Goal: Information Seeking & Learning: Understand process/instructions

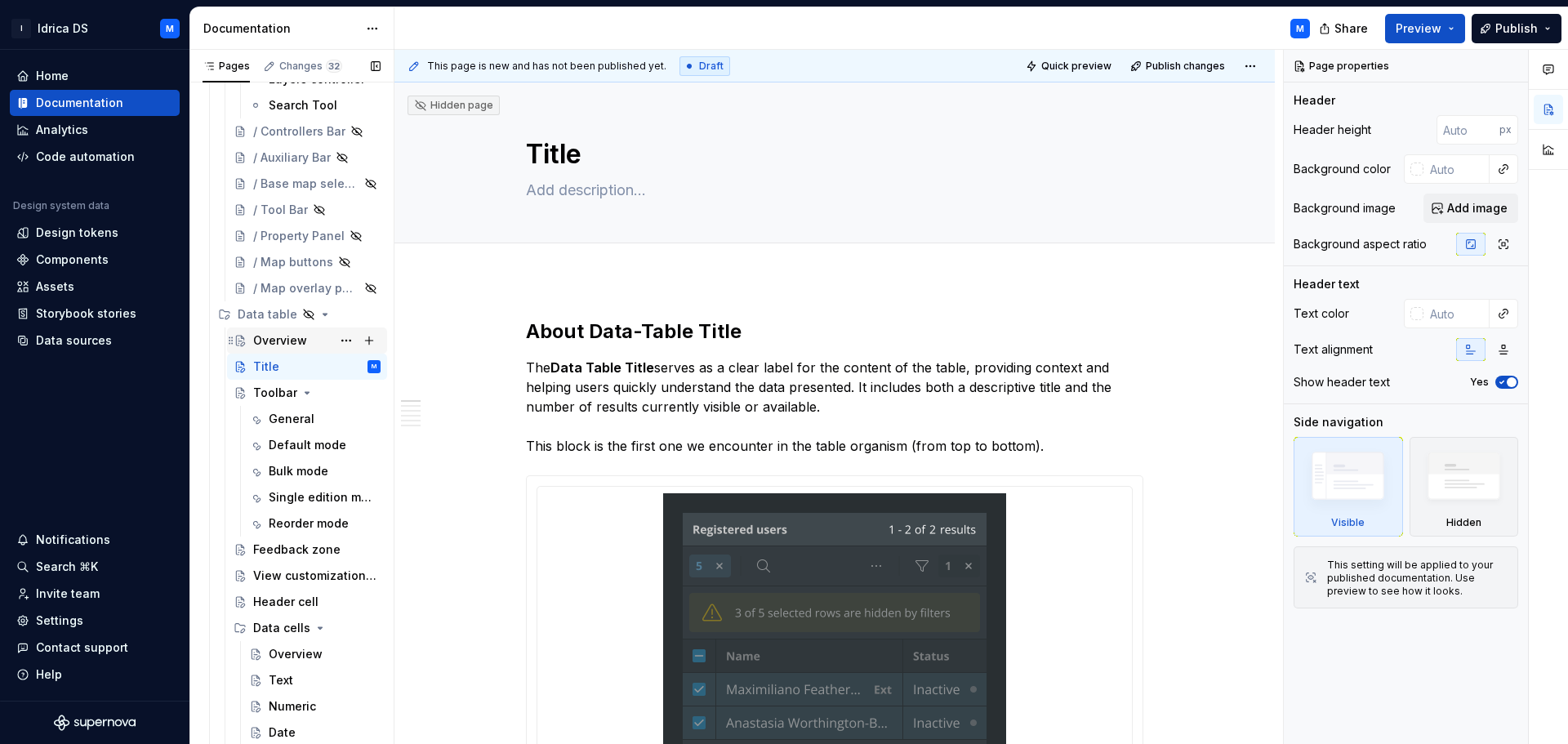
click at [292, 341] on div "Overview" at bounding box center [279, 341] width 54 height 16
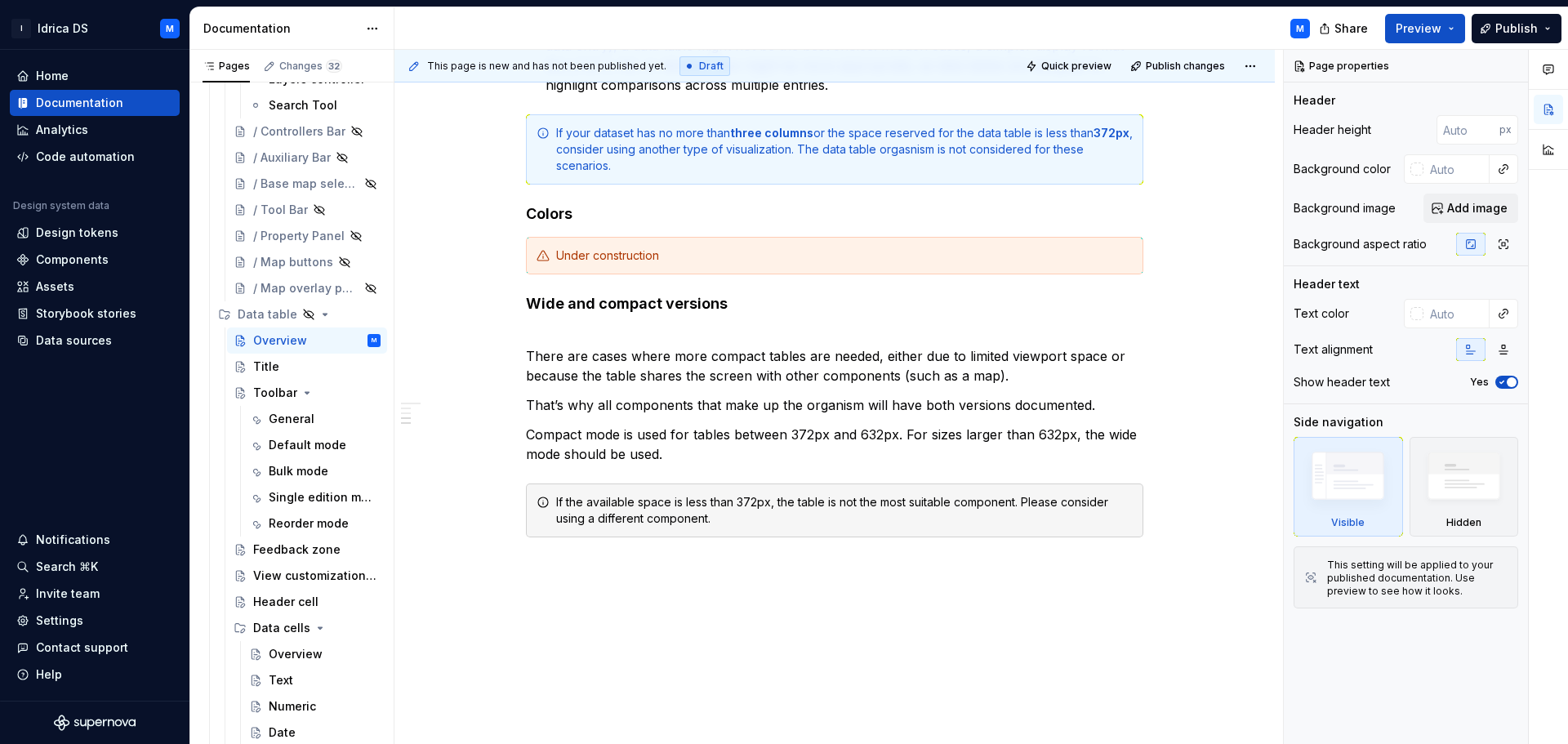
scroll to position [1130, 0]
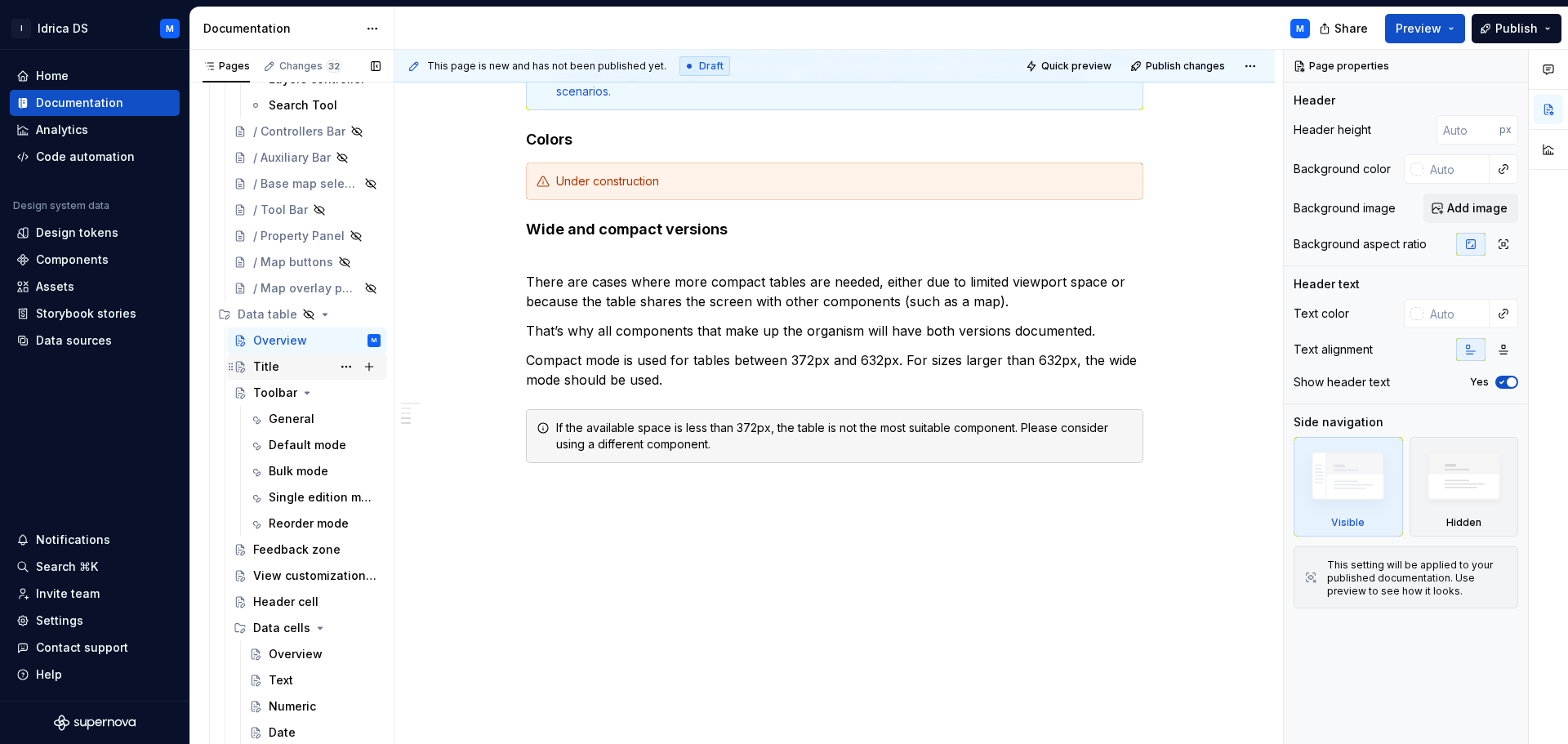
click at [269, 368] on div "Title" at bounding box center [266, 367] width 26 height 16
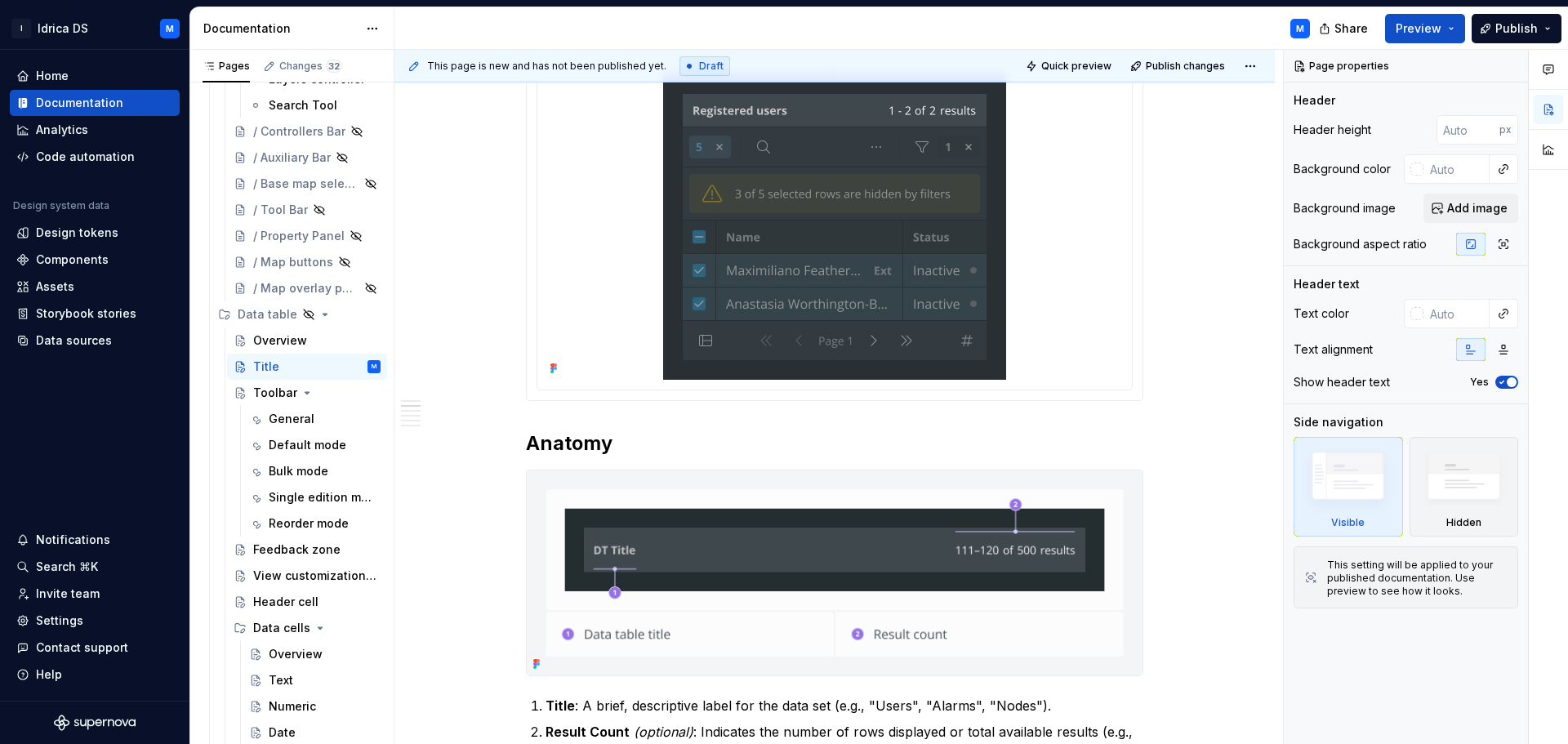
scroll to position [408, 0]
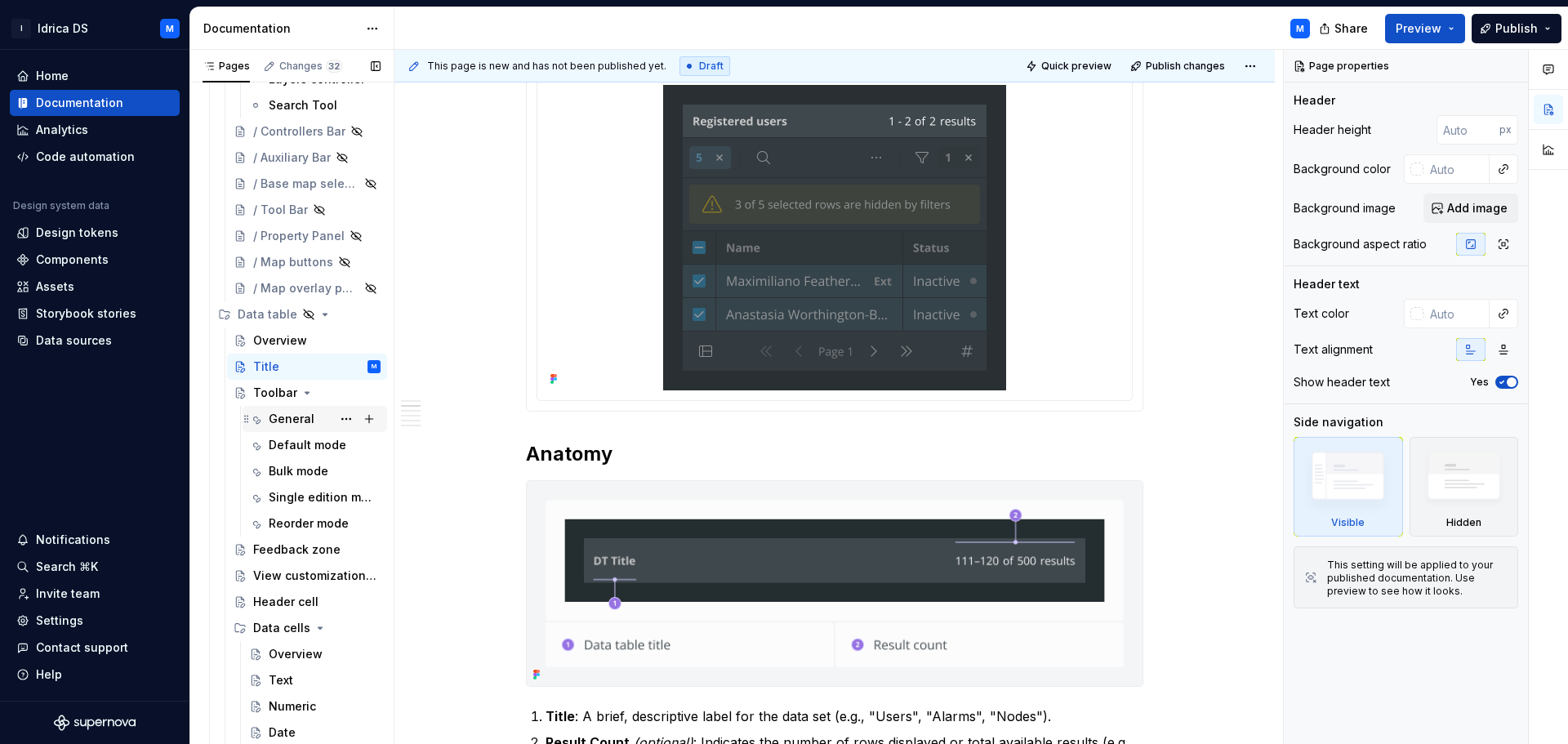
click at [313, 420] on div "General" at bounding box center [324, 418] width 111 height 23
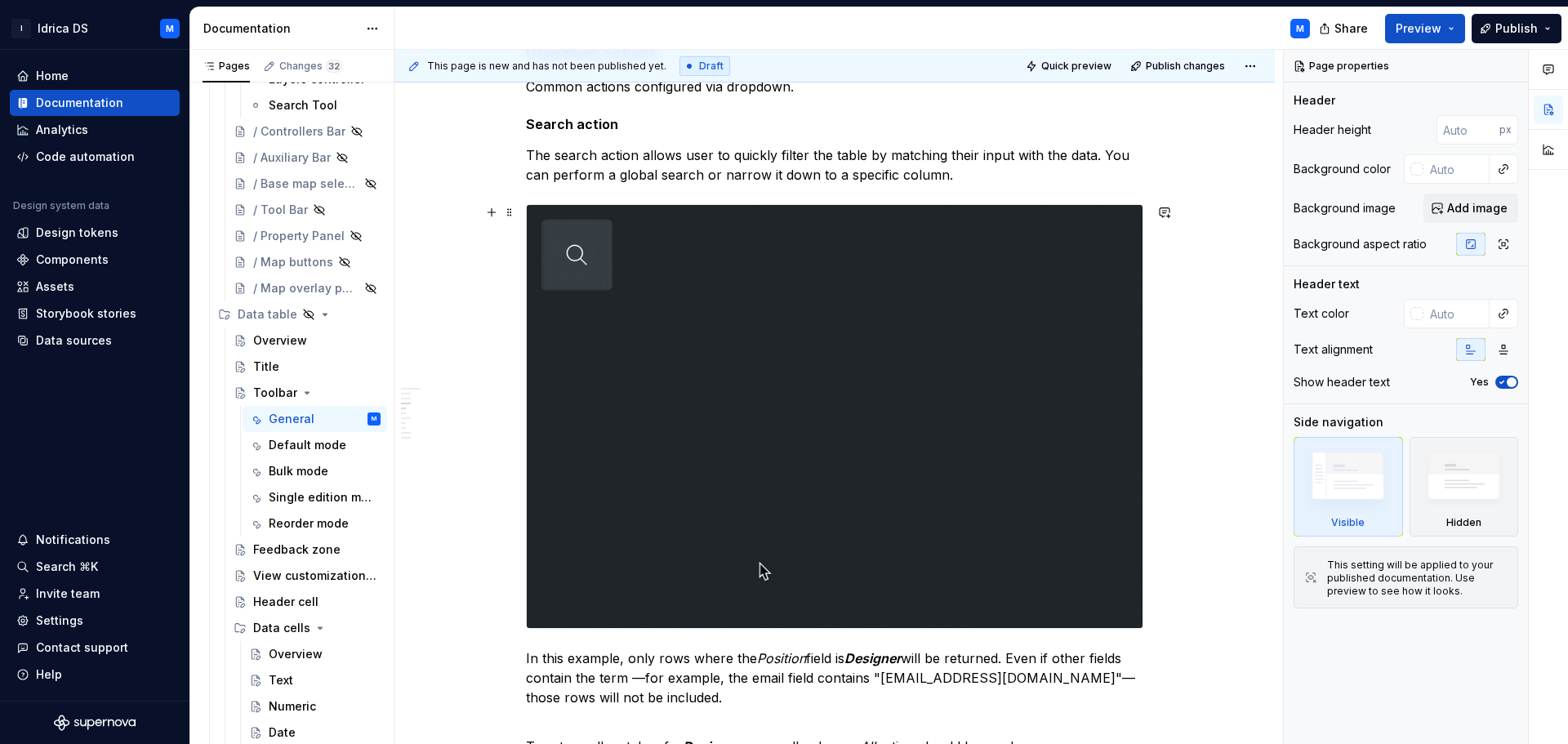
scroll to position [1306, 0]
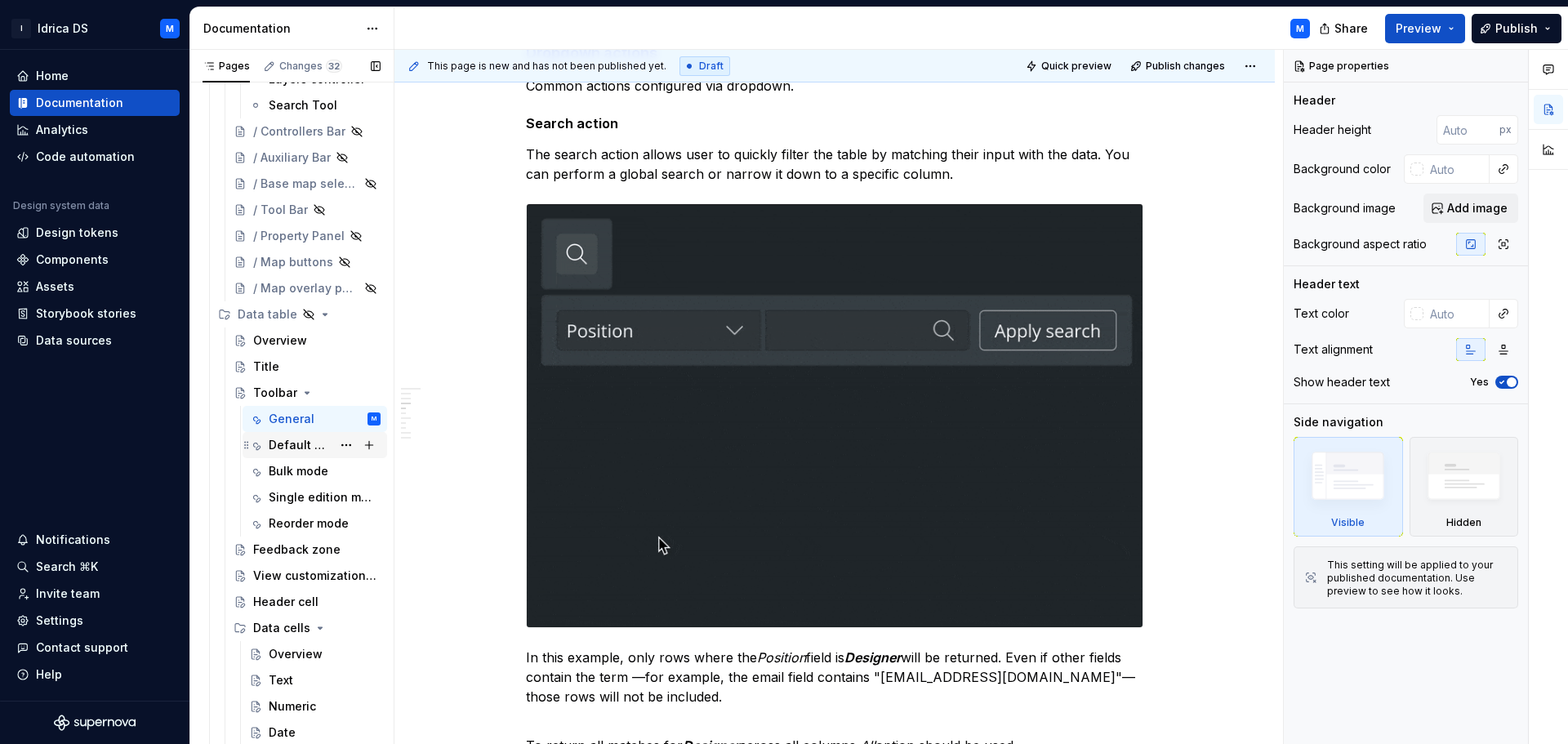
click at [320, 441] on div "Default mode" at bounding box center [300, 445] width 63 height 16
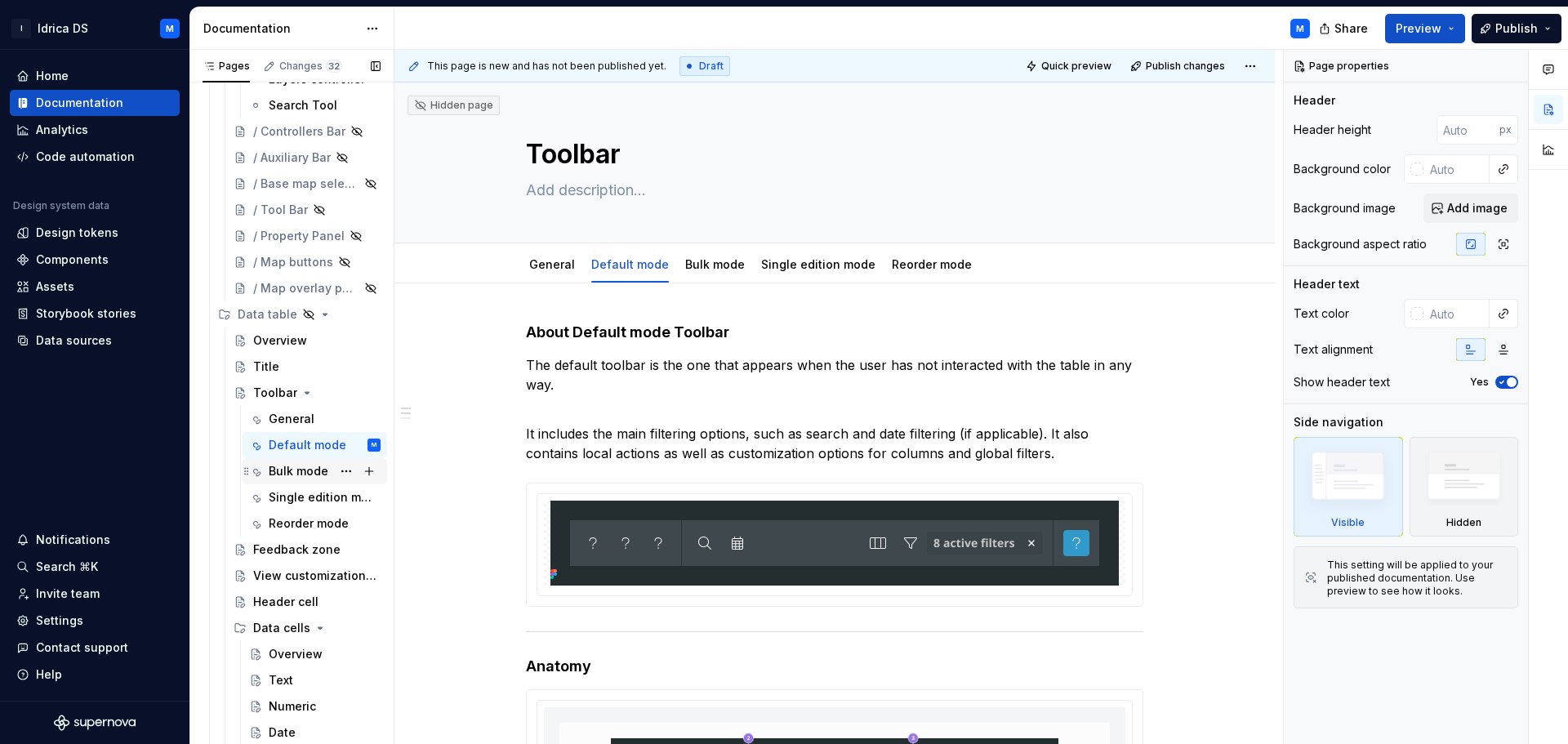
click at [295, 469] on div "Bulk mode" at bounding box center [298, 471] width 59 height 16
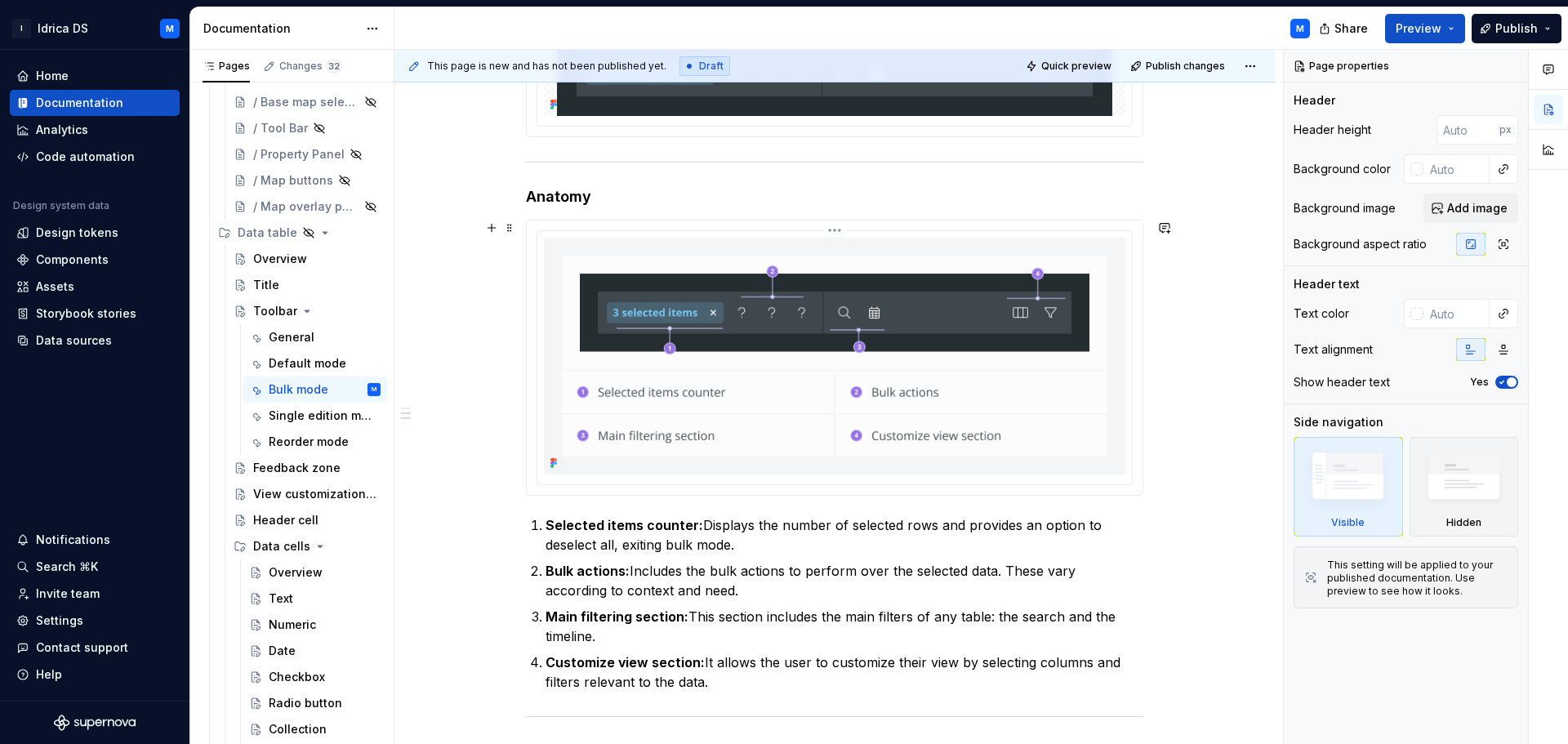
scroll to position [489, 0]
click at [311, 420] on div "Single edition mode" at bounding box center [300, 415] width 63 height 16
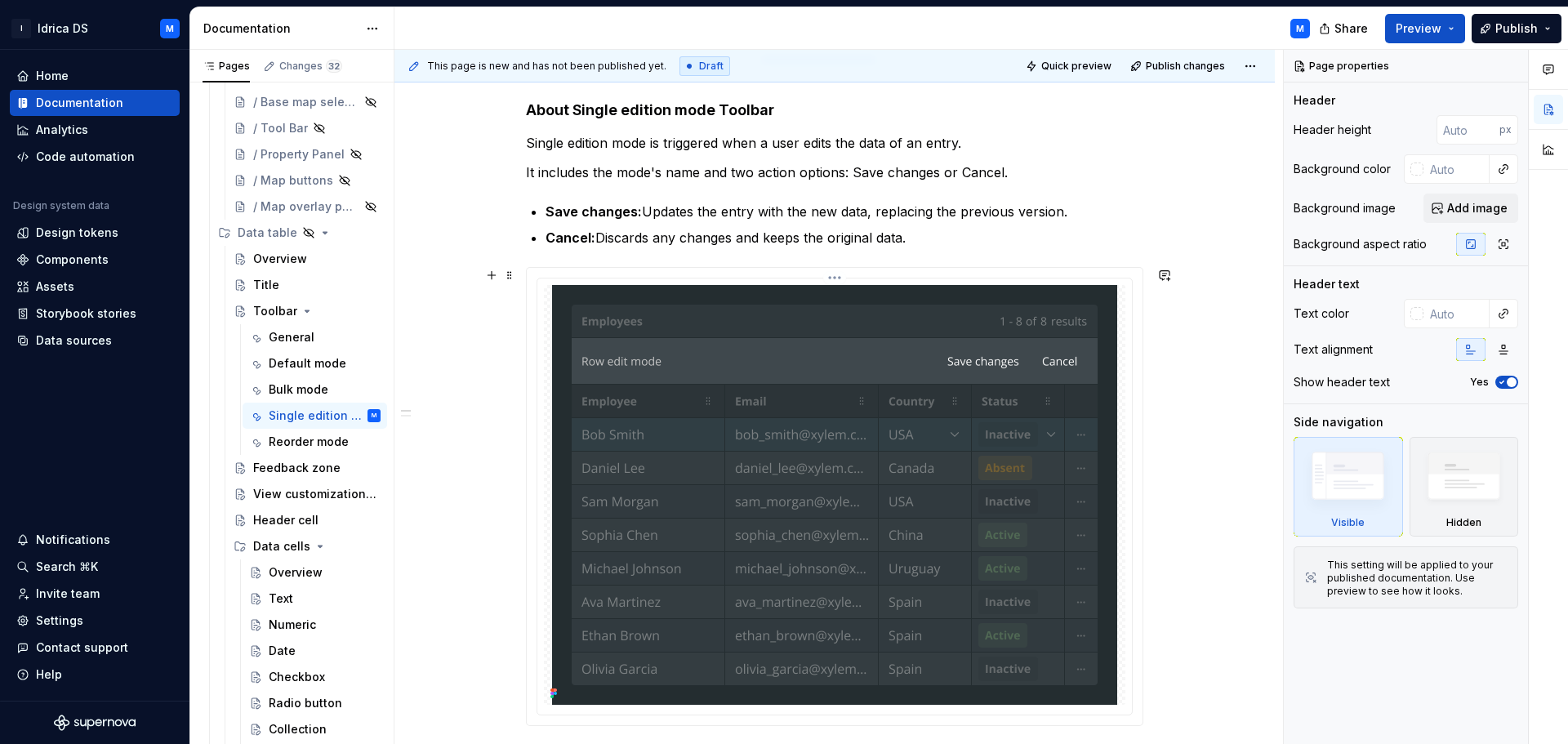
scroll to position [245, 0]
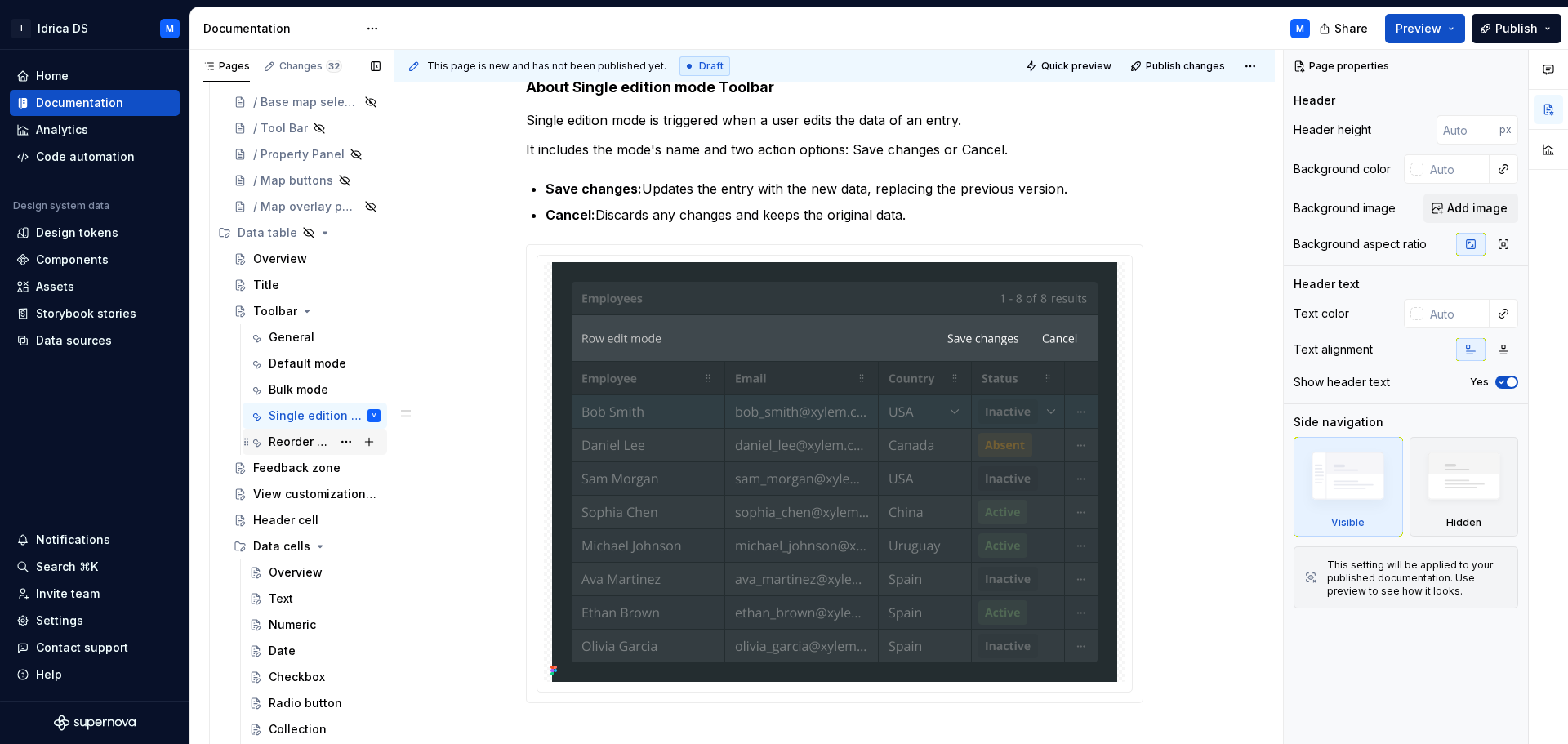
click at [297, 441] on div "Reorder mode" at bounding box center [300, 442] width 63 height 16
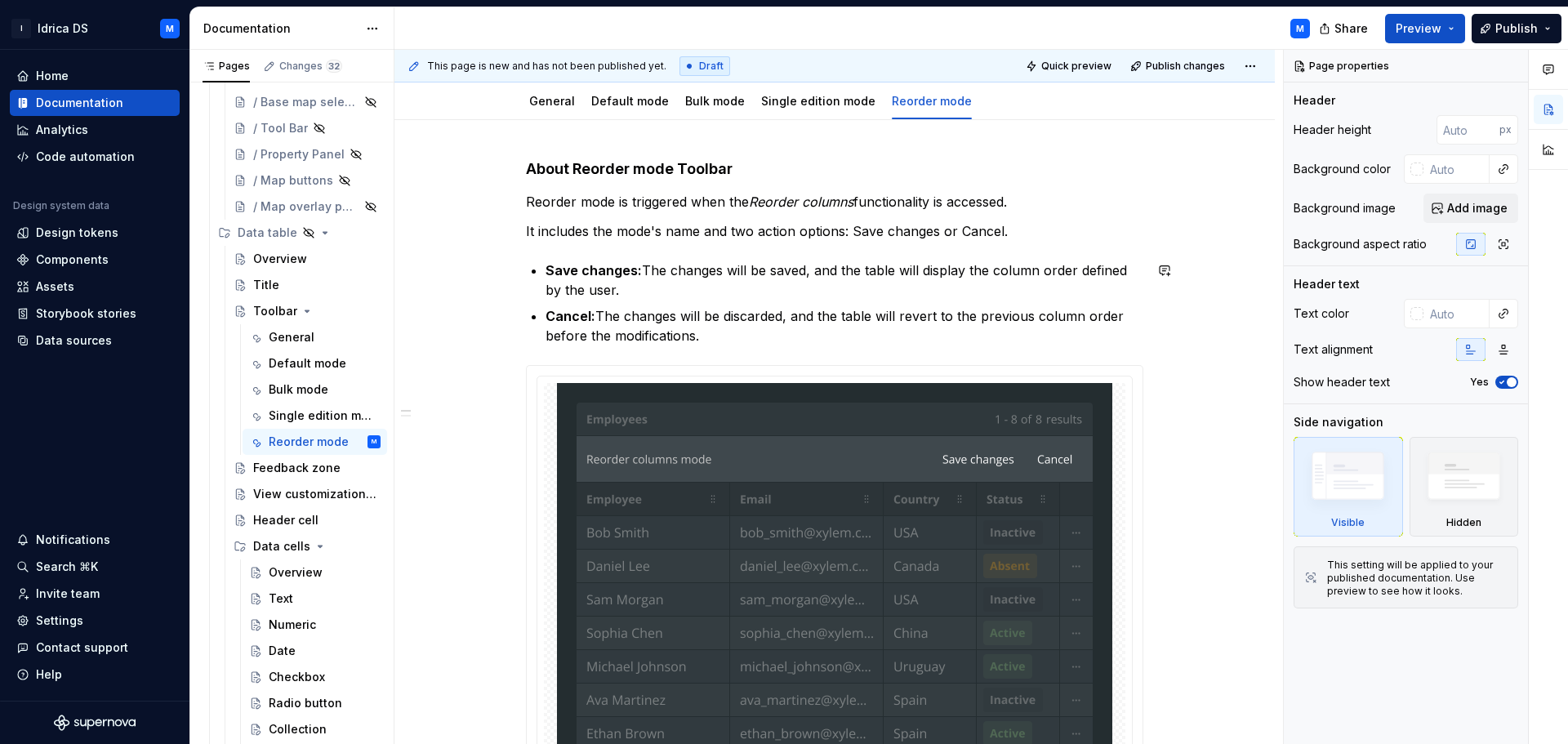
scroll to position [81, 0]
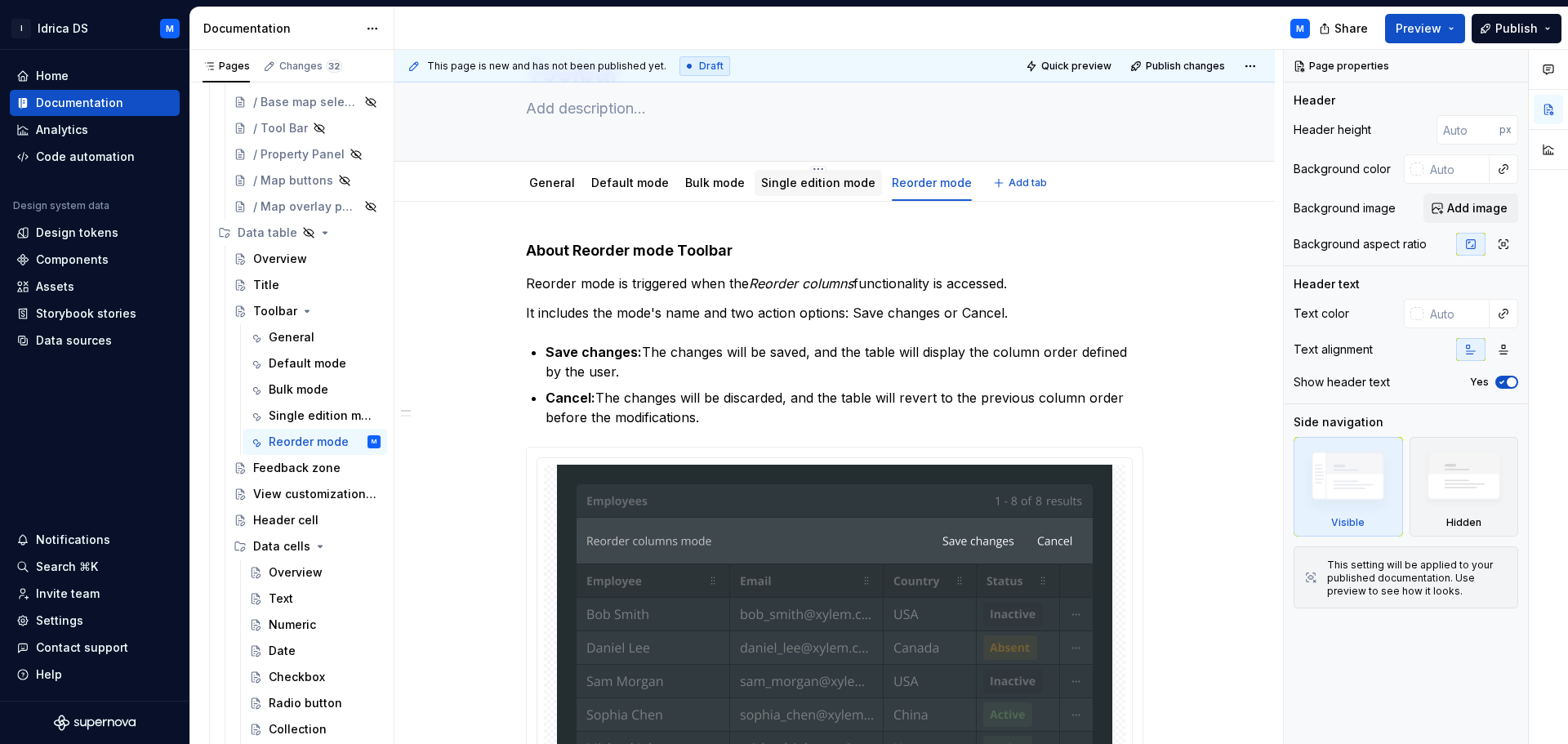
click at [827, 183] on link "Single edition mode" at bounding box center [817, 182] width 114 height 14
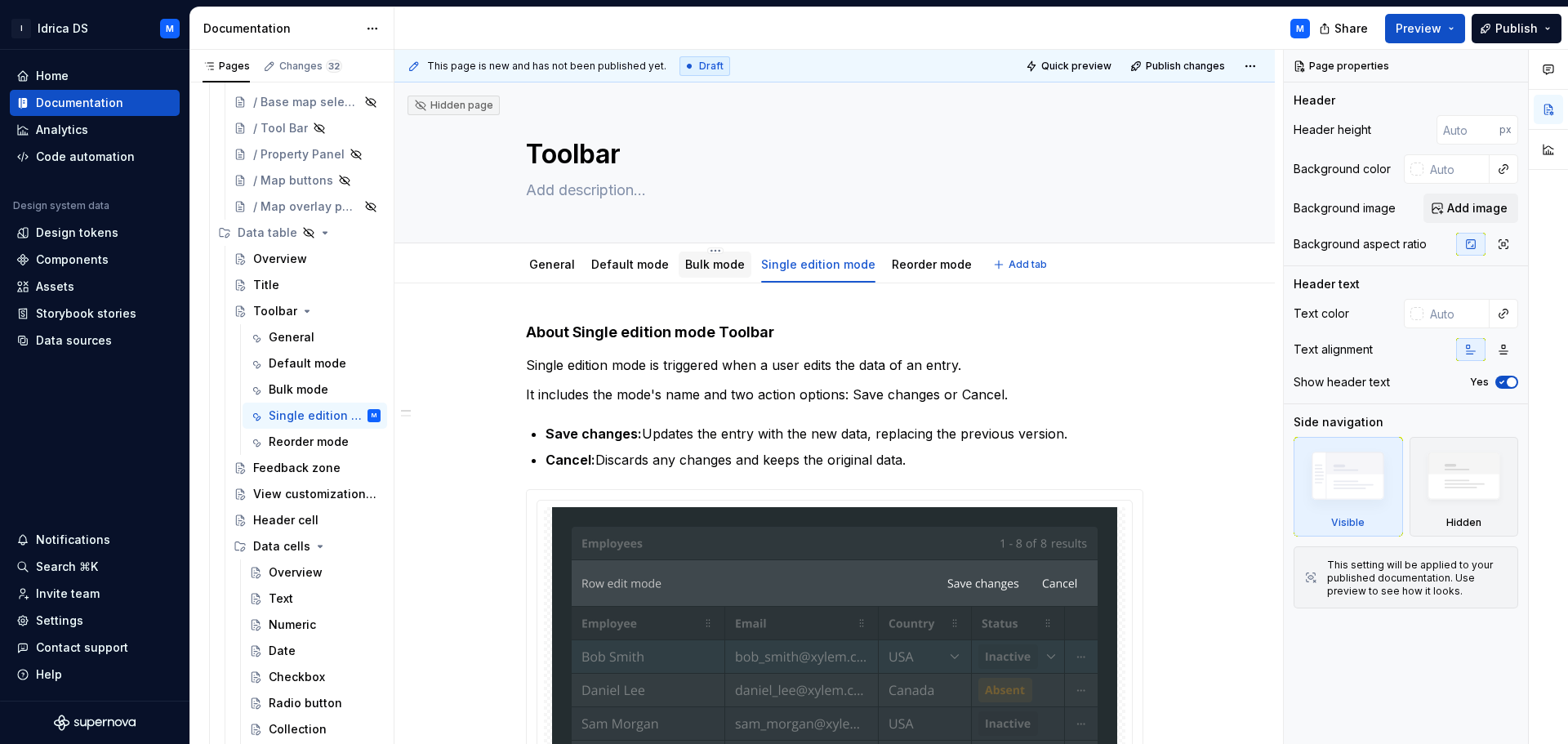
click at [710, 260] on link "Bulk mode" at bounding box center [714, 264] width 59 height 14
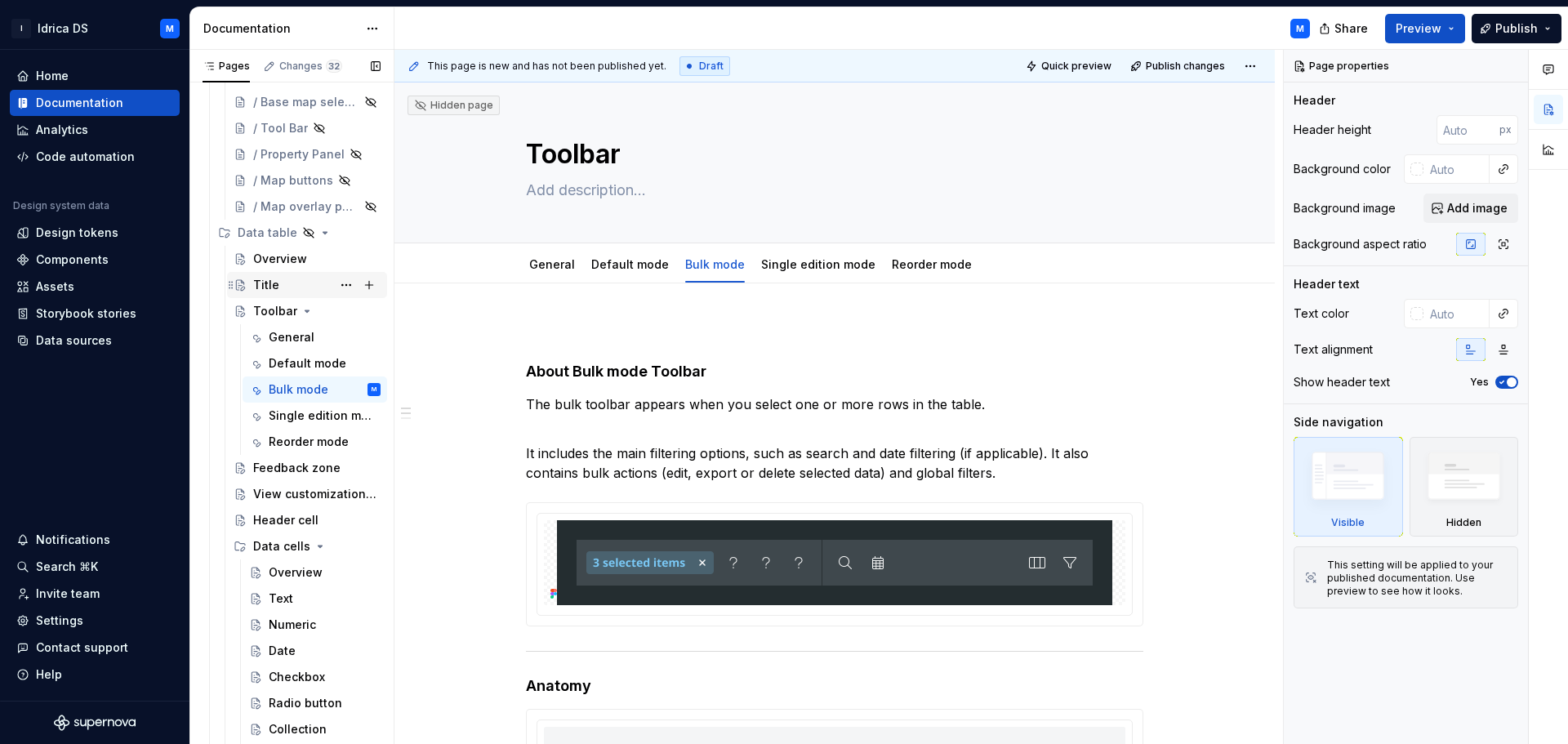
click at [270, 290] on div "Title" at bounding box center [266, 285] width 26 height 16
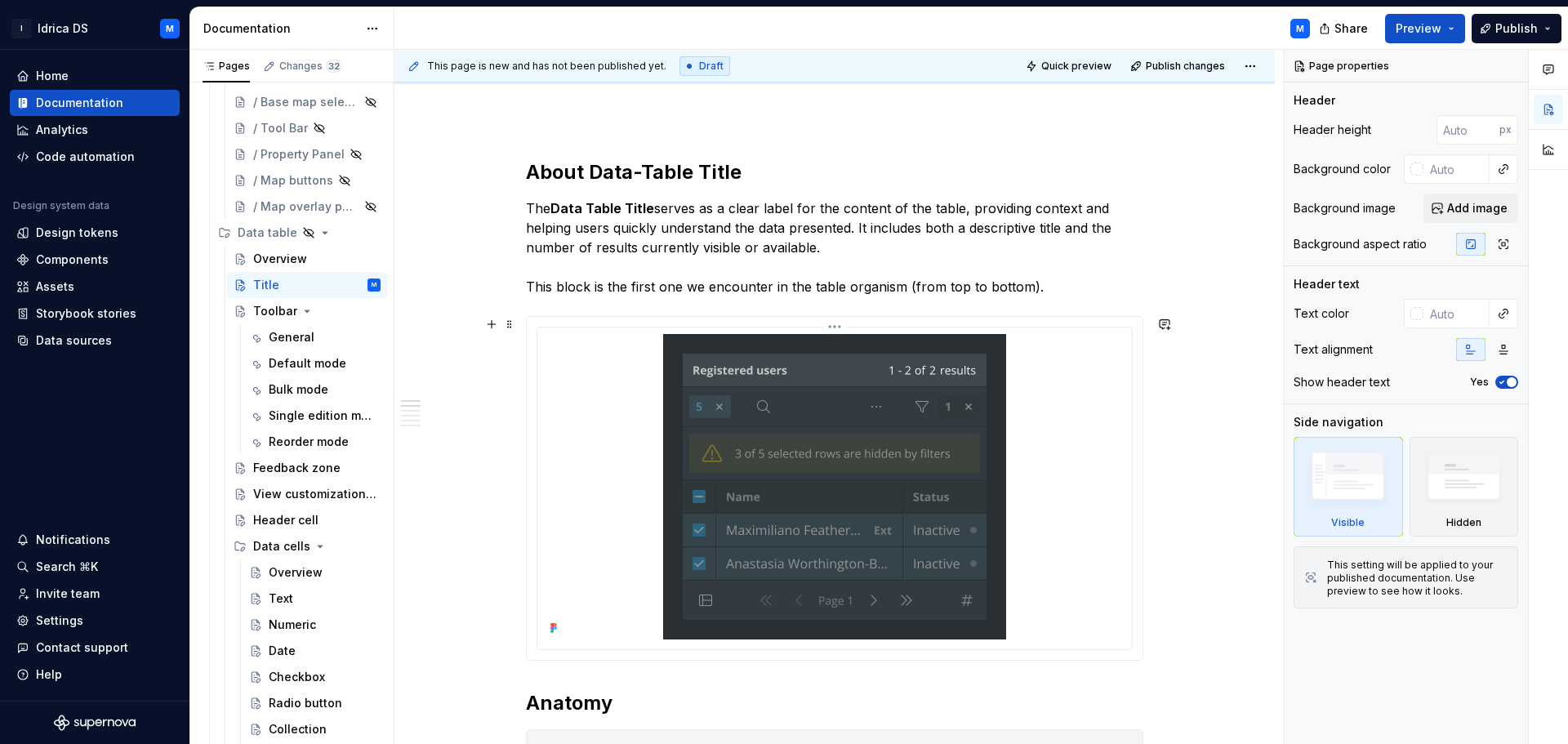
scroll to position [163, 0]
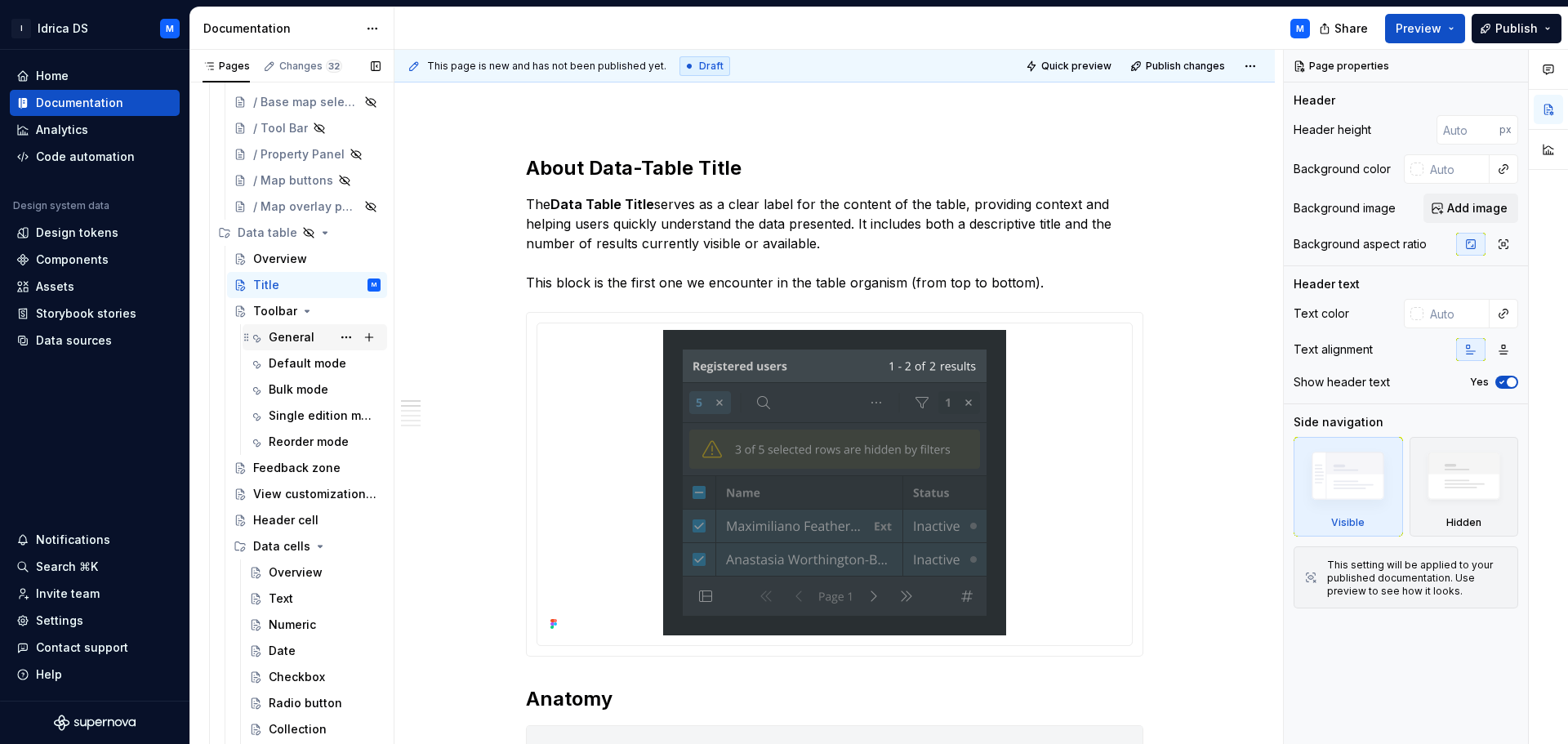
click at [270, 337] on div "General" at bounding box center [291, 337] width 46 height 16
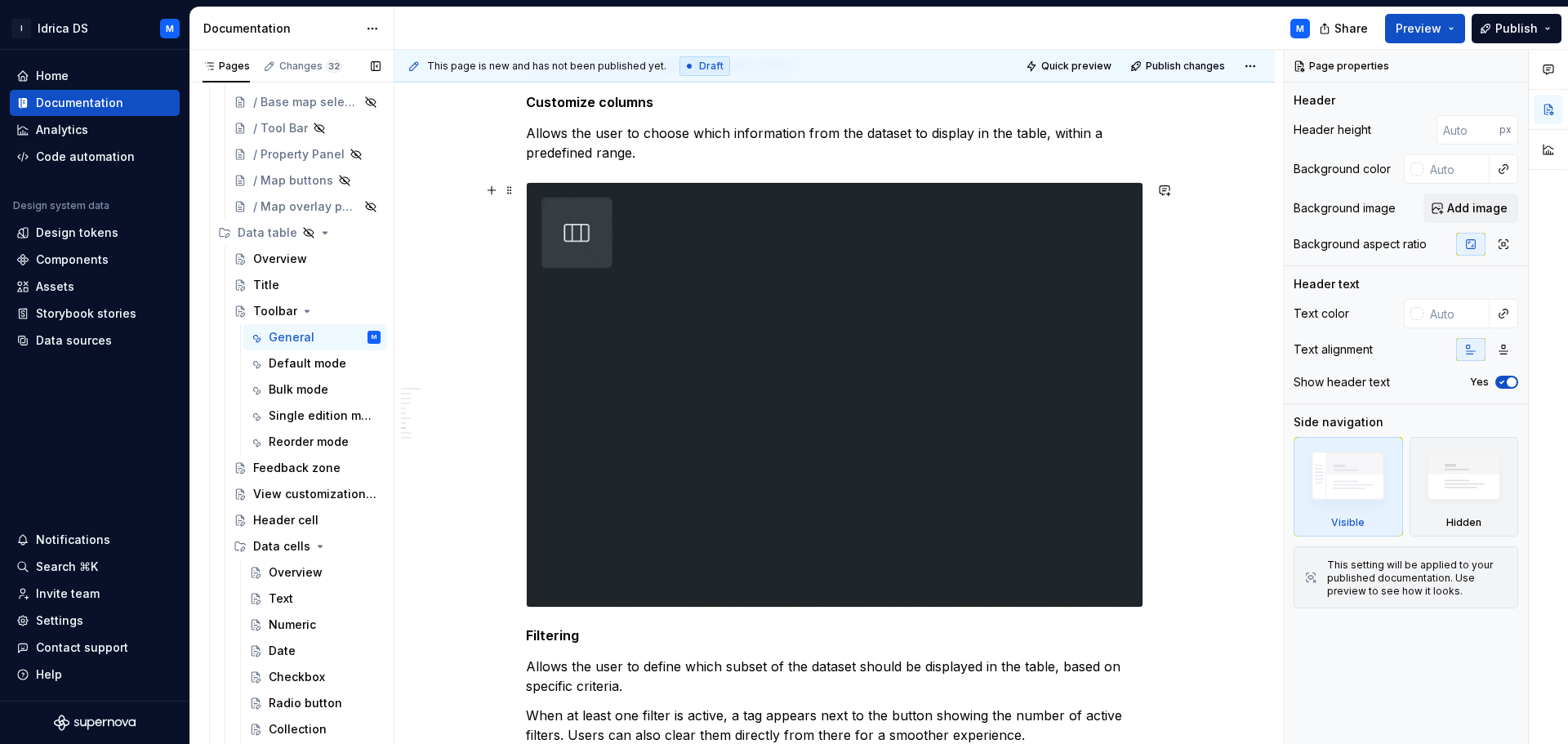
scroll to position [3309, 0]
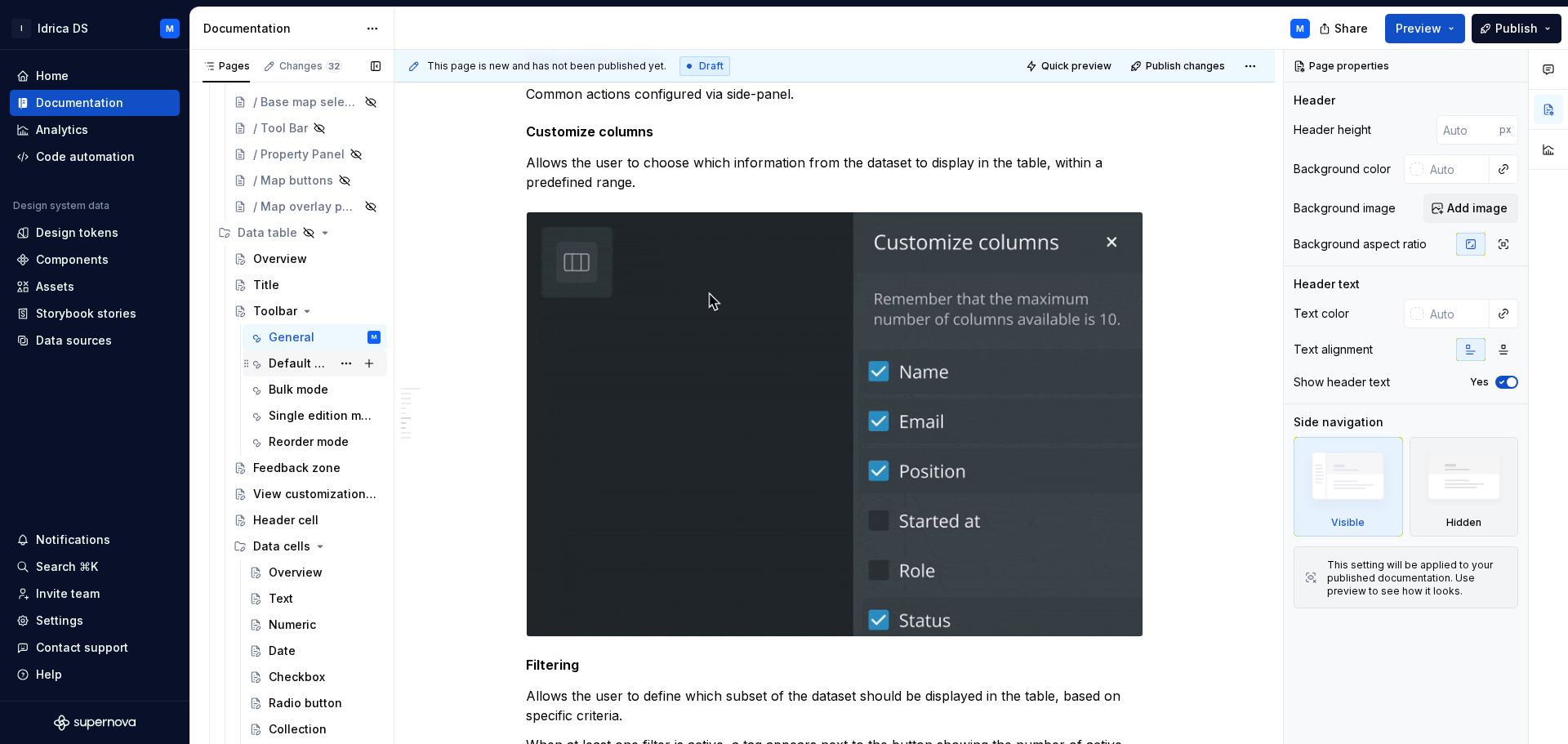
click at [285, 366] on div "Default mode" at bounding box center [300, 363] width 63 height 16
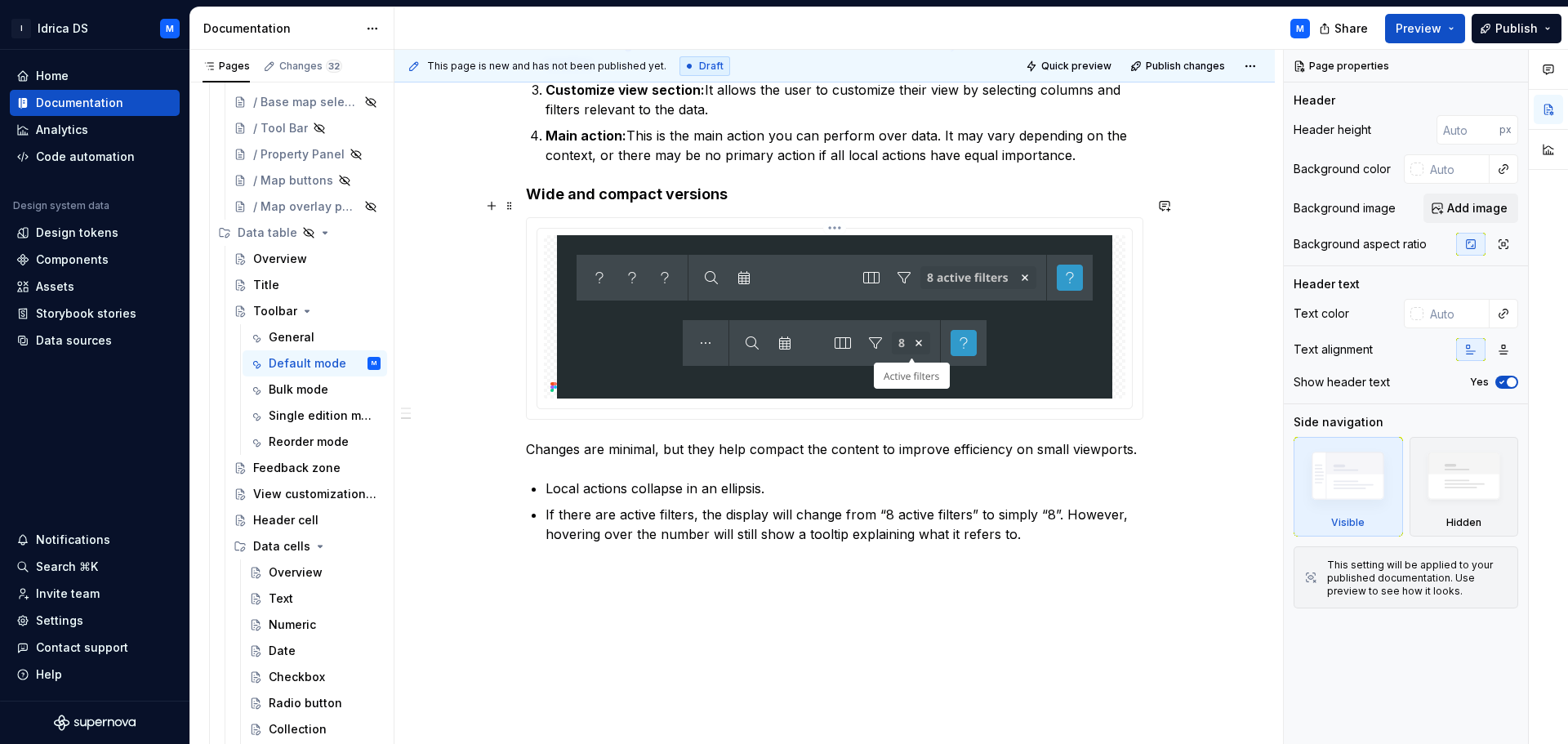
scroll to position [1023, 0]
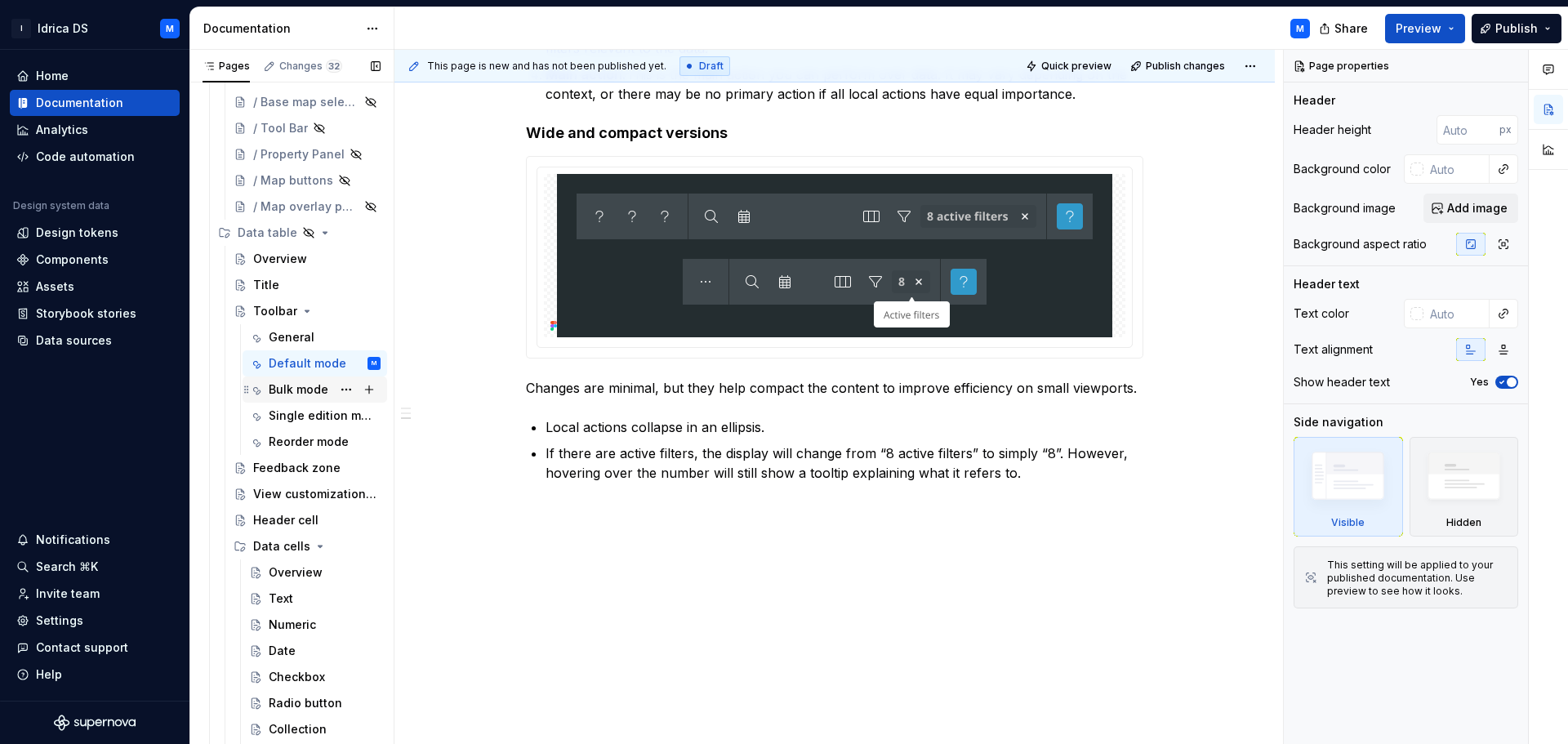
click at [300, 395] on div "Bulk mode" at bounding box center [298, 390] width 59 height 16
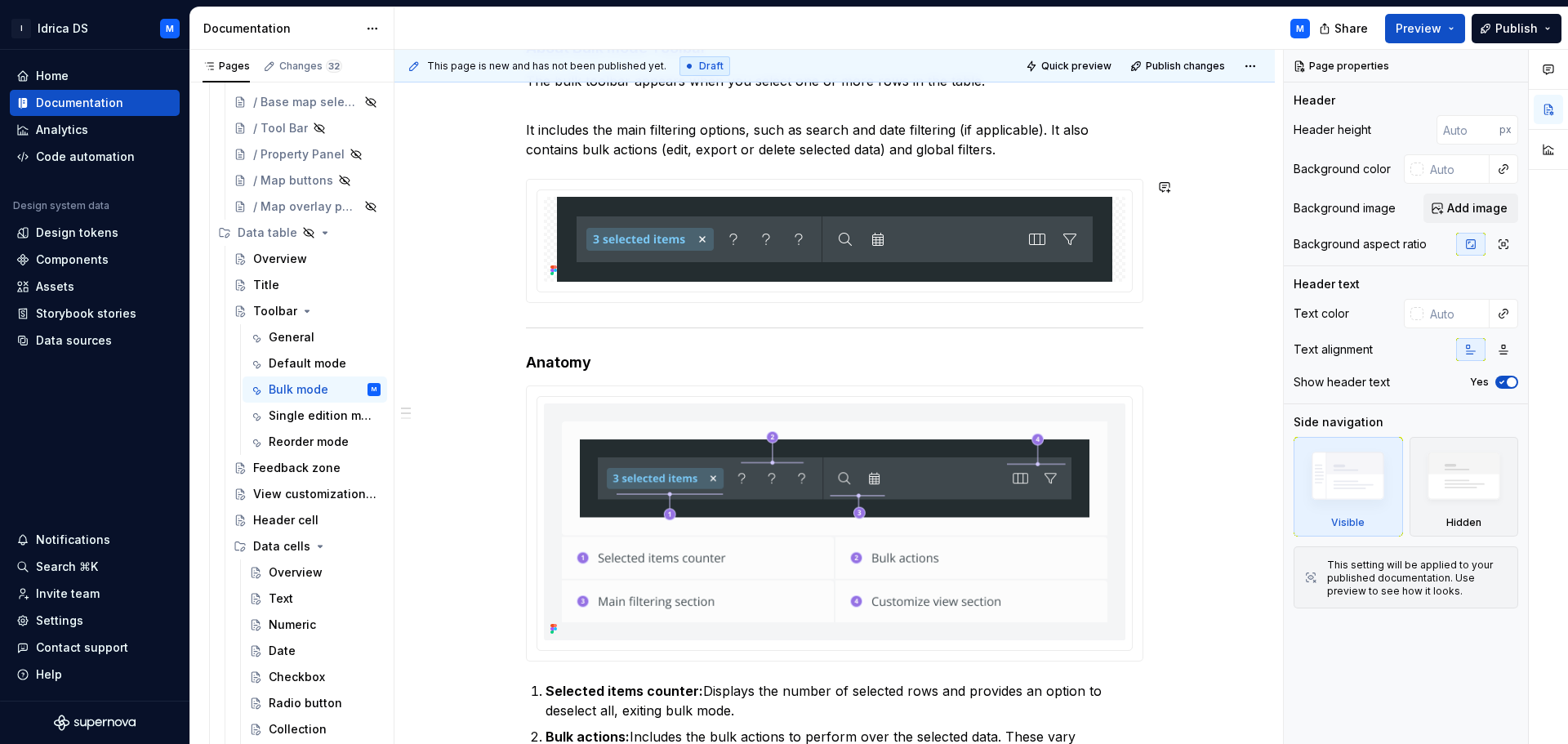
scroll to position [327, 0]
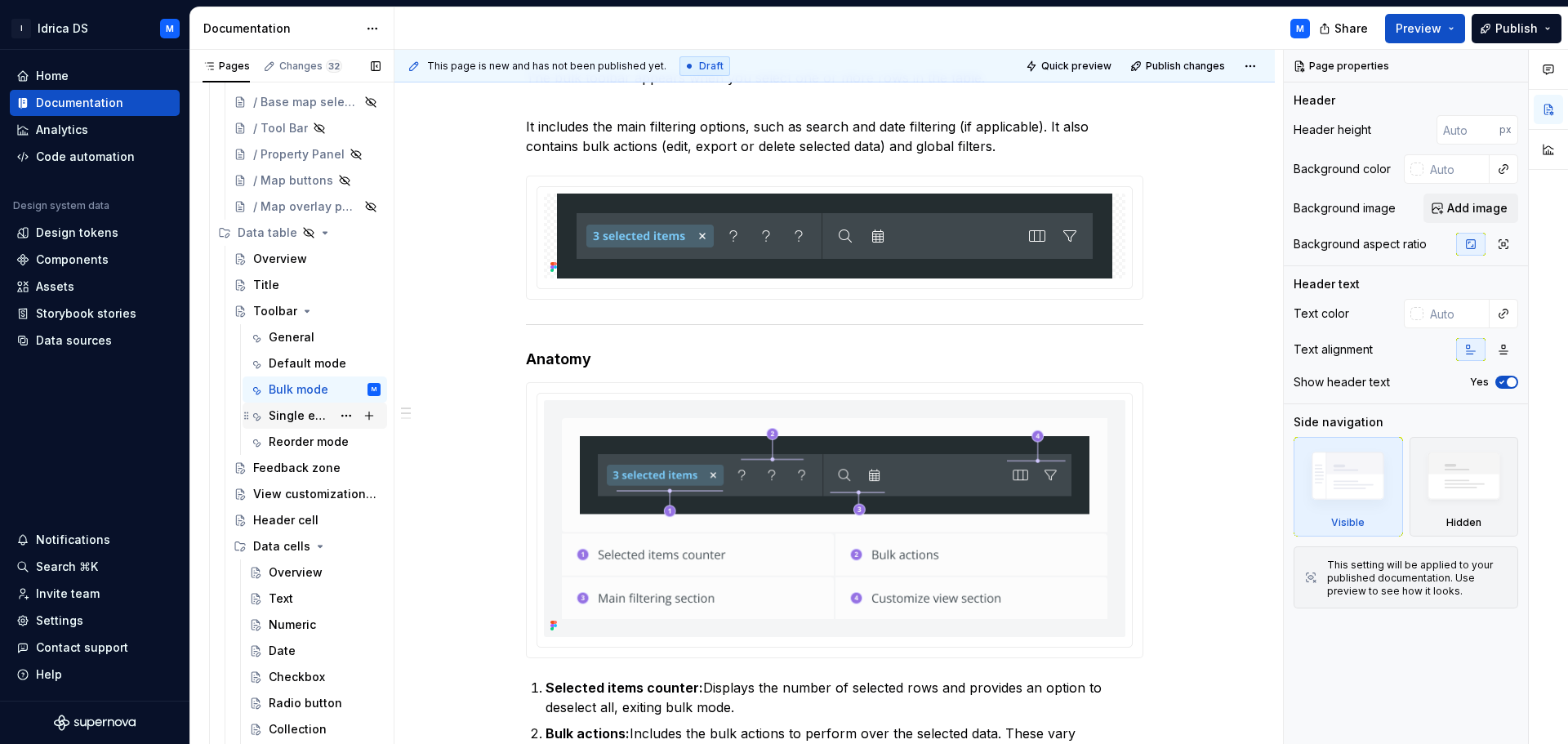
click at [289, 424] on div "Single edition mode" at bounding box center [324, 415] width 111 height 23
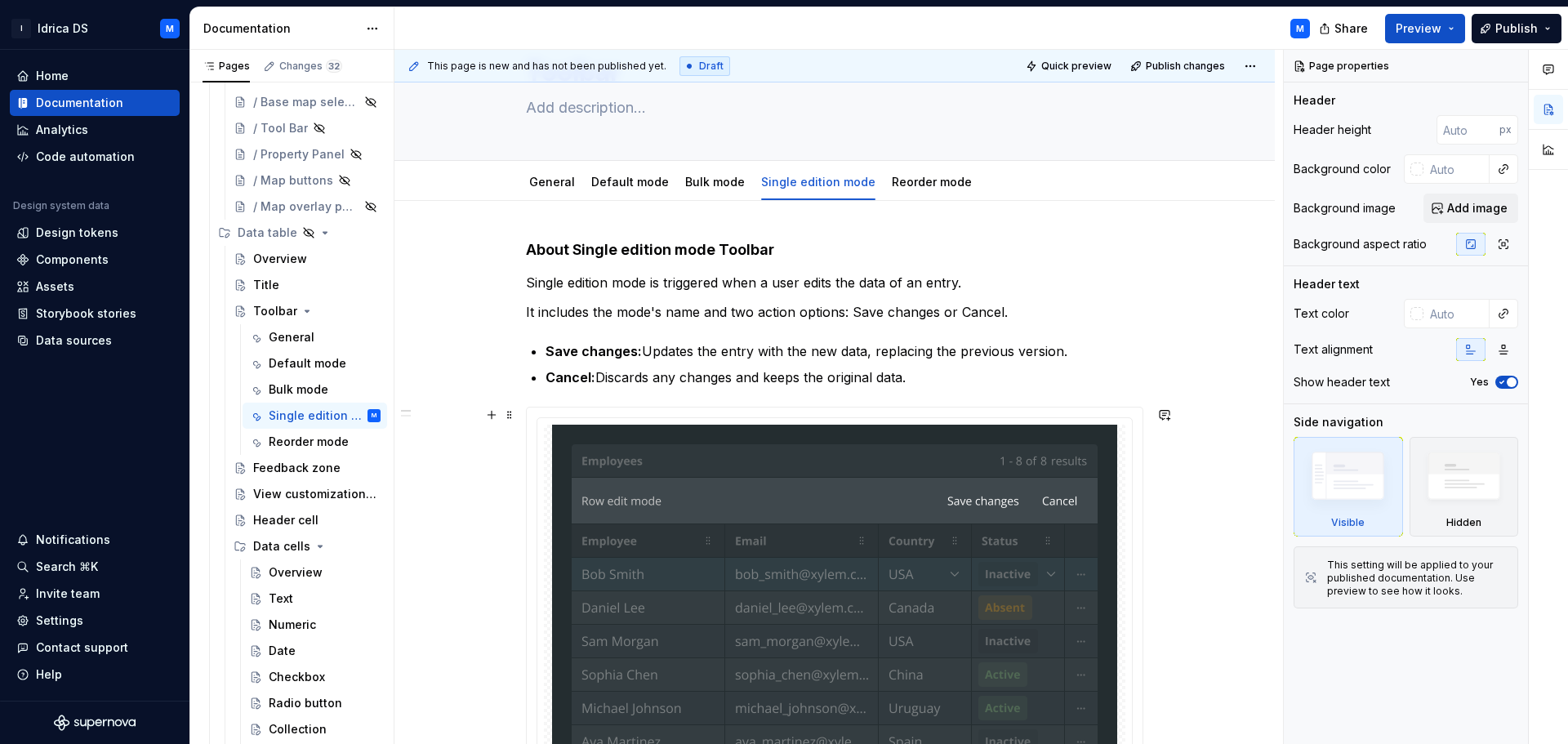
scroll to position [163, 0]
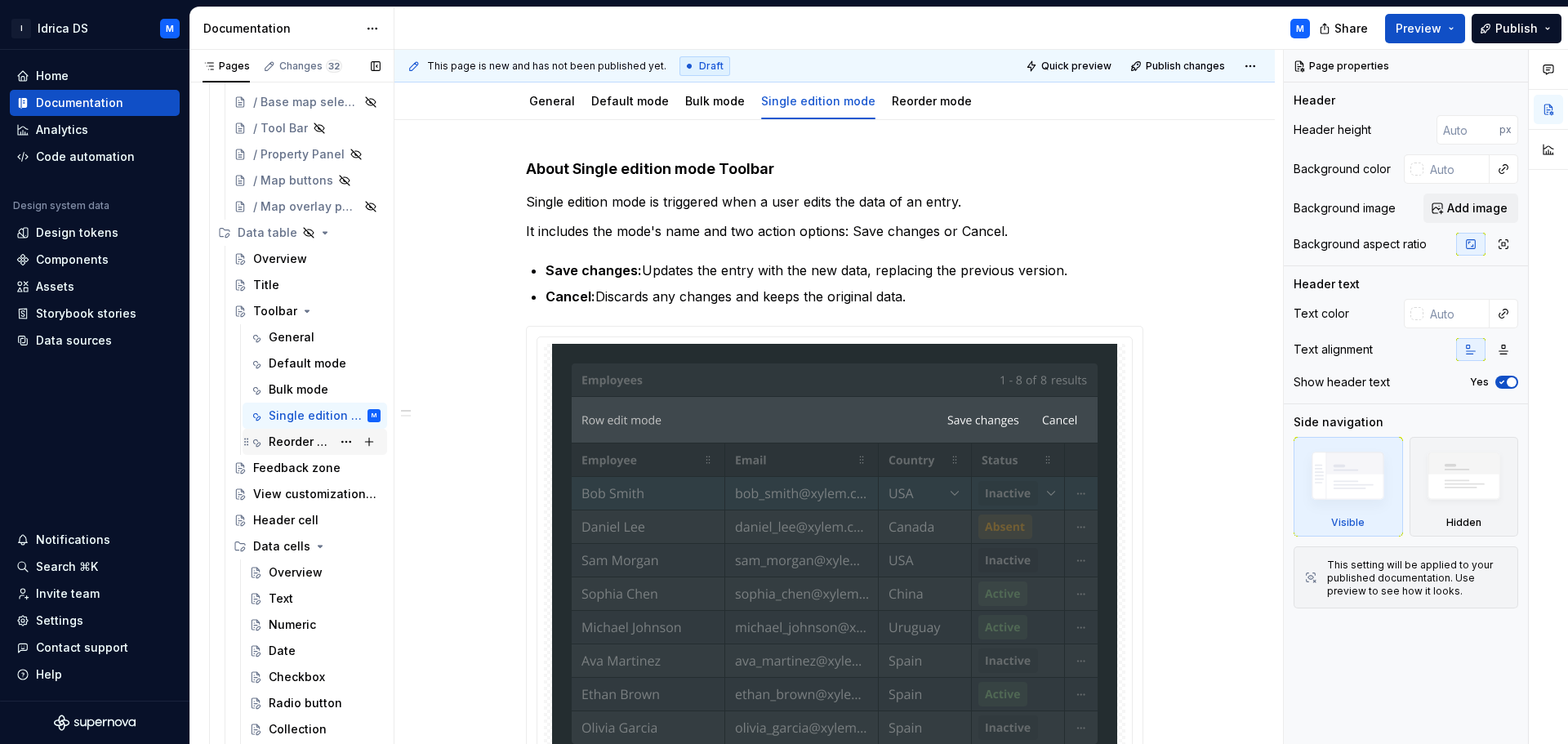
click at [292, 452] on div "Reorder mode" at bounding box center [324, 441] width 111 height 23
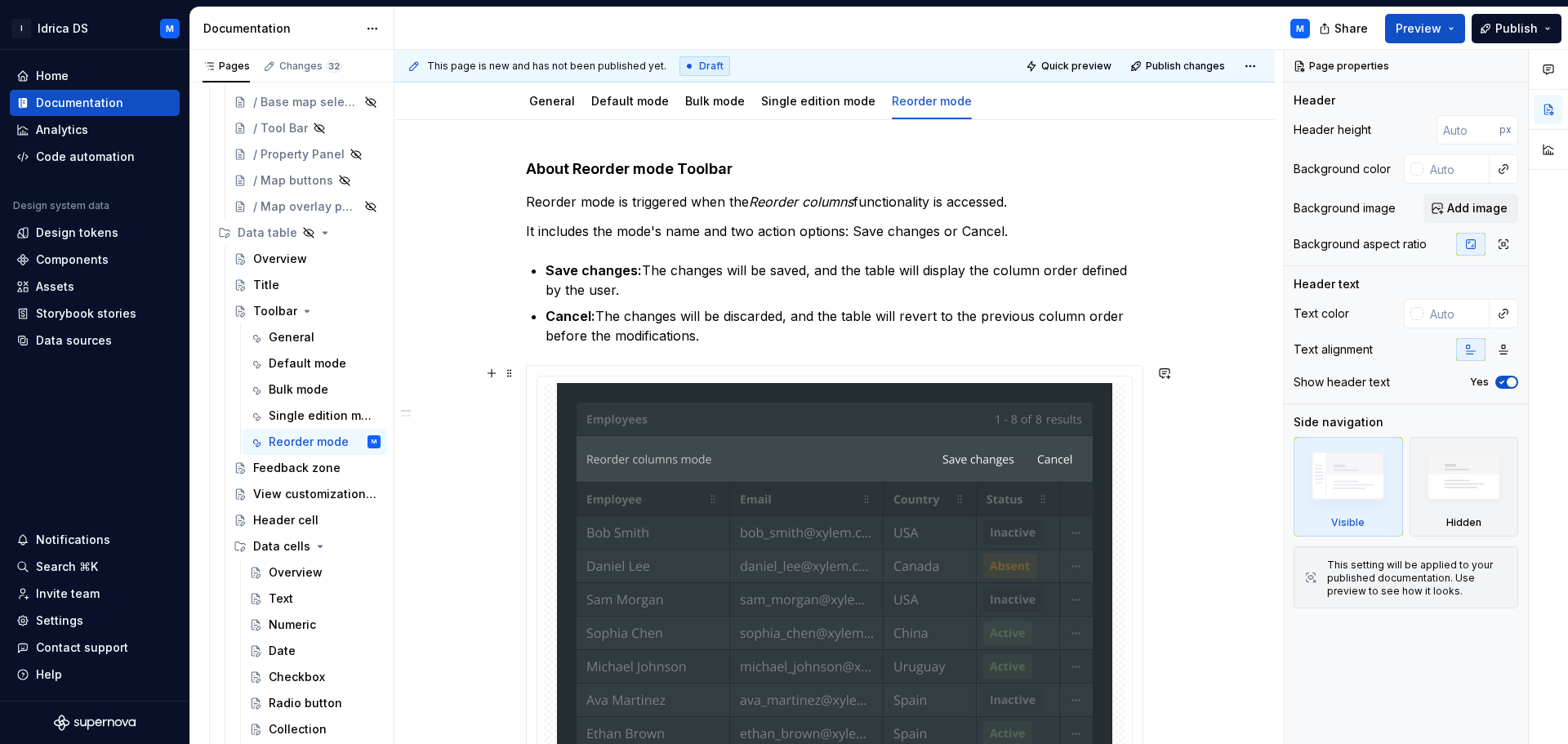
scroll to position [245, 0]
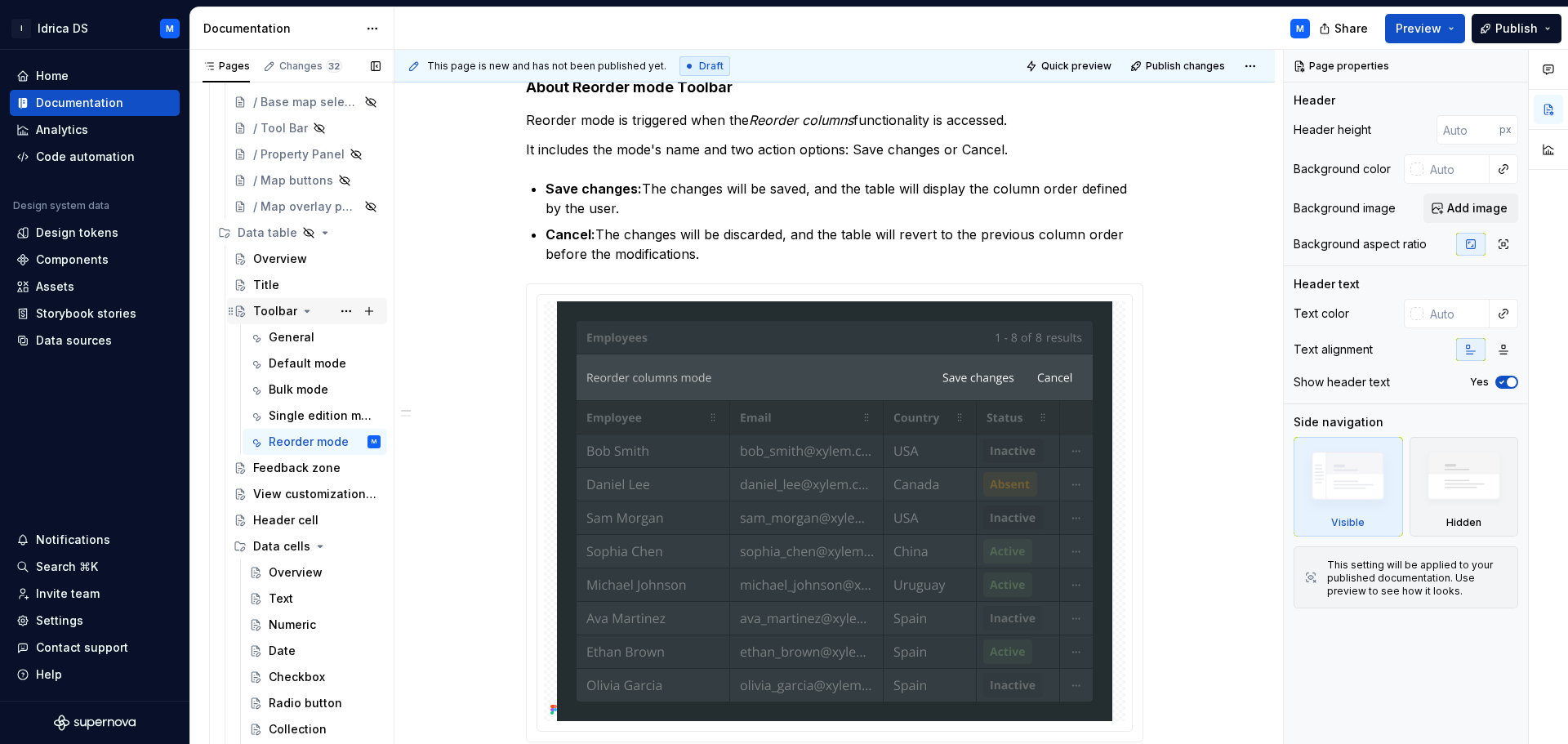
click at [290, 314] on div "Toolbar" at bounding box center [275, 311] width 44 height 16
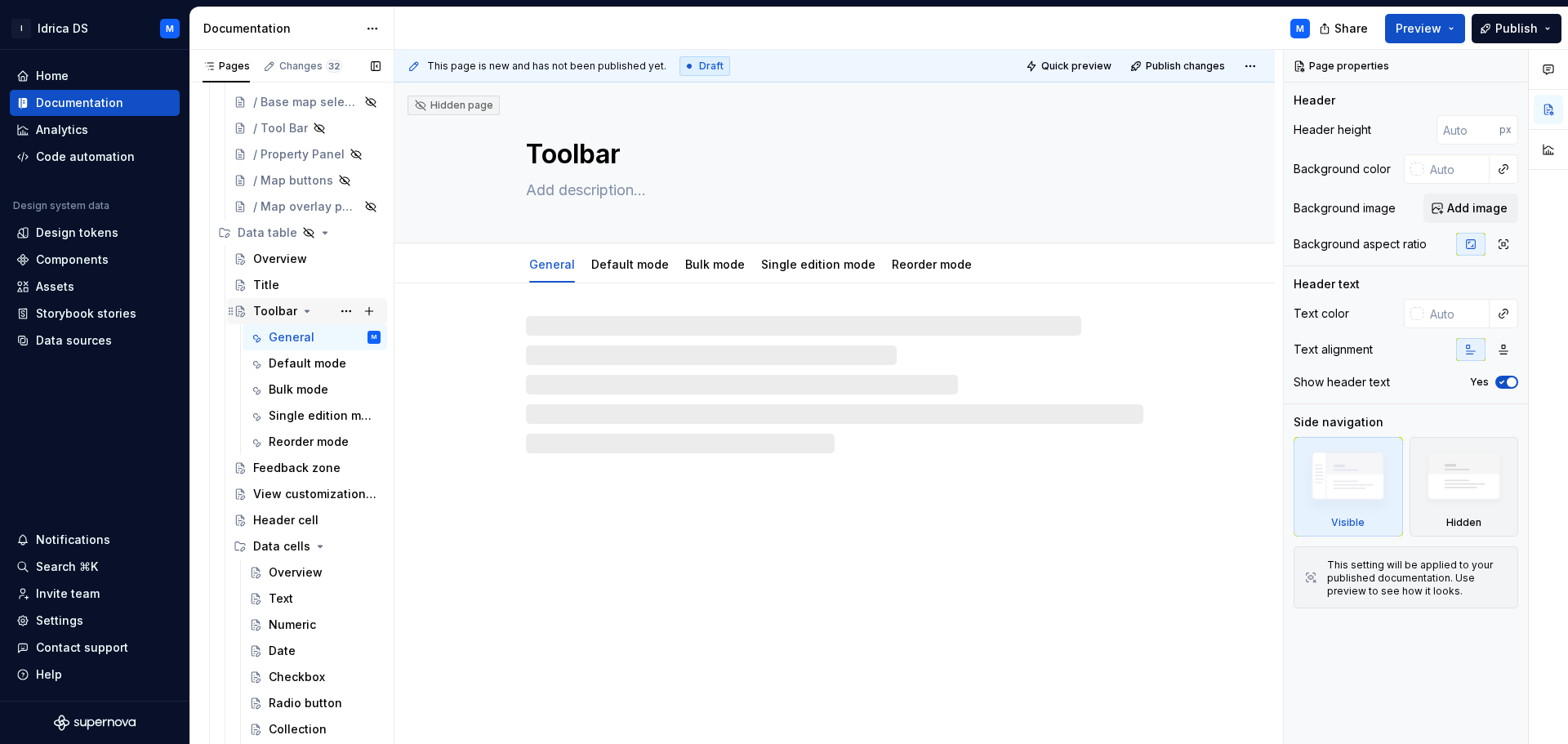
click at [300, 315] on icon "Page tree" at bounding box center [307, 310] width 13 height 13
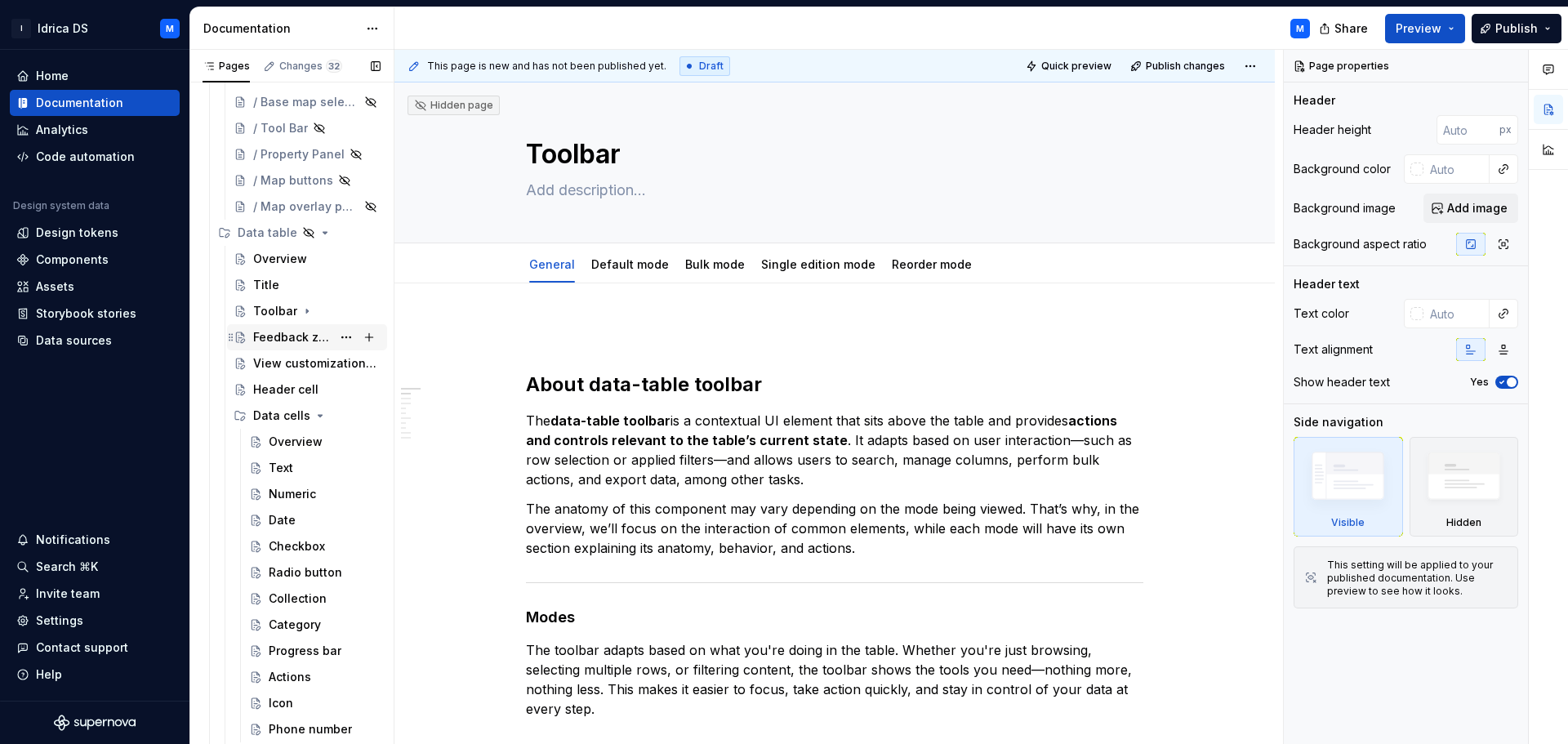
click at [304, 339] on div "Feedback zone" at bounding box center [292, 337] width 79 height 16
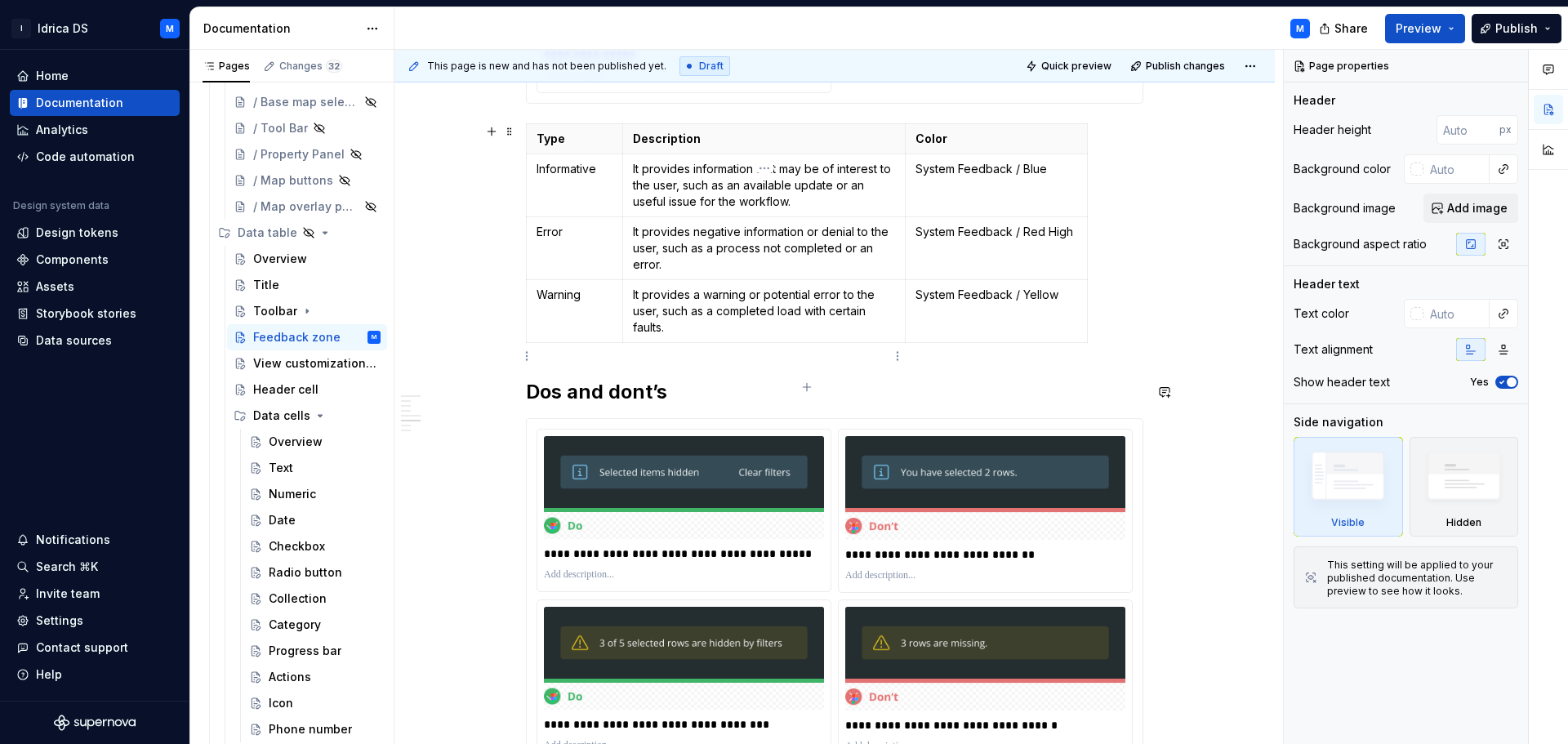
scroll to position [2448, 0]
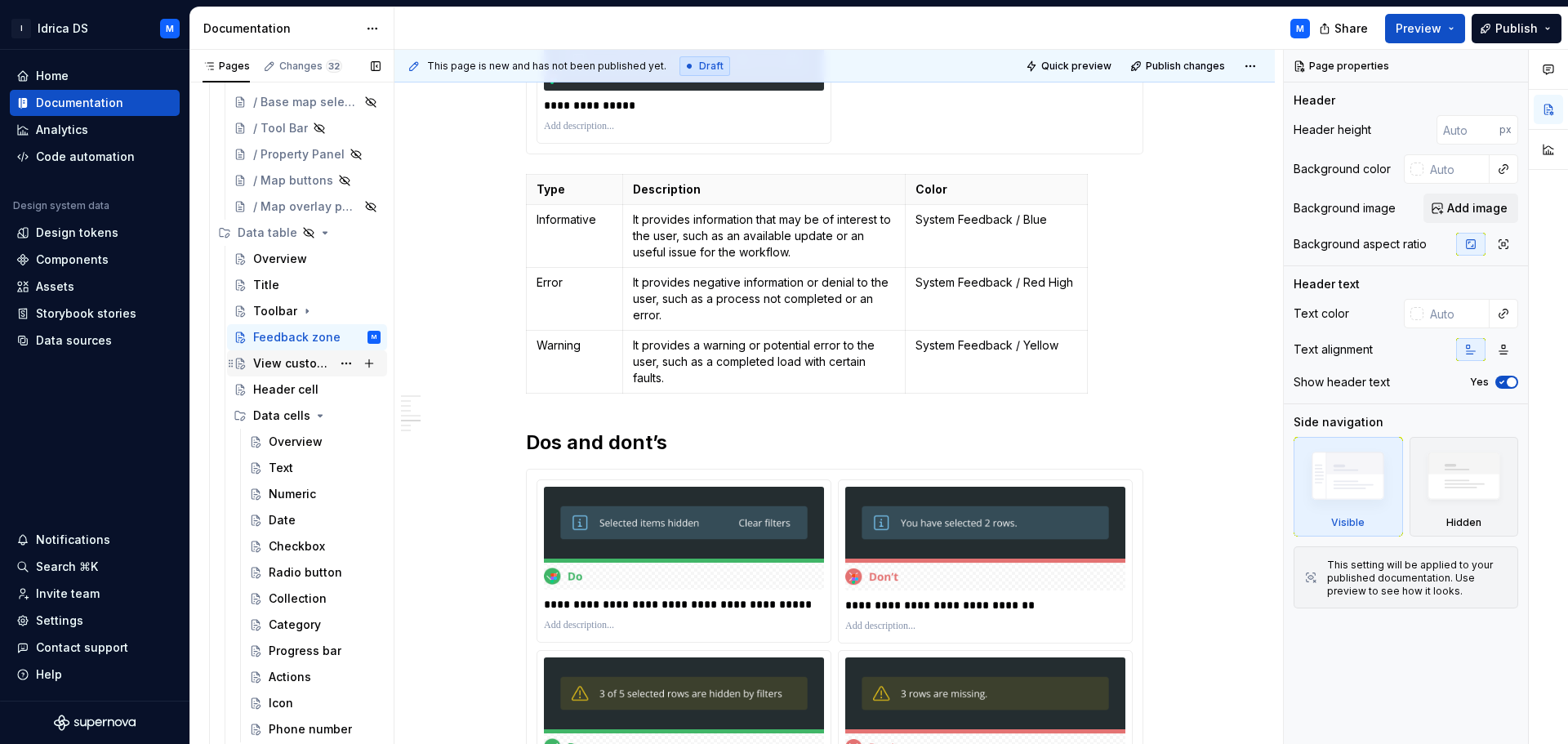
click at [272, 362] on div "View customization Panel" at bounding box center [292, 363] width 79 height 16
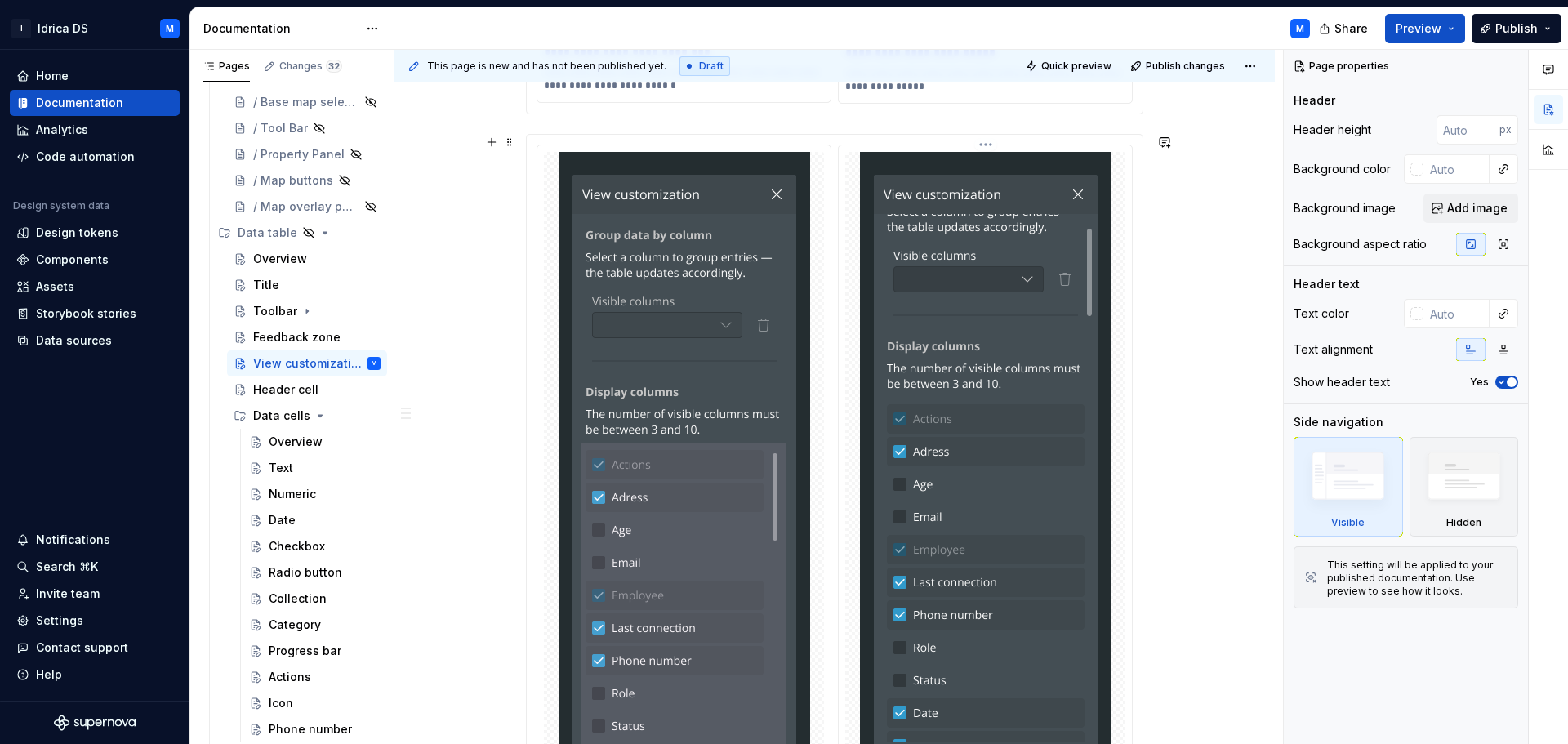
scroll to position [3183, 0]
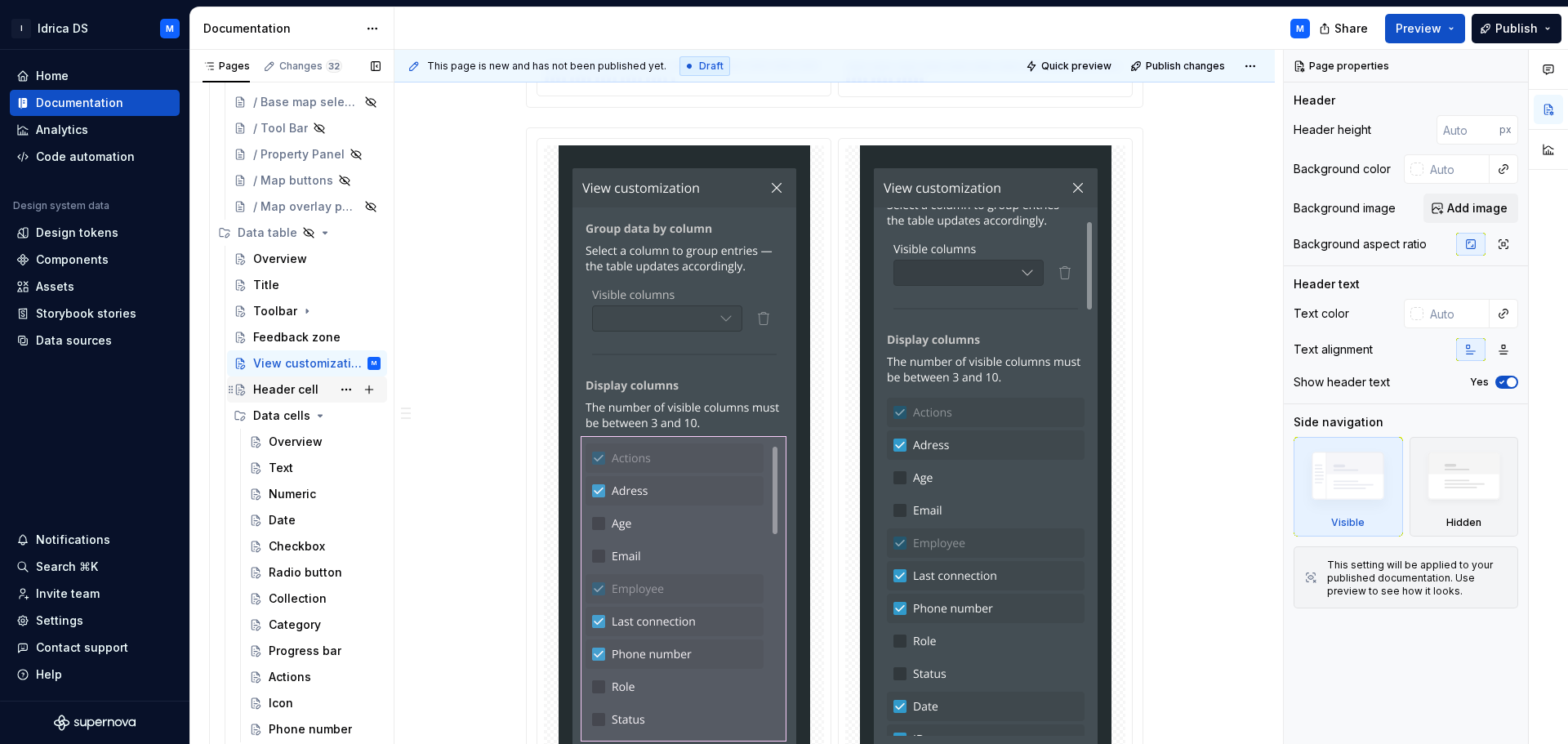
click at [290, 392] on div "Header cell" at bounding box center [286, 390] width 66 height 16
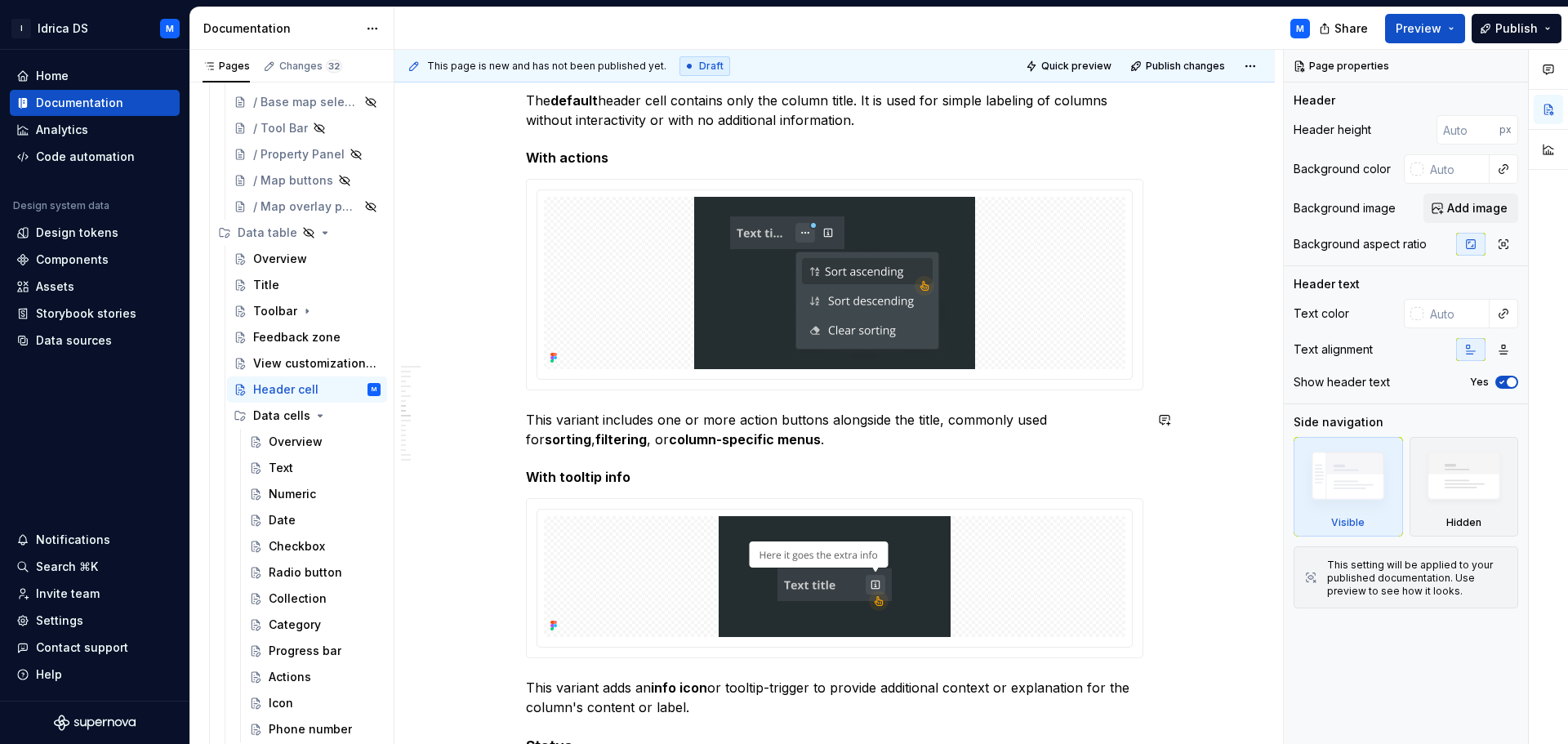
scroll to position [2285, 0]
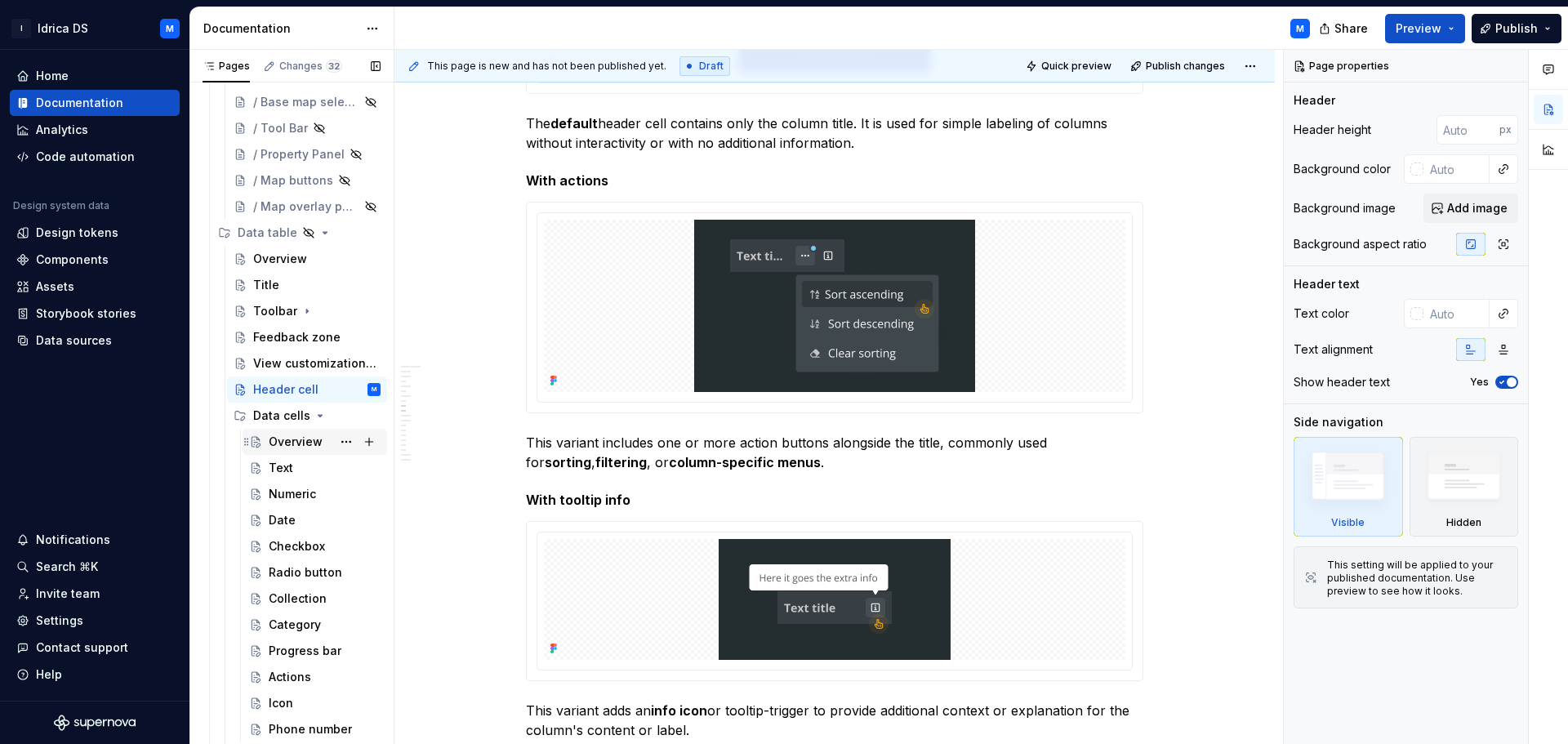
click at [296, 451] on div "Overview" at bounding box center [324, 441] width 111 height 23
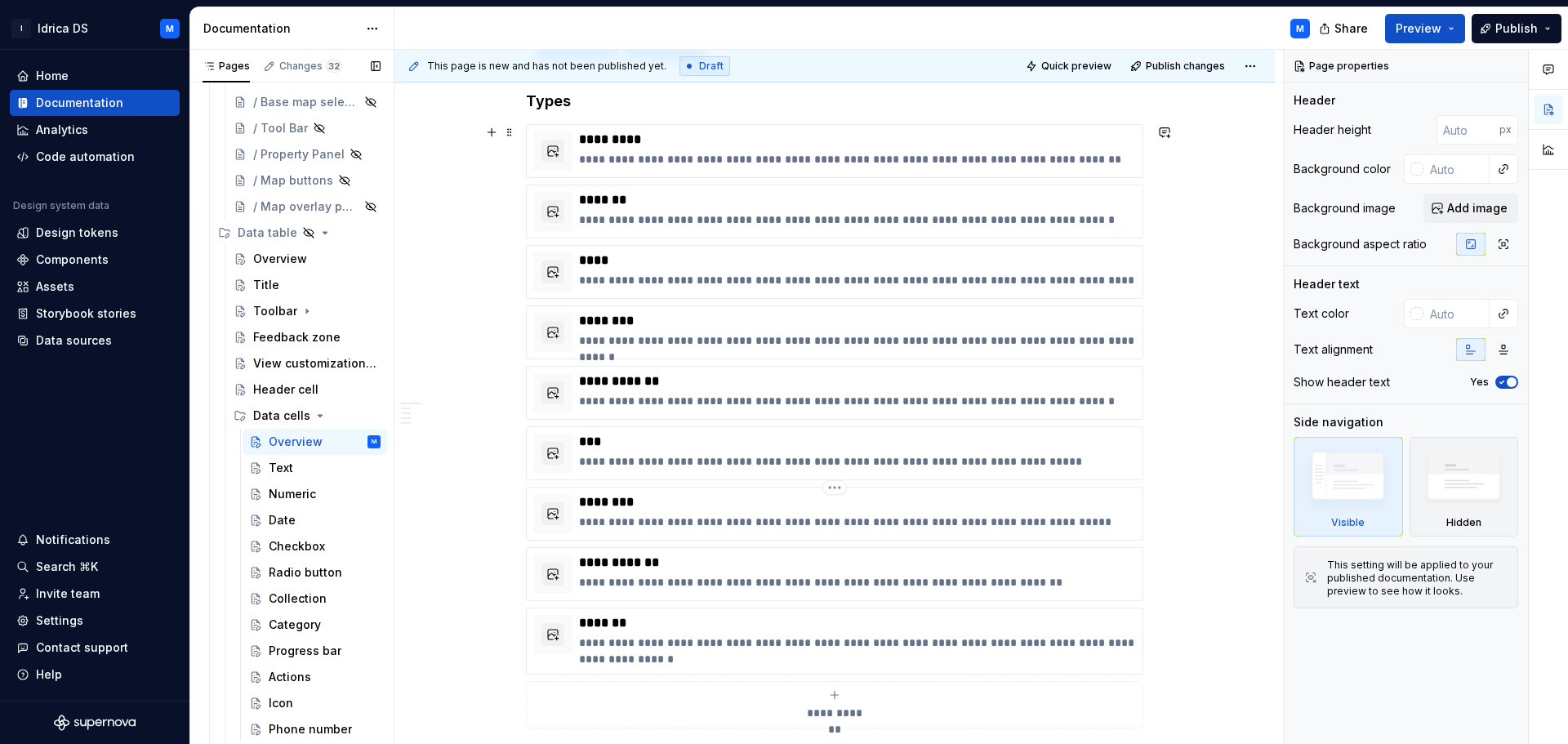
scroll to position [2204, 0]
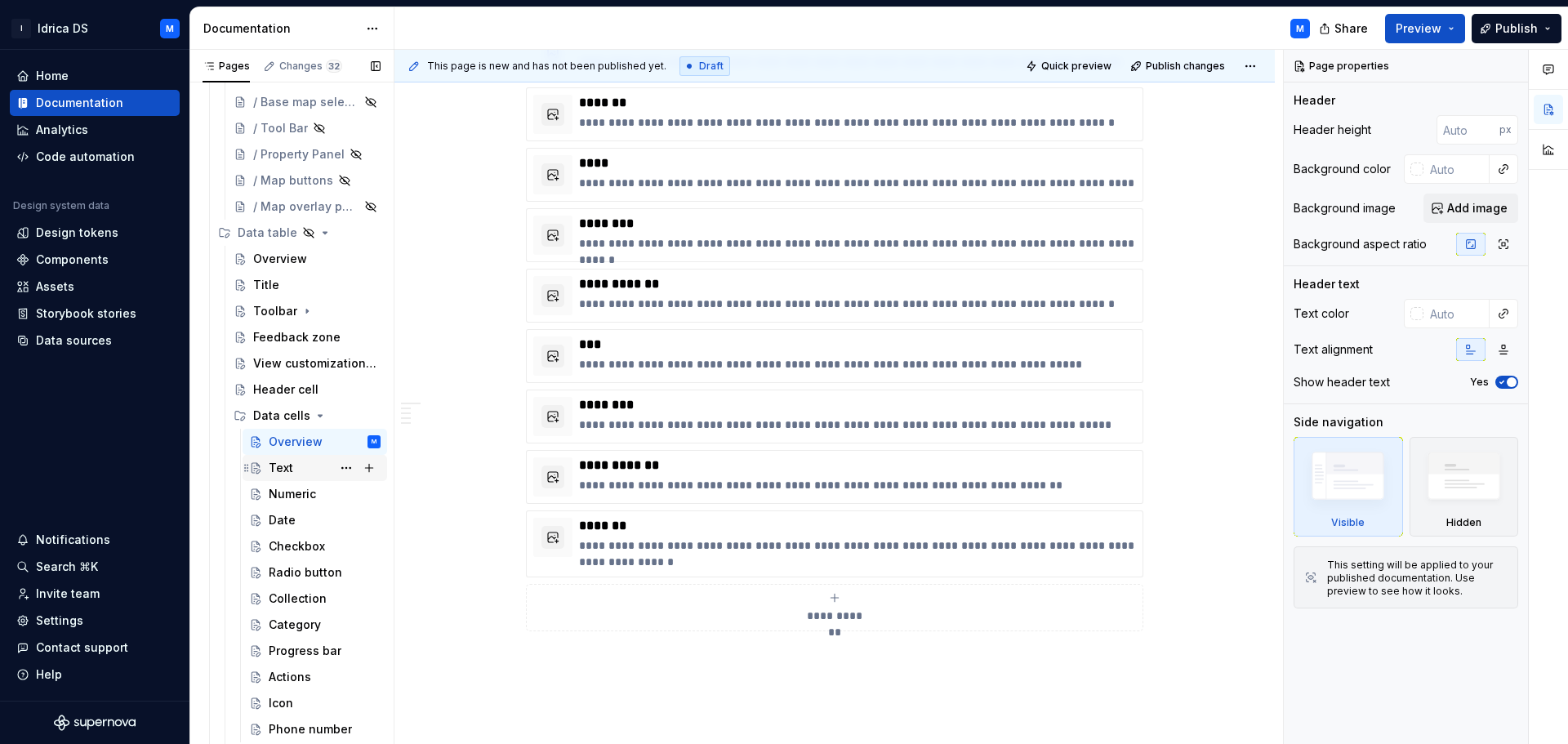
click at [286, 470] on div "Text" at bounding box center [280, 467] width 25 height 16
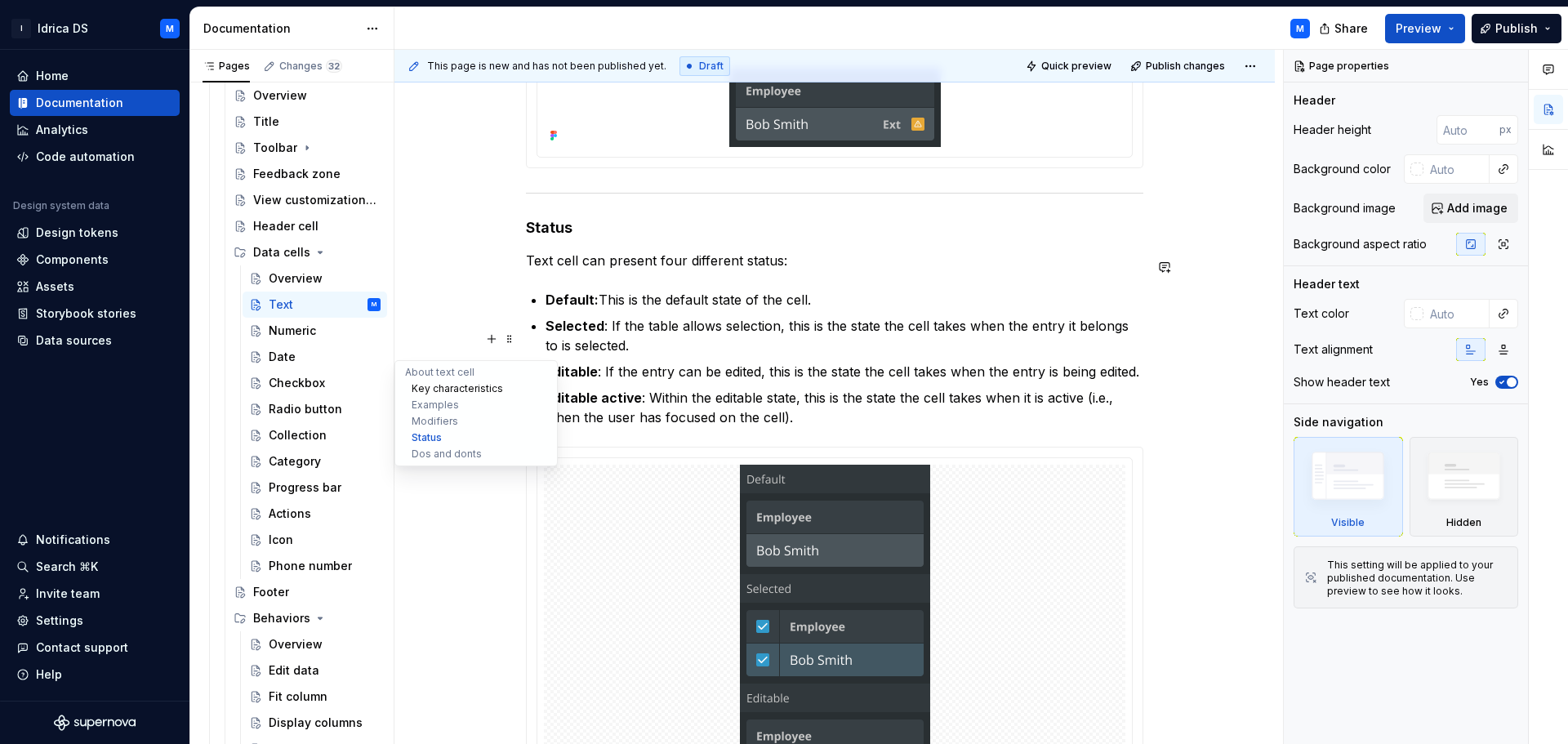
scroll to position [1632, 0]
click at [296, 324] on div "Numeric" at bounding box center [292, 330] width 47 height 16
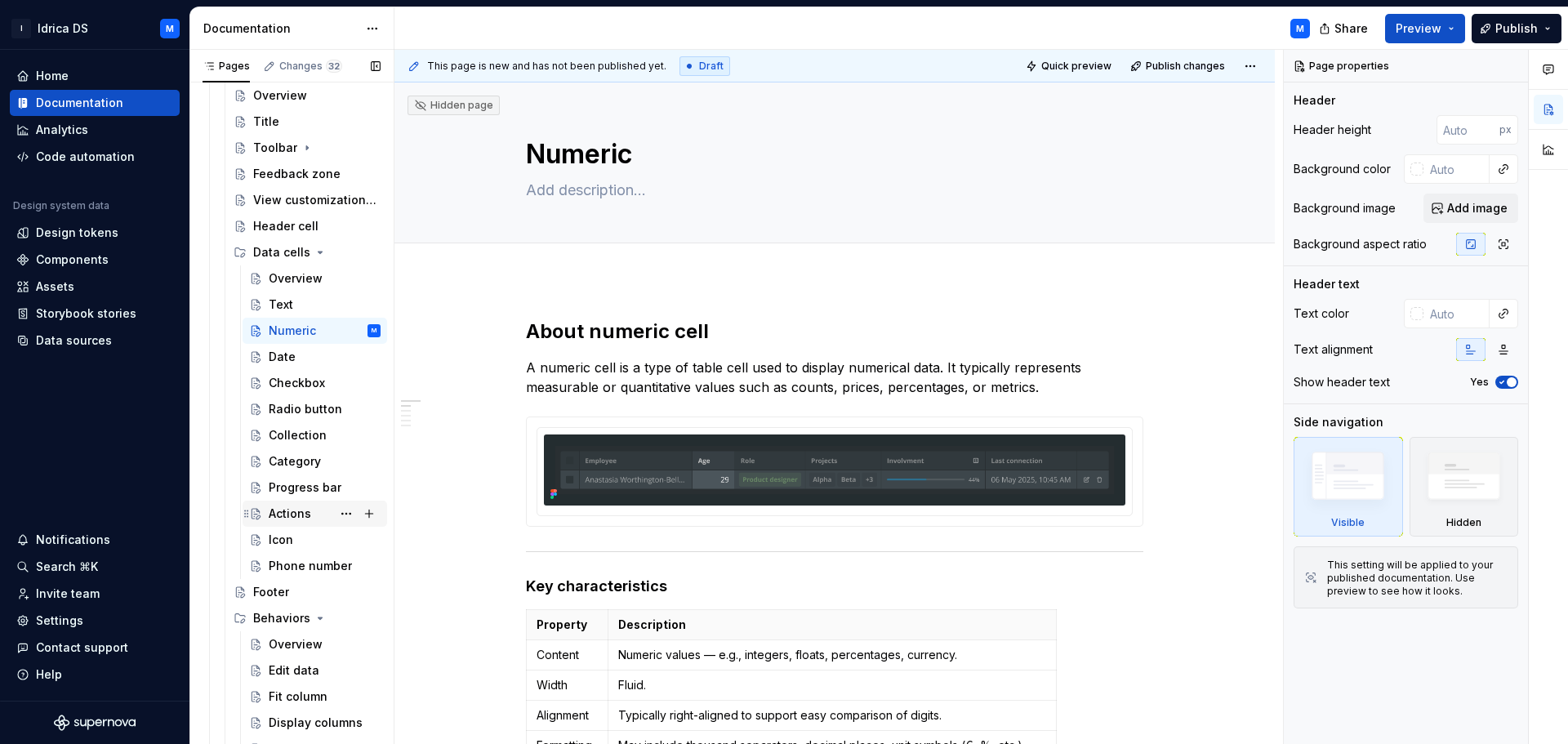
click at [299, 509] on div "Actions" at bounding box center [289, 513] width 42 height 16
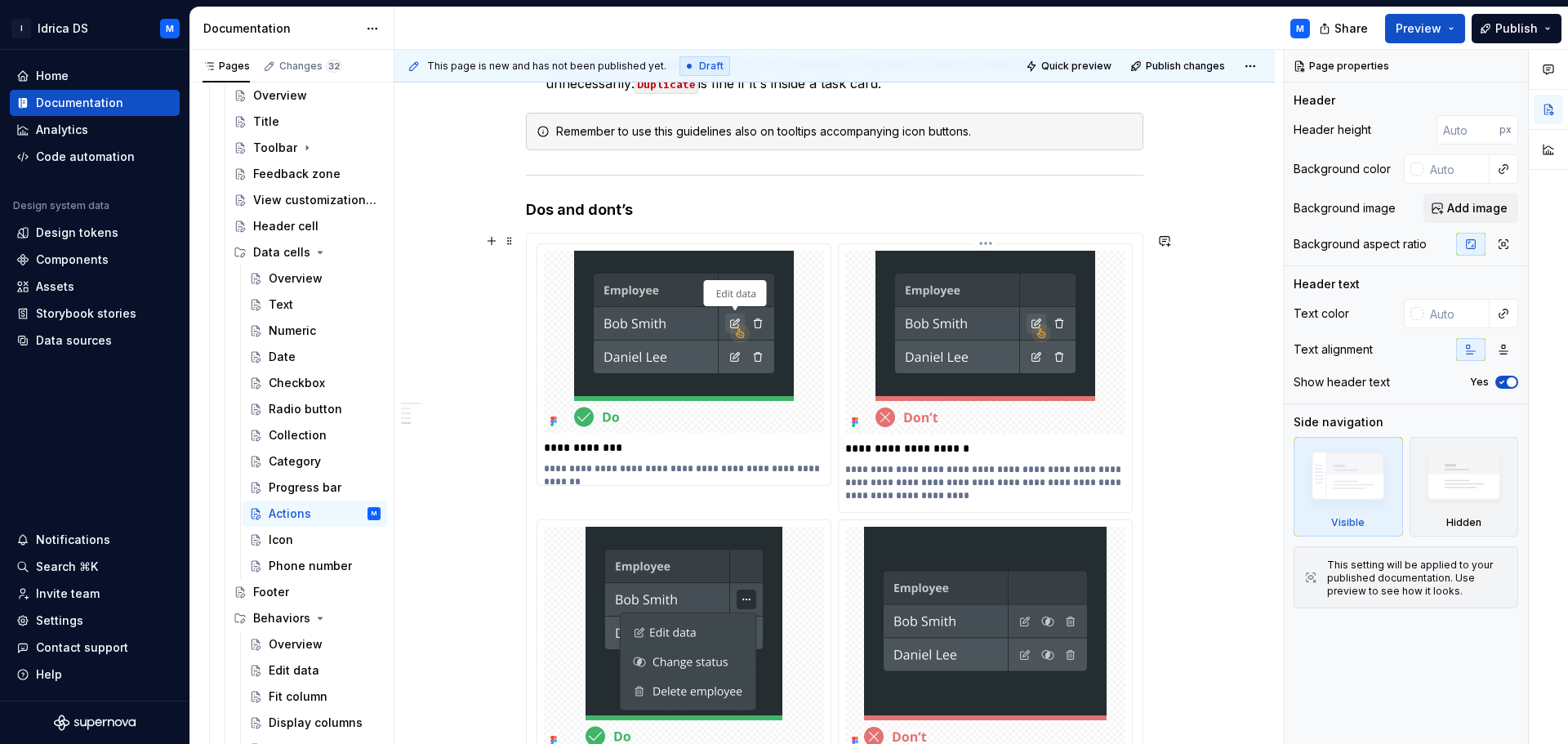
scroll to position [1877, 0]
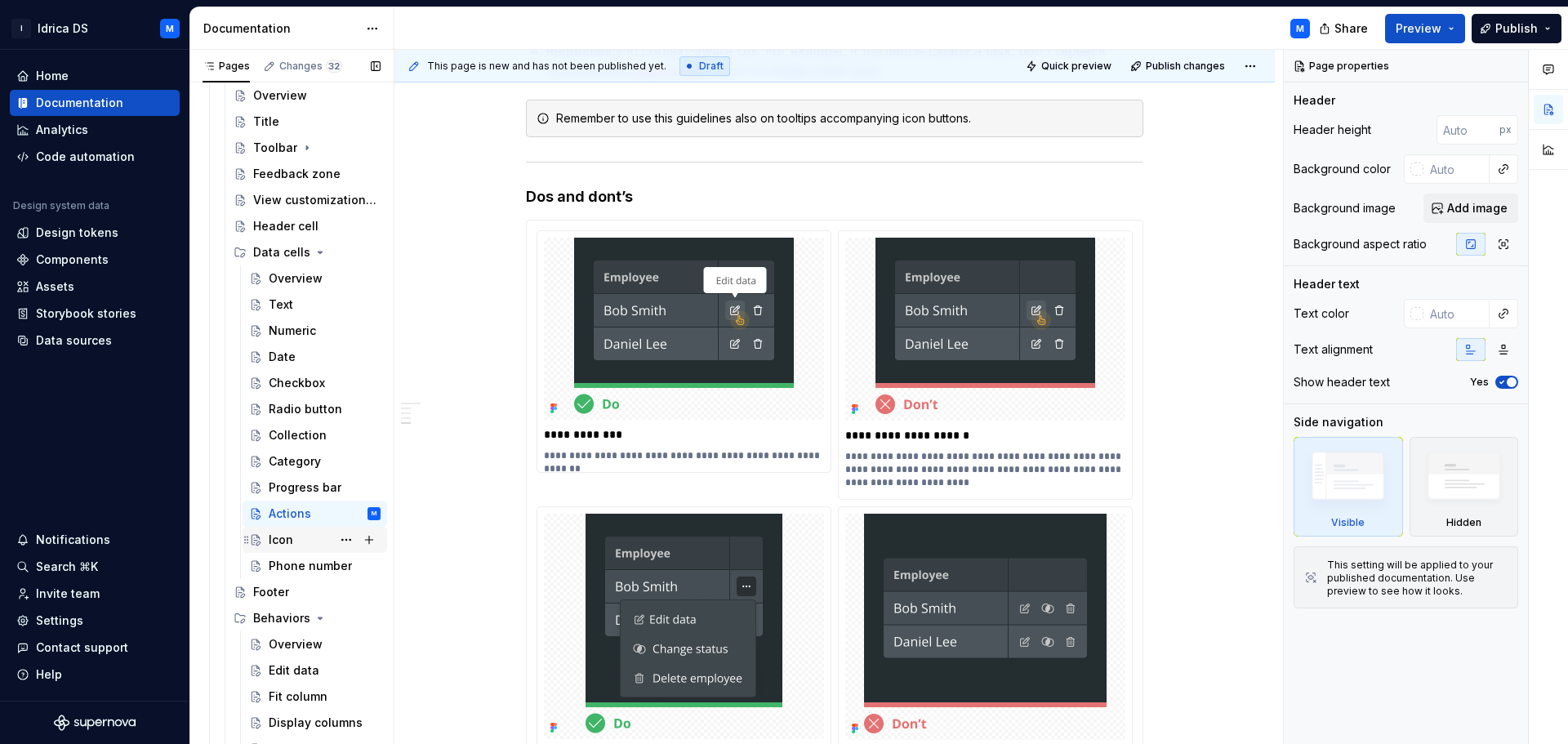
click at [302, 542] on div "Icon" at bounding box center [324, 539] width 111 height 23
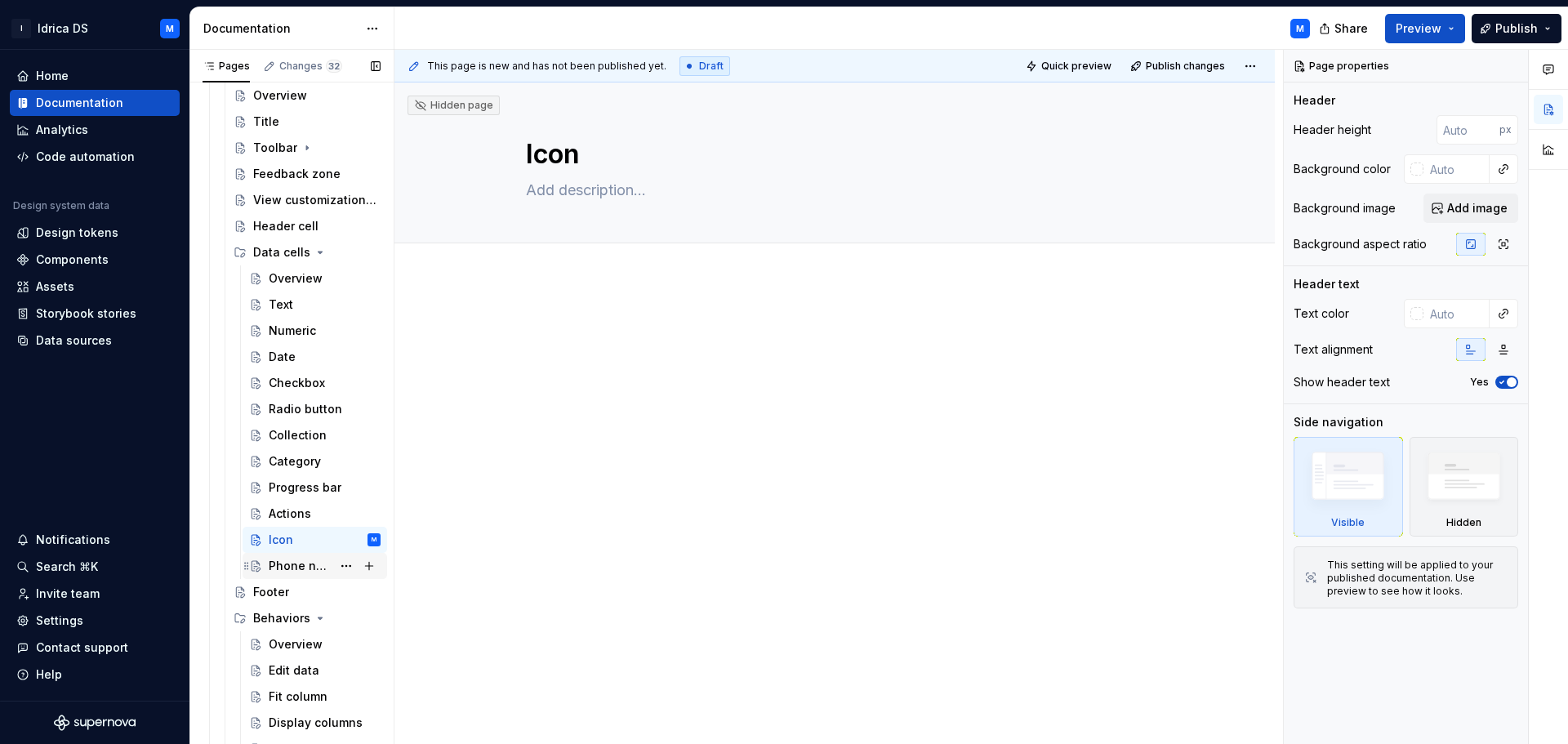
click at [282, 566] on div "Phone number" at bounding box center [300, 566] width 63 height 16
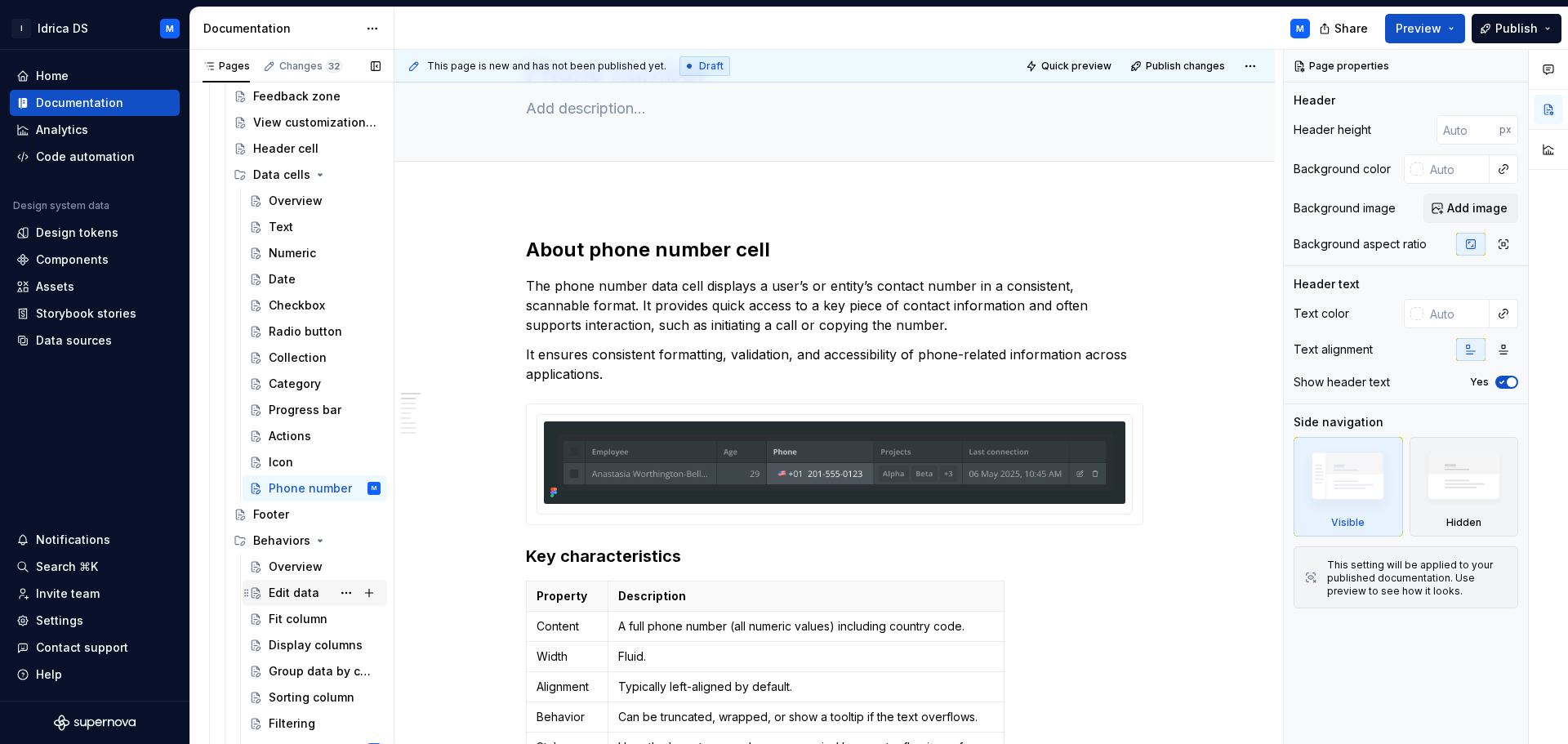
scroll to position [980, 0]
click at [275, 532] on div "Behaviors" at bounding box center [281, 536] width 58 height 16
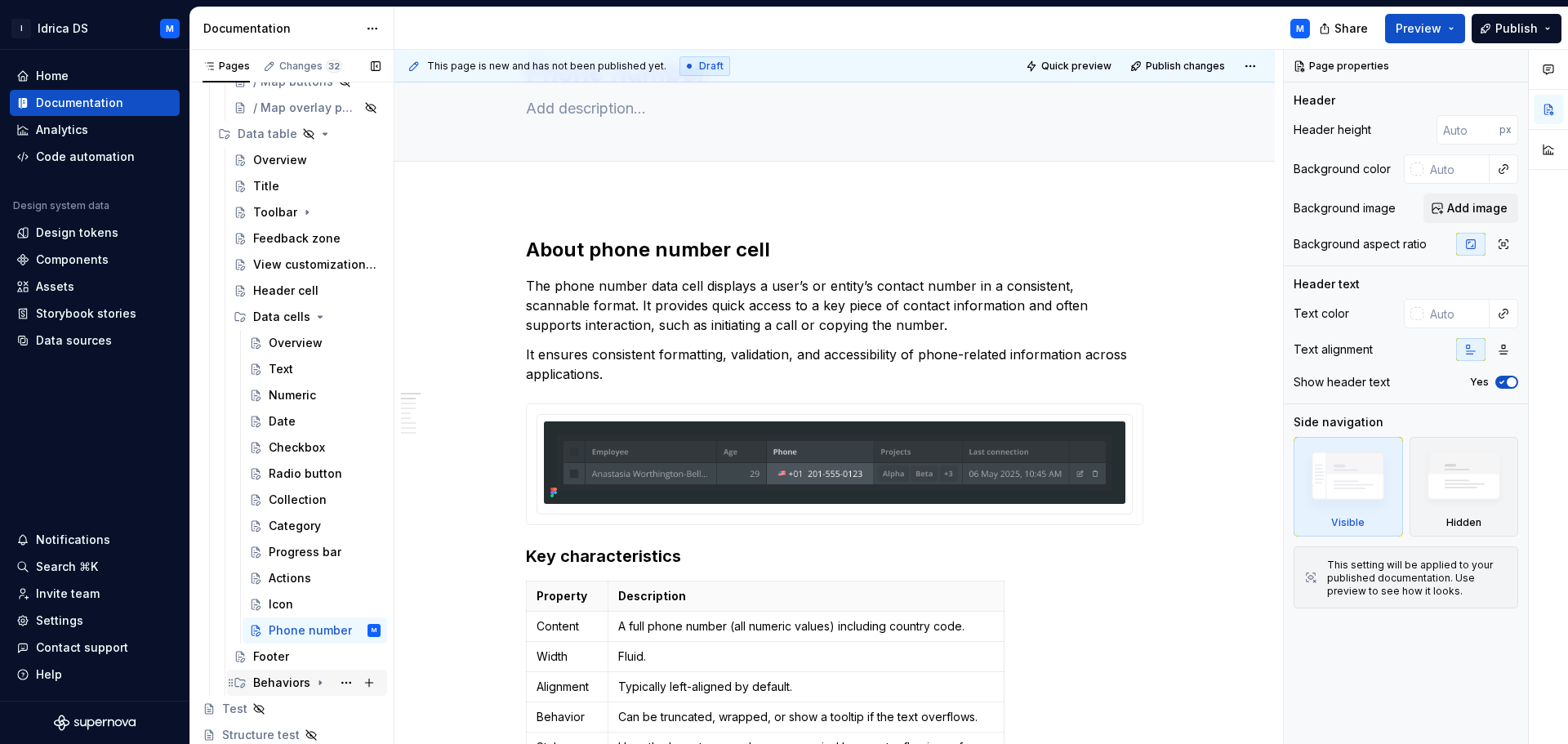
scroll to position [833, 0]
click at [289, 654] on div "Footer" at bounding box center [316, 655] width 127 height 23
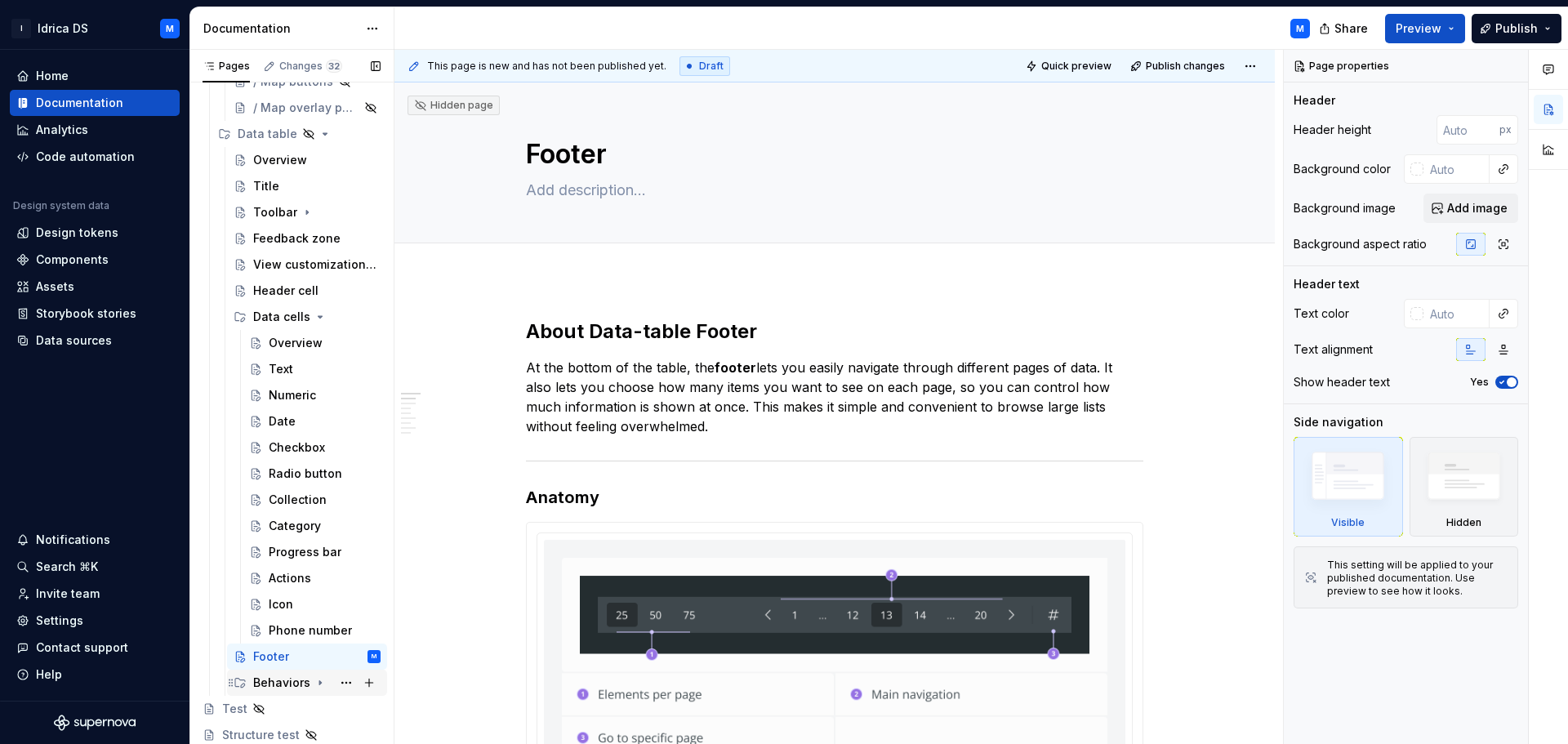
click at [299, 683] on div "Behaviors" at bounding box center [281, 683] width 58 height 16
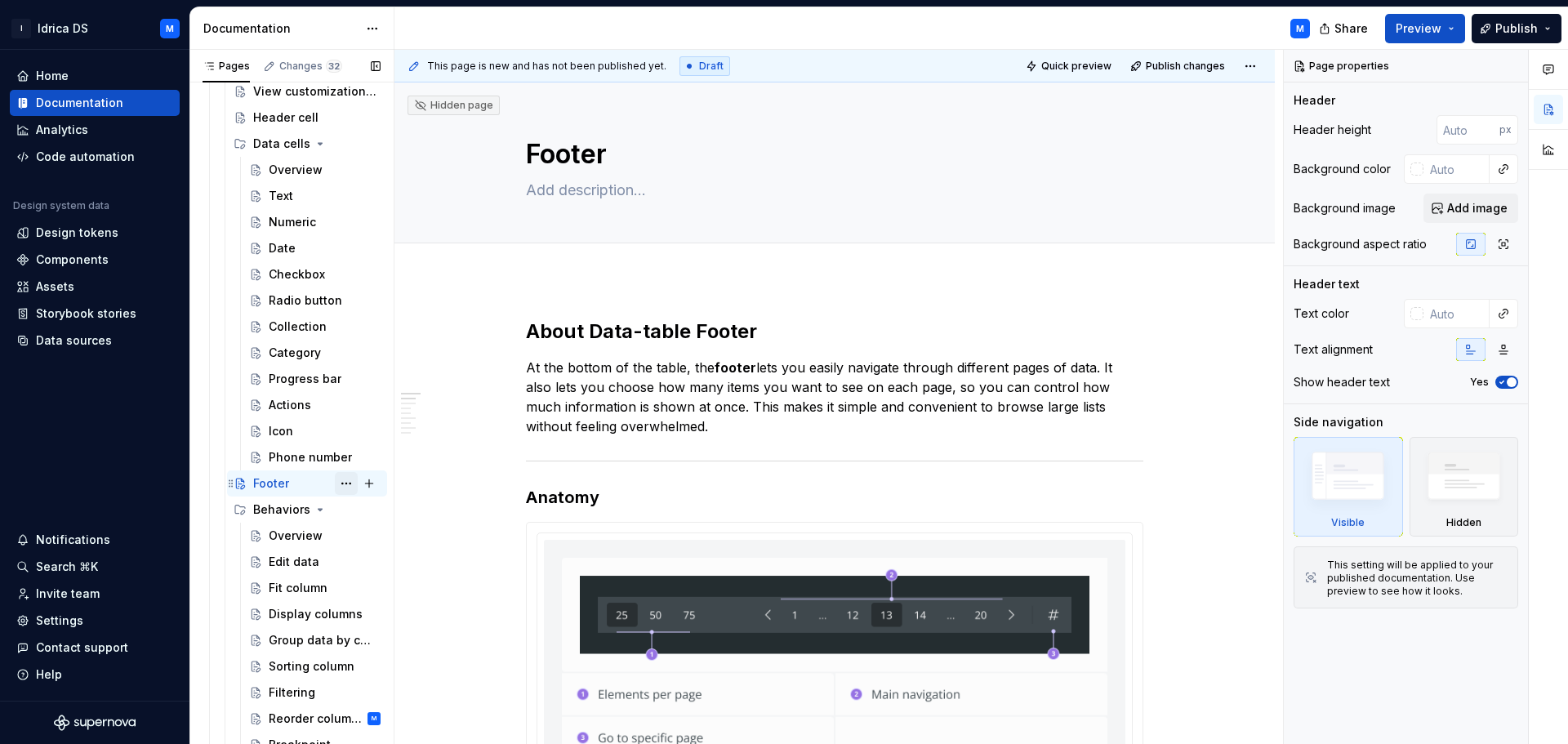
scroll to position [1068, 0]
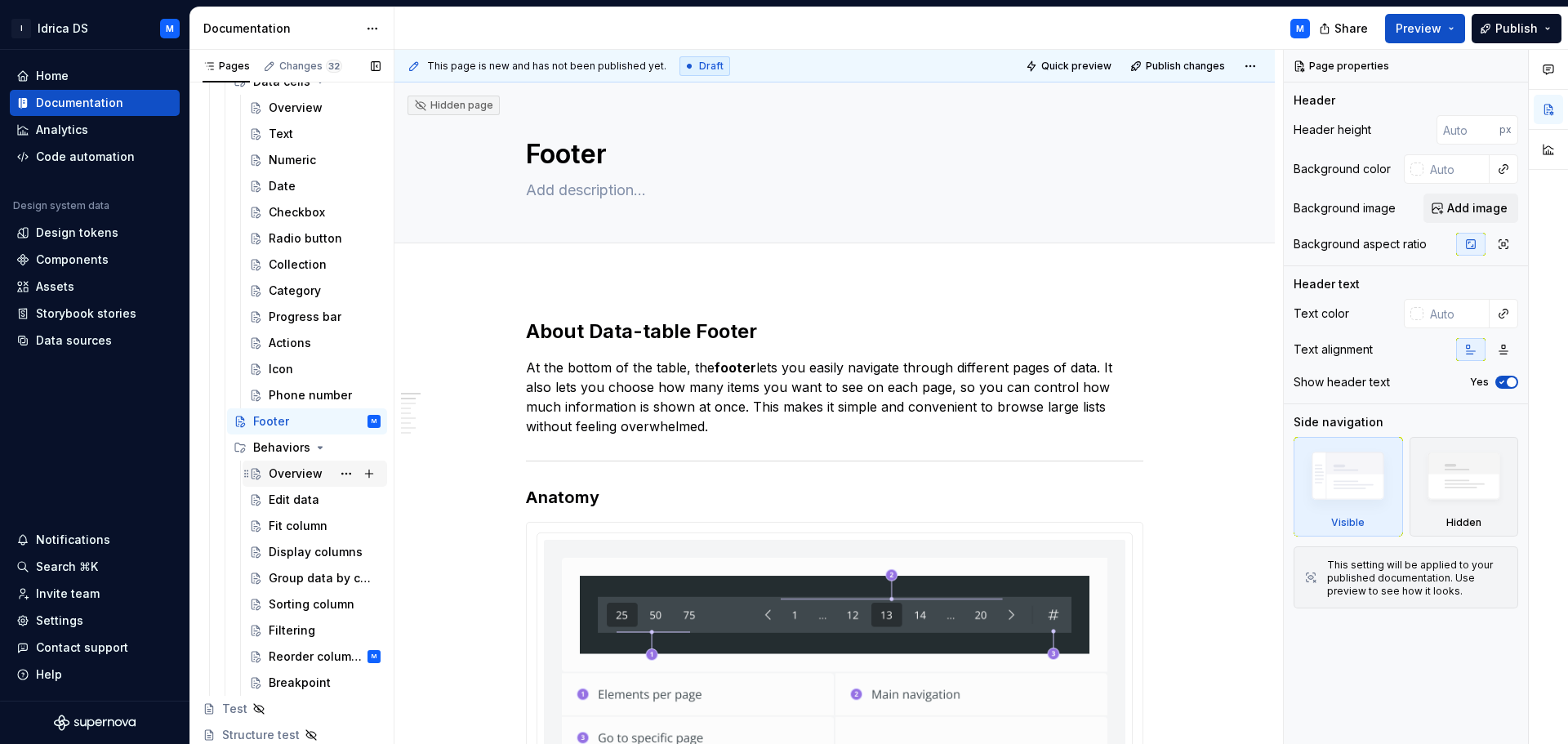
click at [295, 474] on div "Overview" at bounding box center [295, 474] width 54 height 16
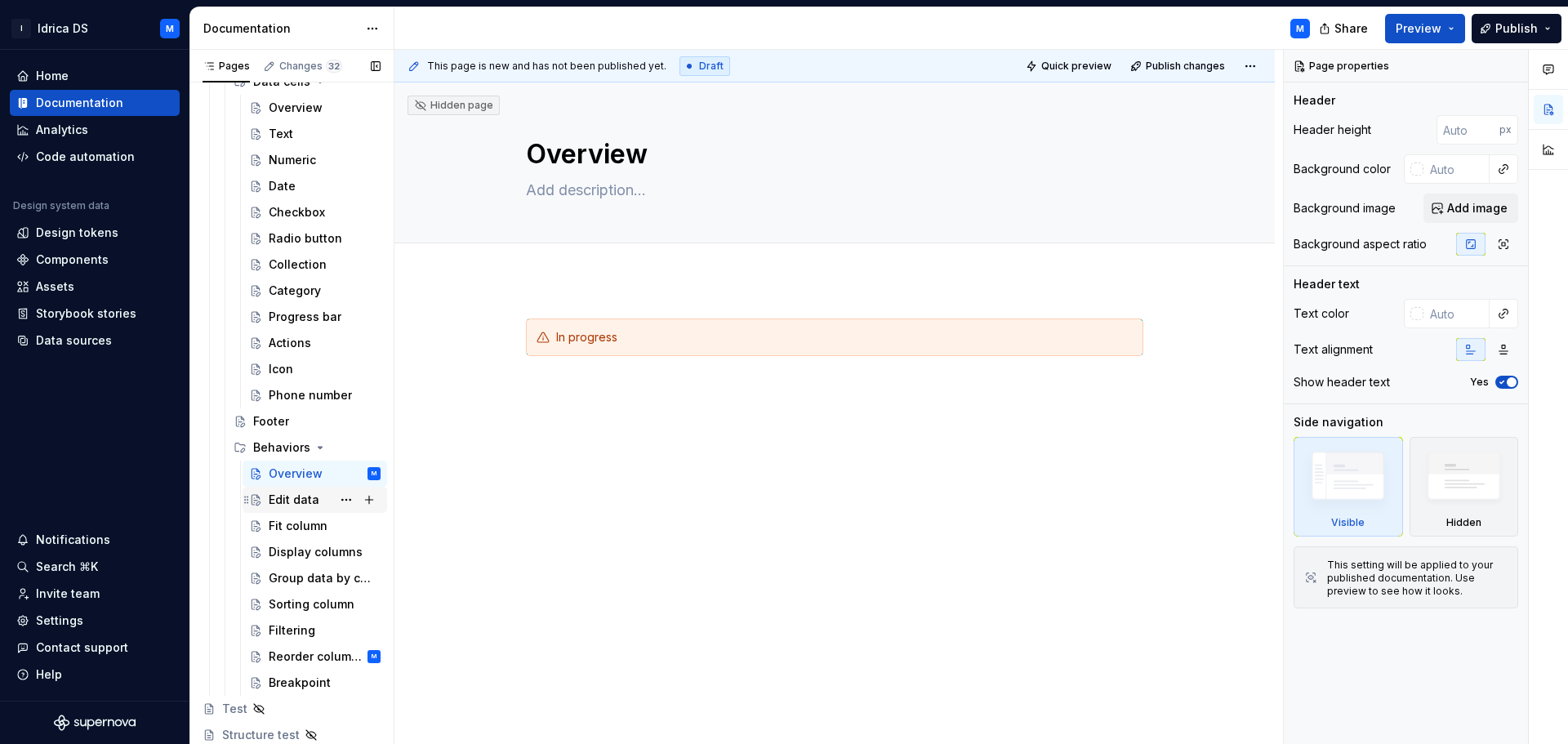
click at [294, 499] on div "Edit data" at bounding box center [293, 499] width 50 height 16
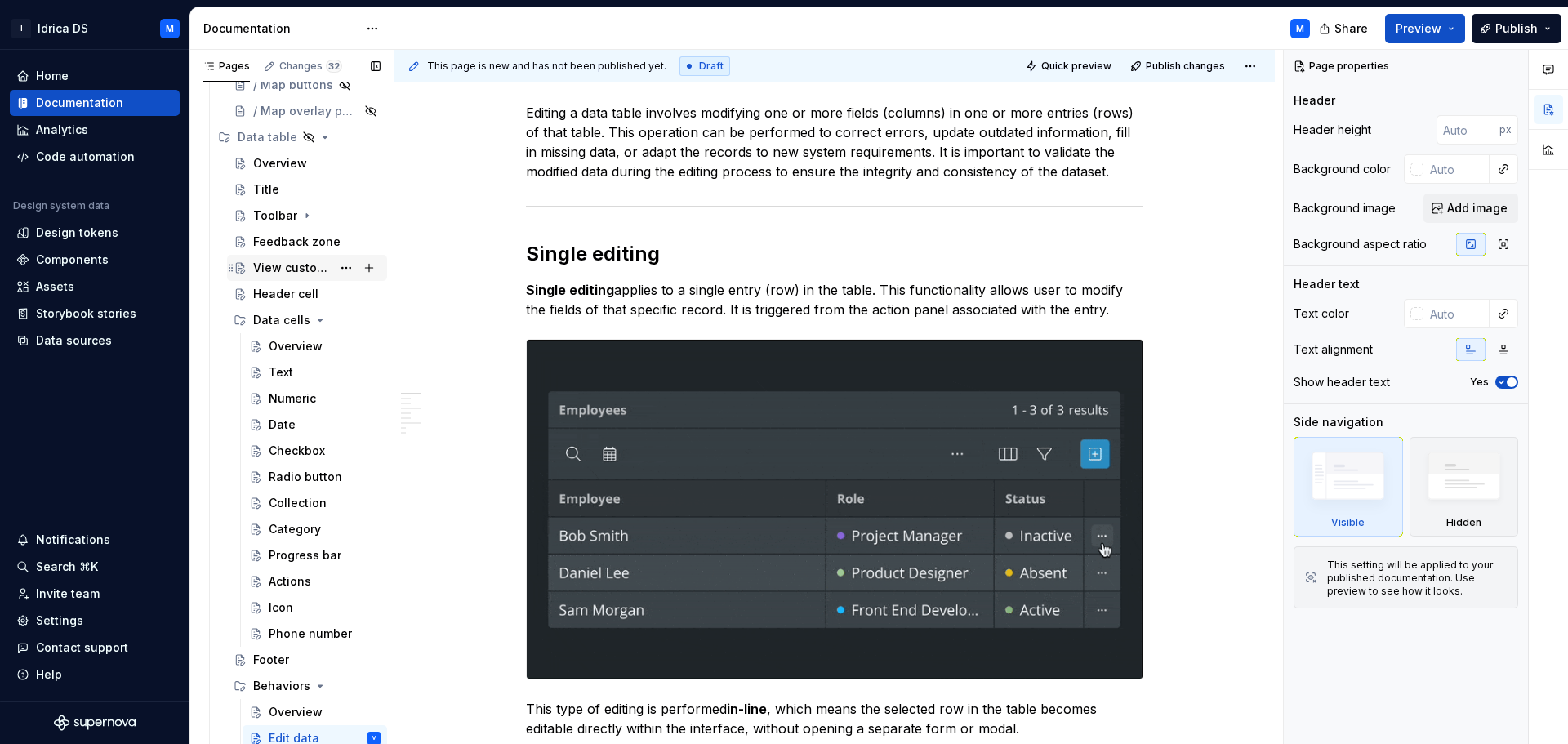
scroll to position [823, 0]
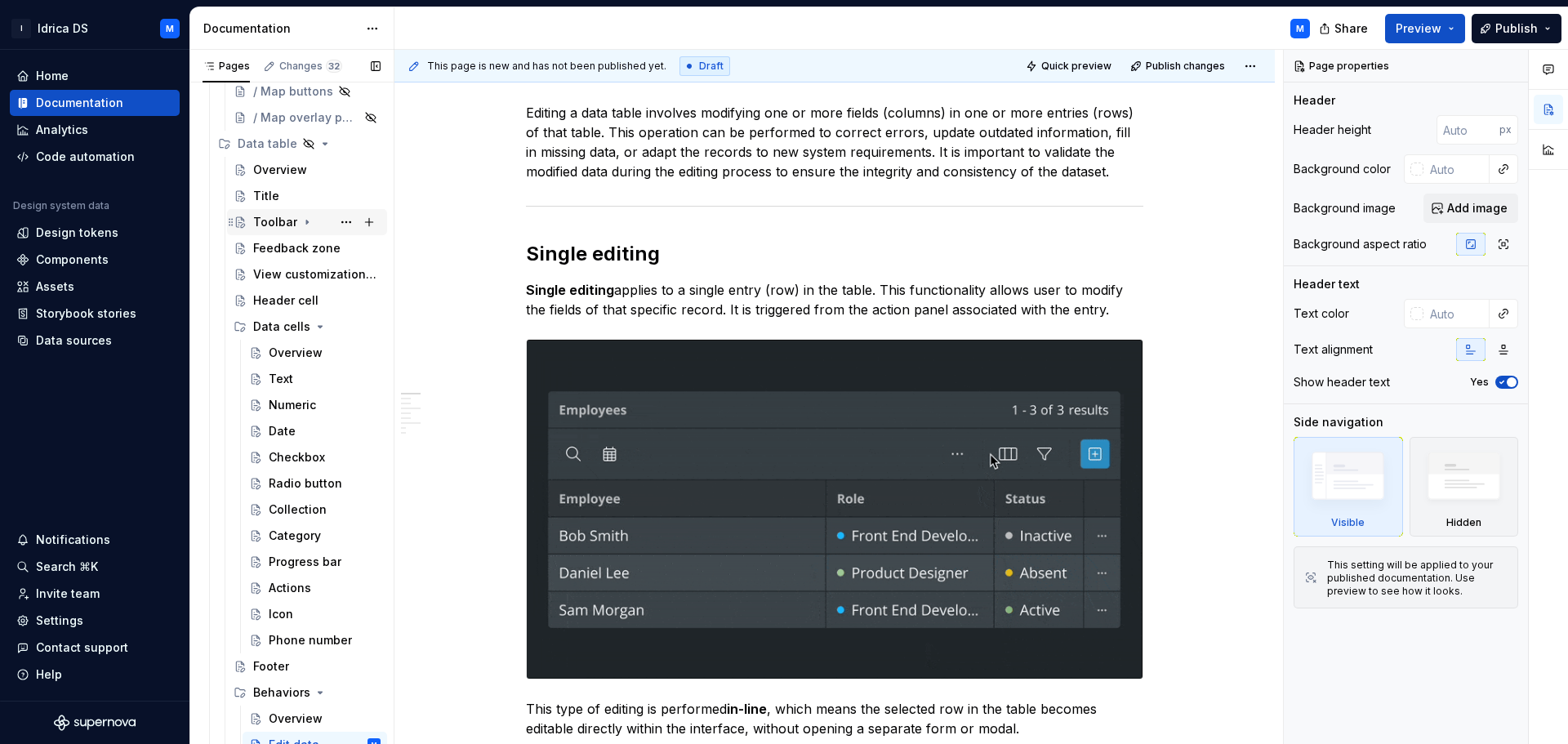
click at [300, 220] on icon "Page tree" at bounding box center [307, 222] width 13 height 13
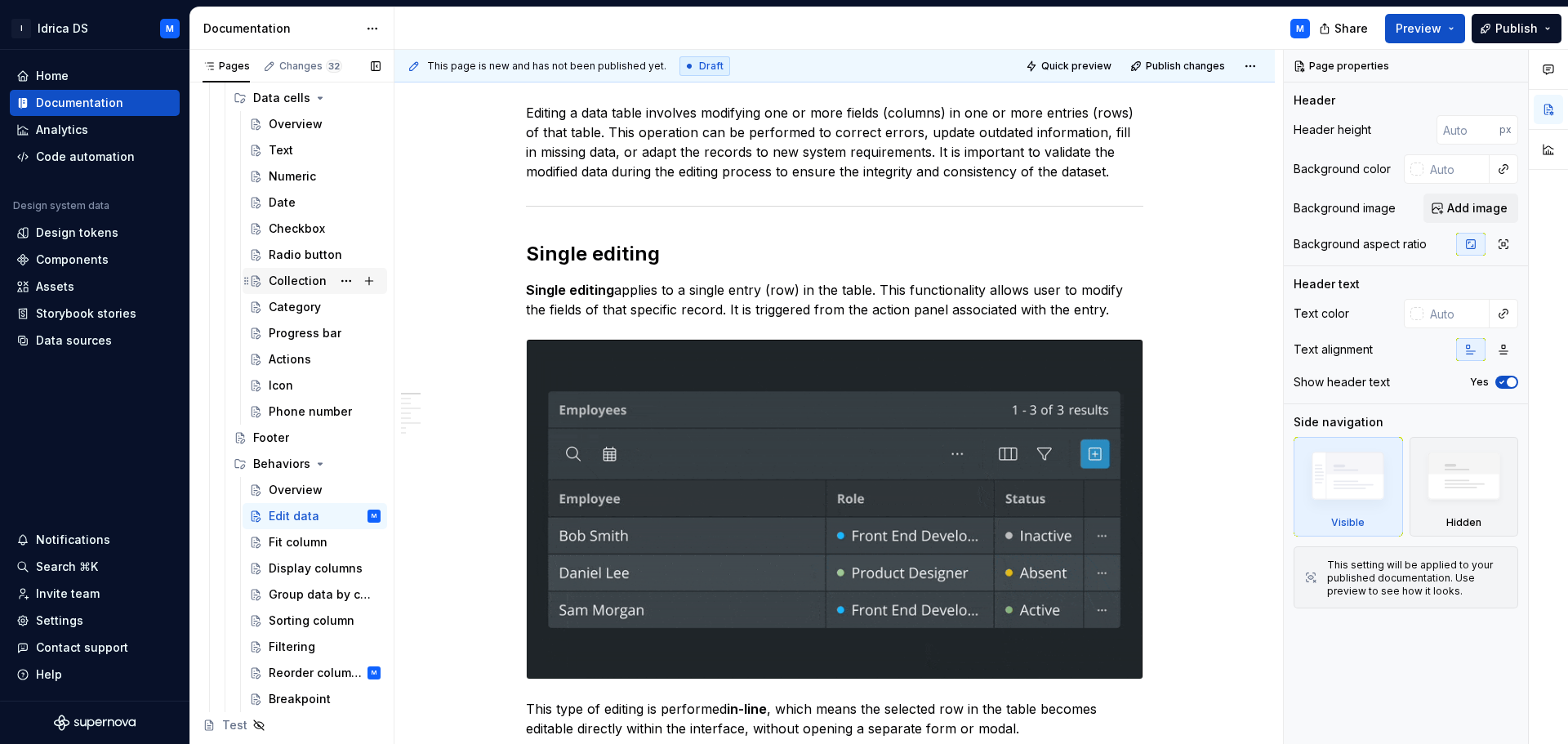
scroll to position [1199, 0]
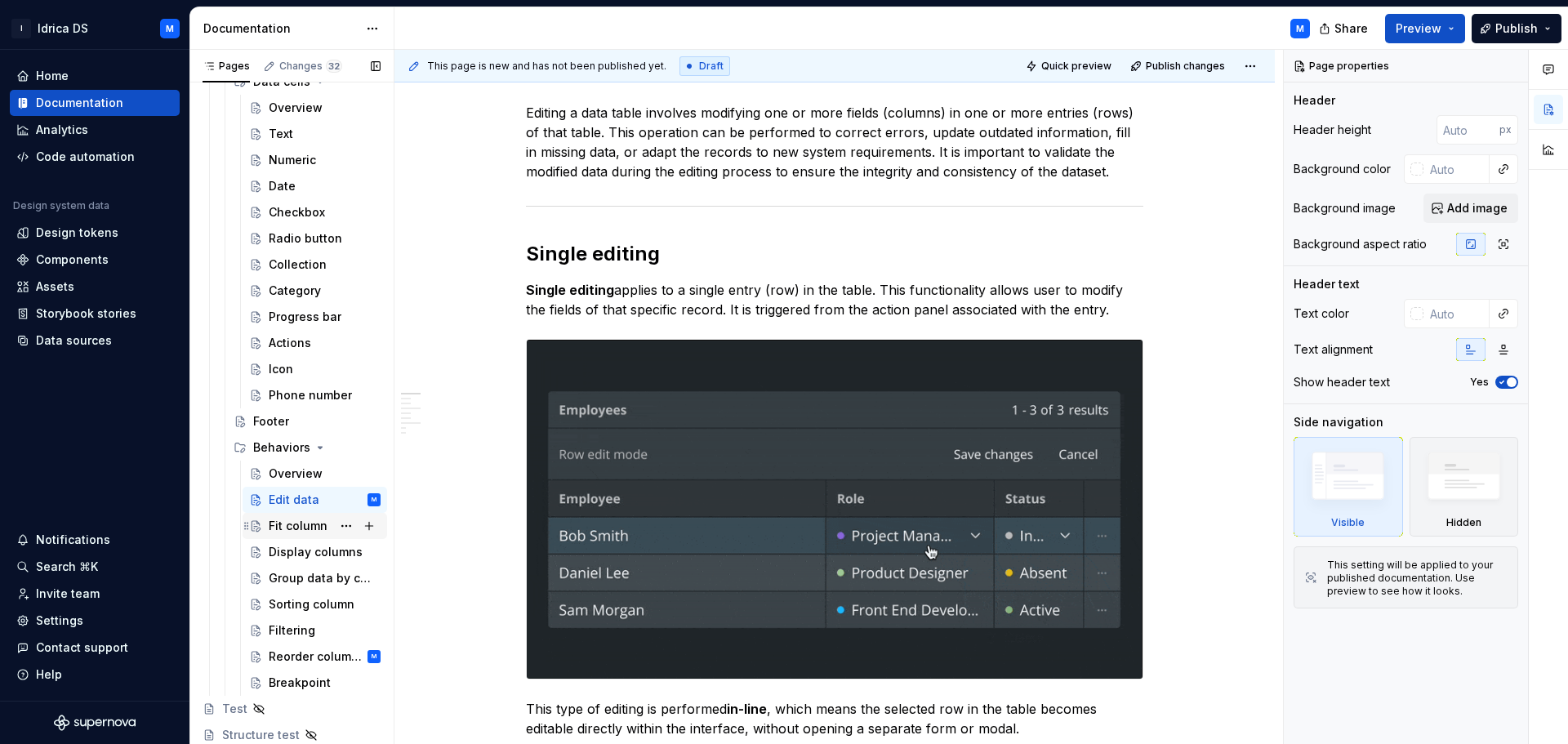
click at [283, 532] on div "Fit column" at bounding box center [298, 526] width 58 height 16
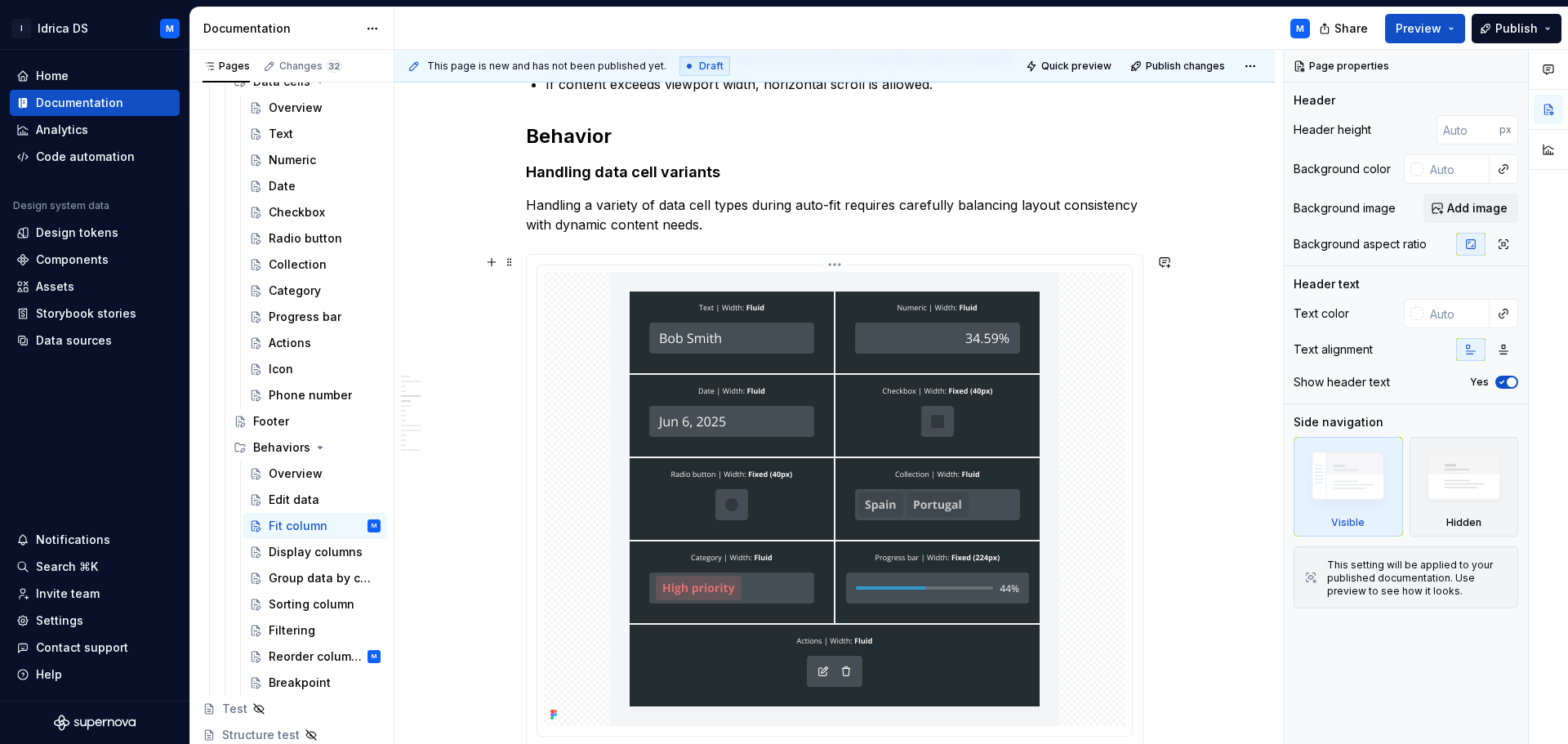
scroll to position [1143, 0]
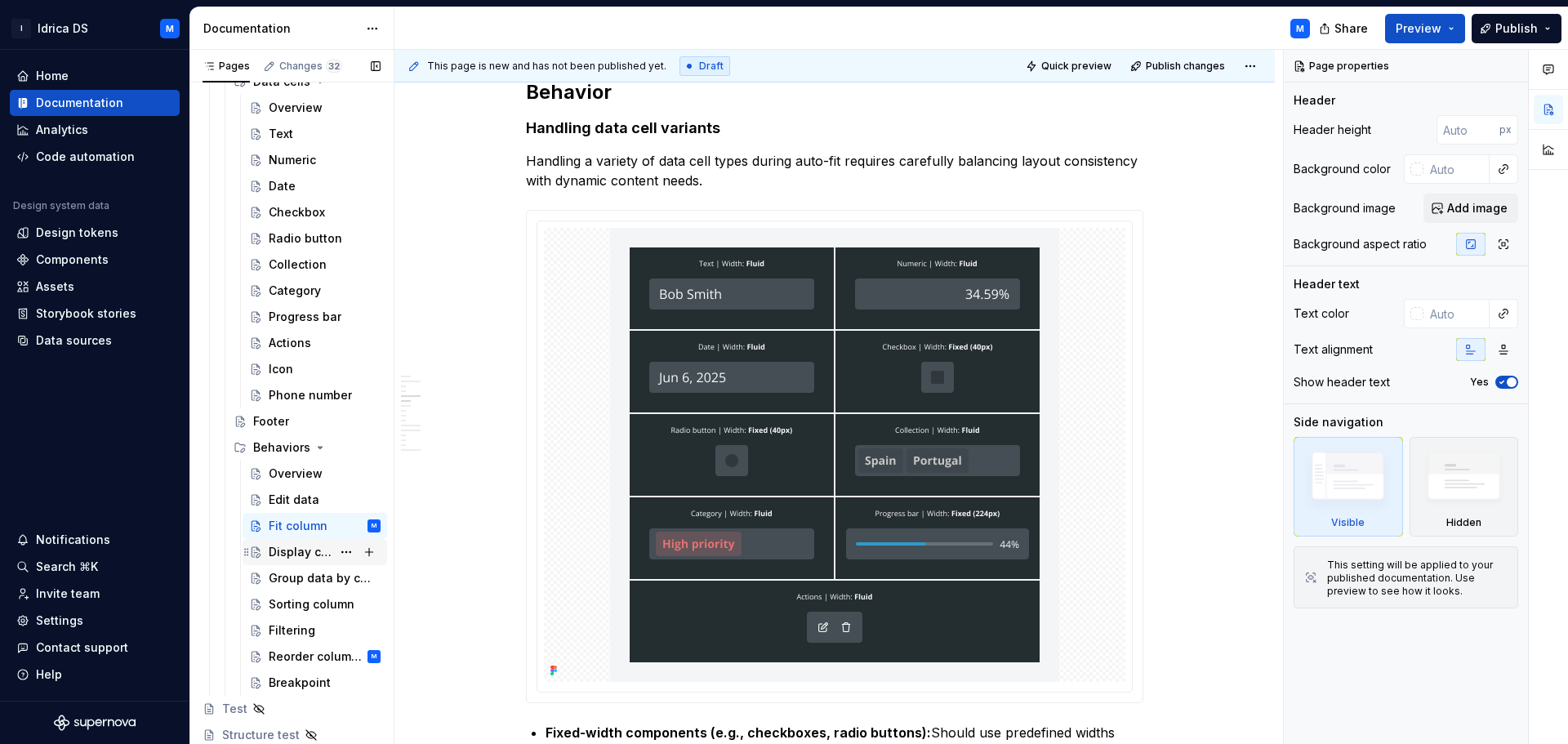
click at [289, 554] on div "Display columns" at bounding box center [300, 551] width 63 height 16
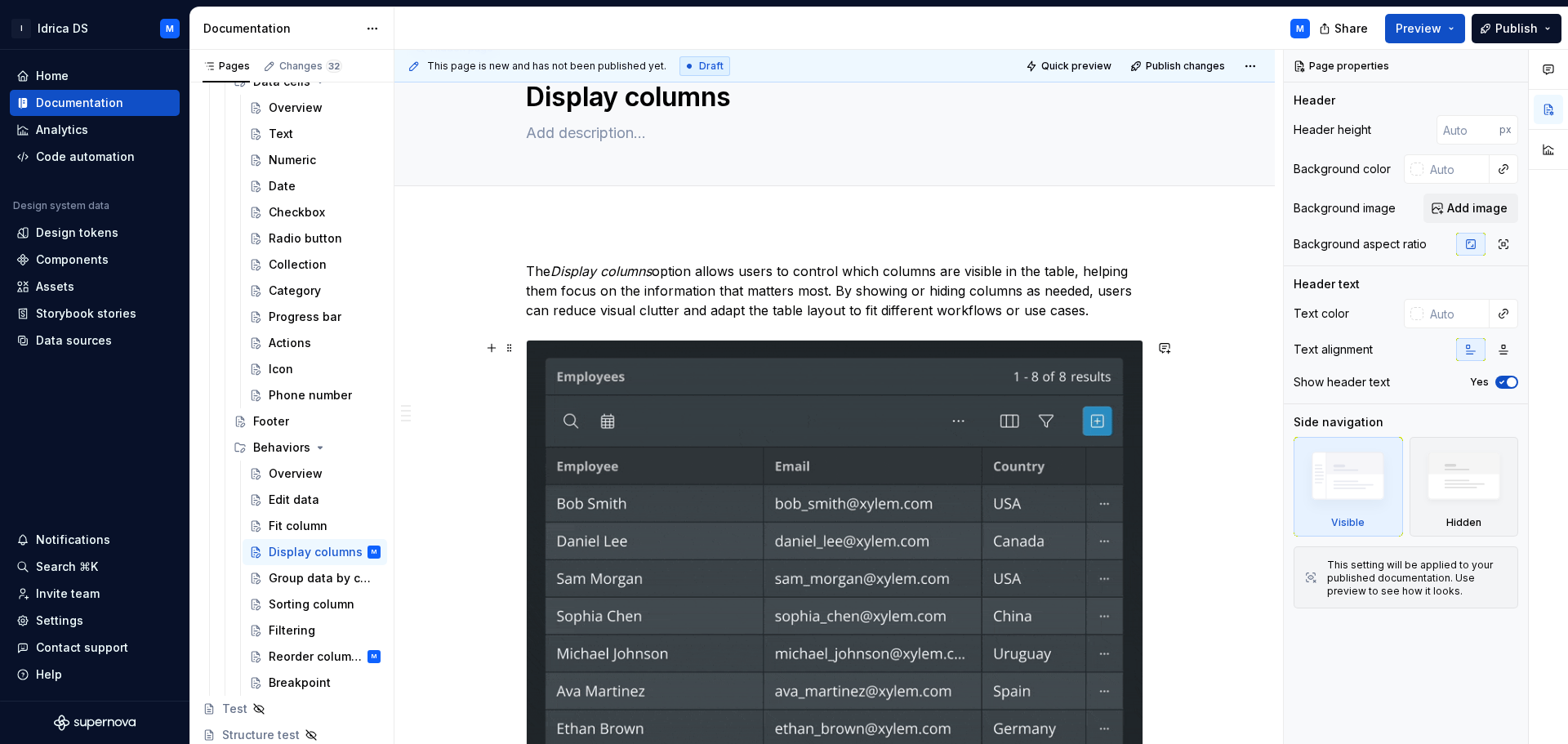
scroll to position [81, 0]
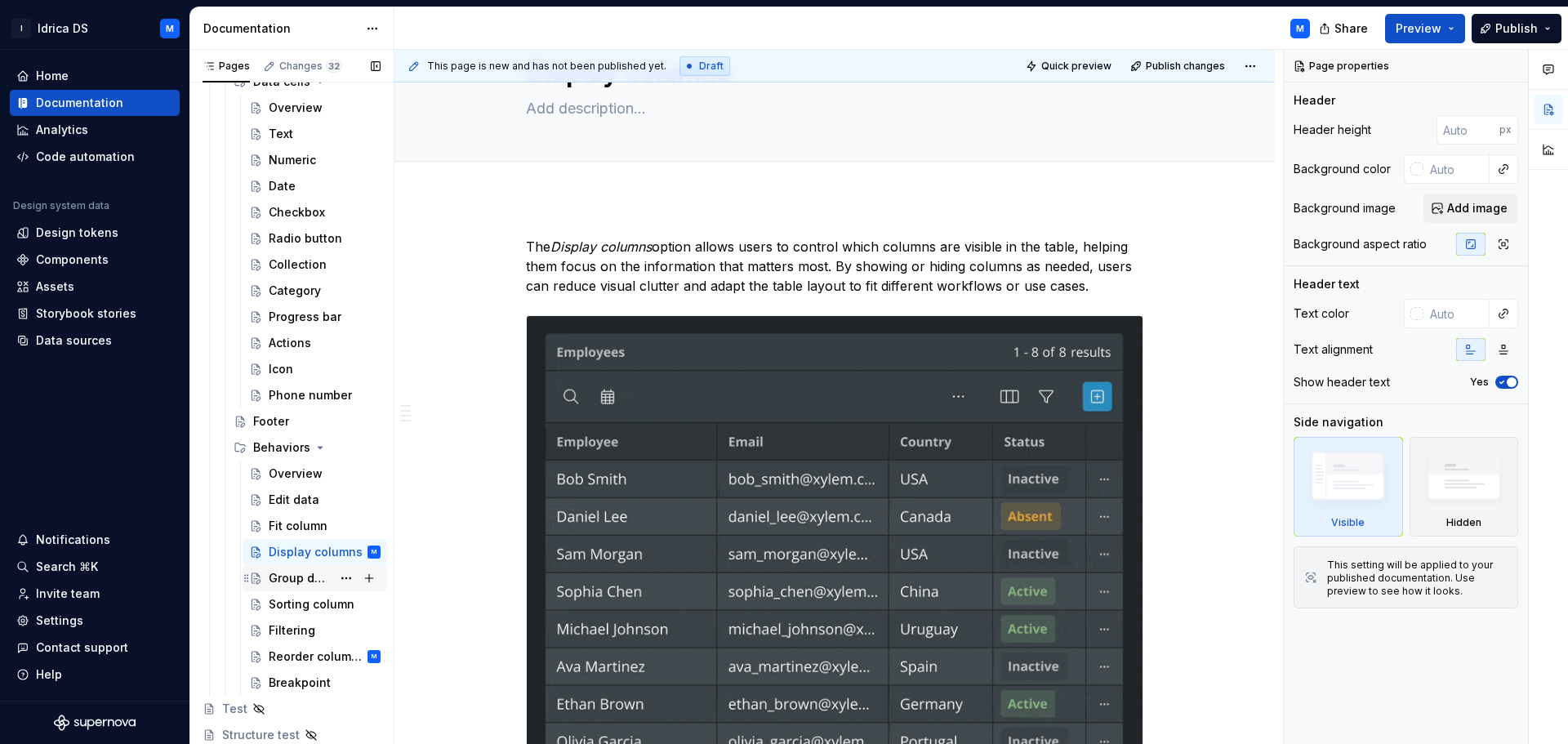
click at [273, 583] on div "Group data by column" at bounding box center [300, 578] width 63 height 16
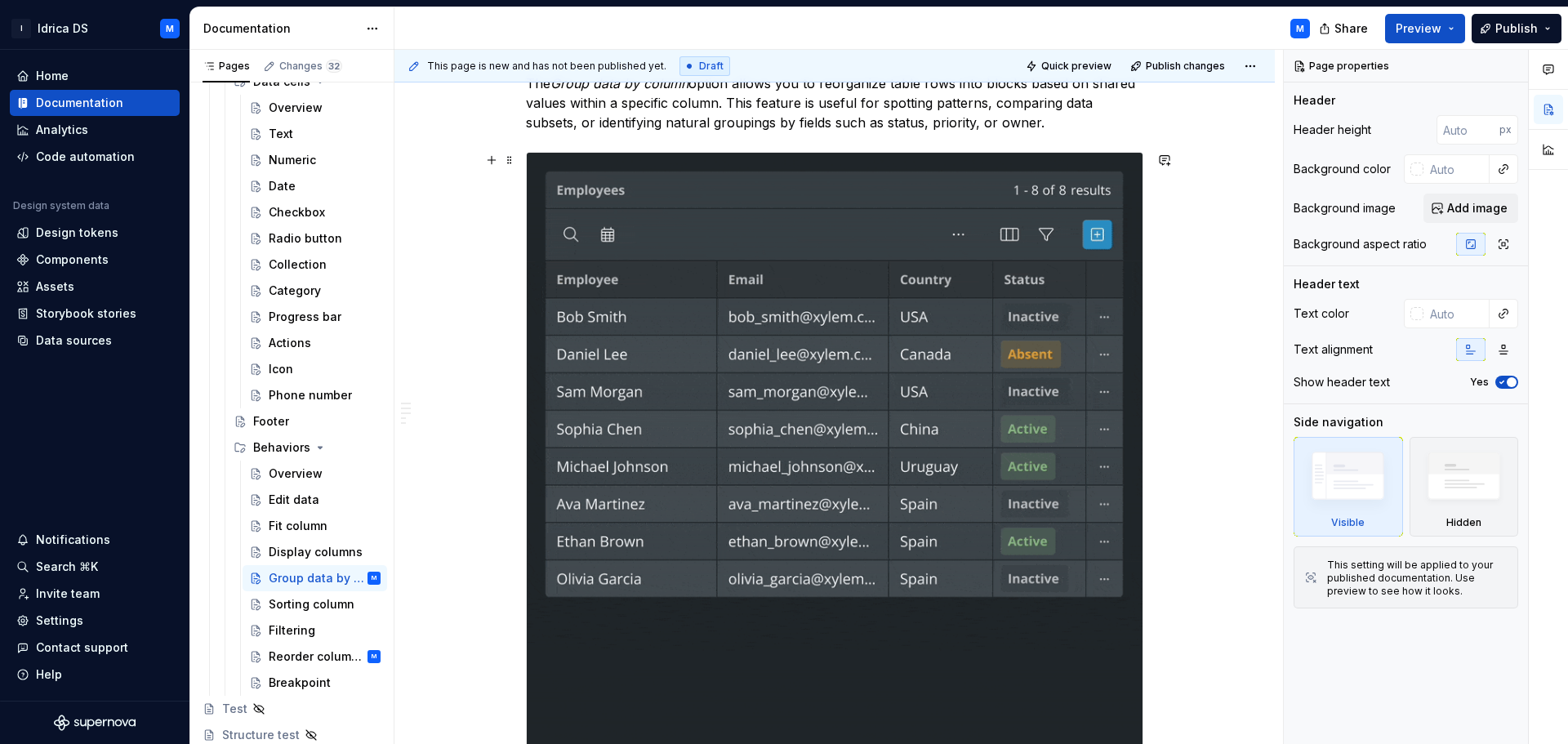
scroll to position [327, 0]
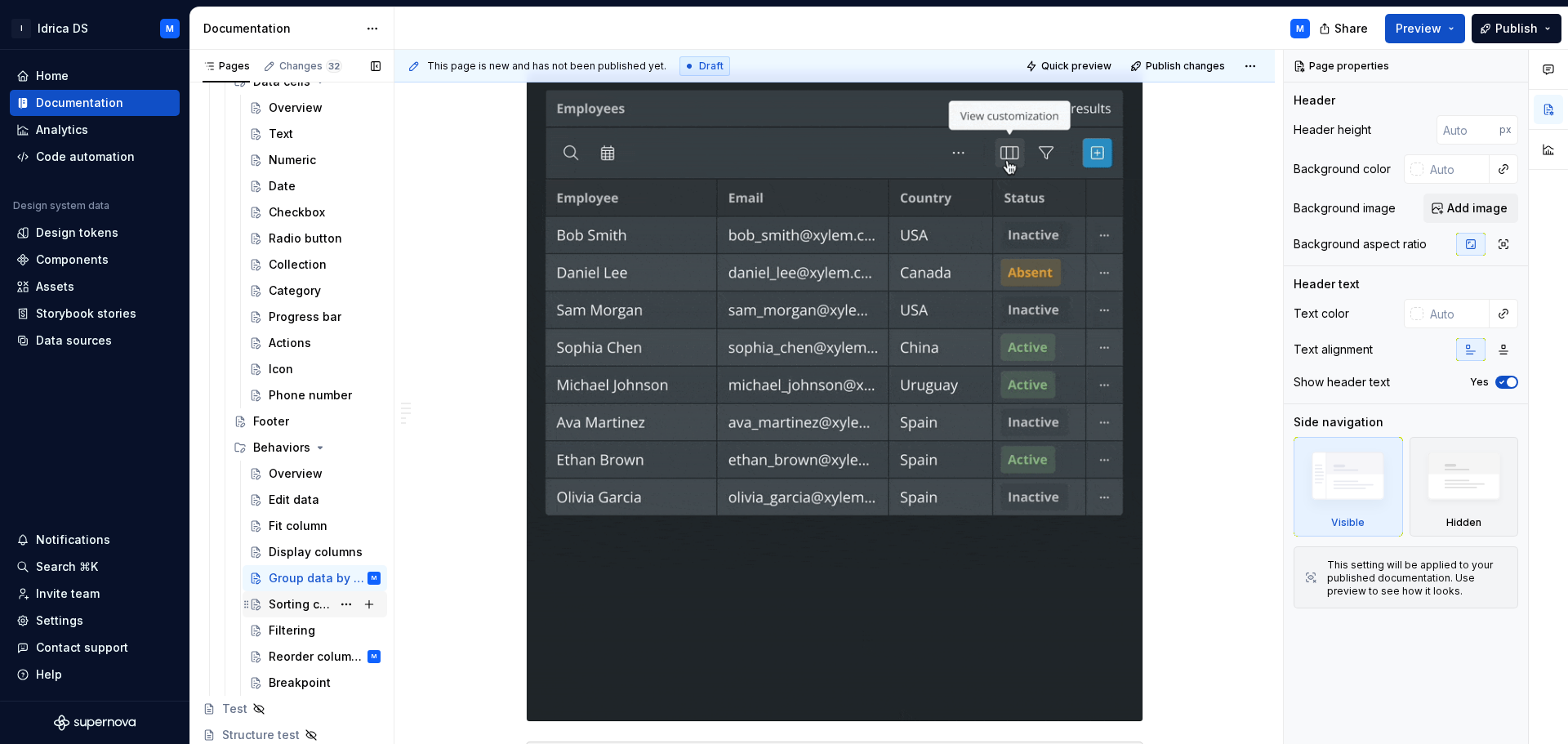
click at [301, 606] on div "Sorting column" at bounding box center [300, 604] width 63 height 16
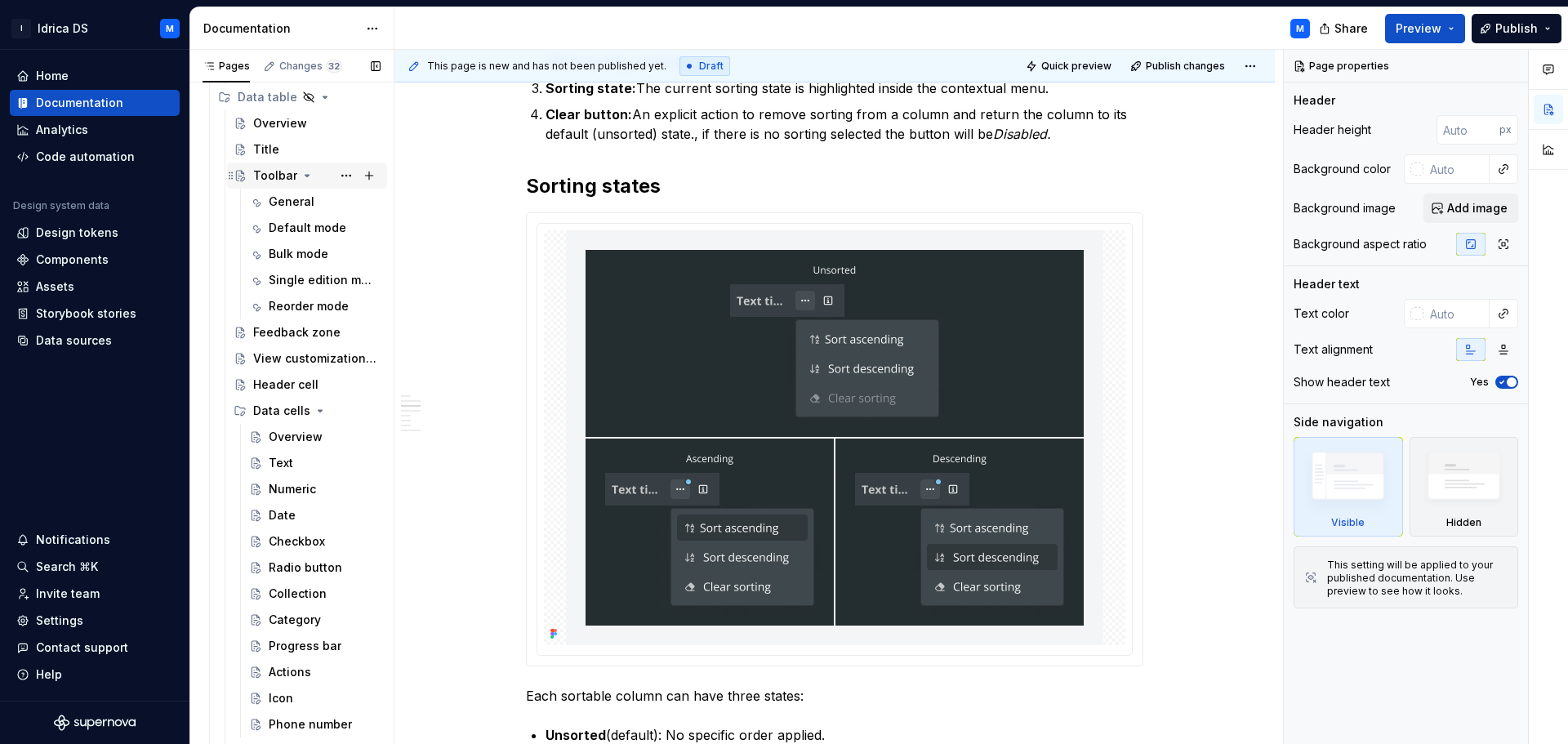
scroll to position [791, 0]
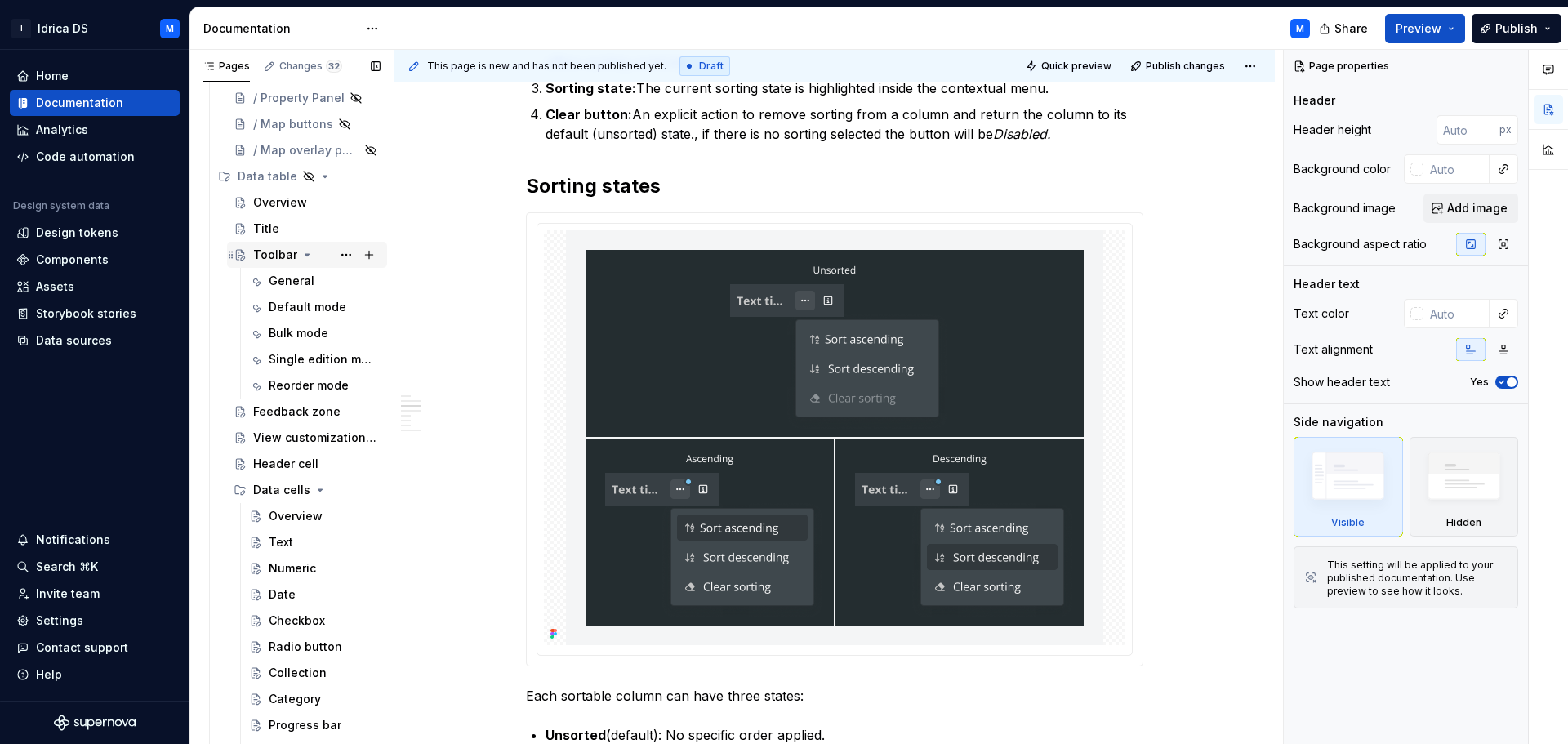
click at [300, 248] on icon "Page tree" at bounding box center [307, 255] width 13 height 13
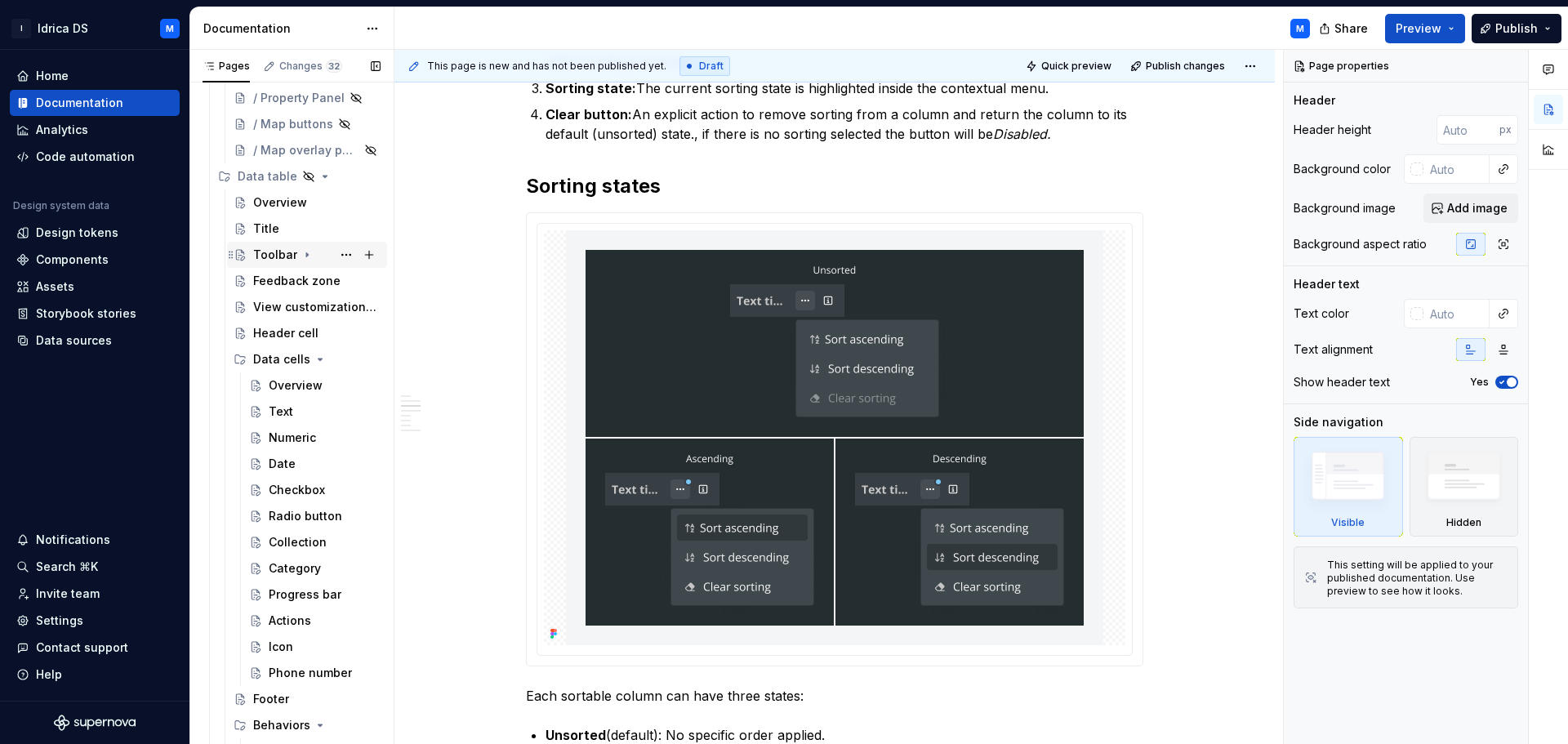
click at [296, 252] on div "Toolbar" at bounding box center [316, 254] width 127 height 23
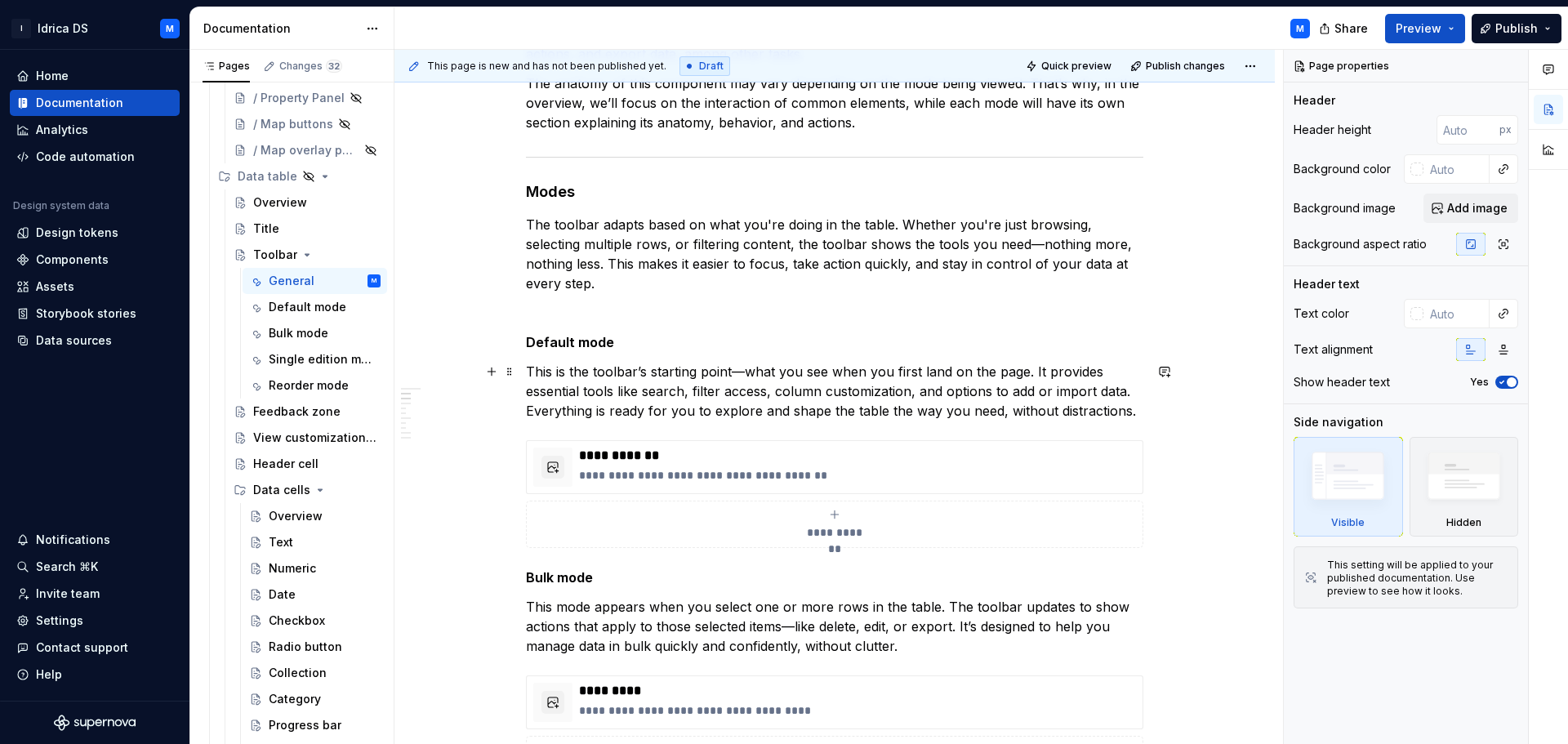
scroll to position [163, 0]
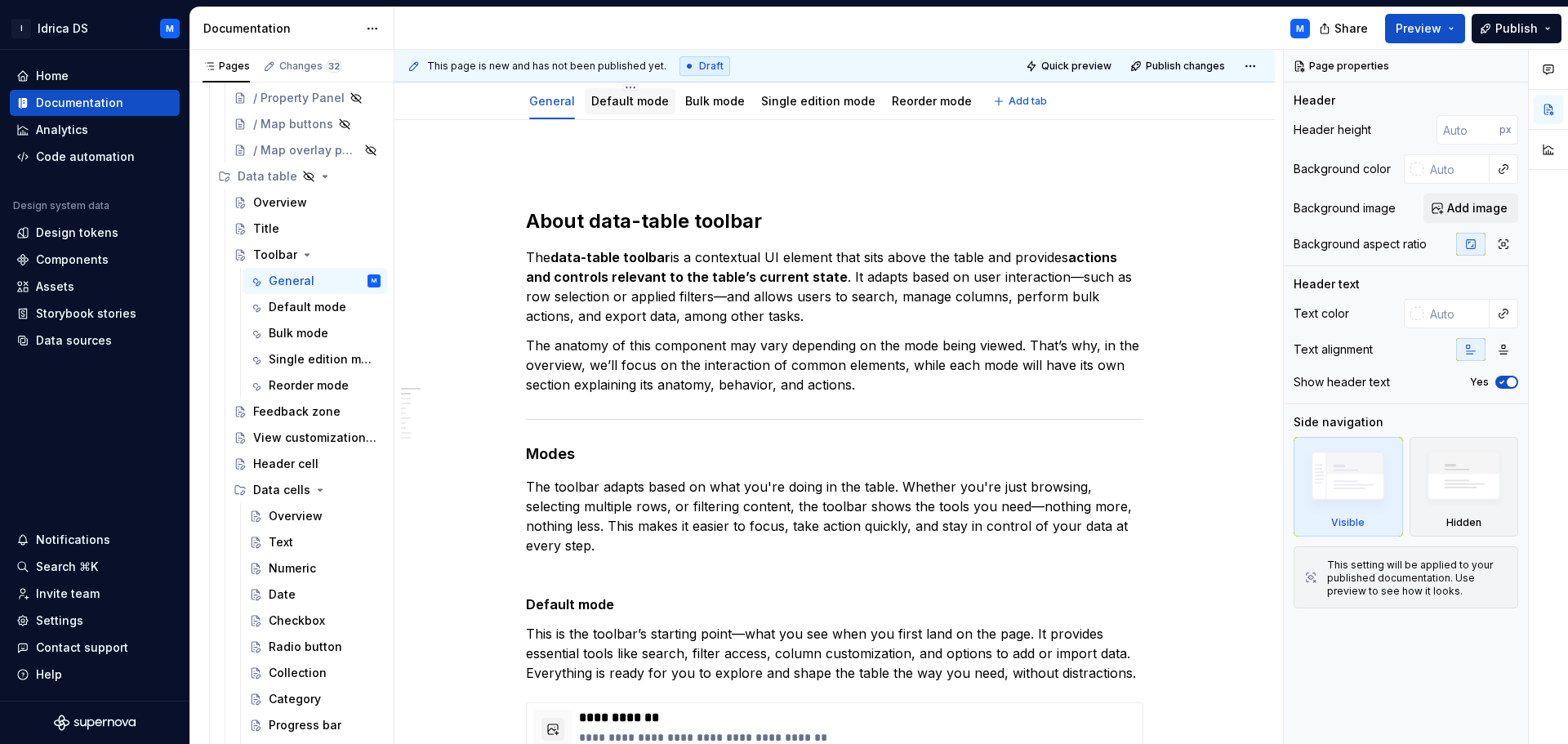
click at [643, 109] on div "Default mode" at bounding box center [629, 101] width 78 height 16
click at [637, 107] on link "Default mode" at bounding box center [629, 100] width 78 height 14
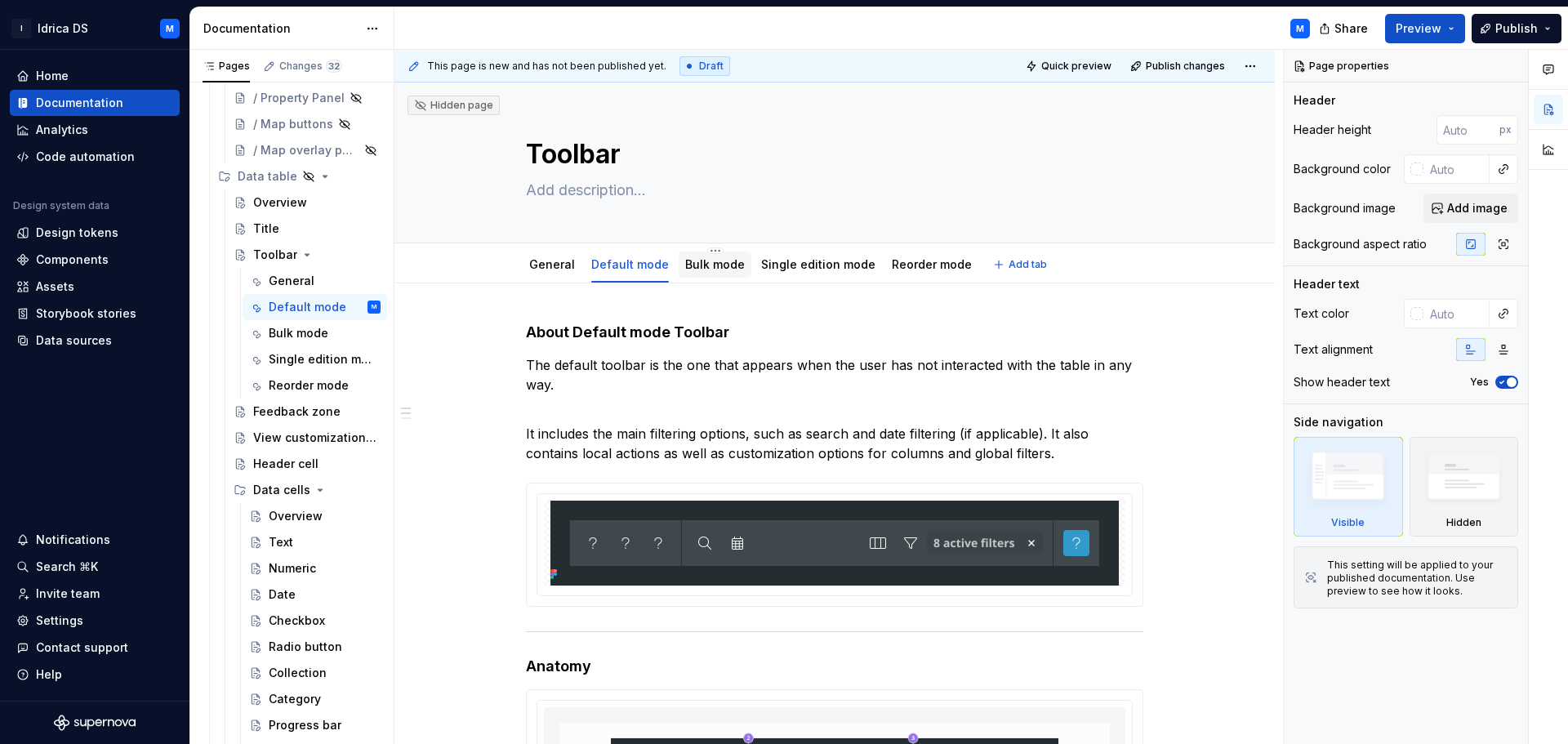
click at [722, 266] on link "Bulk mode" at bounding box center [714, 264] width 59 height 14
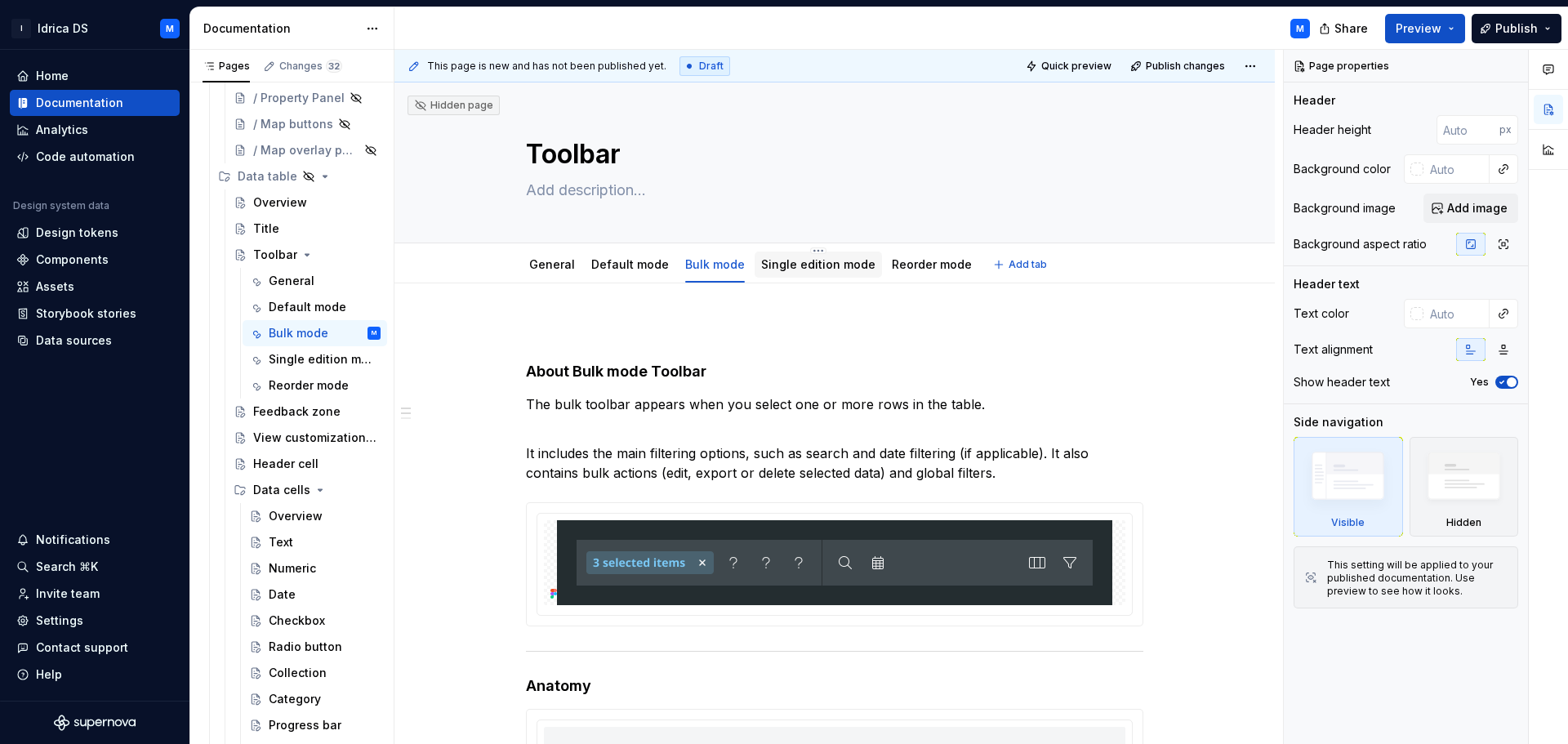
click at [800, 271] on div "Single edition mode" at bounding box center [817, 265] width 114 height 16
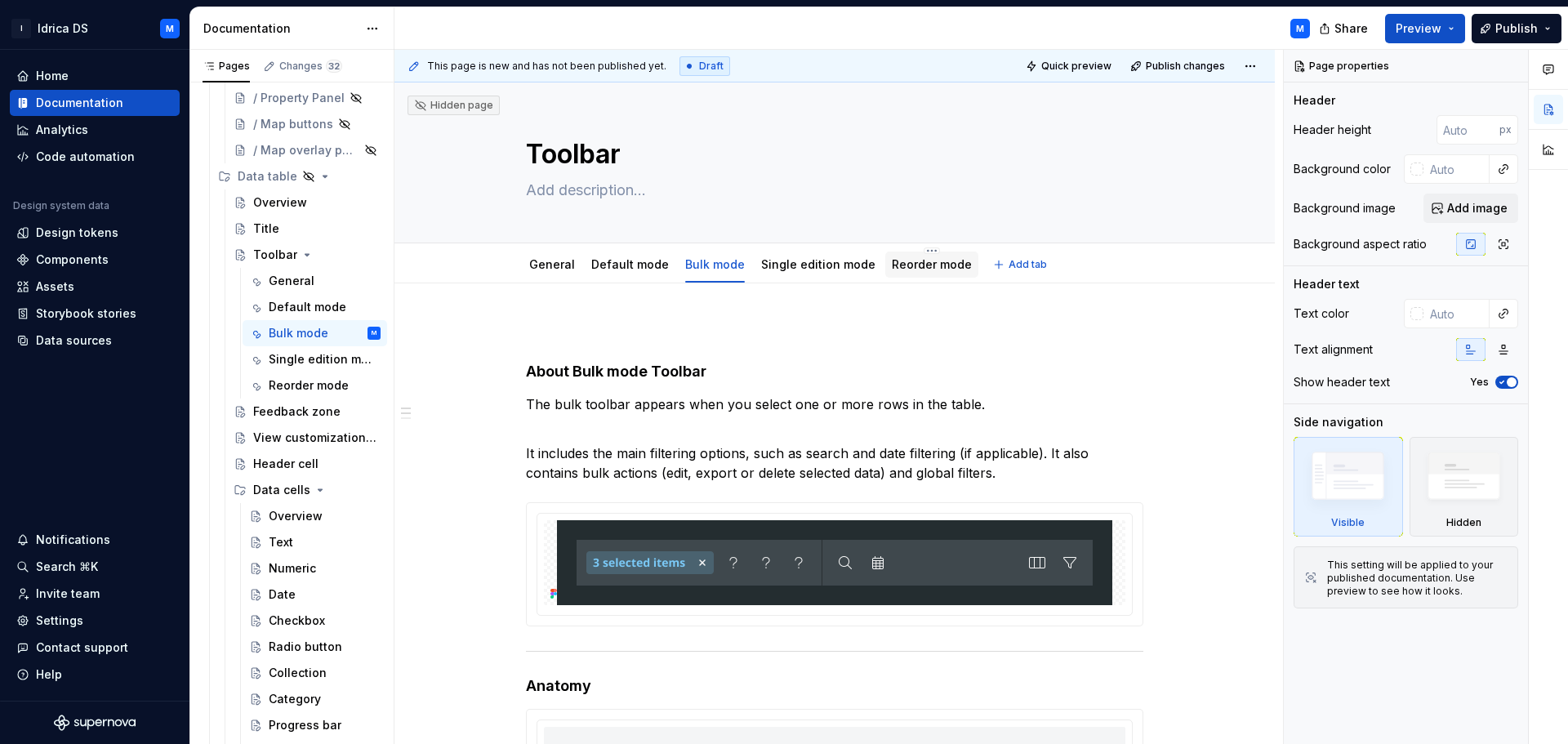
click at [885, 253] on div "Reorder mode" at bounding box center [931, 264] width 93 height 26
click at [851, 271] on div "Single edition mode" at bounding box center [817, 265] width 114 height 16
click at [763, 278] on div "Single edition mode" at bounding box center [817, 265] width 127 height 29
click at [767, 267] on link "Single edition mode" at bounding box center [817, 264] width 114 height 14
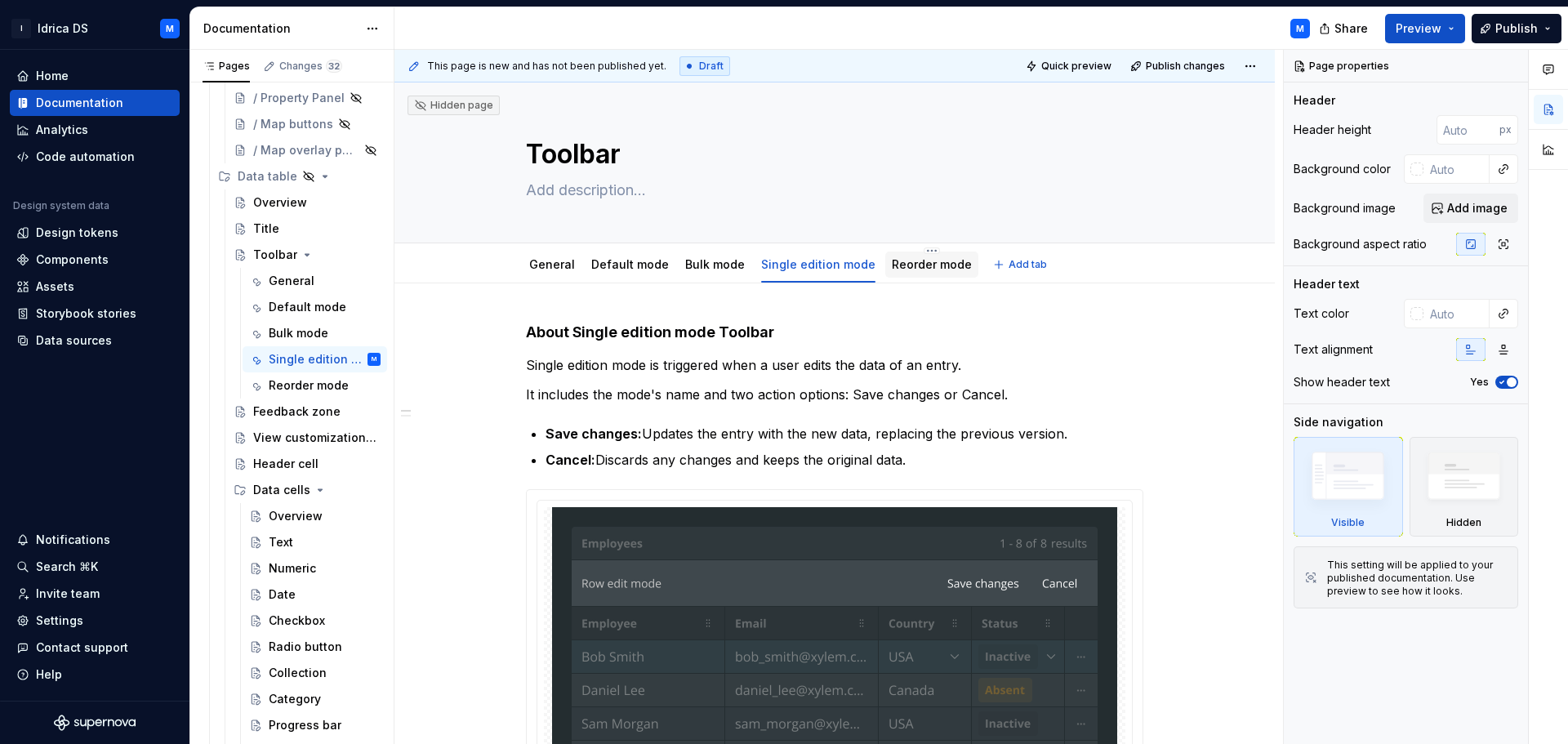
click at [920, 259] on link "Reorder mode" at bounding box center [931, 264] width 80 height 14
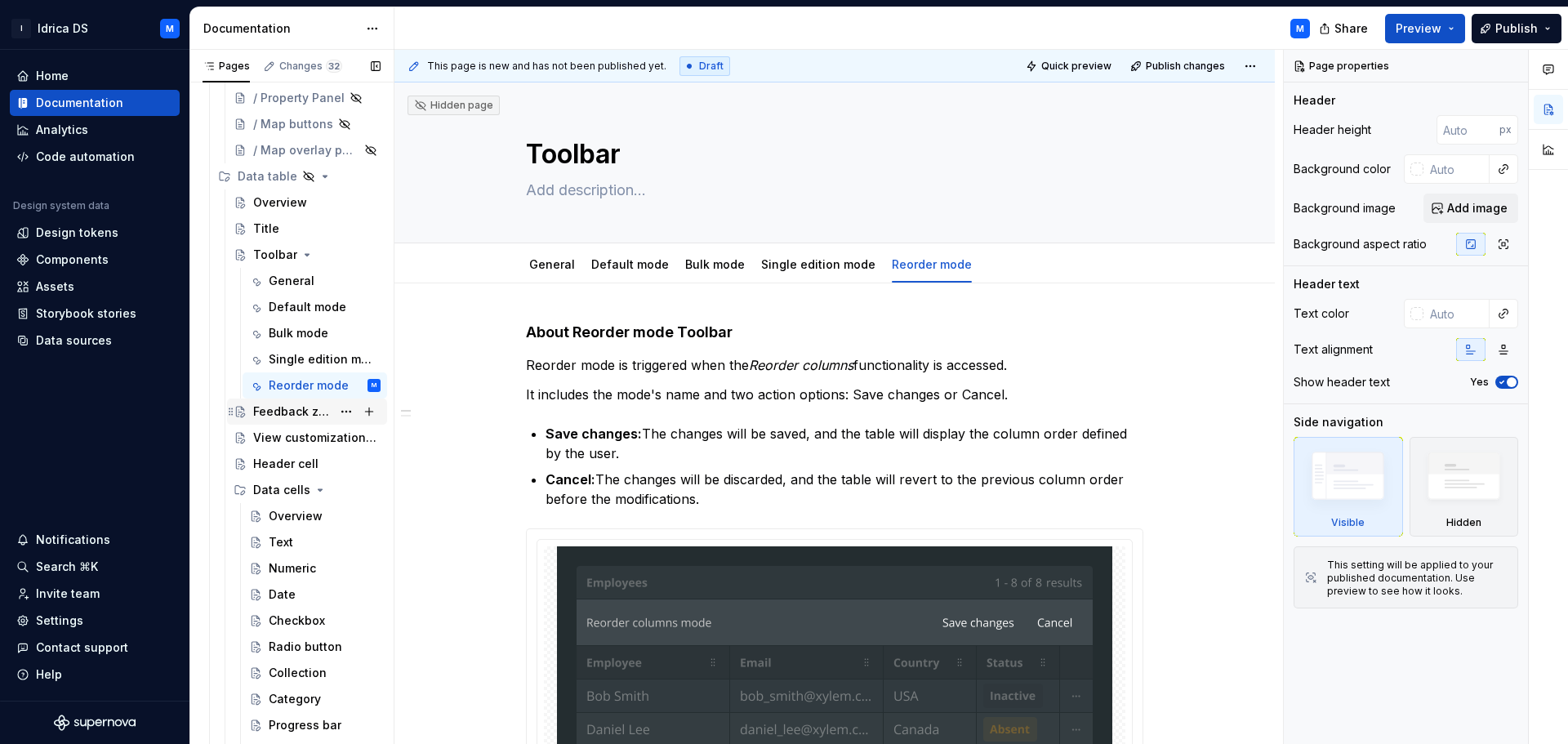
click at [304, 413] on div "Feedback zone" at bounding box center [292, 412] width 79 height 16
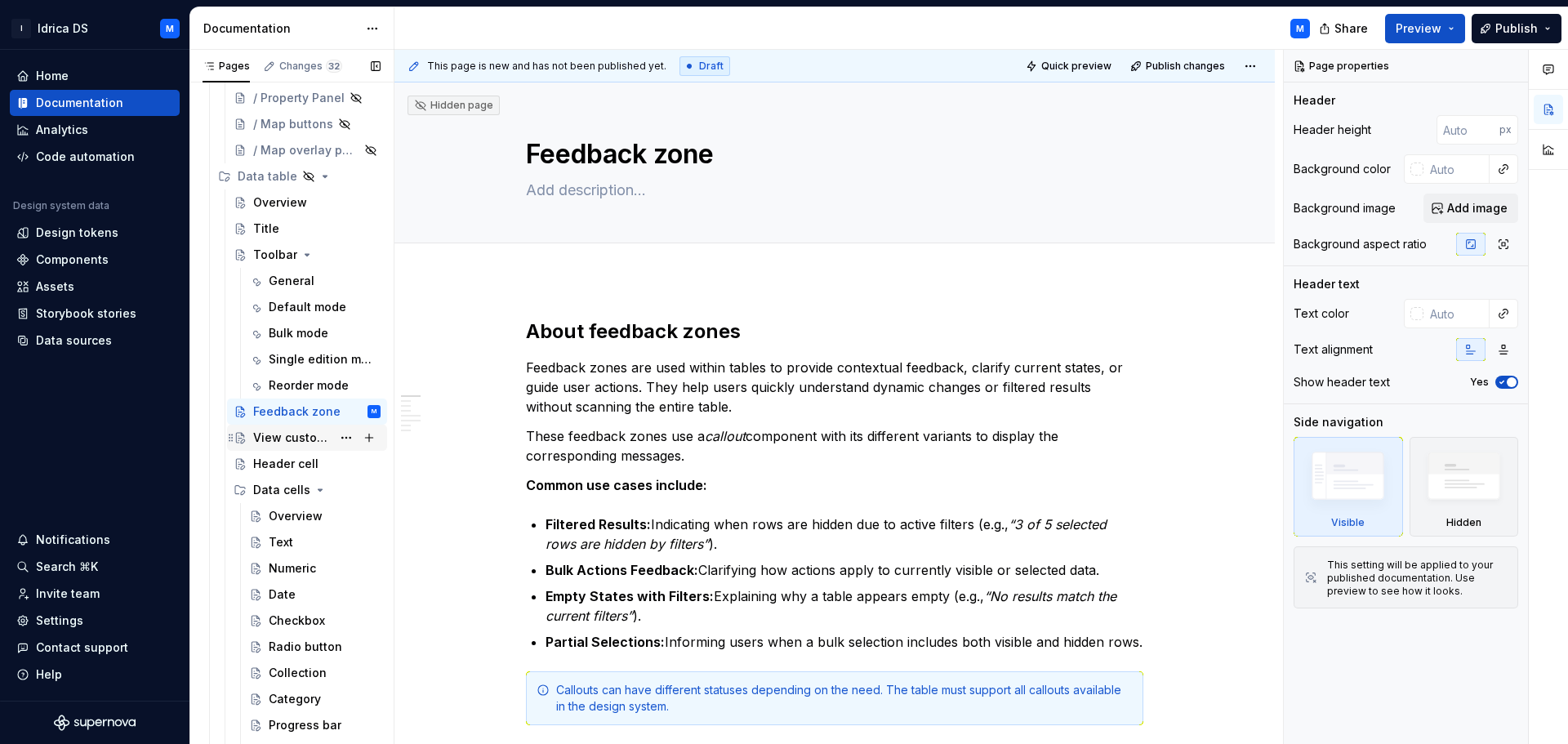
click at [289, 441] on div "View customization Panel" at bounding box center [292, 437] width 79 height 16
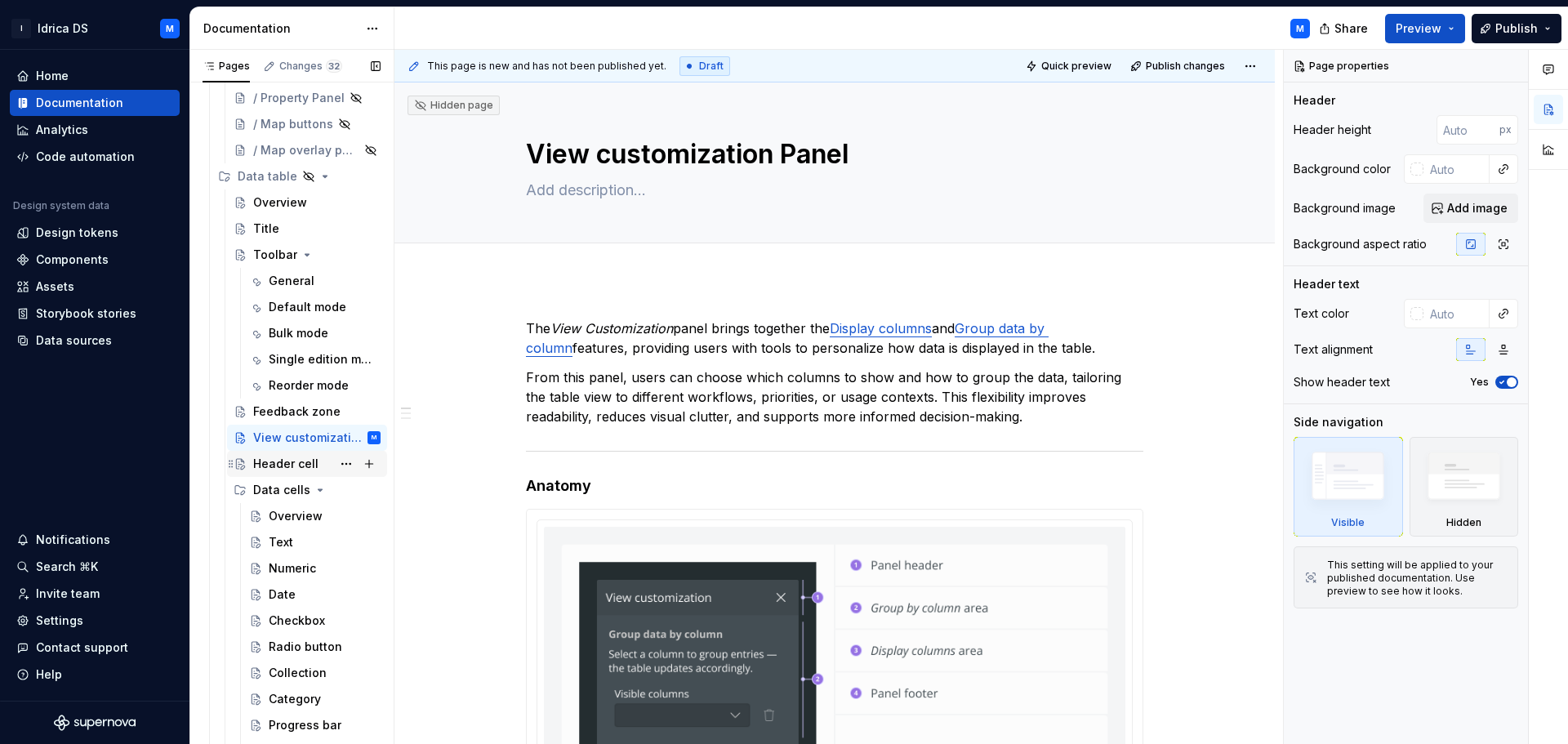
click at [292, 462] on div "Header cell" at bounding box center [286, 464] width 66 height 16
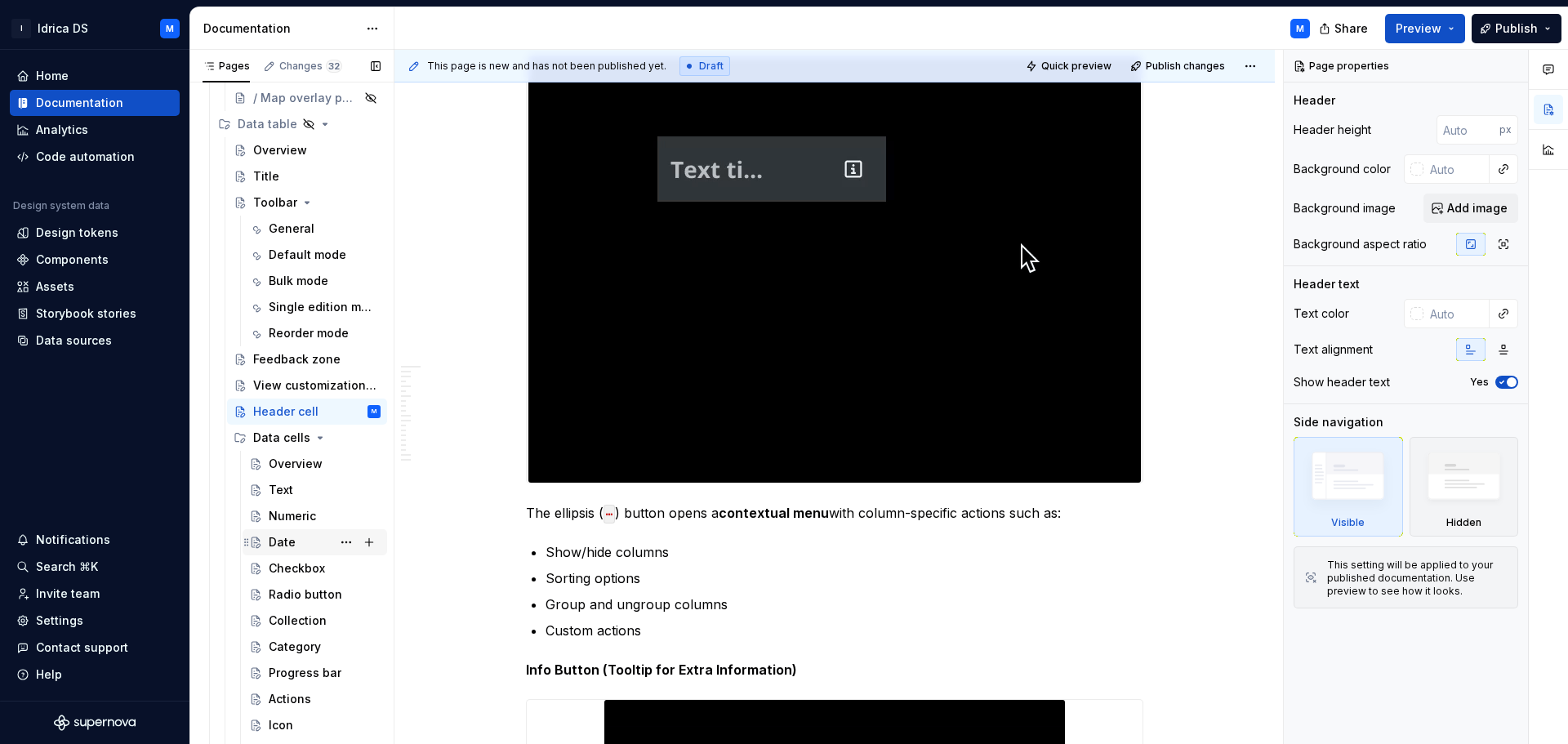
scroll to position [873, 0]
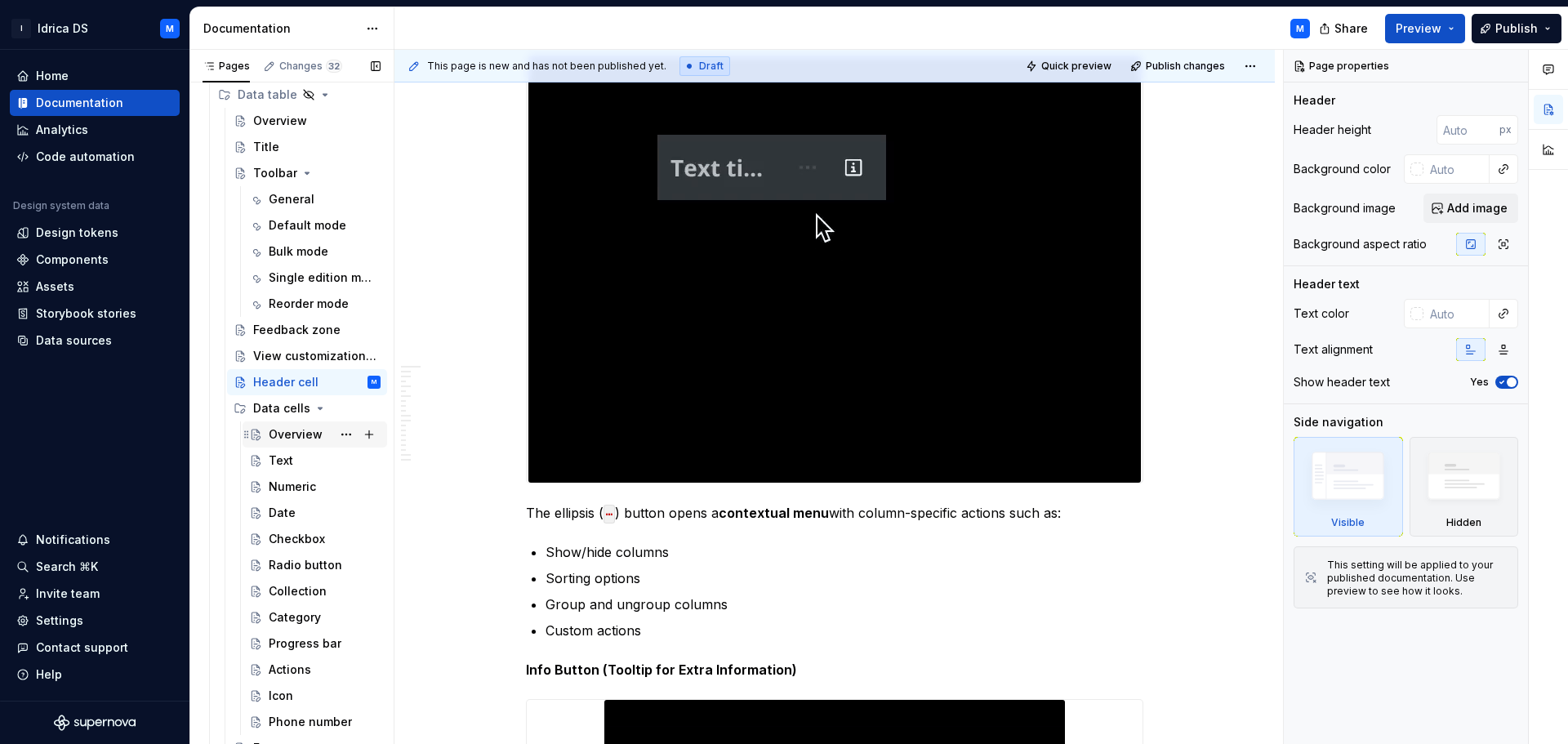
click at [293, 434] on div "Overview" at bounding box center [295, 435] width 54 height 16
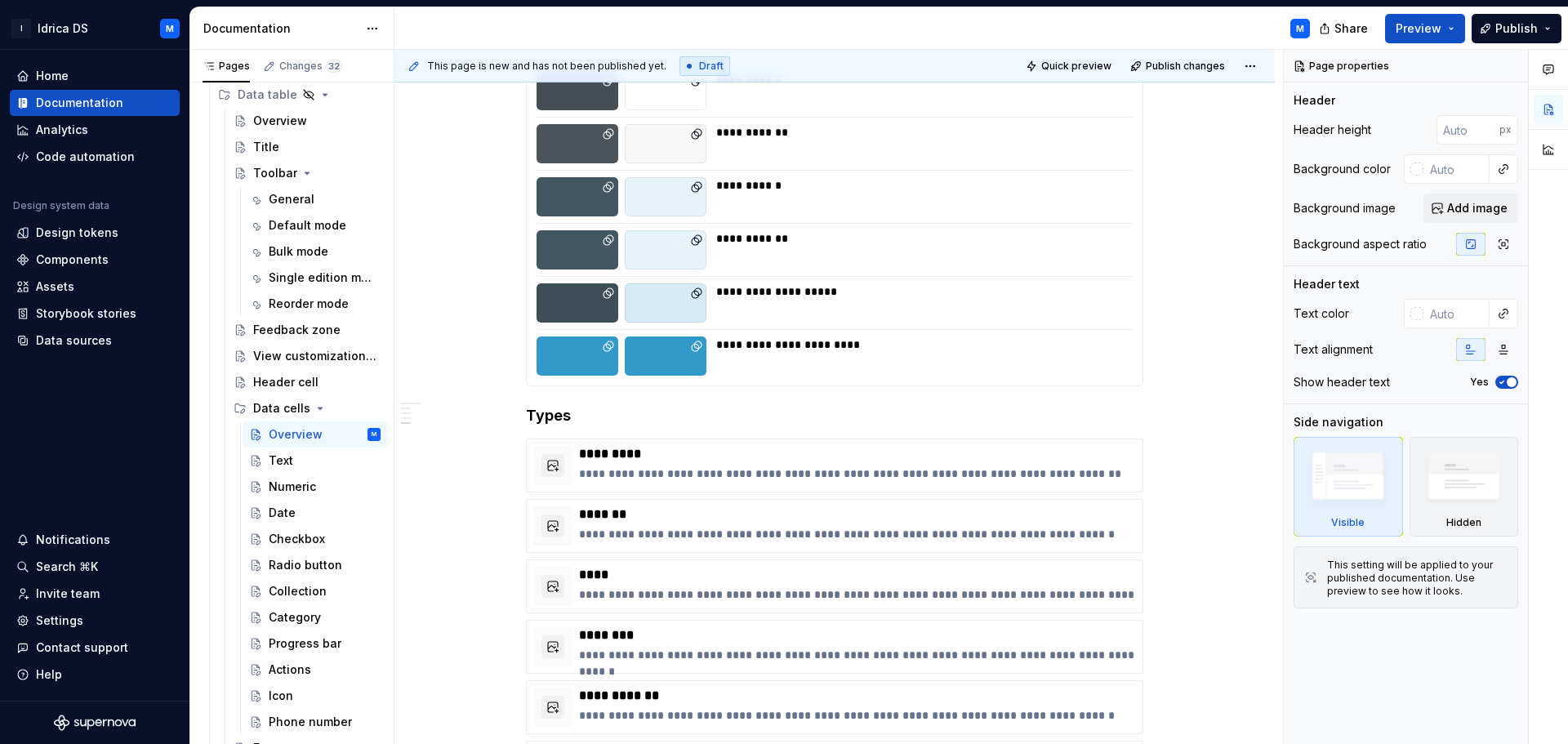
scroll to position [1796, 0]
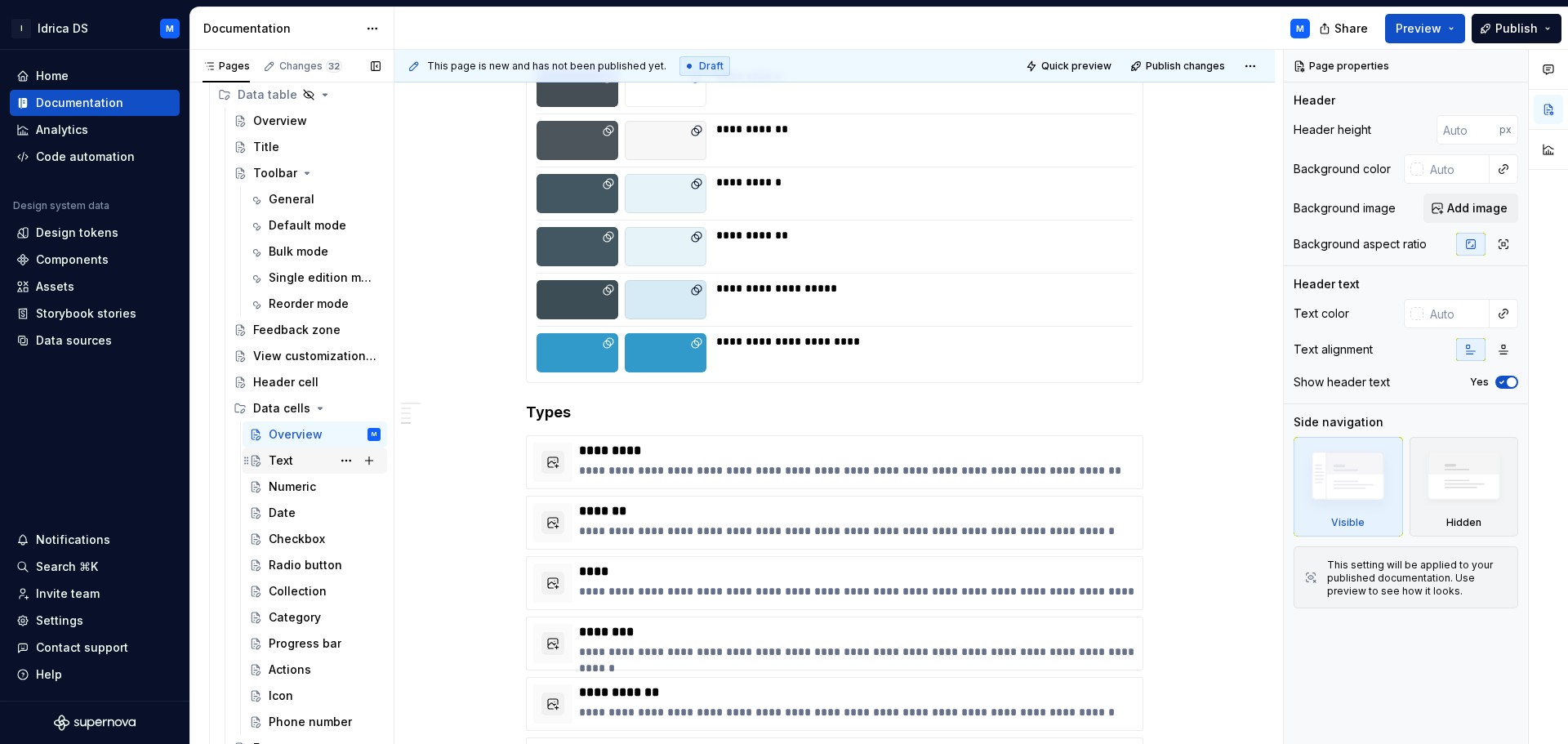
click at [314, 451] on div "Text" at bounding box center [324, 460] width 111 height 23
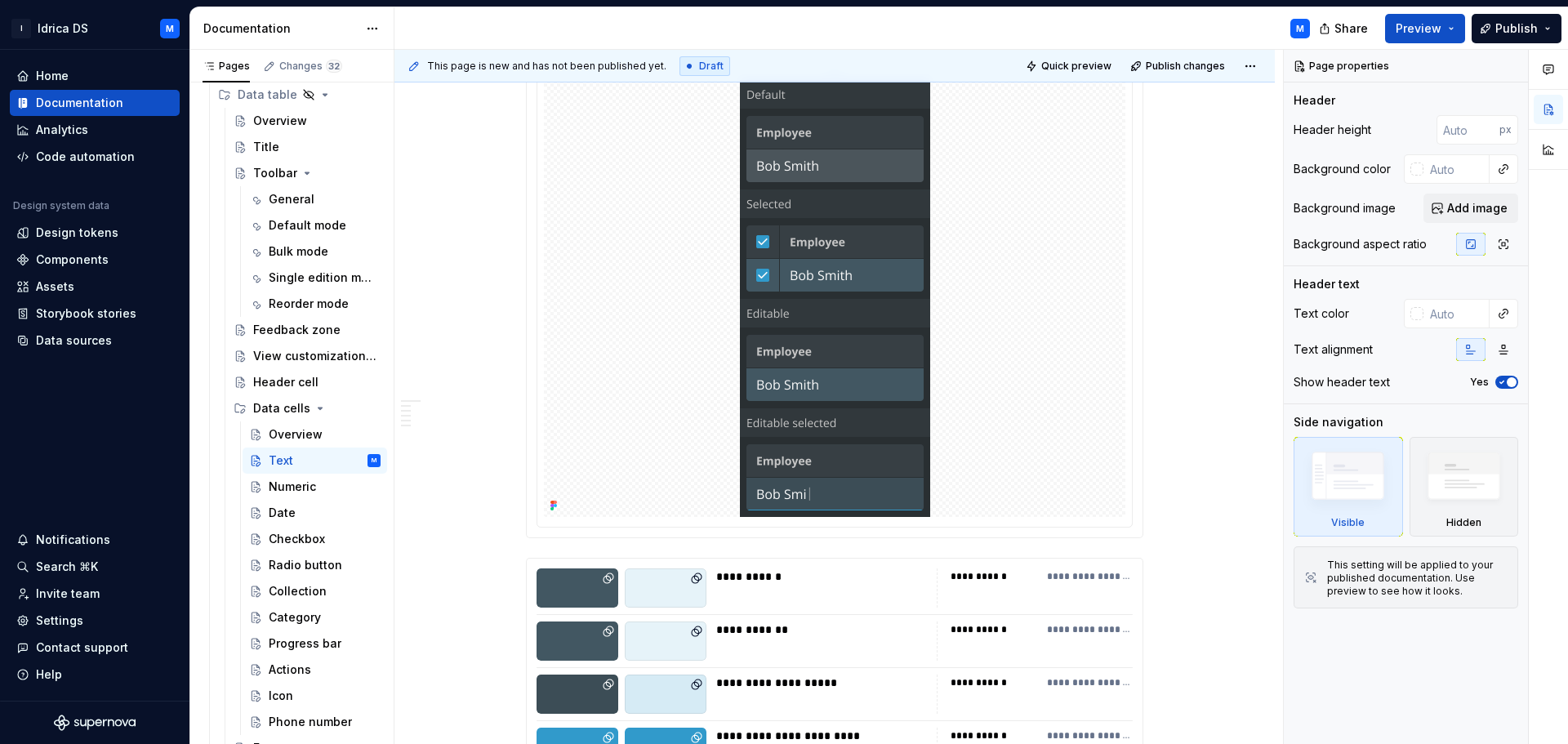
scroll to position [2040, 0]
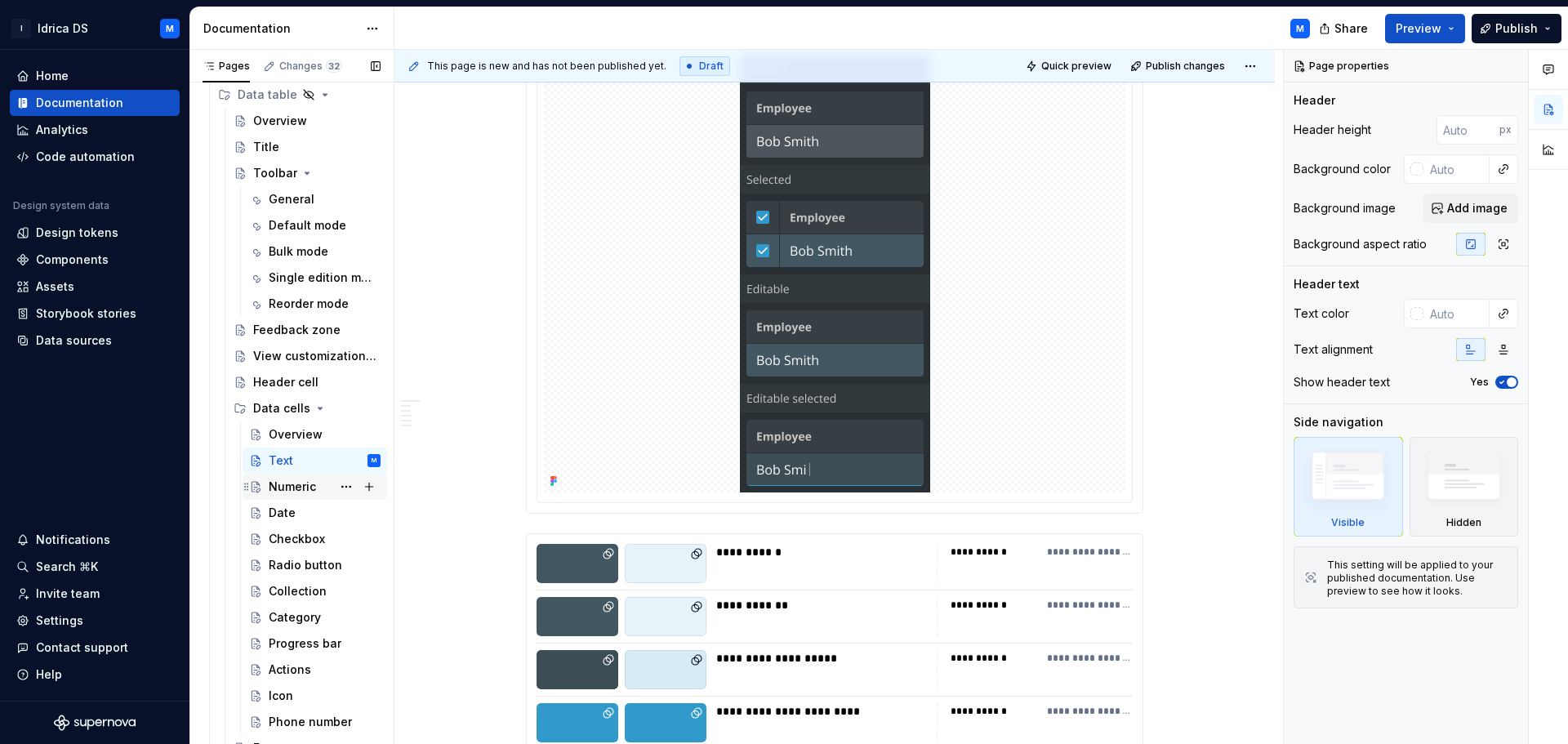
click at [295, 485] on div "Numeric" at bounding box center [292, 487] width 47 height 16
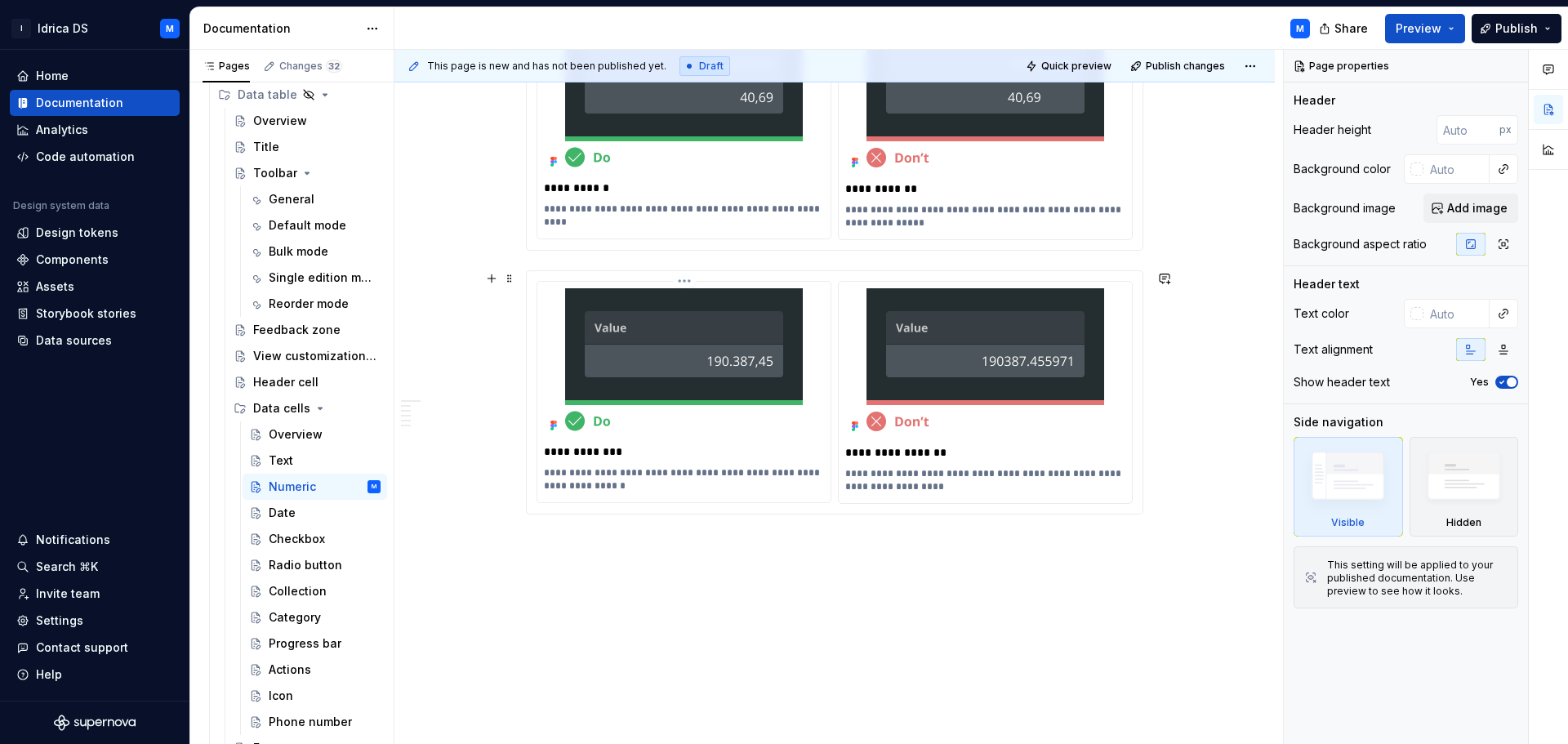
scroll to position [2950, 0]
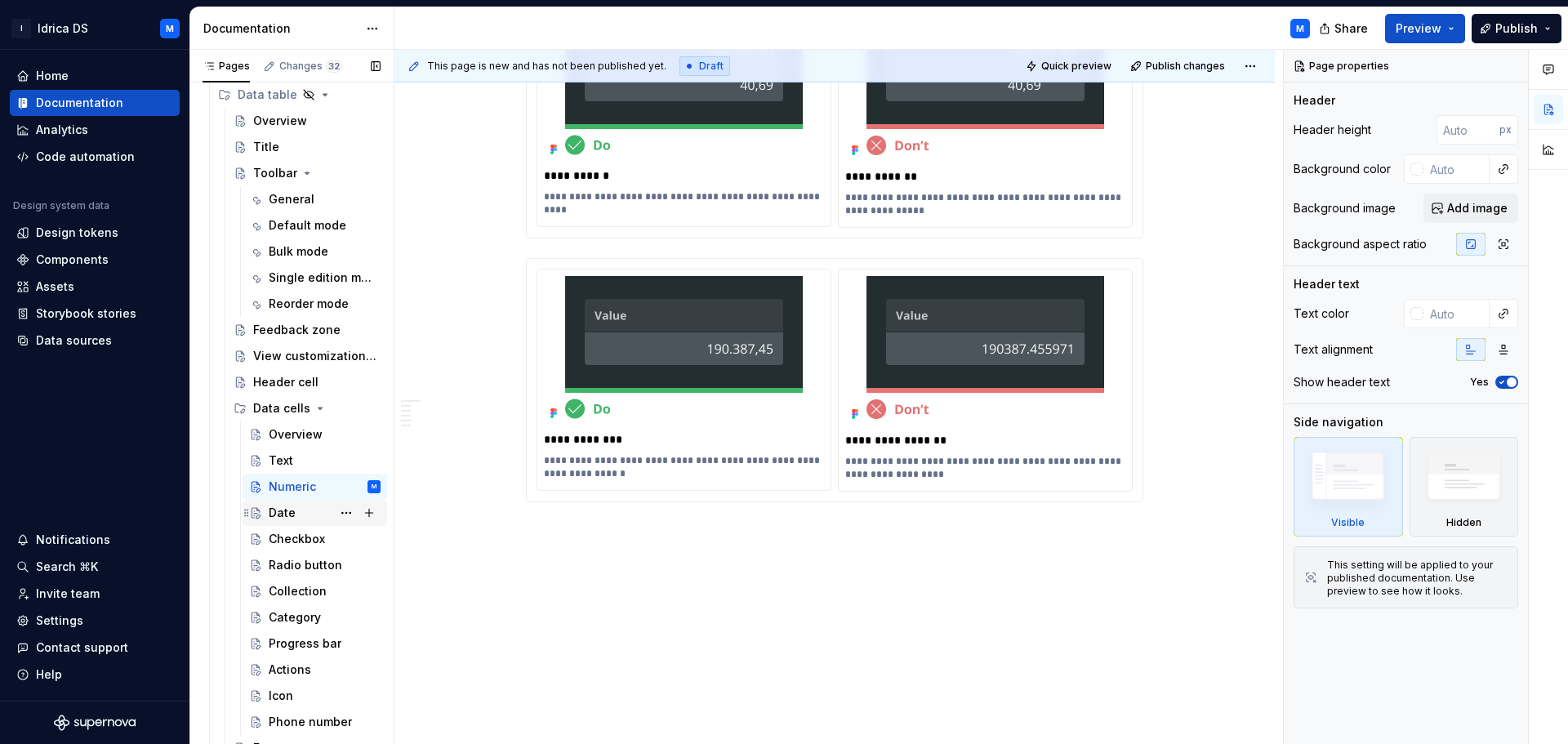
click at [272, 512] on div "Date" at bounding box center [282, 513] width 27 height 16
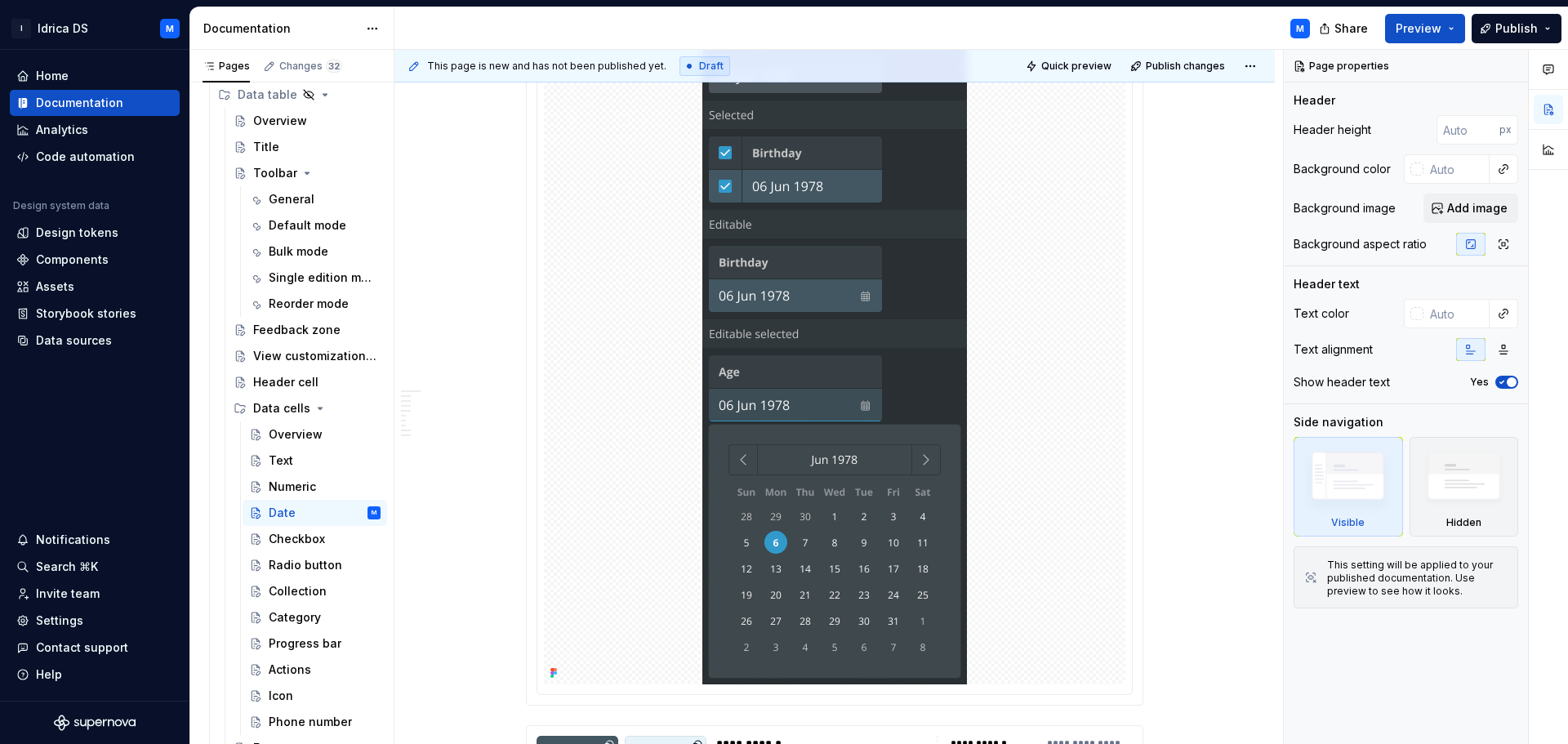
scroll to position [2856, 0]
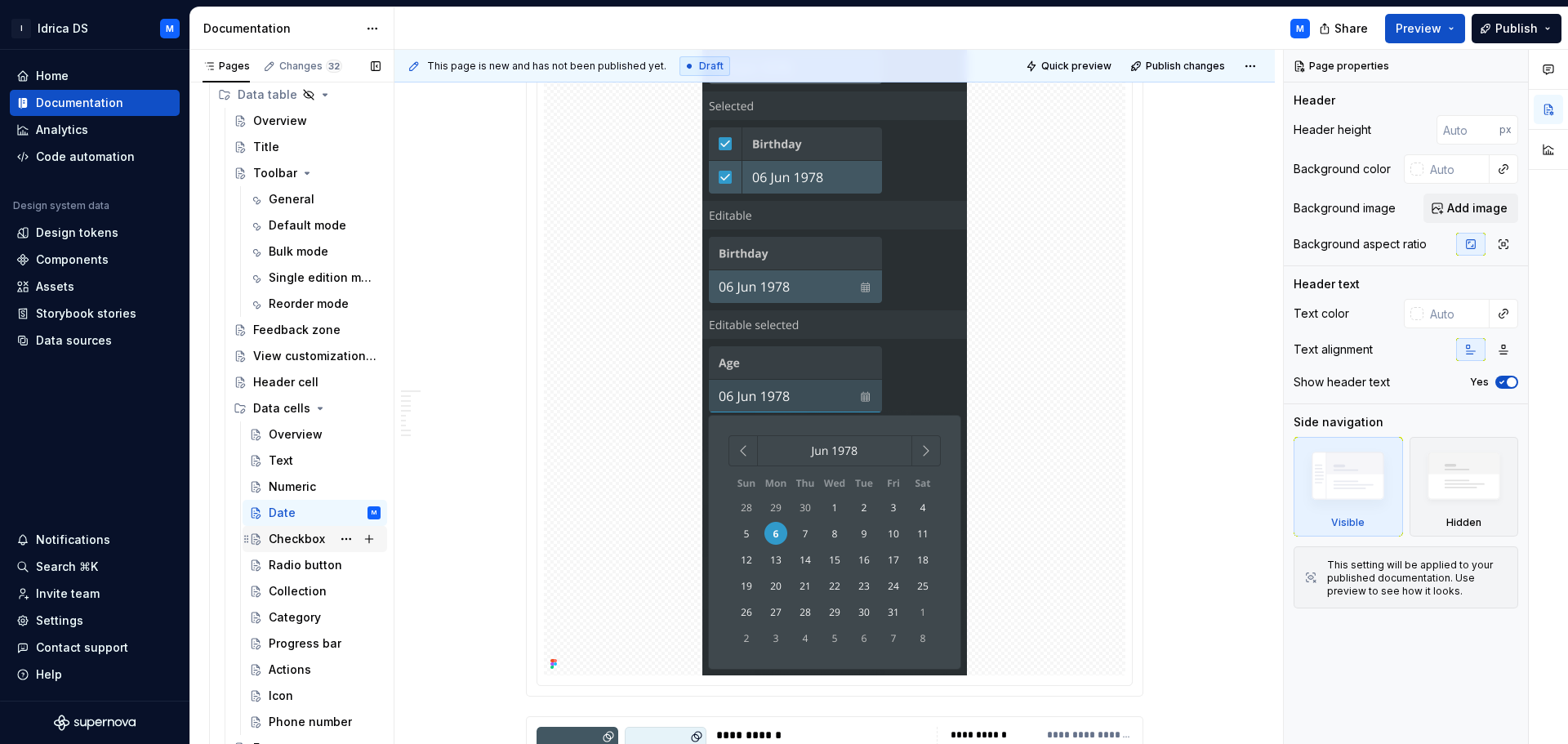
click at [290, 540] on div "Checkbox" at bounding box center [297, 539] width 57 height 16
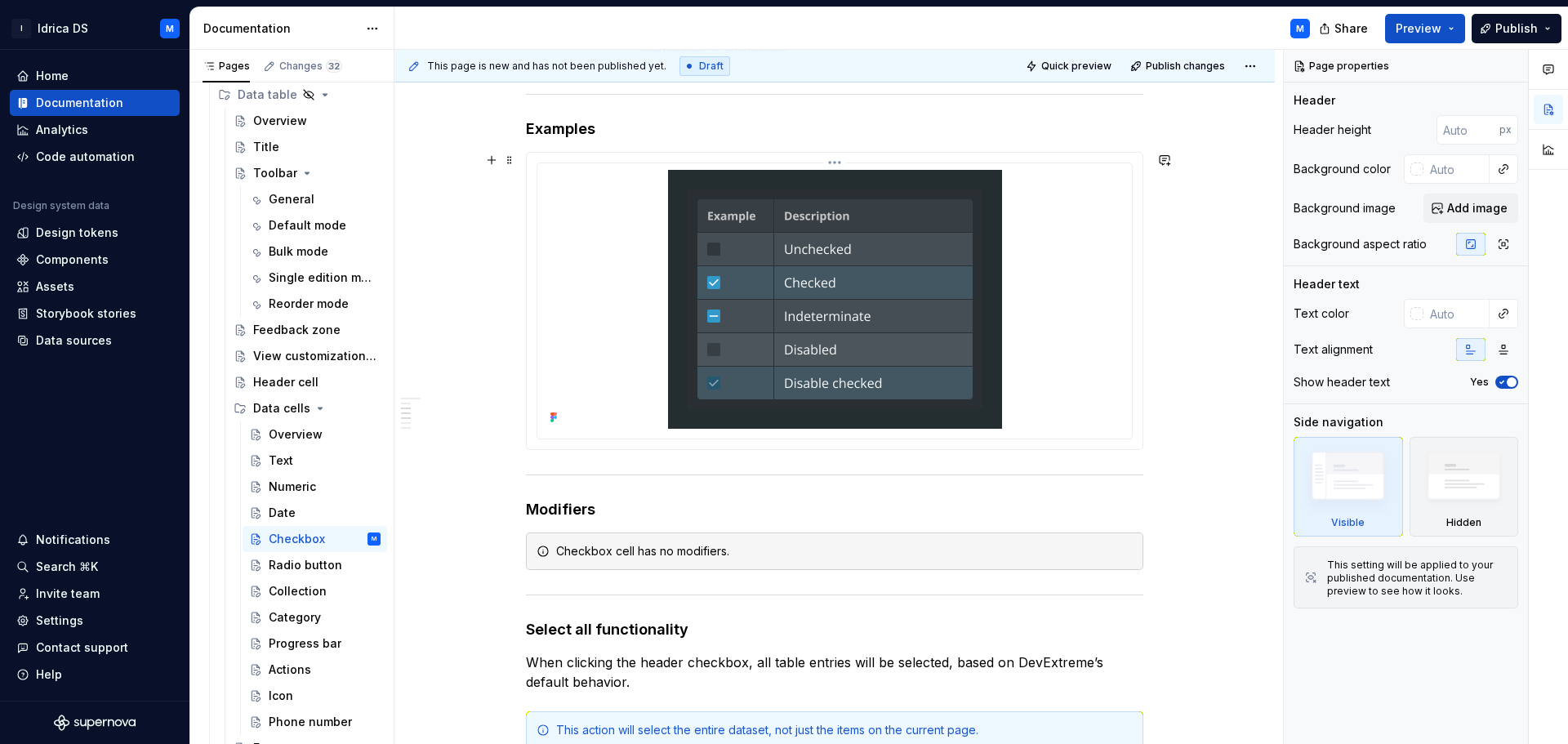
scroll to position [980, 0]
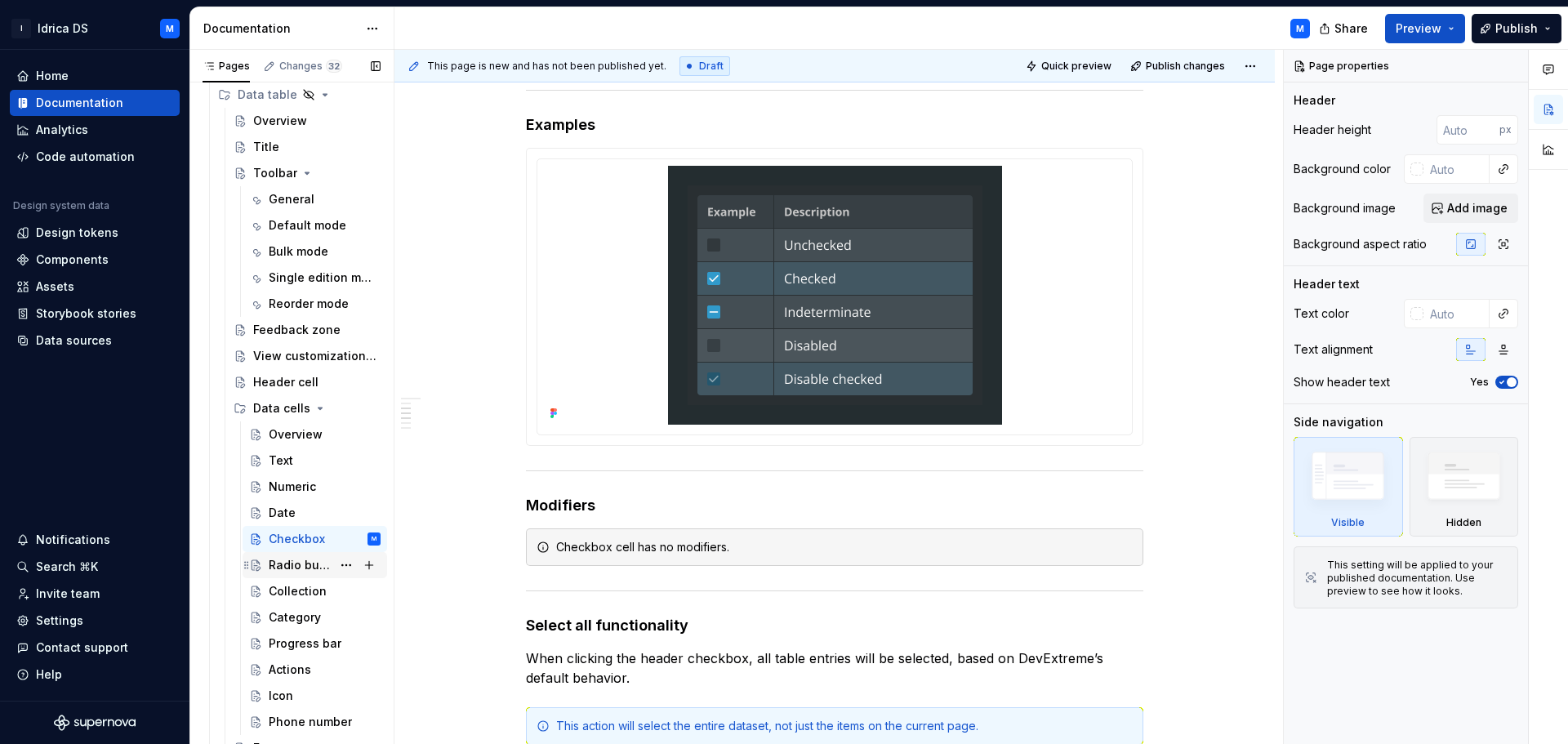
click at [283, 562] on div "Radio button" at bounding box center [300, 565] width 63 height 16
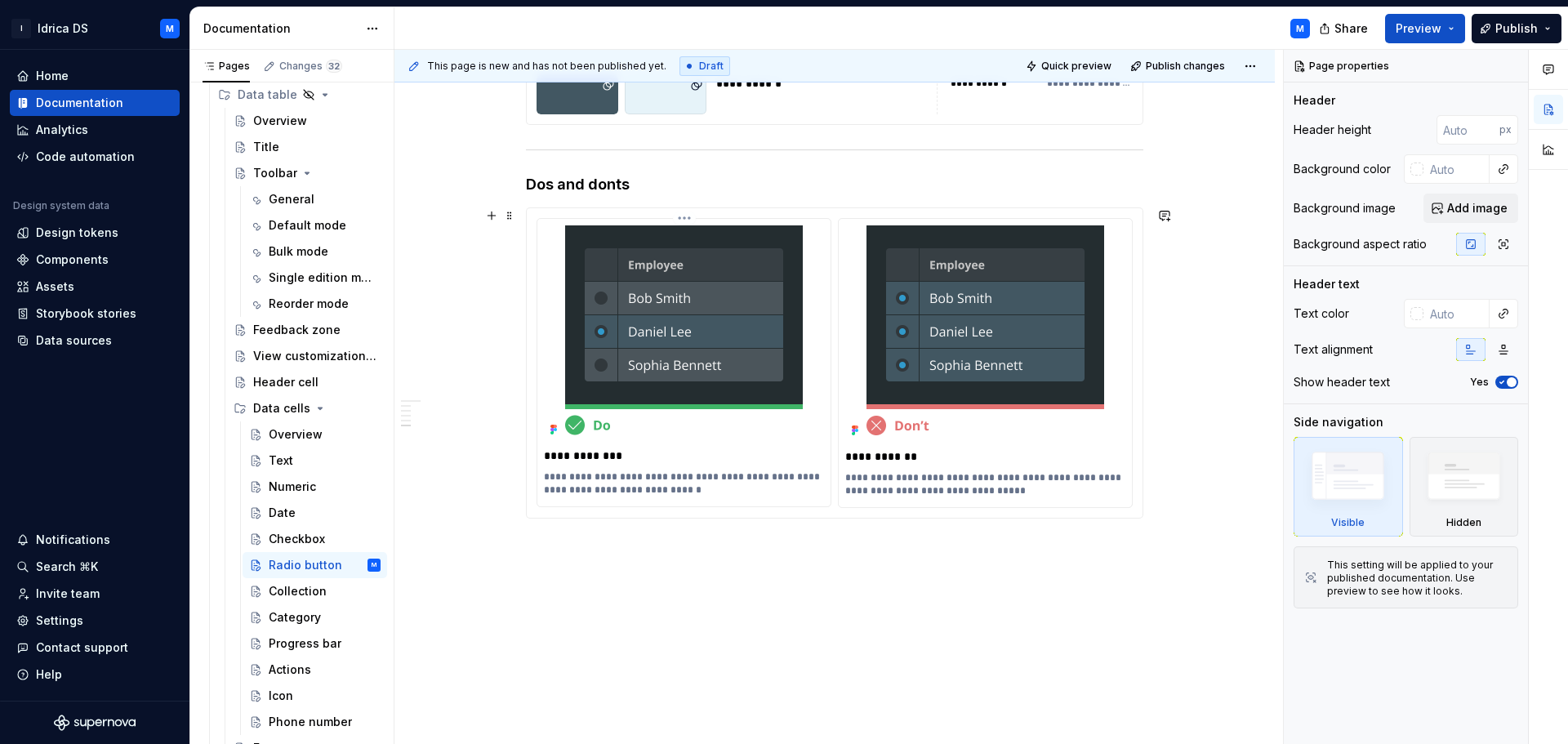
scroll to position [1899, 0]
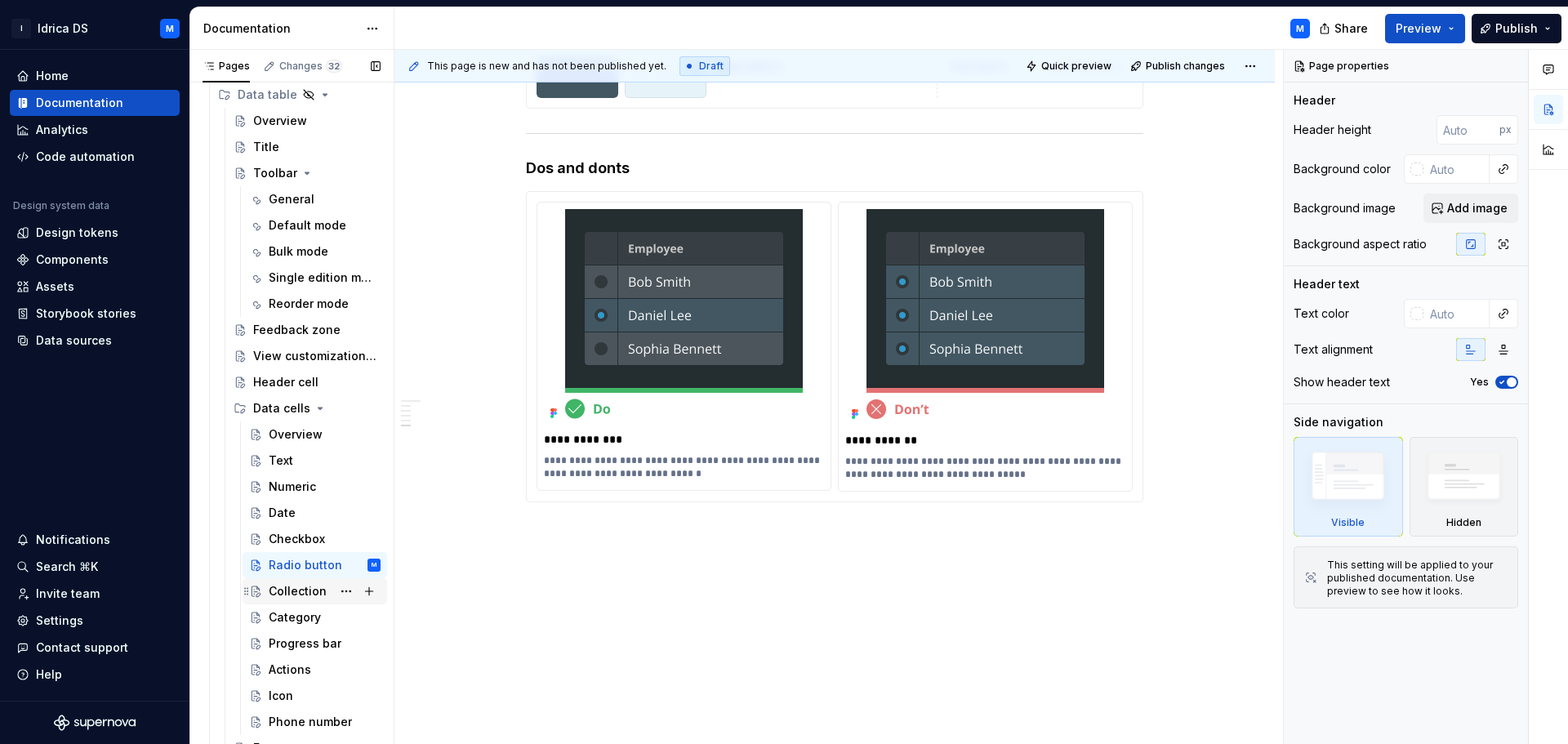
click at [286, 593] on div "Collection" at bounding box center [297, 591] width 58 height 16
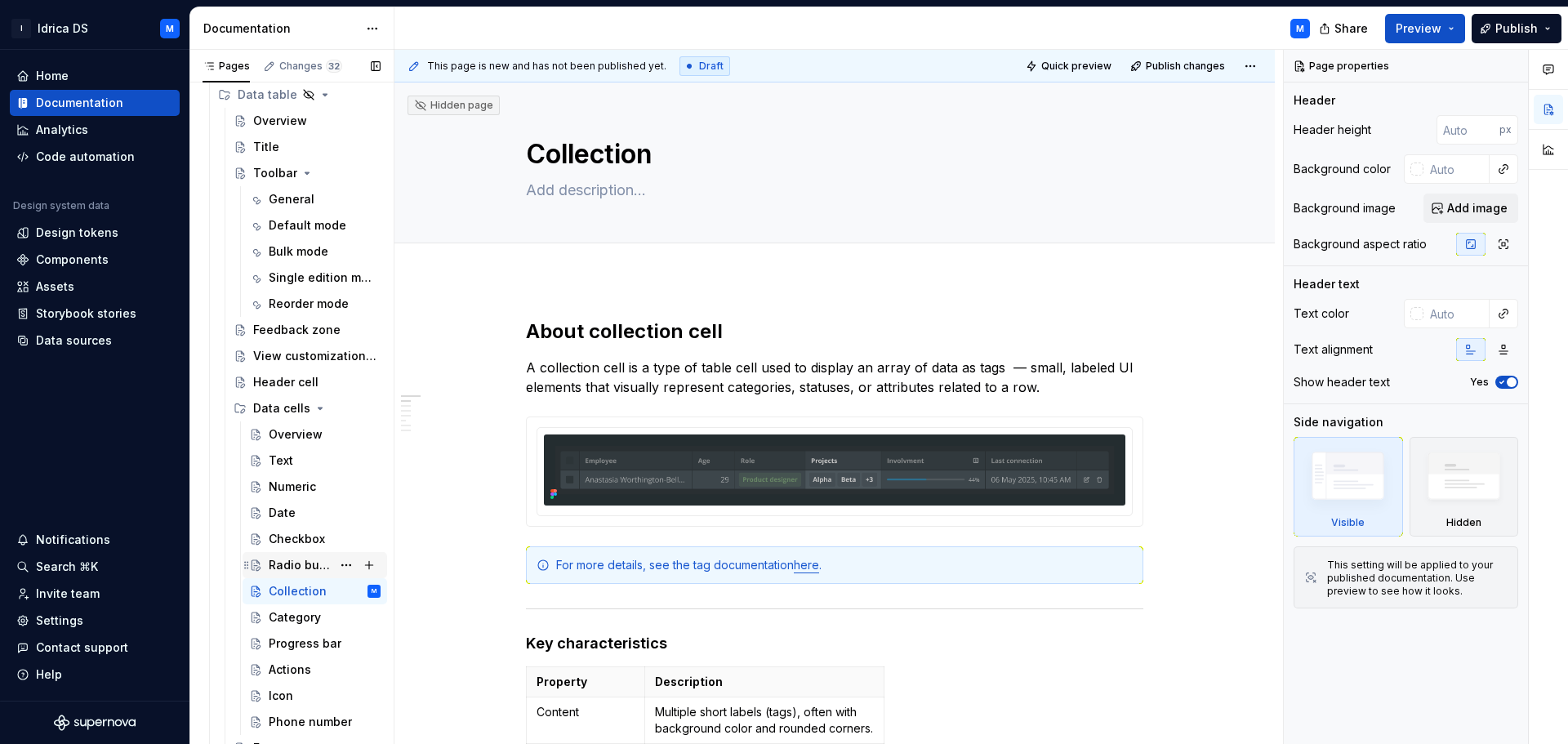
click at [288, 564] on div "Radio button" at bounding box center [300, 565] width 63 height 16
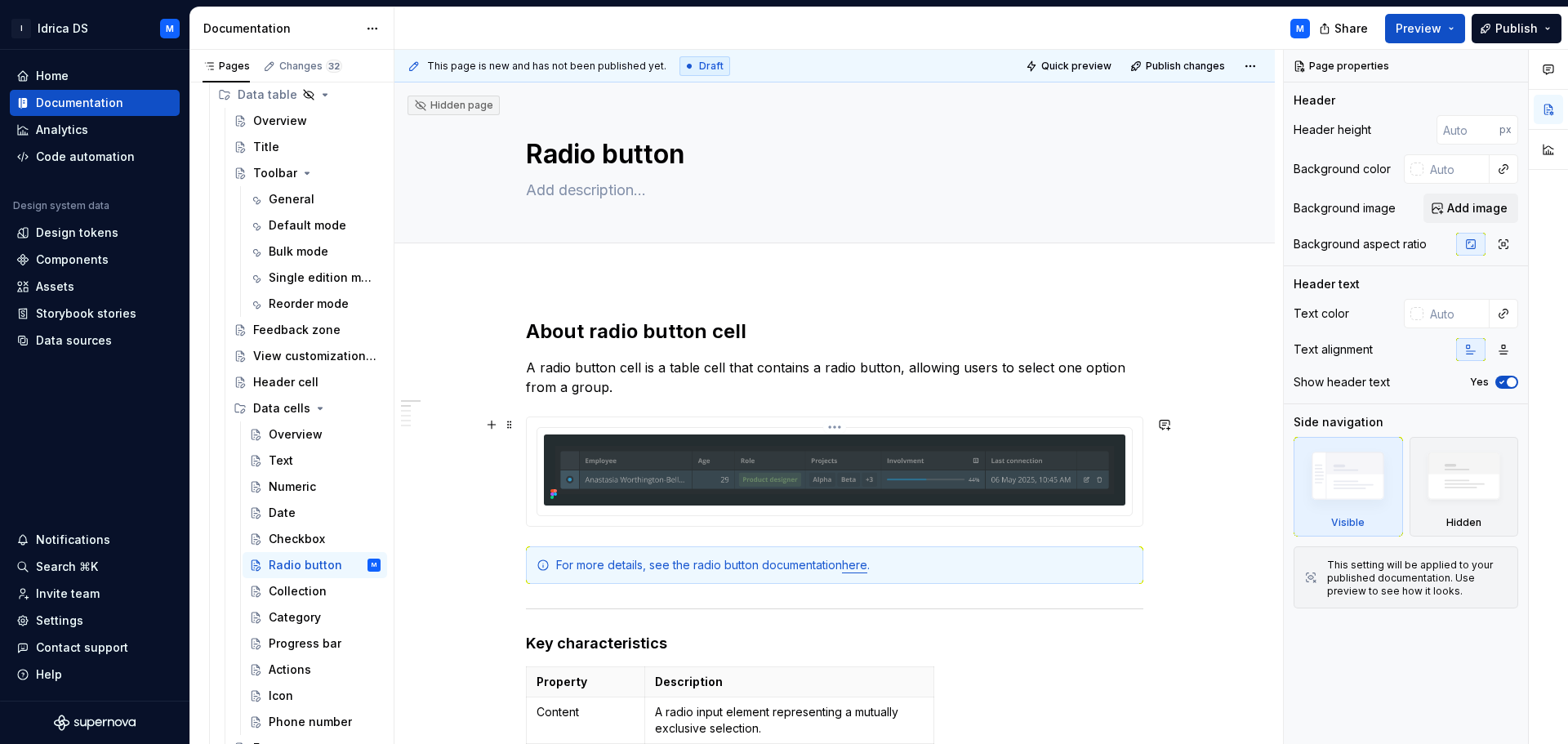
scroll to position [245, 0]
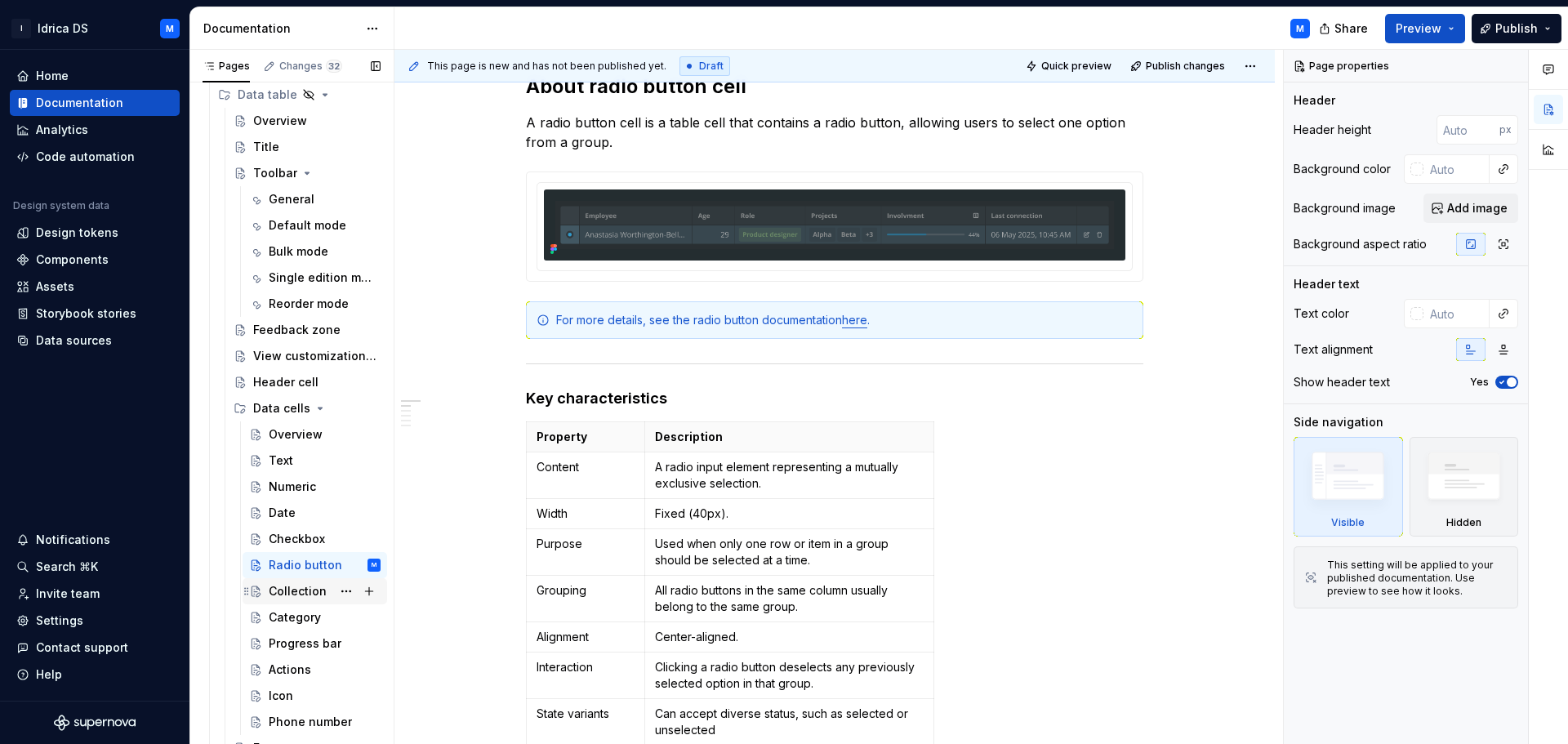
click at [304, 588] on div "Collection" at bounding box center [297, 591] width 58 height 16
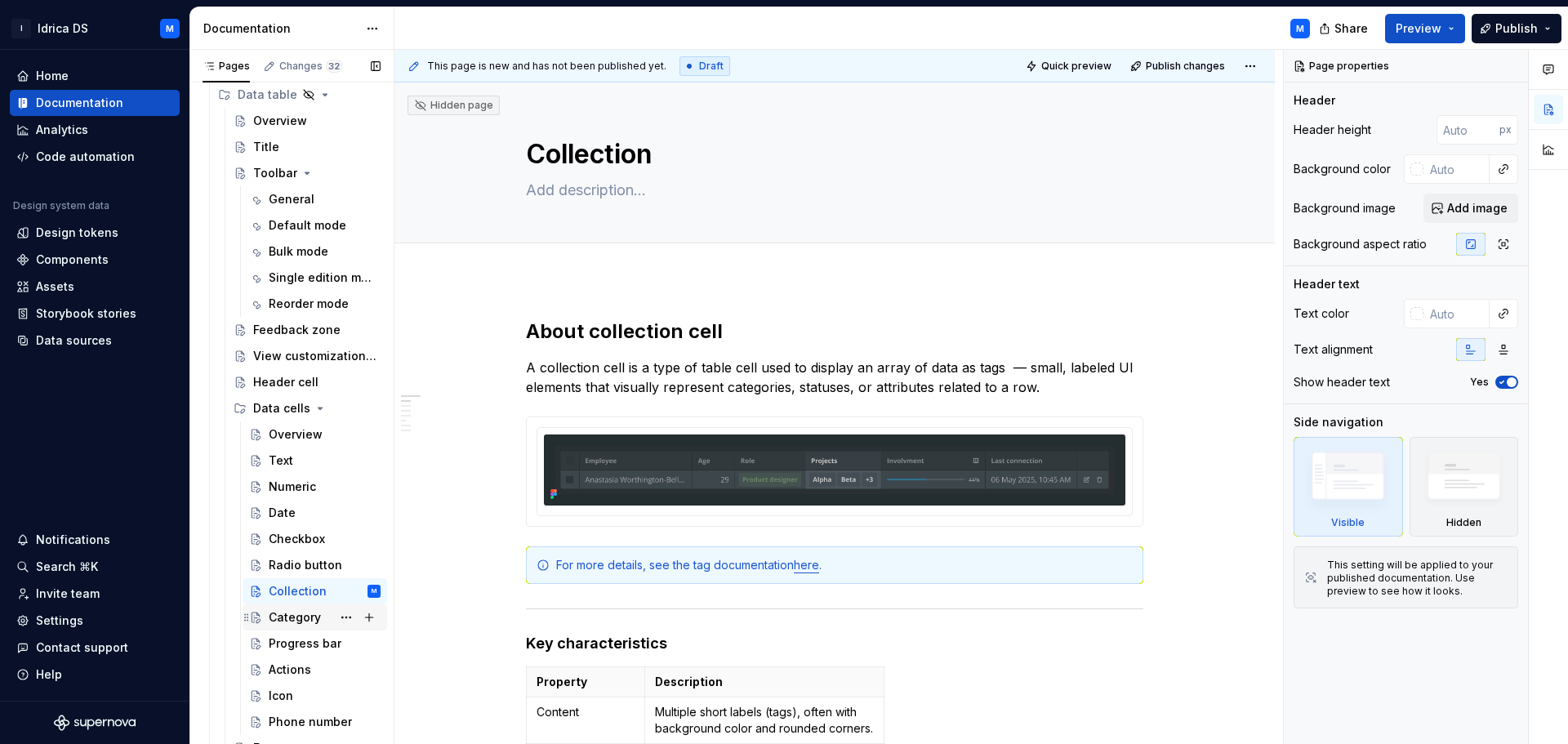
click at [297, 613] on div "Category" at bounding box center [294, 617] width 52 height 16
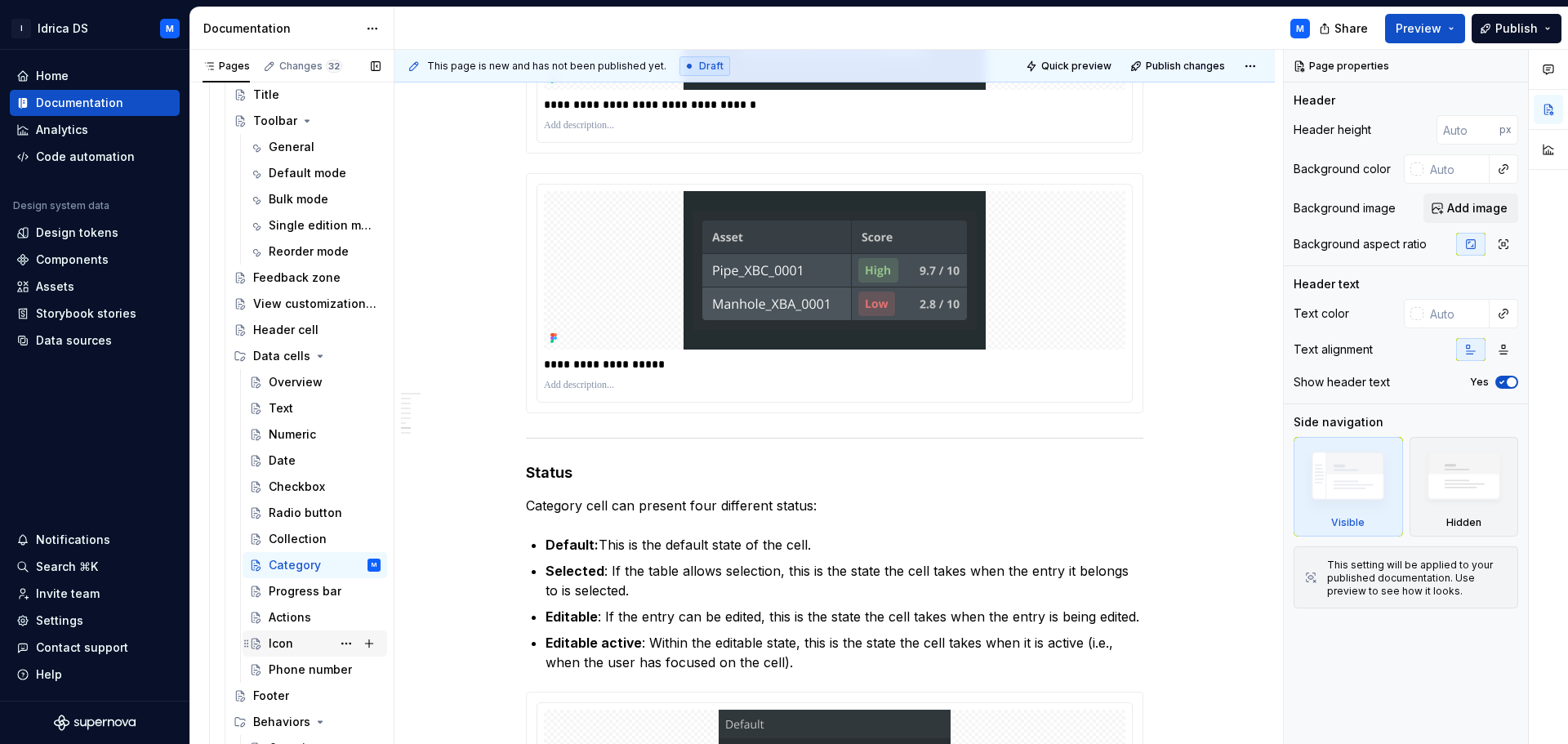
scroll to position [954, 0]
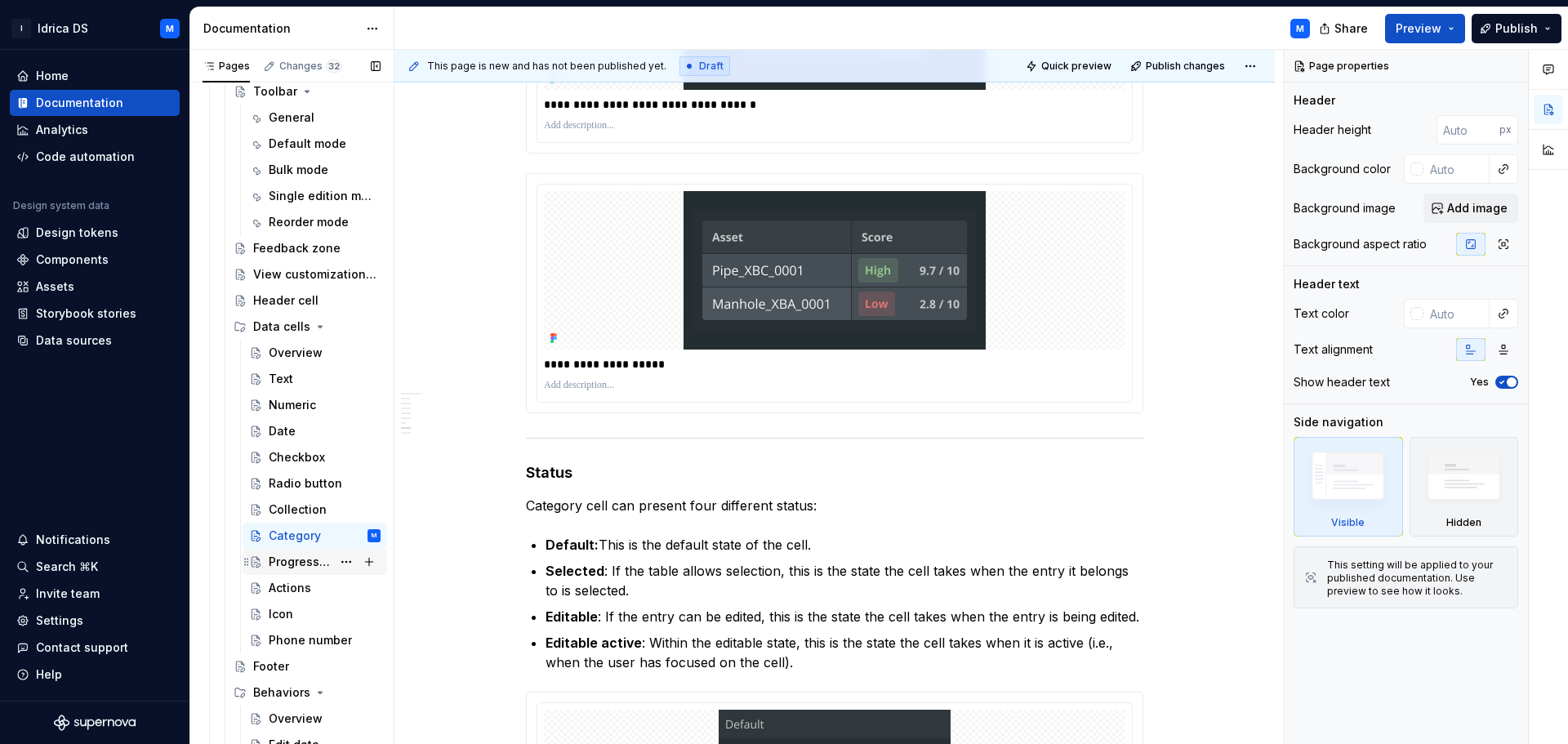
click at [321, 557] on div "Progress bar" at bounding box center [300, 561] width 63 height 16
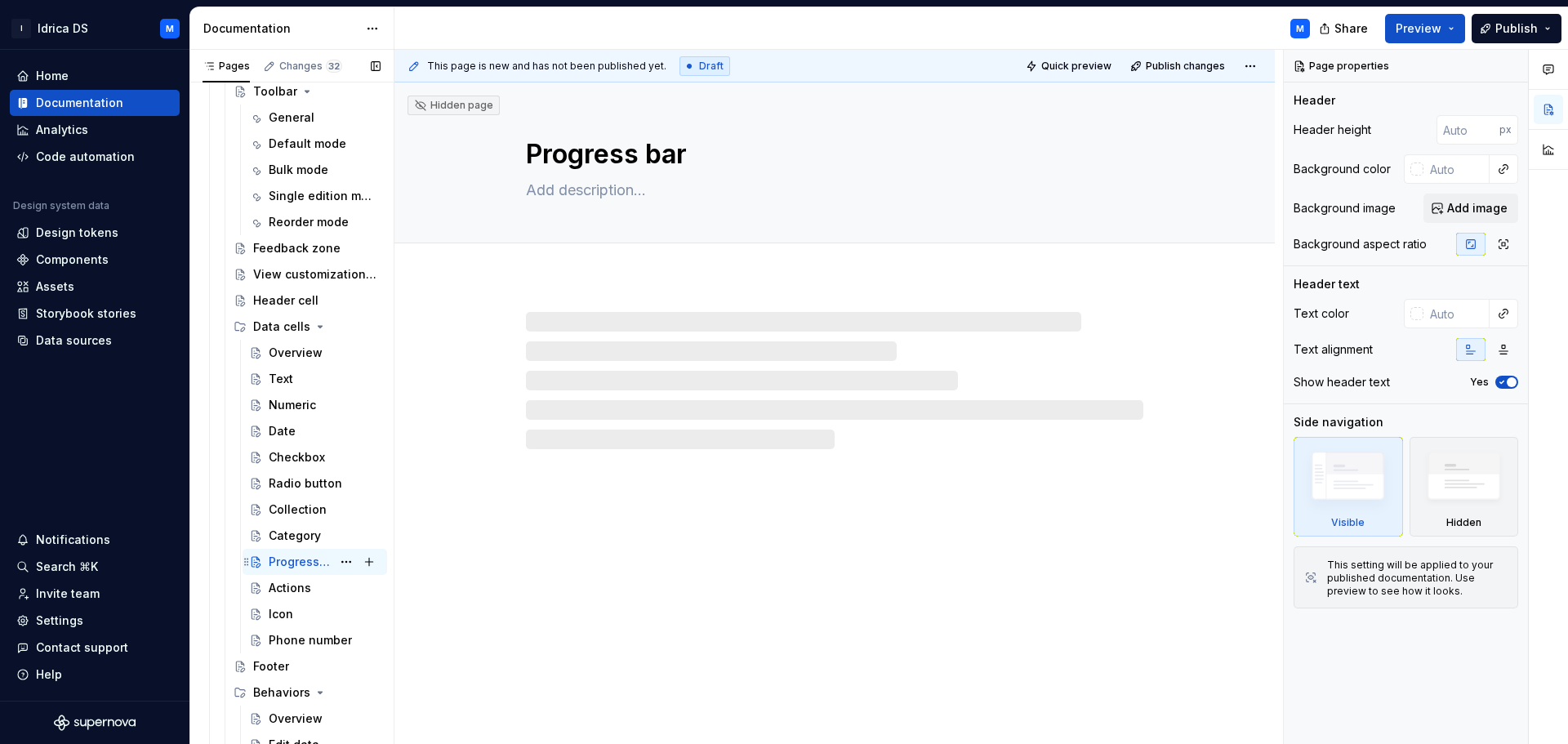
click at [299, 561] on div "Progress bar" at bounding box center [300, 561] width 63 height 16
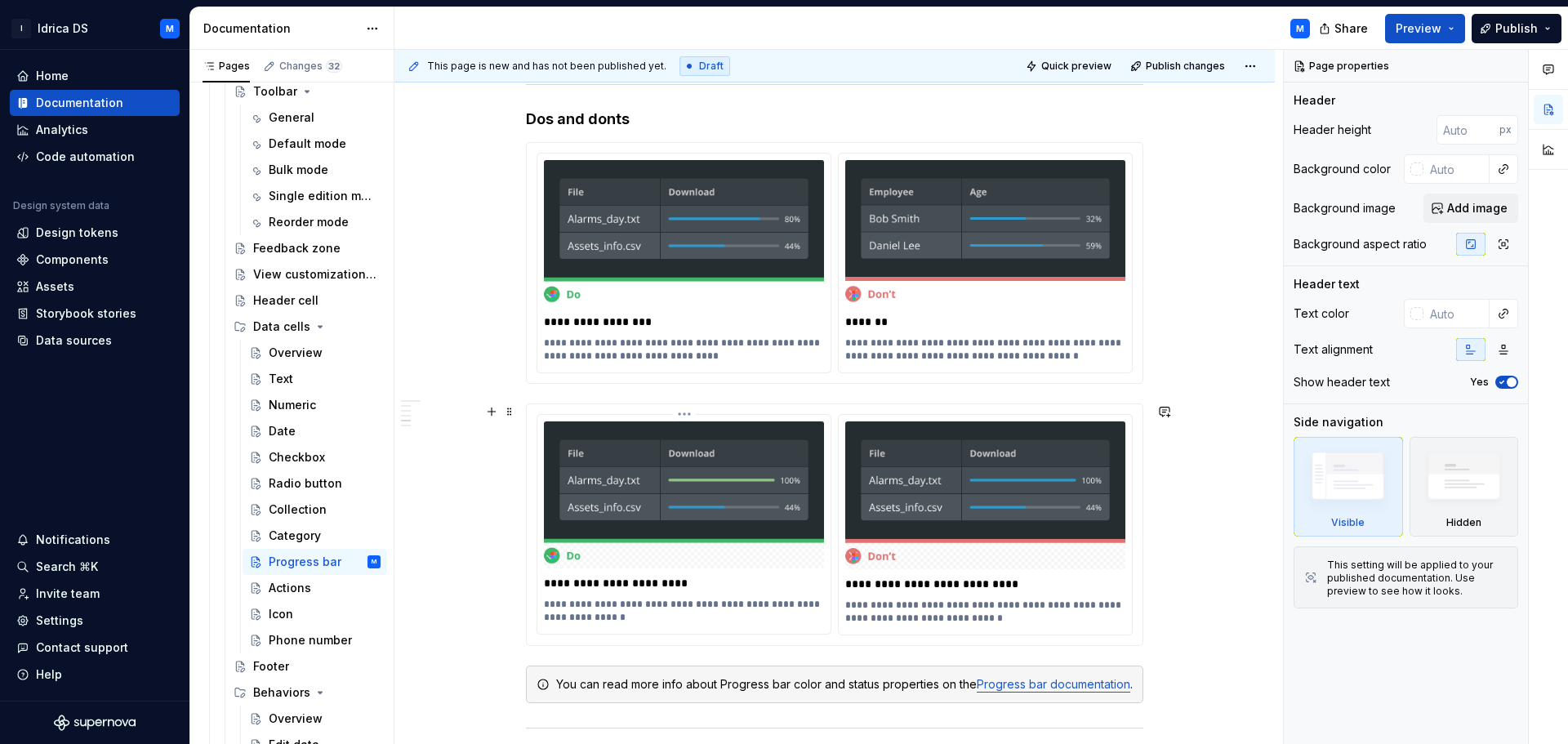
scroll to position [1827, 0]
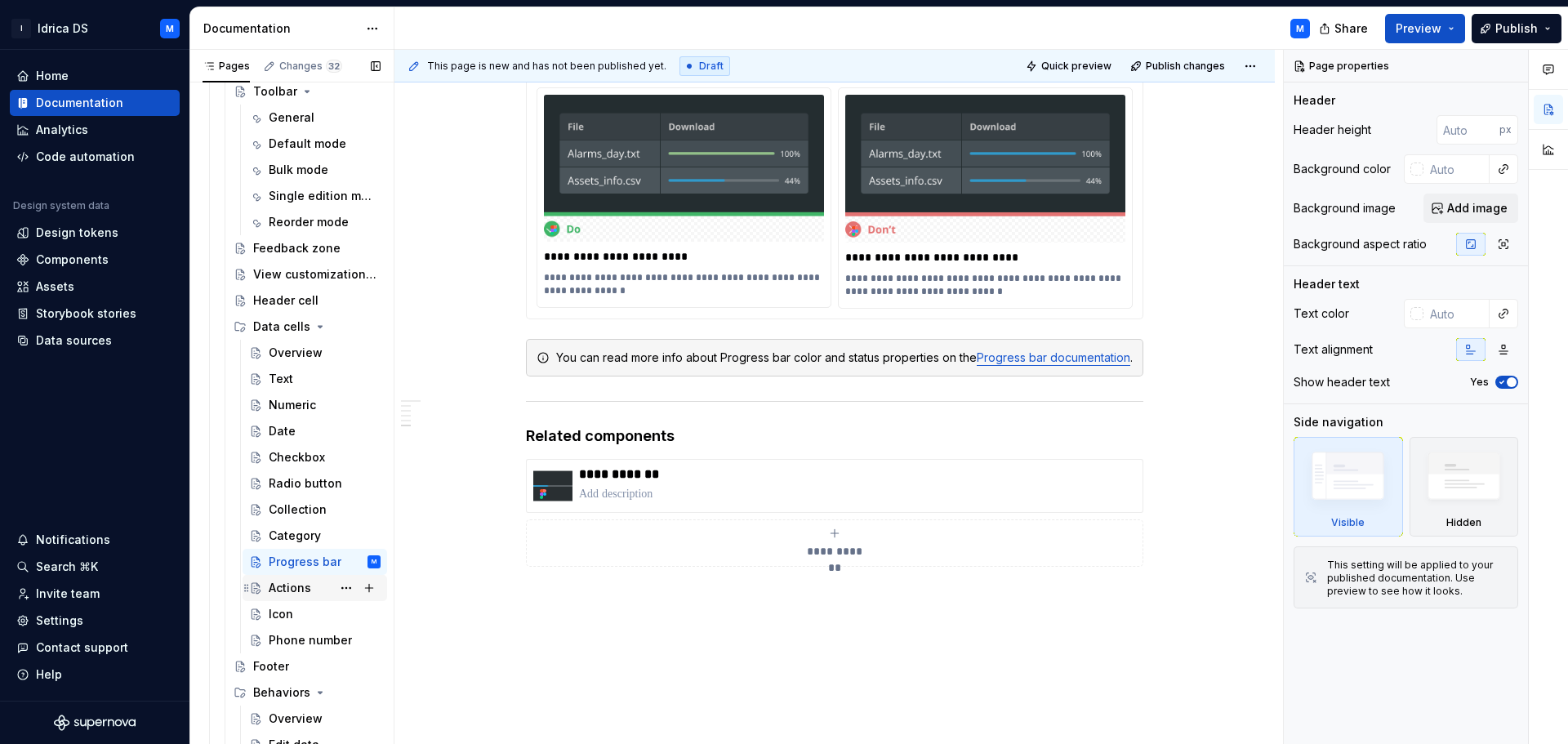
click at [291, 582] on div "Actions" at bounding box center [289, 588] width 42 height 16
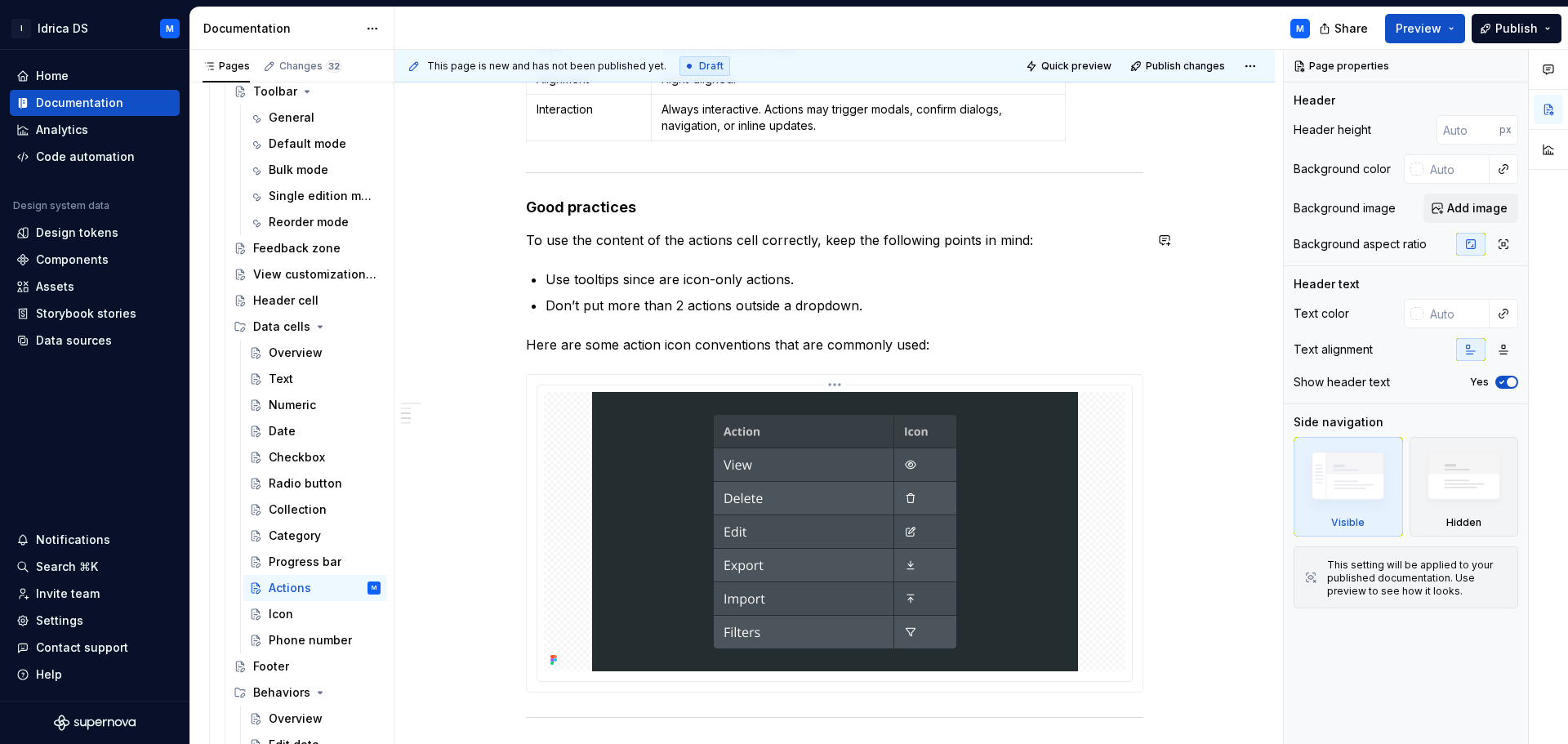
scroll to position [735, 0]
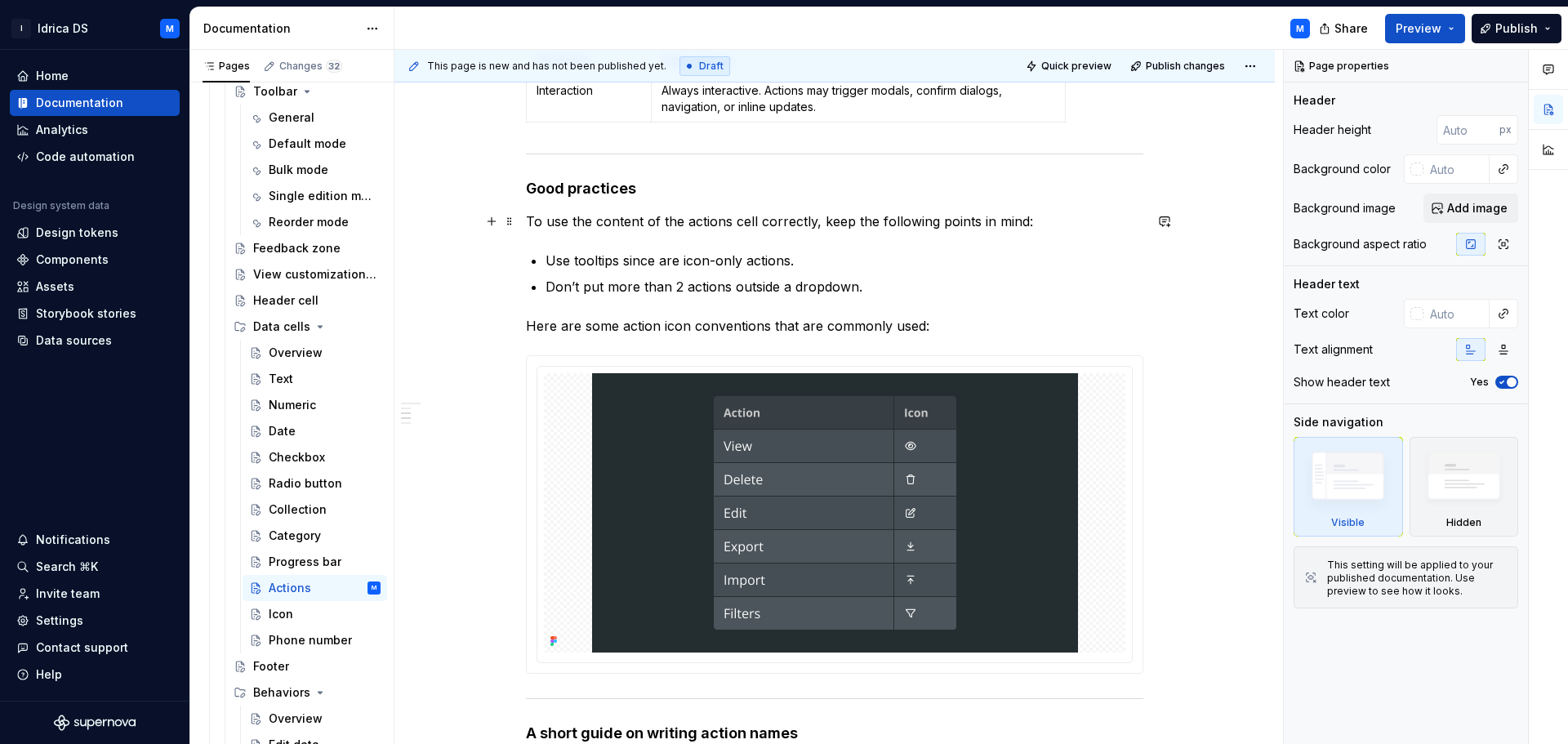
drag, startPoint x: 1101, startPoint y: 220, endPoint x: 1096, endPoint y: 250, distance: 30.4
click at [1101, 221] on p "To use the content of the actions cell correctly, keep the following points in …" at bounding box center [835, 221] width 617 height 19
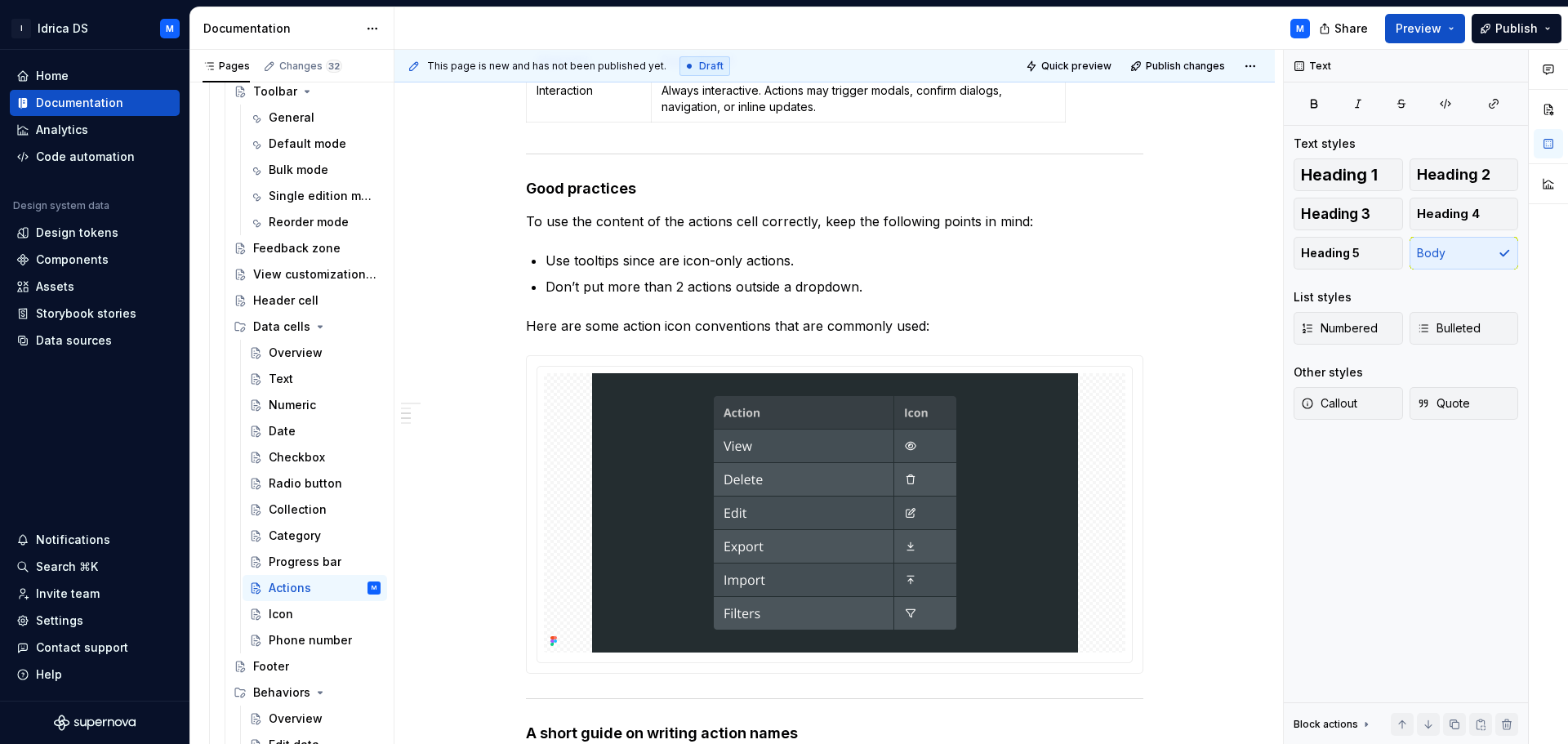
scroll to position [954, 0]
click at [1087, 37] on div "M" at bounding box center [858, 28] width 929 height 42
click at [1064, 282] on p "Don’t put more than 2 actions outside a dropdown." at bounding box center [844, 286] width 597 height 19
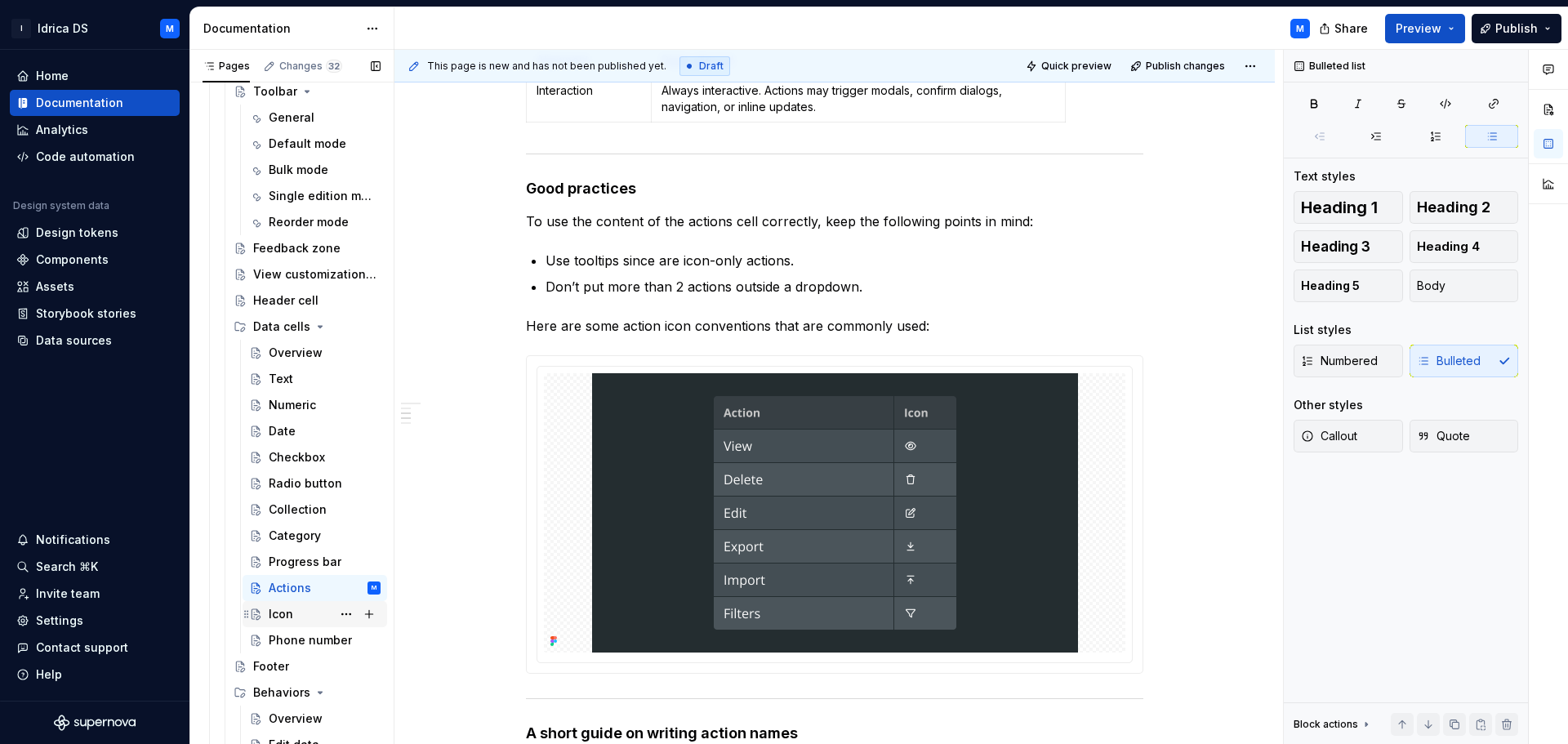
click at [284, 613] on div "Icon" at bounding box center [280, 613] width 25 height 16
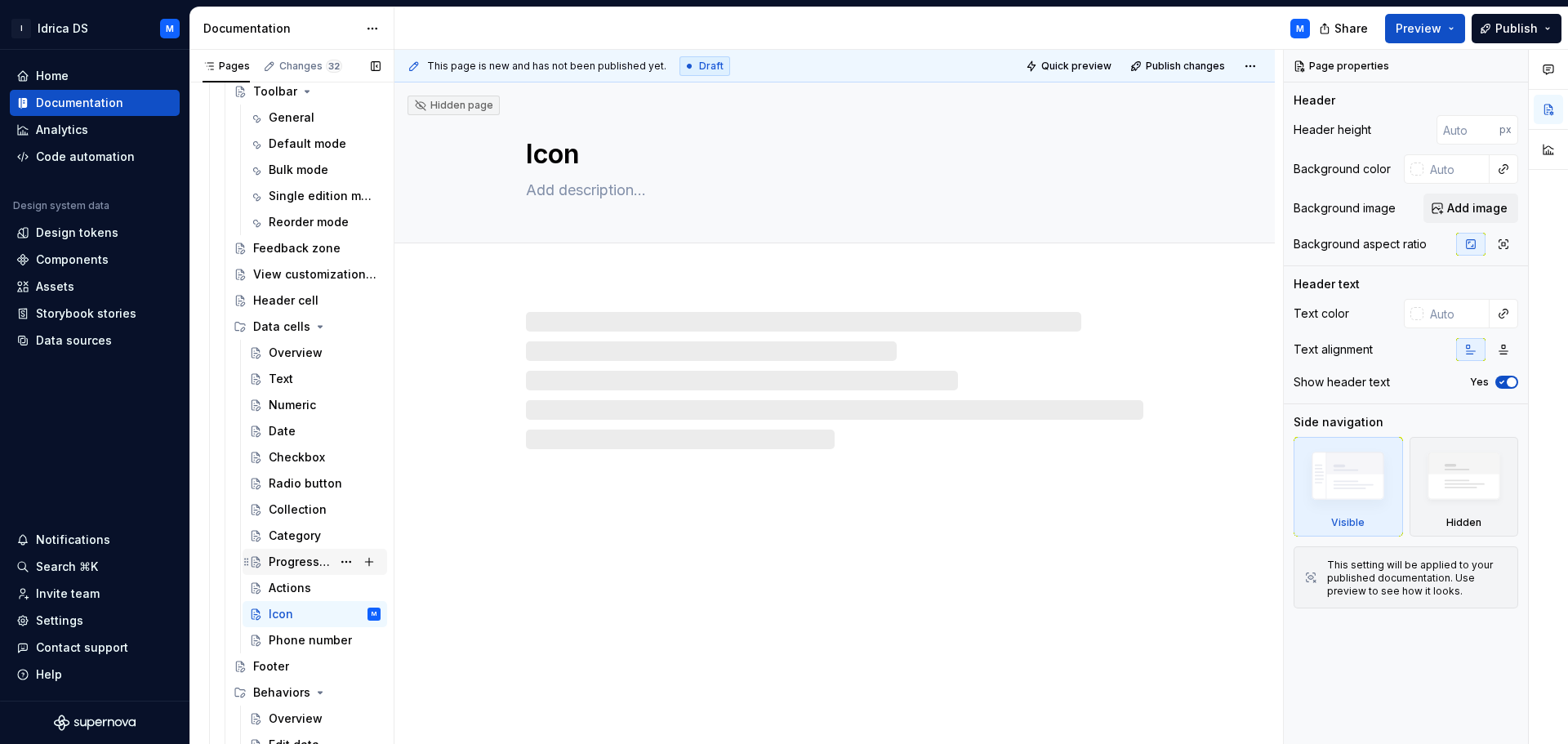
click at [295, 568] on div "Progress bar" at bounding box center [300, 561] width 63 height 16
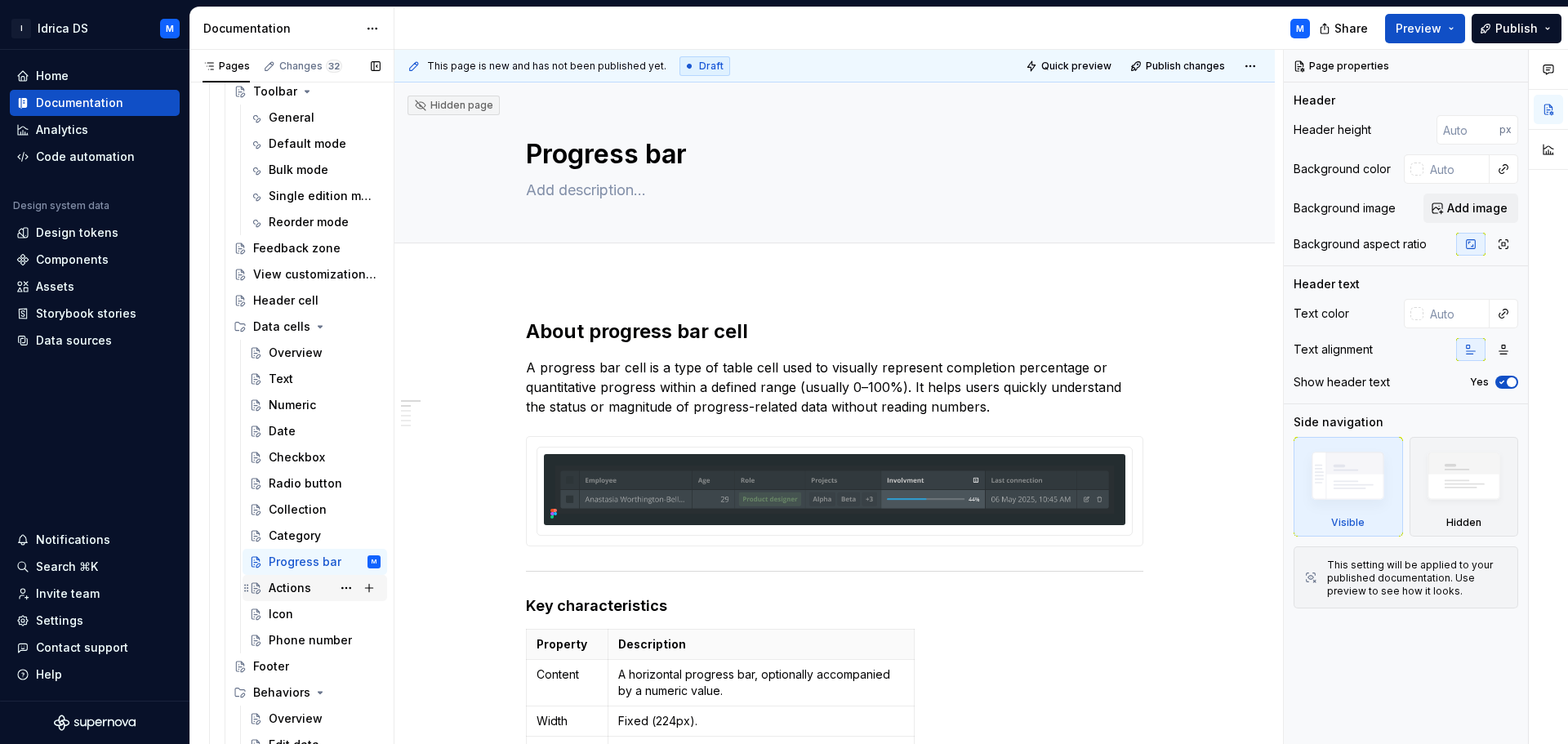
click at [295, 592] on div "Actions" at bounding box center [289, 588] width 42 height 16
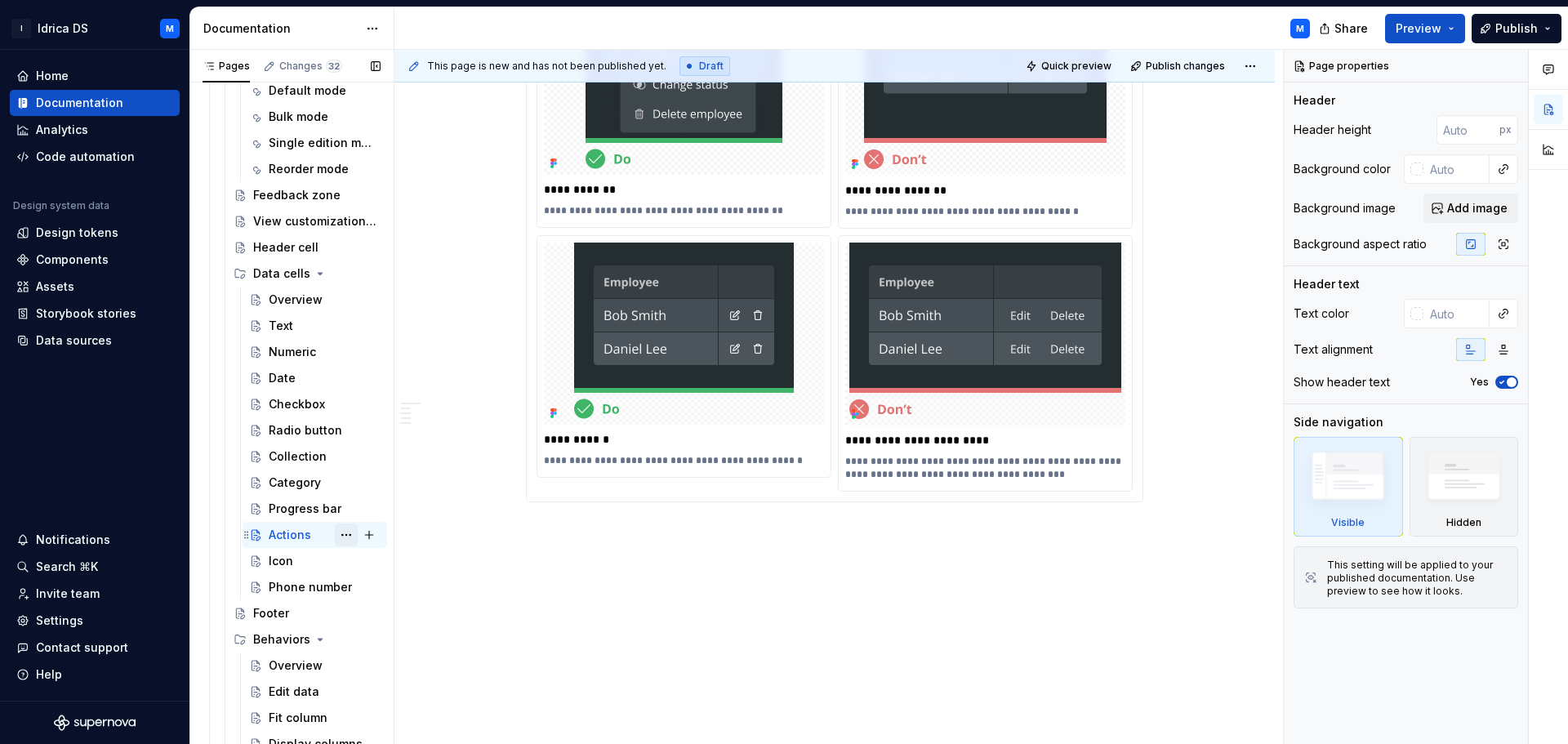
scroll to position [1036, 0]
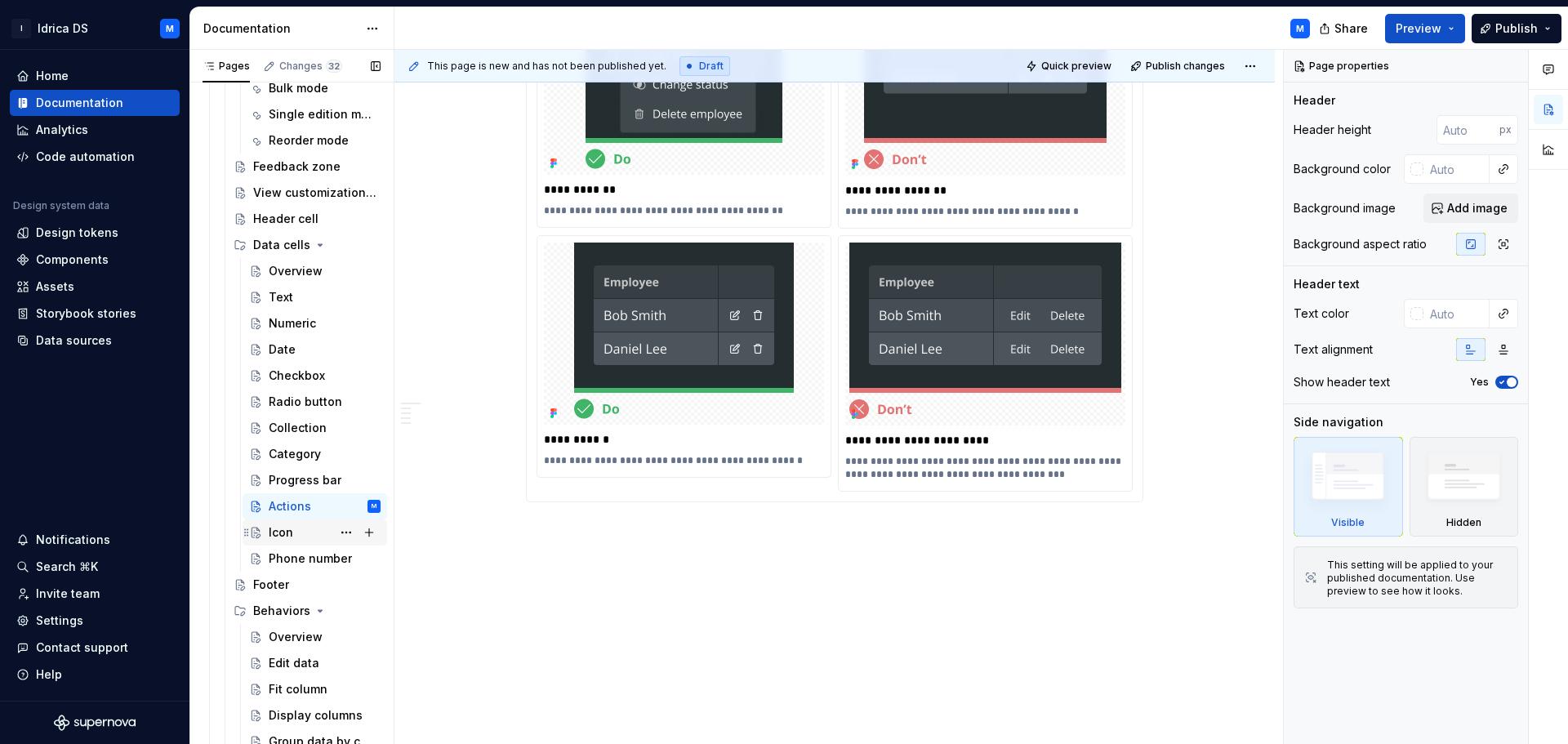
click at [290, 536] on div "Icon" at bounding box center [280, 532] width 25 height 16
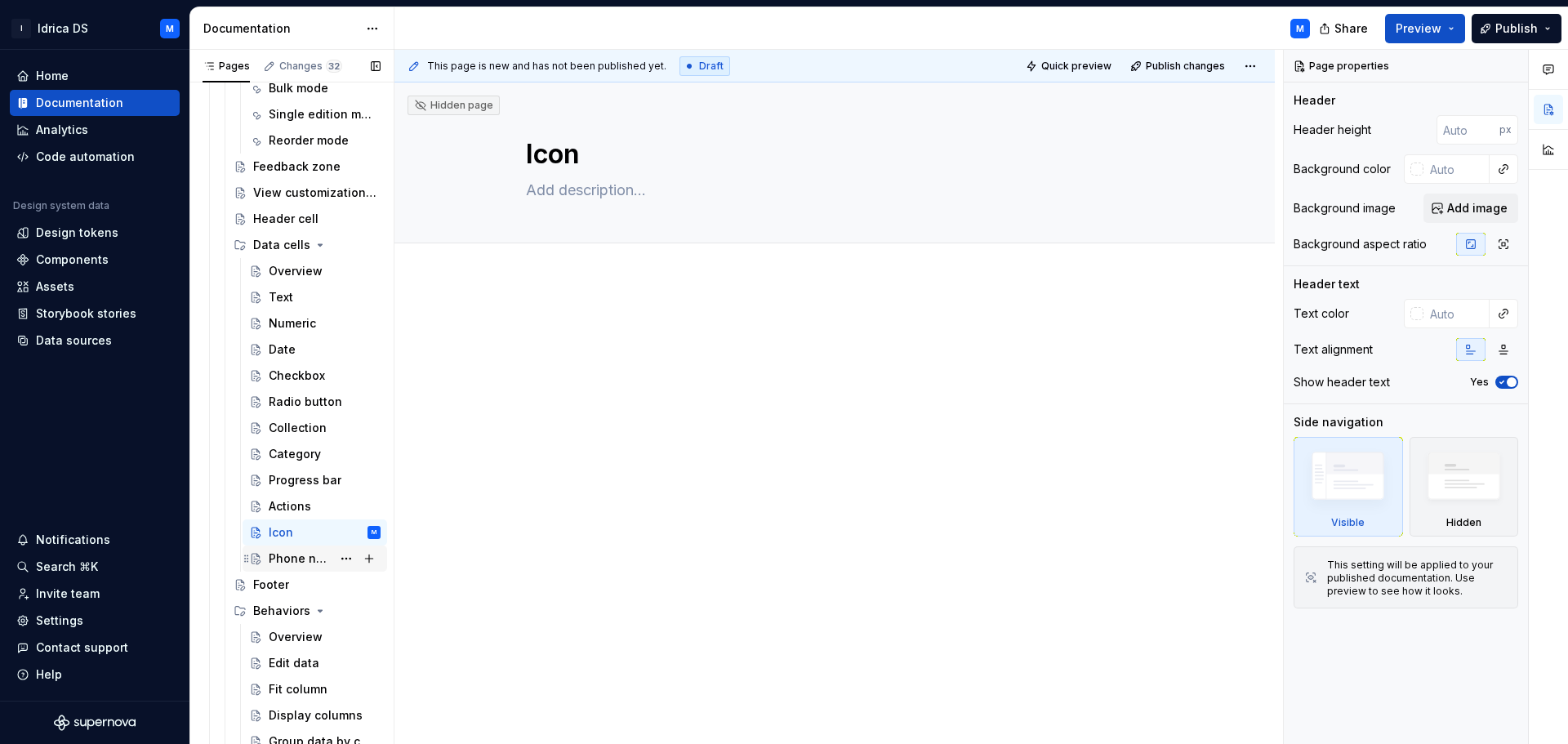
click at [285, 562] on div "Phone number" at bounding box center [300, 559] width 63 height 16
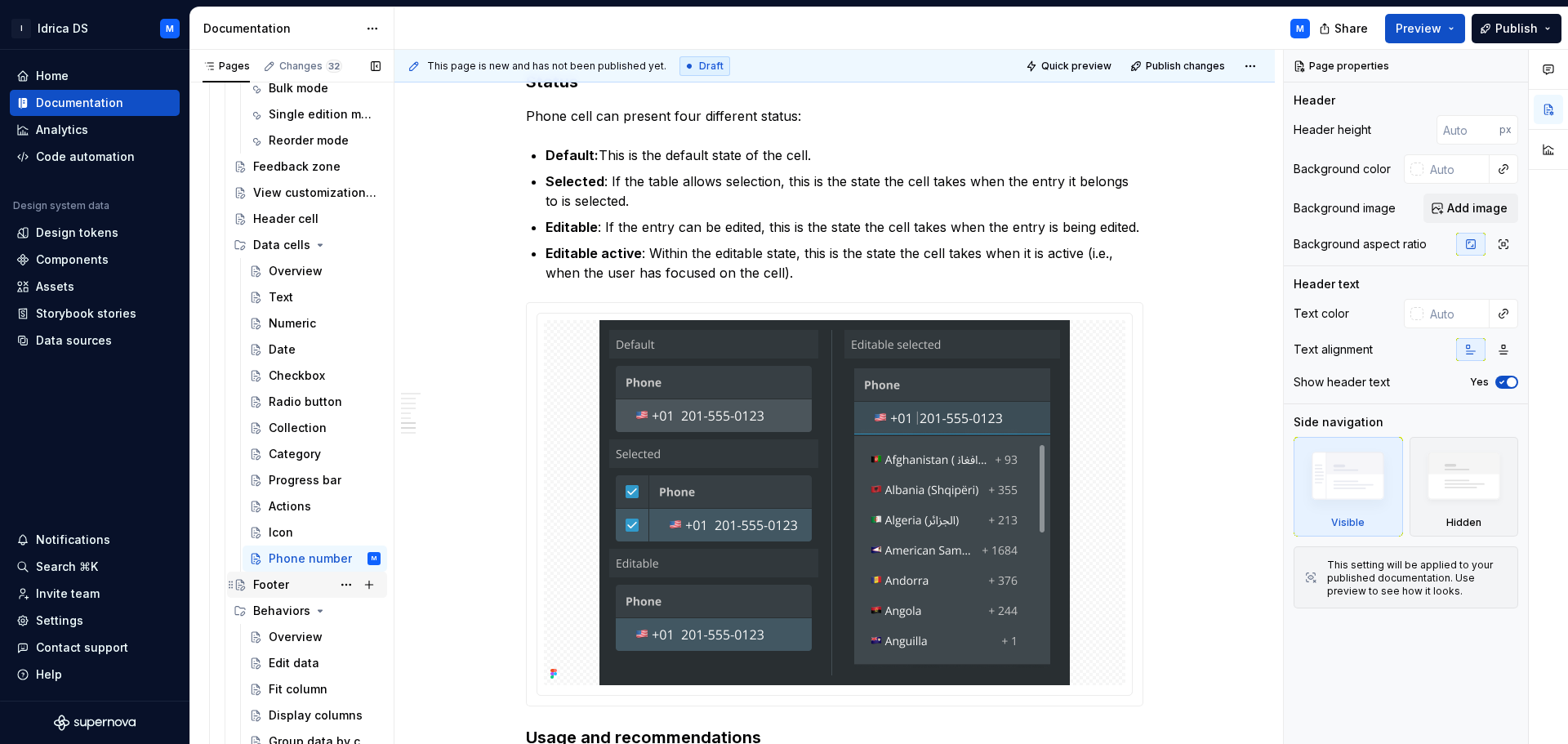
scroll to position [1117, 0]
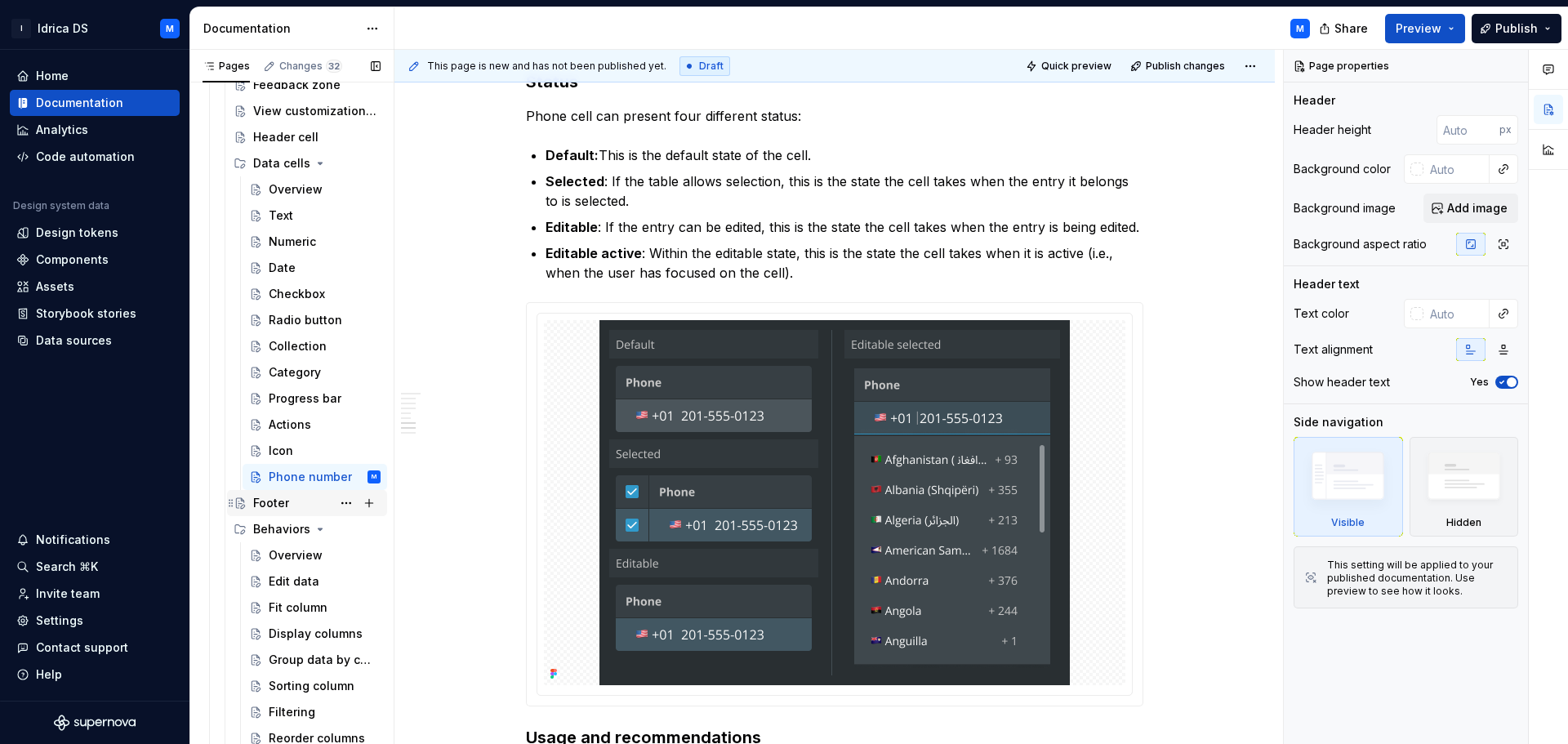
click at [284, 509] on div "Footer" at bounding box center [270, 503] width 36 height 16
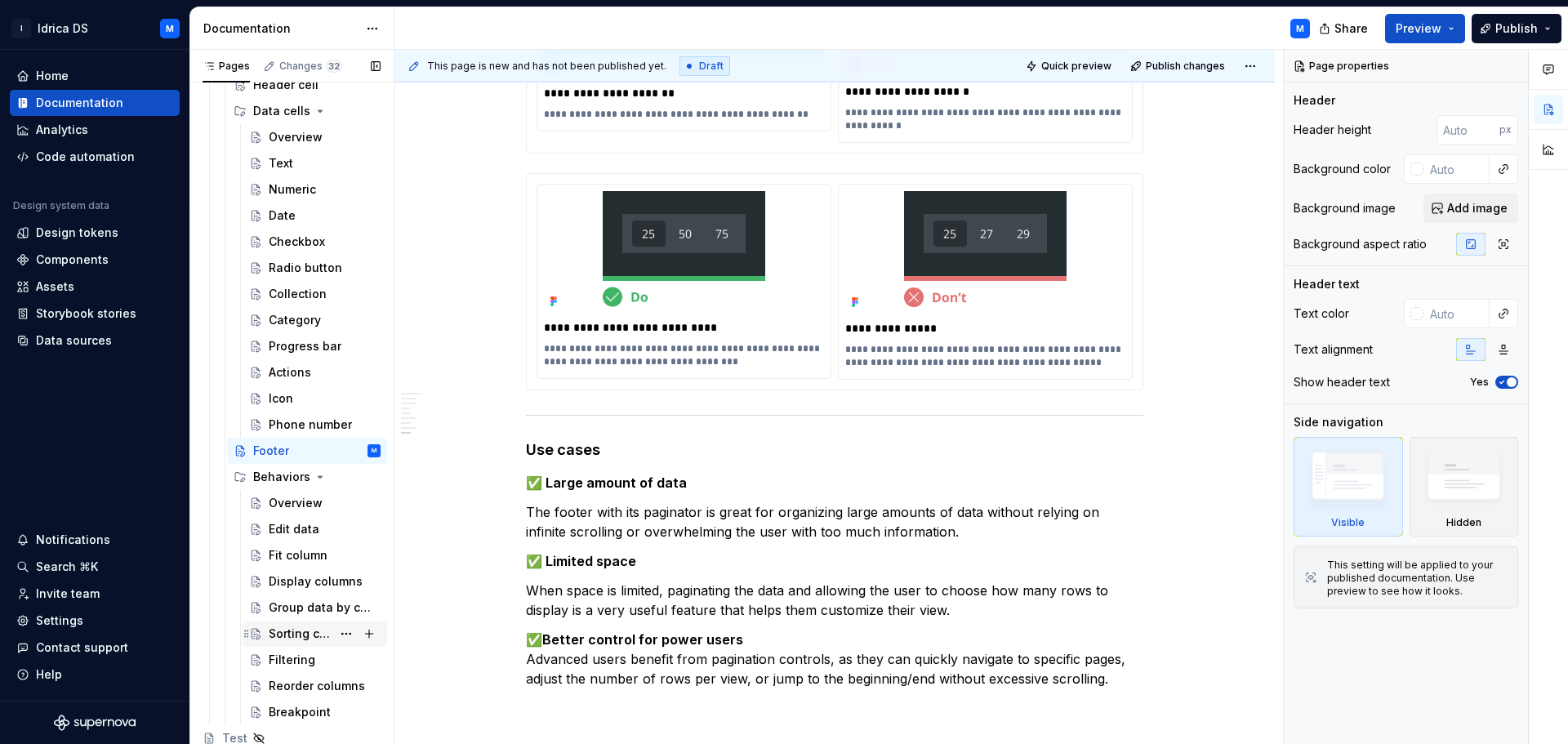
scroll to position [1199, 0]
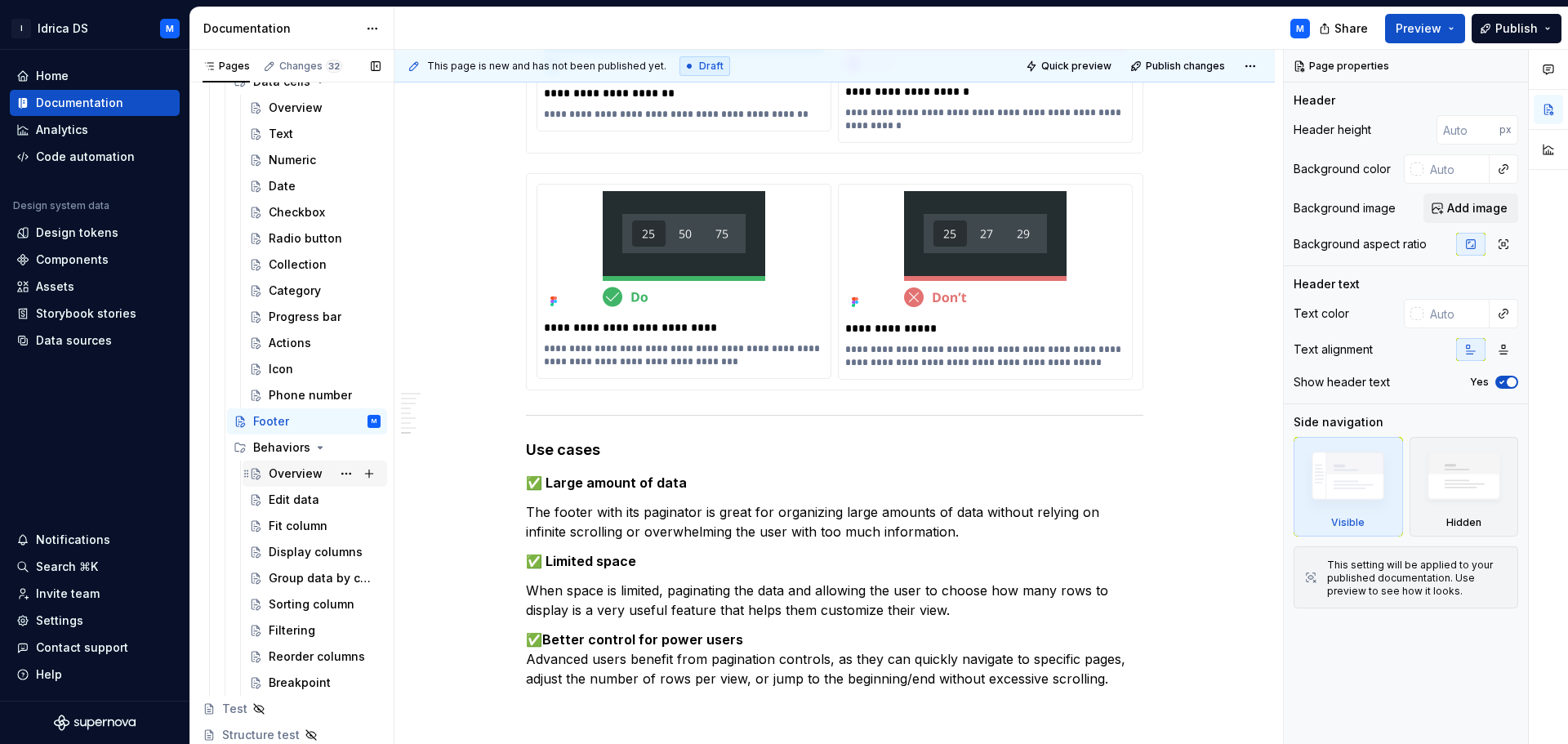
click at [310, 466] on div "Overview" at bounding box center [295, 474] width 54 height 16
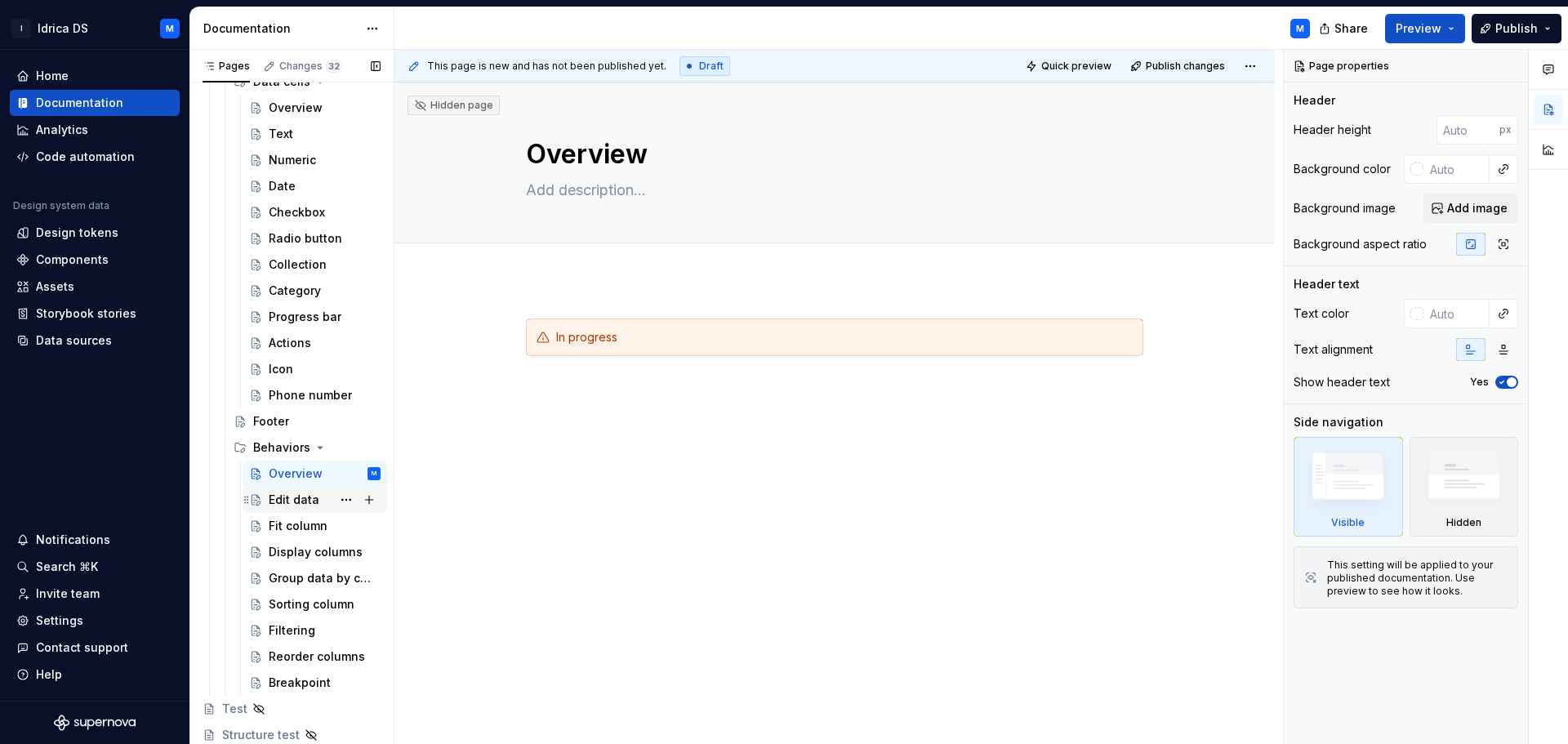
click at [313, 494] on div "Edit data" at bounding box center [293, 499] width 50 height 16
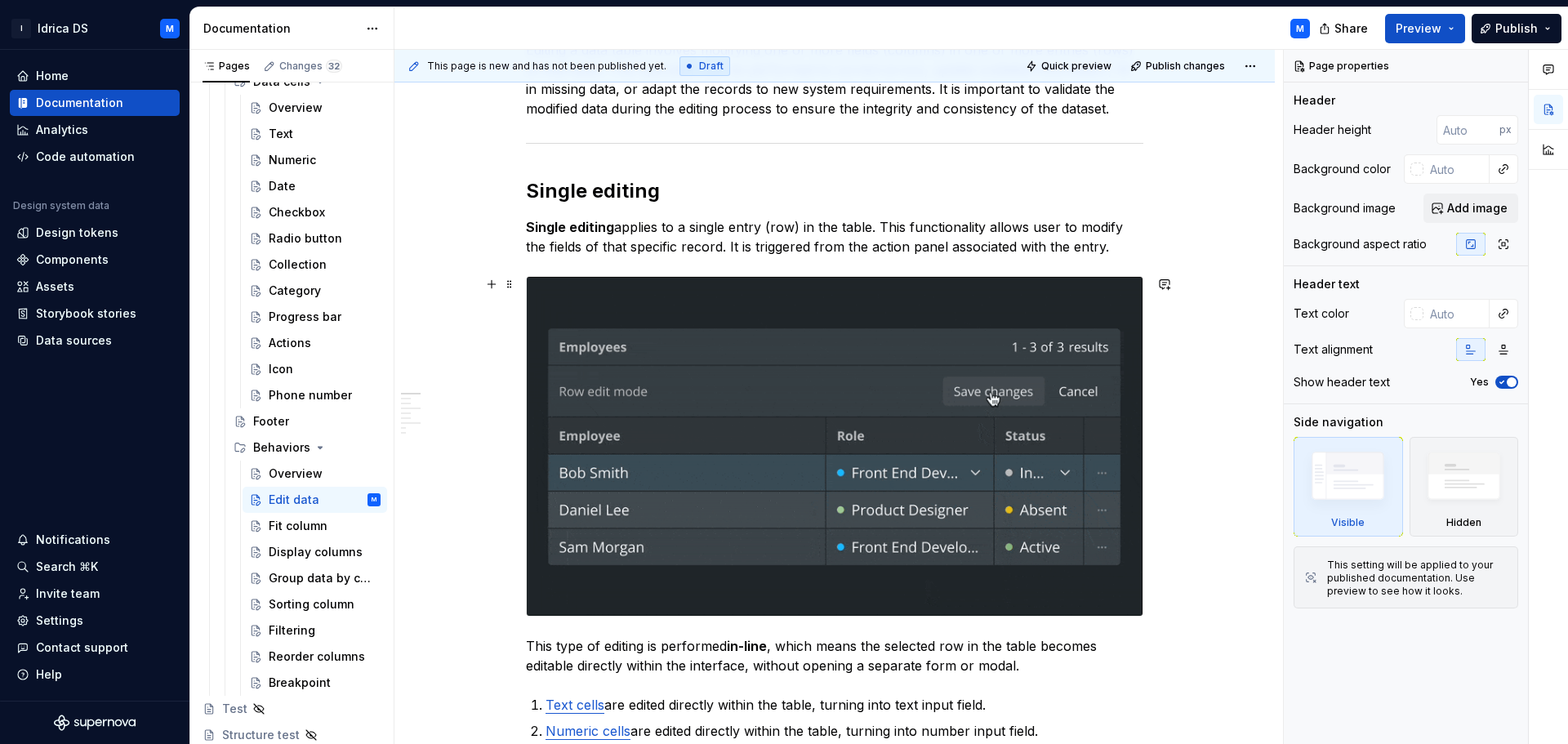
scroll to position [327, 0]
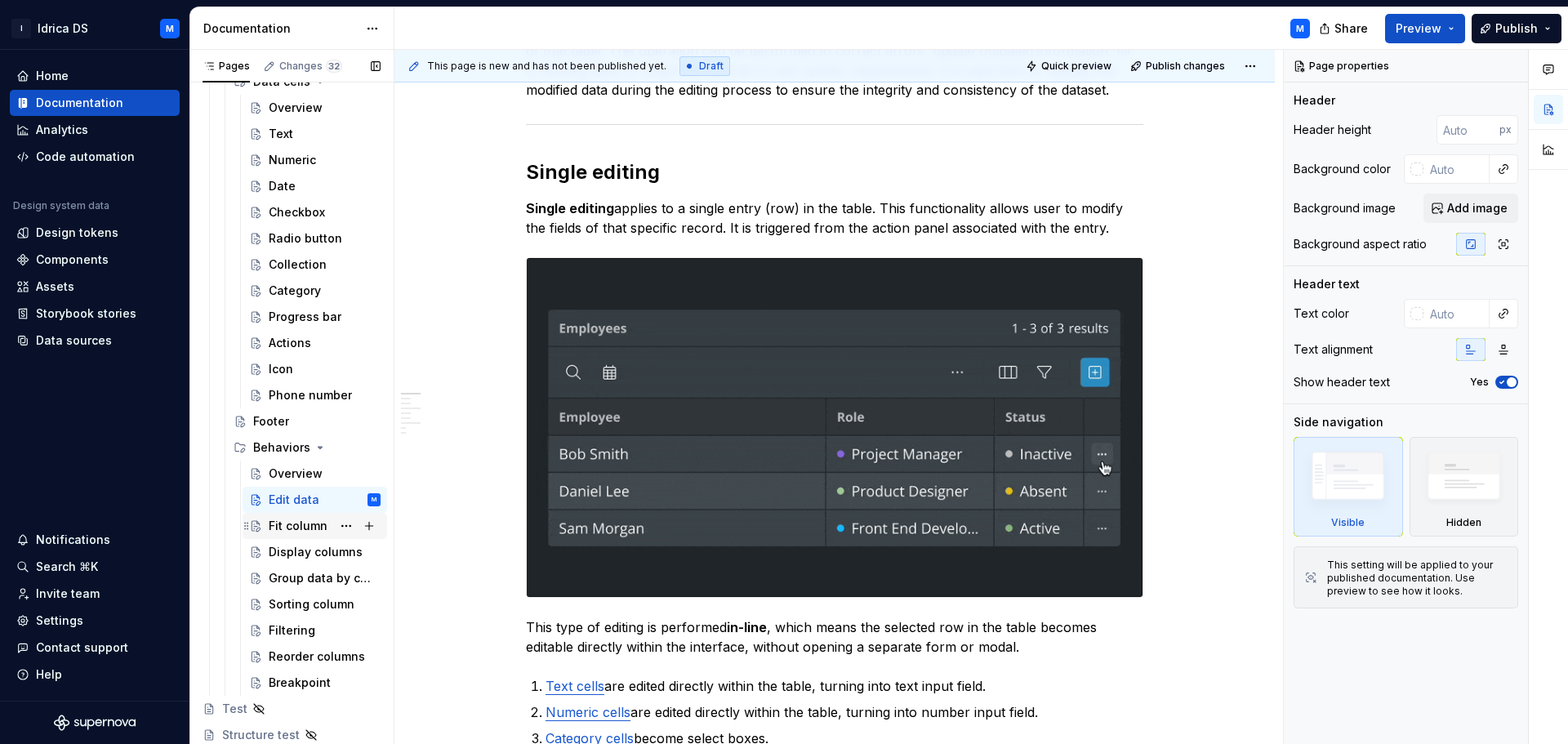
click at [297, 524] on div "Fit column" at bounding box center [298, 526] width 58 height 16
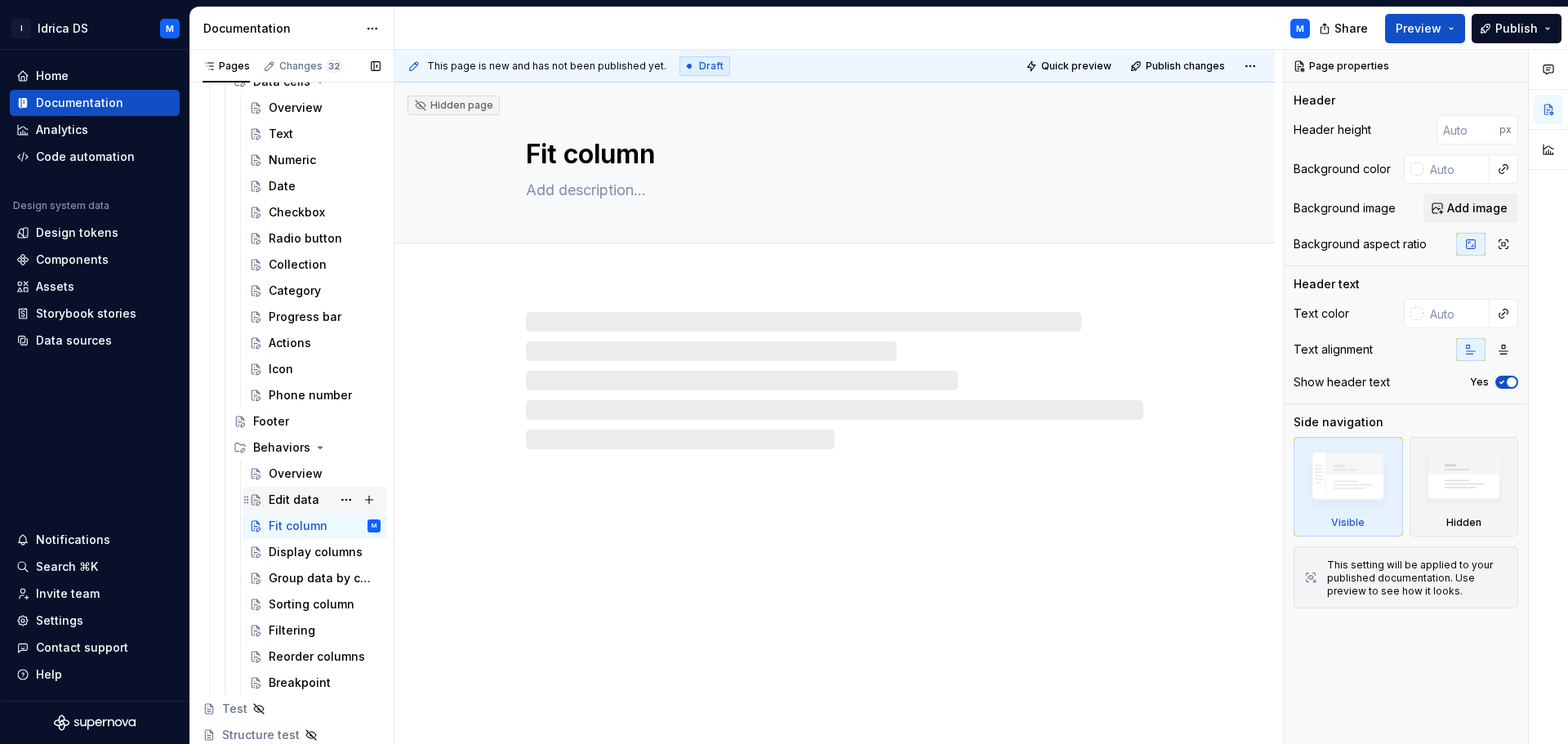
click at [298, 501] on div "Edit data" at bounding box center [293, 499] width 50 height 16
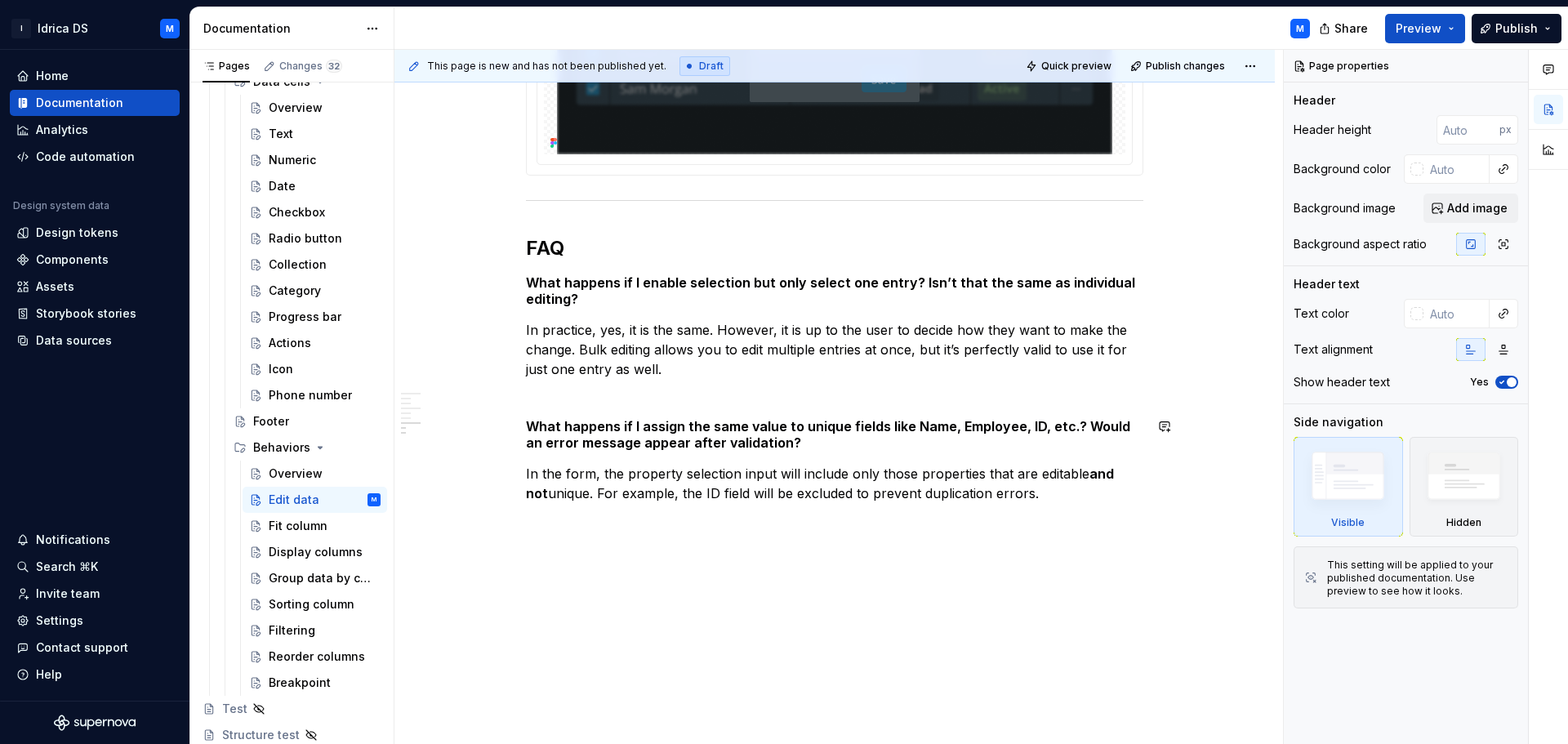
scroll to position [3718, 0]
click at [309, 529] on div "Fit column" at bounding box center [298, 526] width 58 height 16
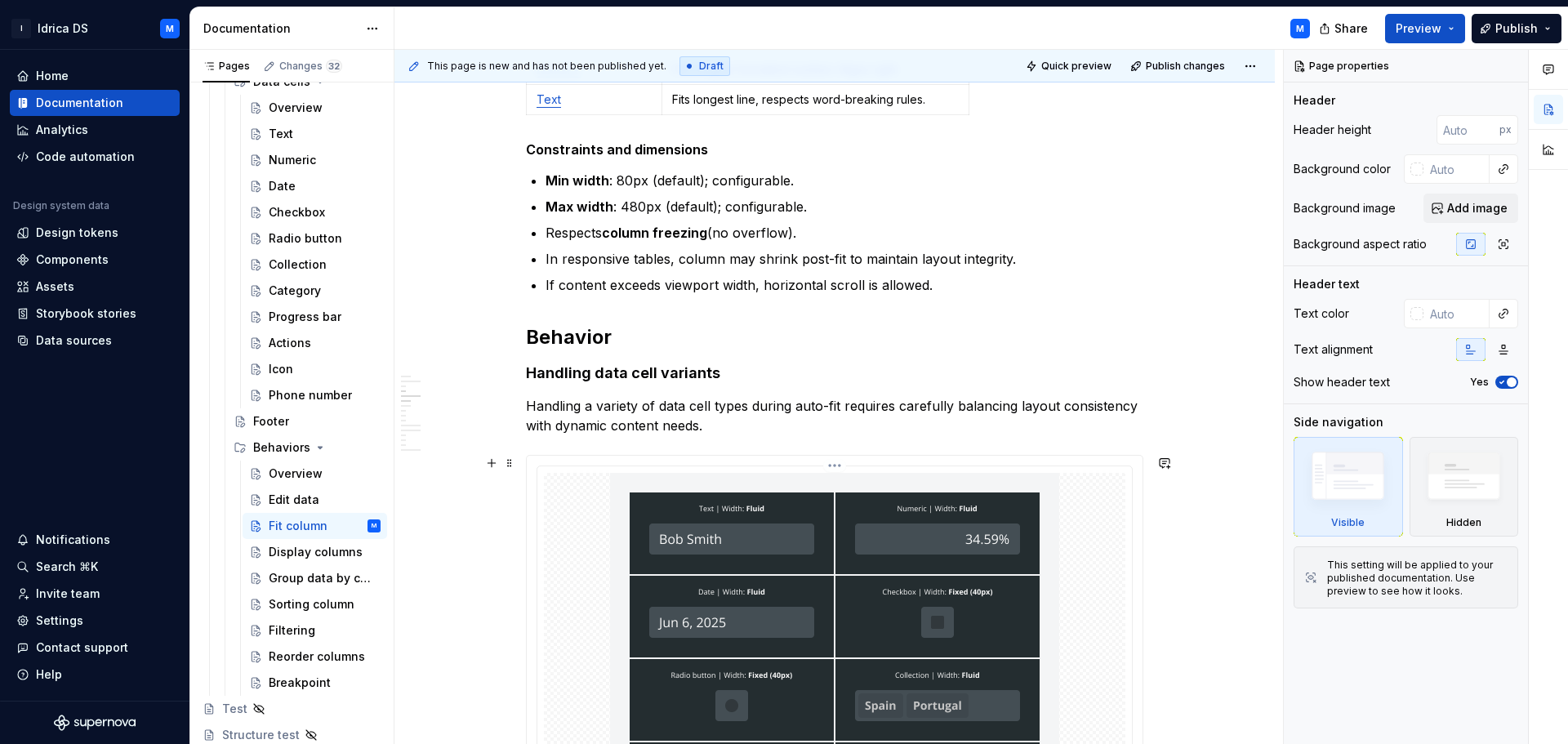
scroll to position [980, 0]
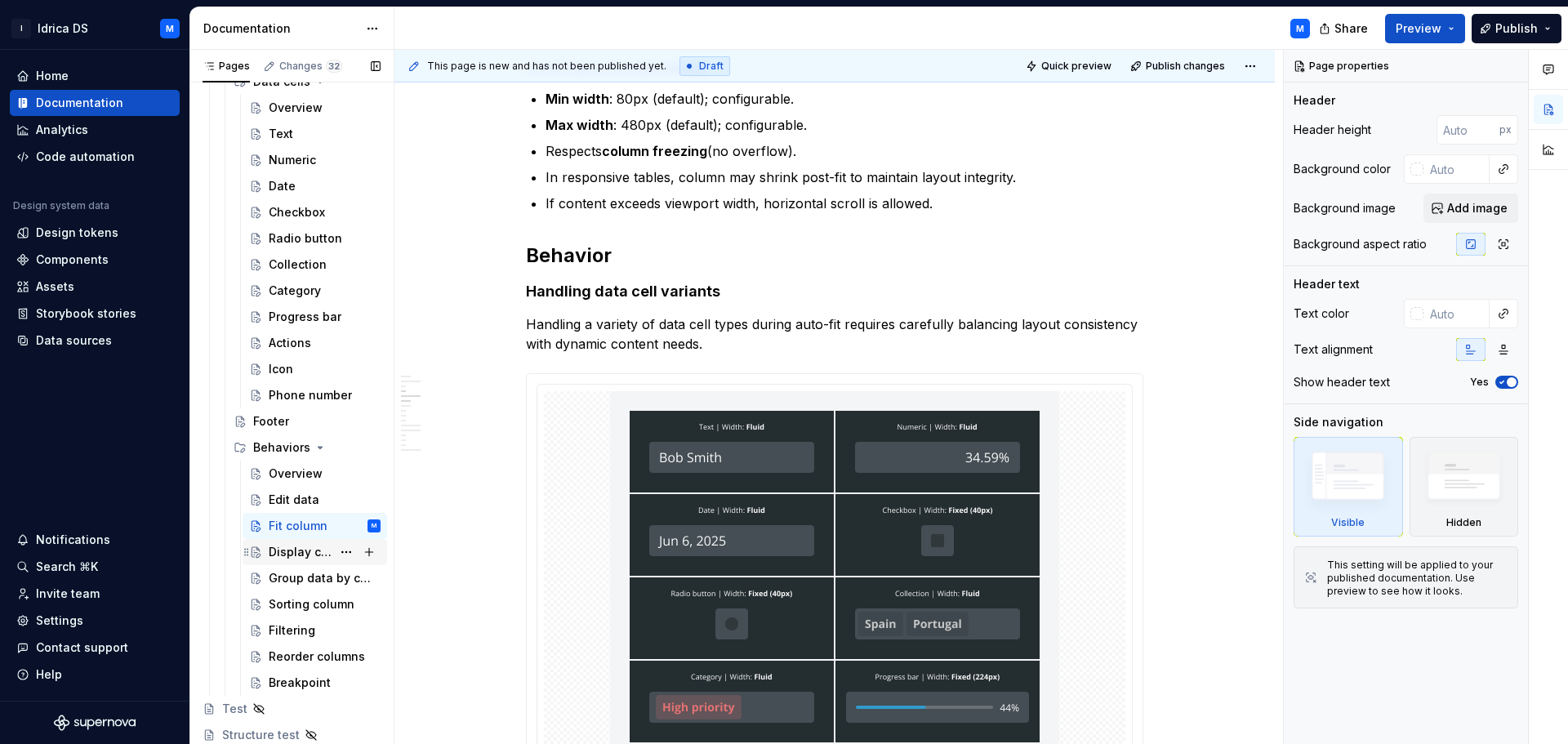
click at [289, 552] on div "Display columns" at bounding box center [300, 551] width 63 height 16
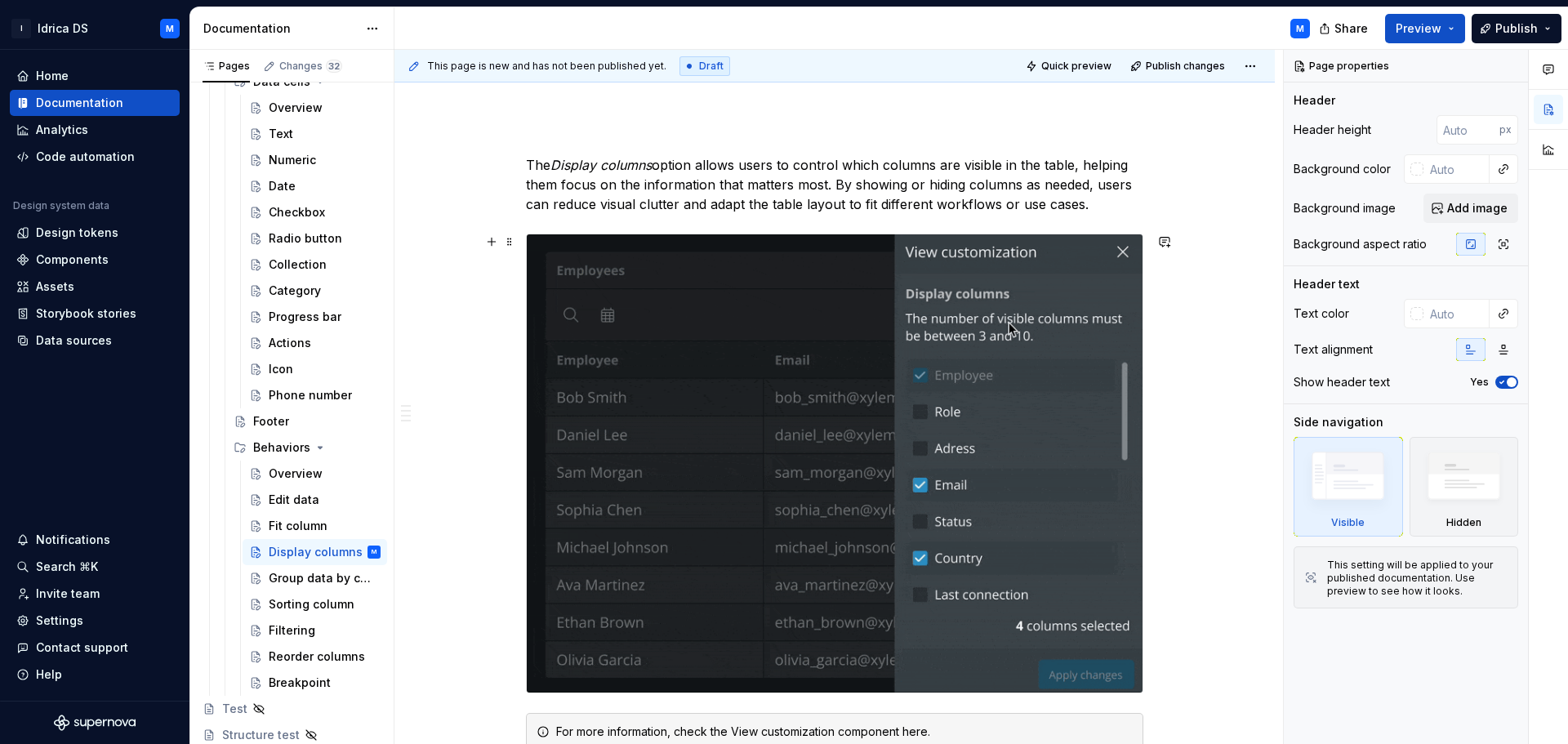
scroll to position [245, 0]
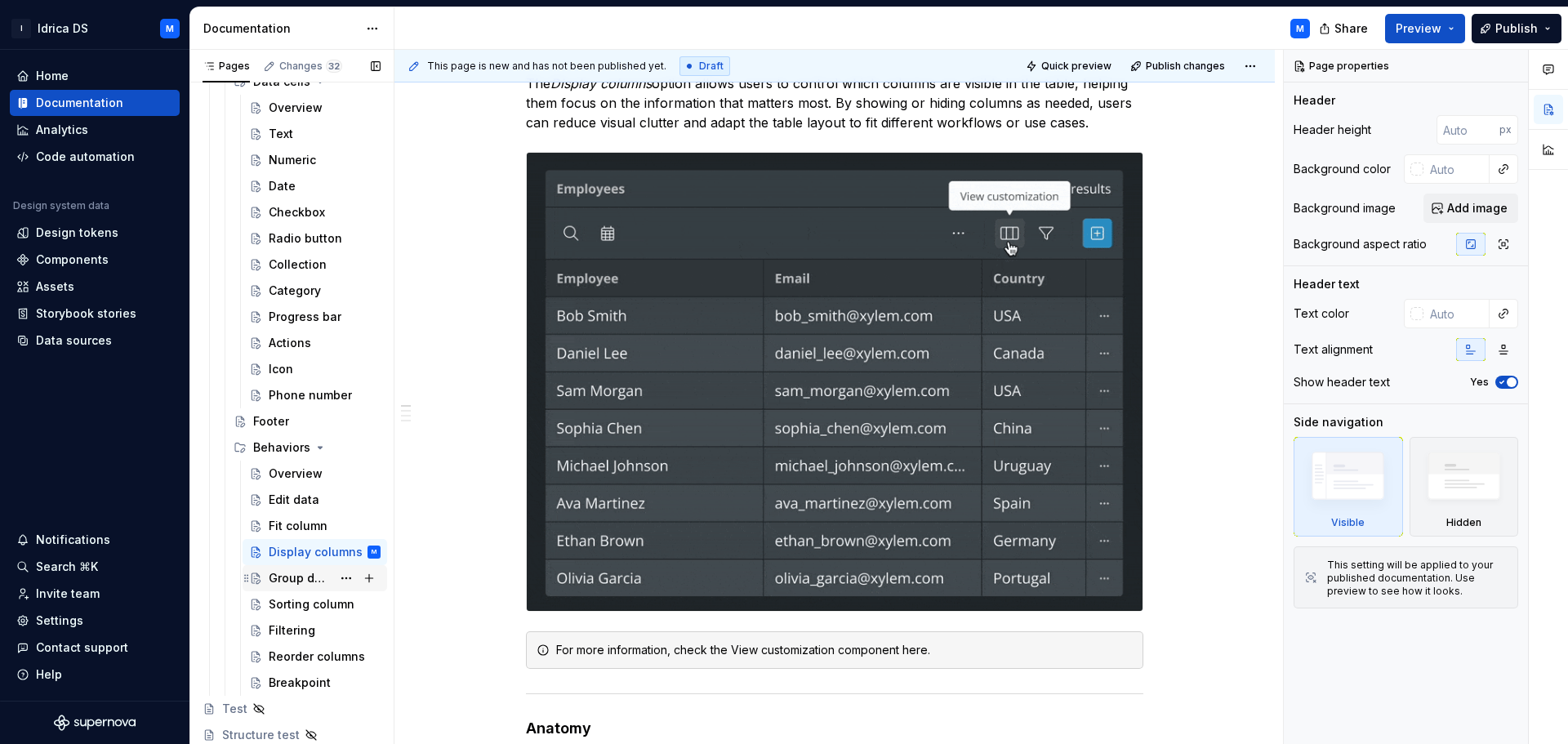
click at [297, 585] on div "Group data by column" at bounding box center [300, 578] width 63 height 16
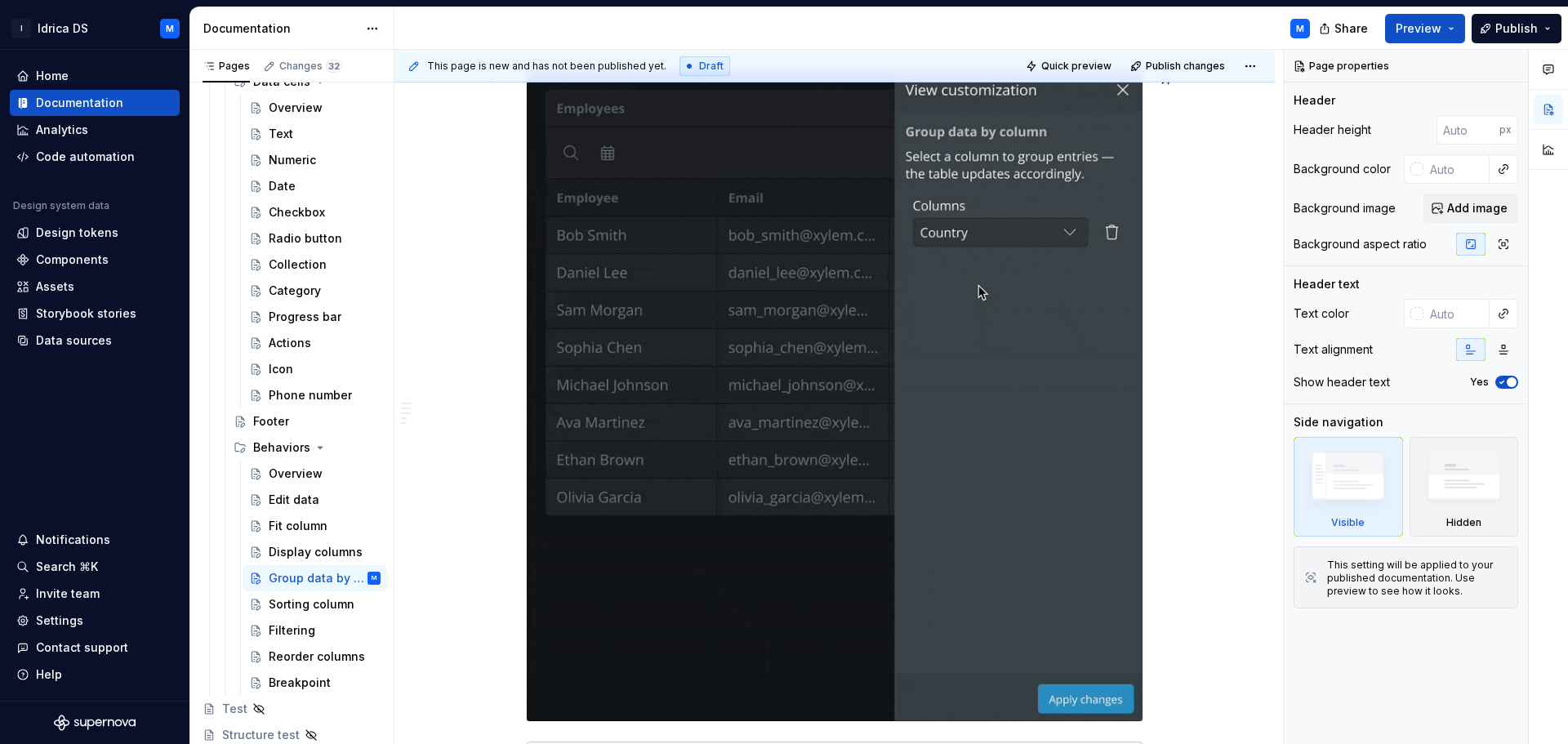
scroll to position [408, 0]
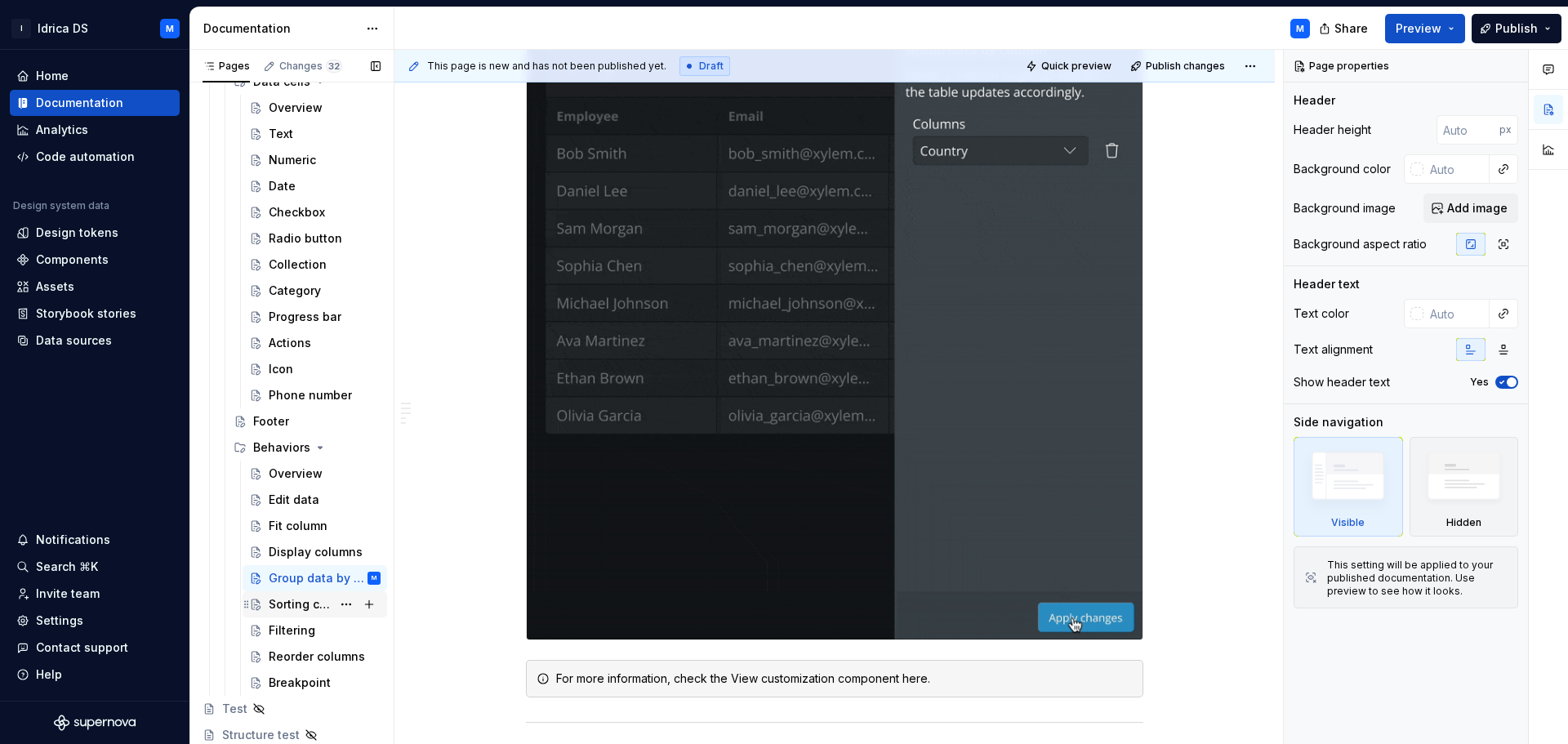
click at [312, 605] on div "Sorting column" at bounding box center [300, 604] width 63 height 16
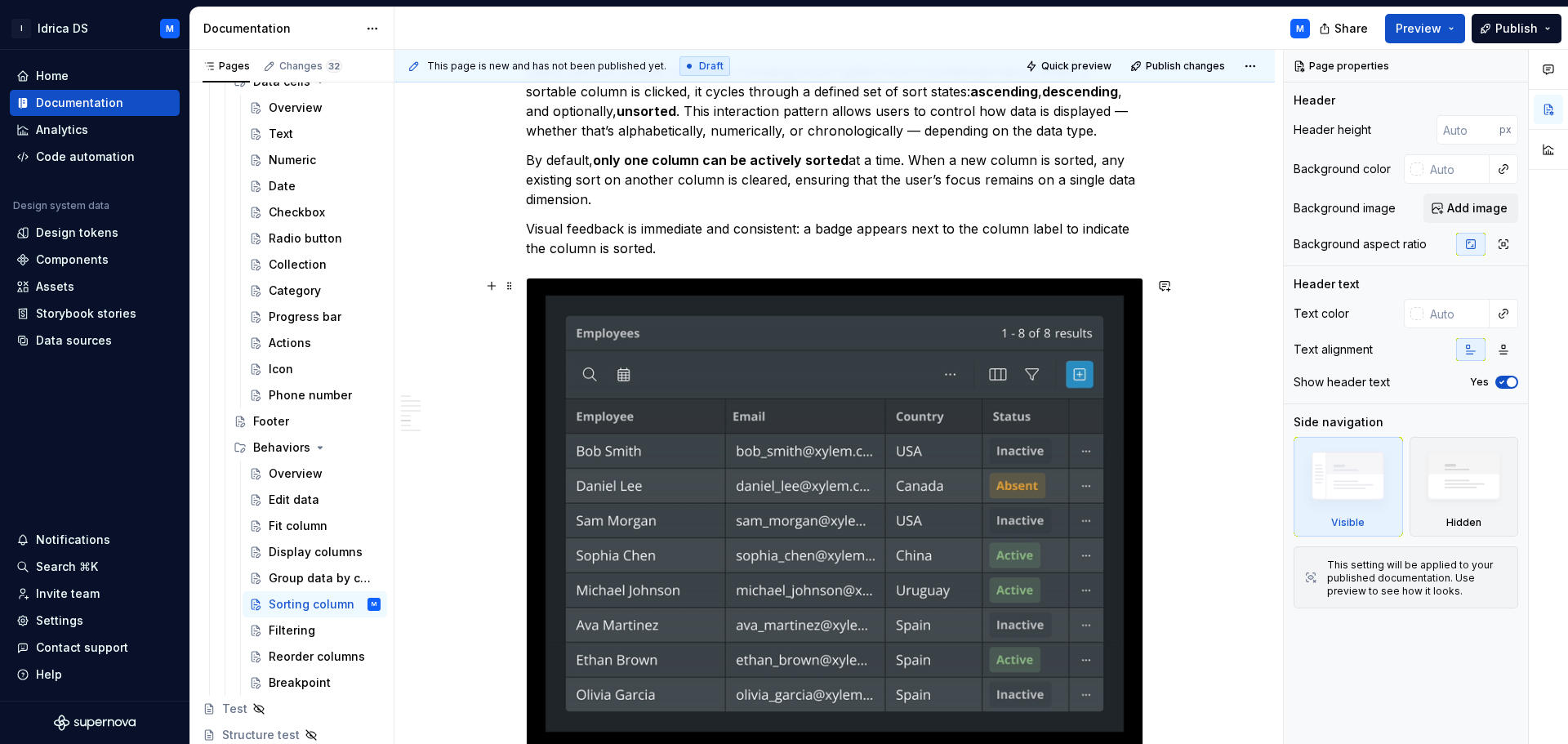
scroll to position [1877, 0]
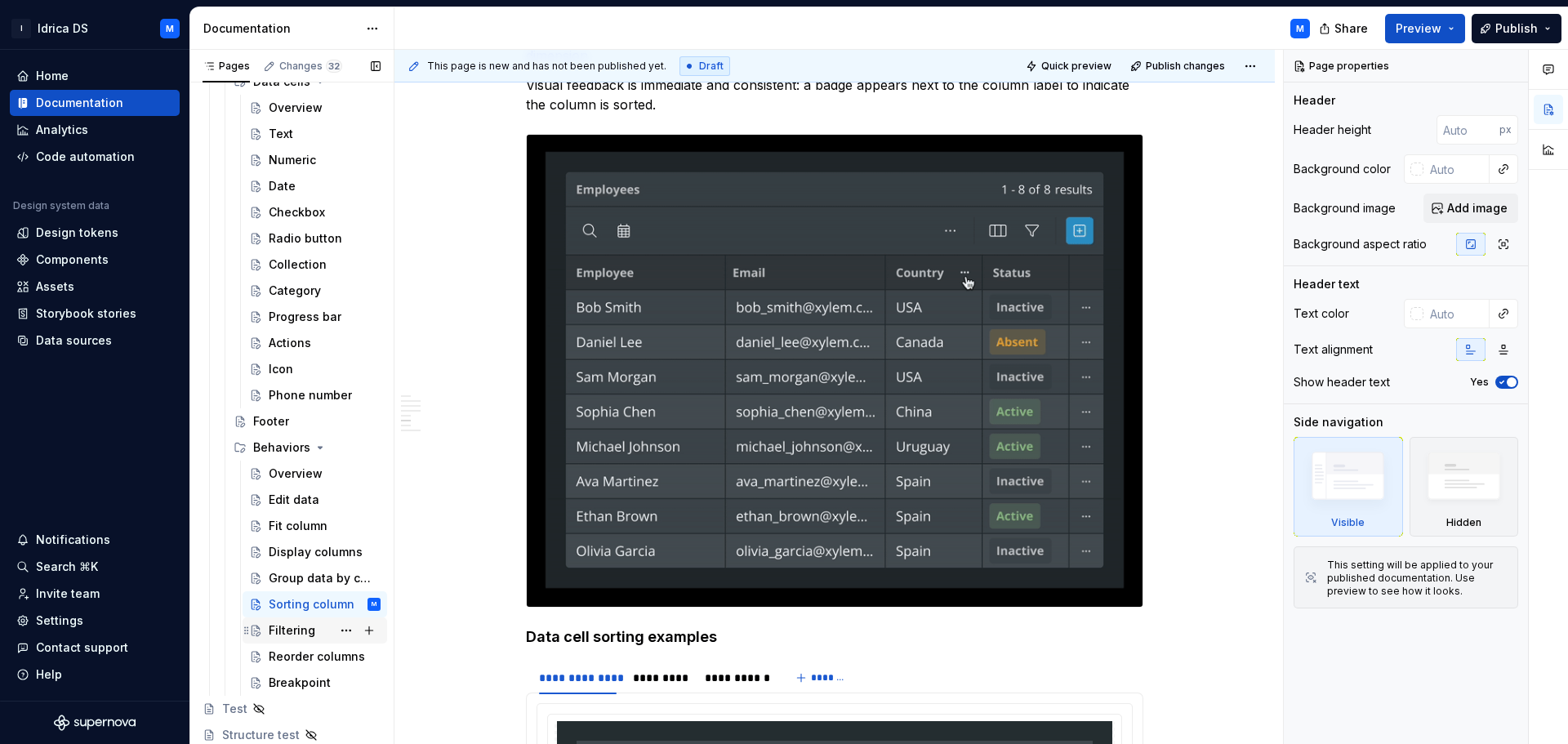
click at [280, 631] on div "Filtering" at bounding box center [291, 630] width 47 height 16
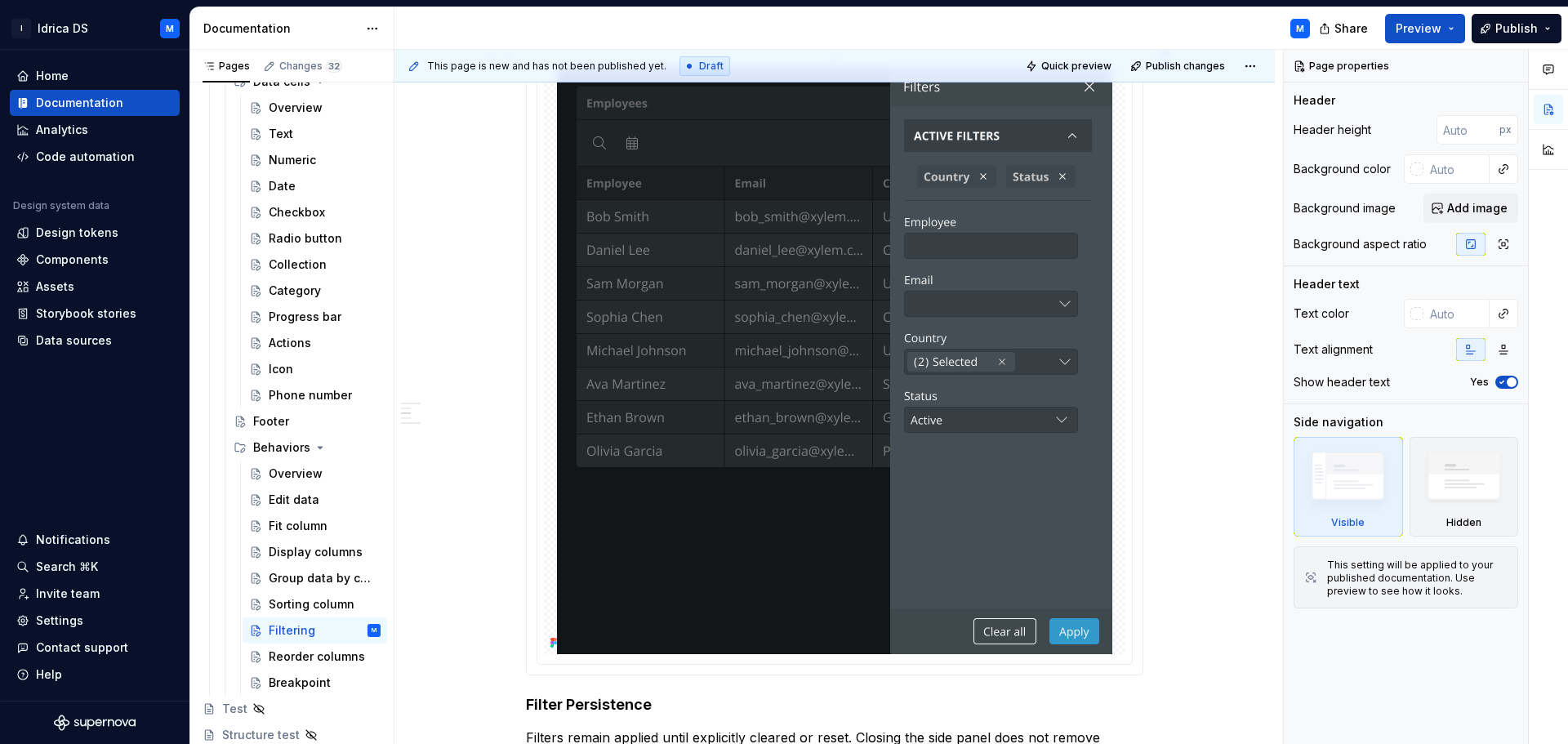
scroll to position [735, 0]
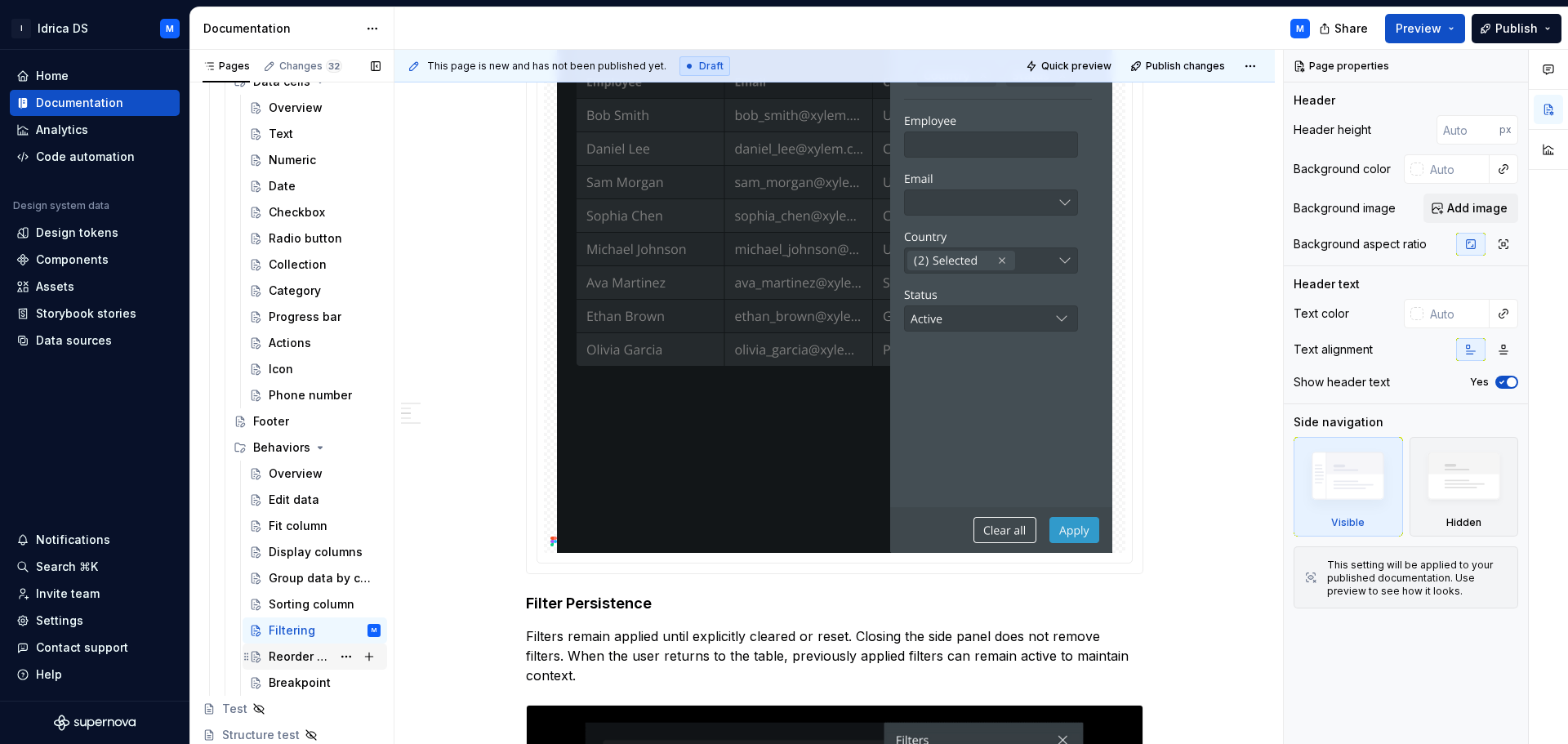
click at [289, 661] on div "Reorder columns" at bounding box center [300, 656] width 63 height 16
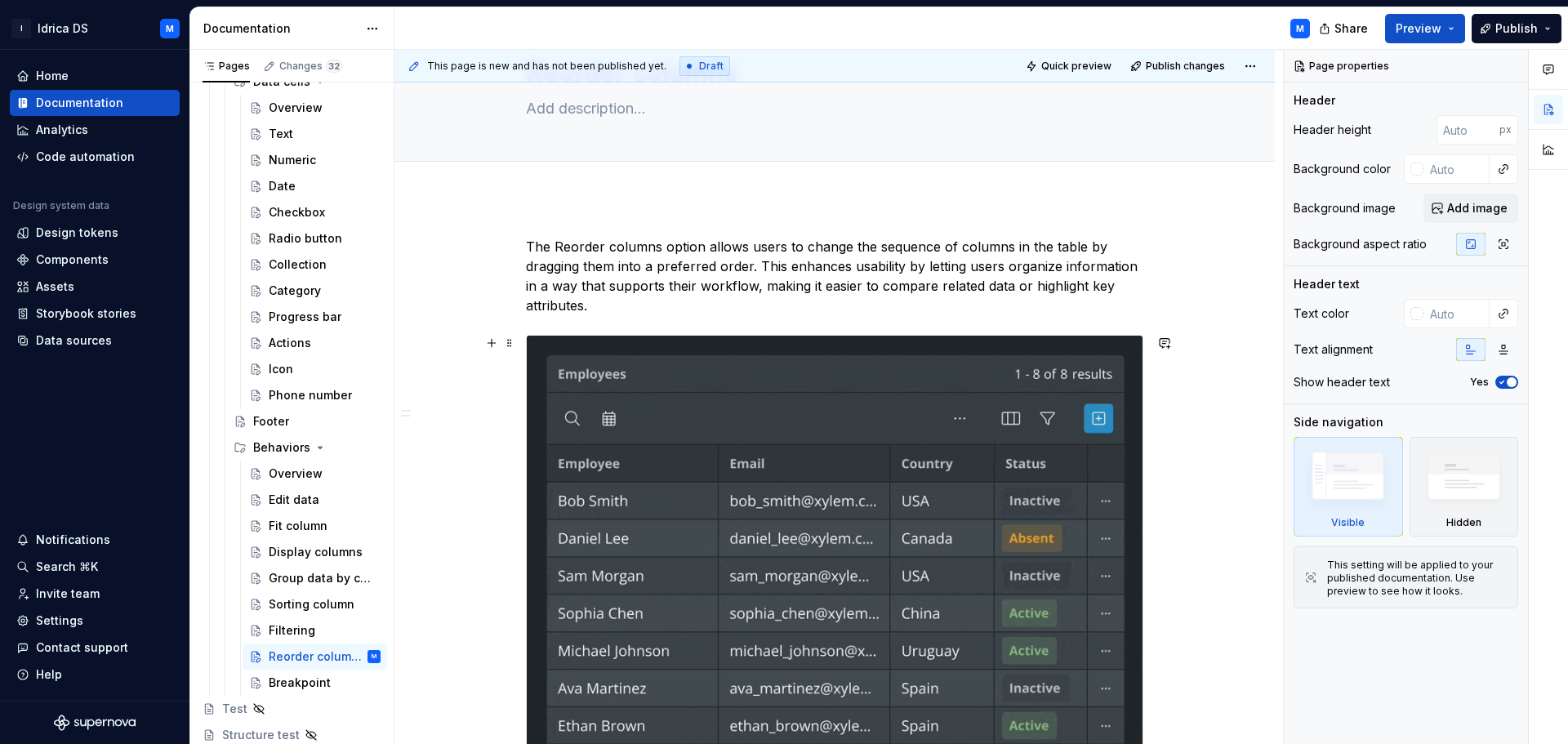
scroll to position [163, 0]
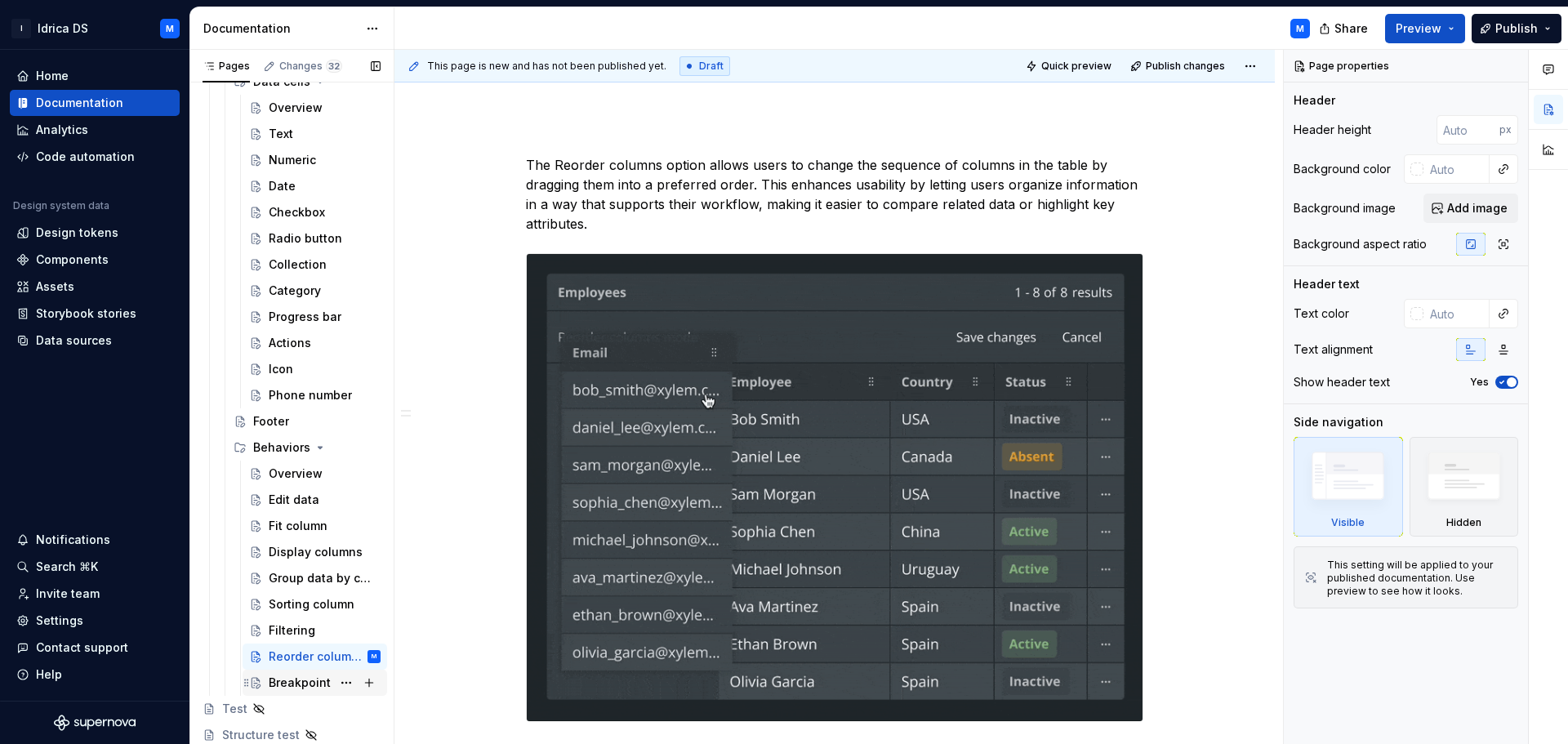
click at [305, 681] on div "Breakpoint" at bounding box center [300, 683] width 62 height 16
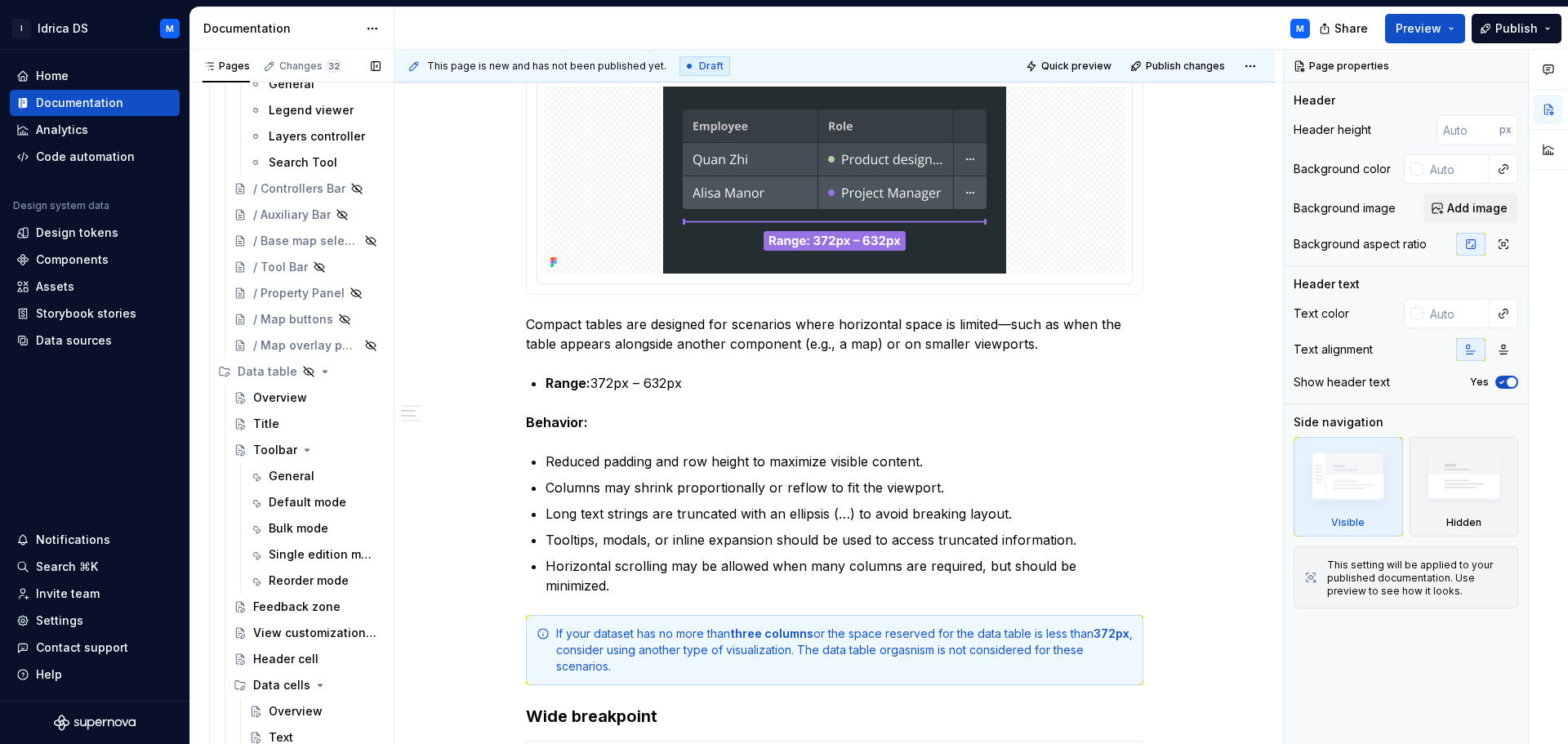
scroll to position [546, 0]
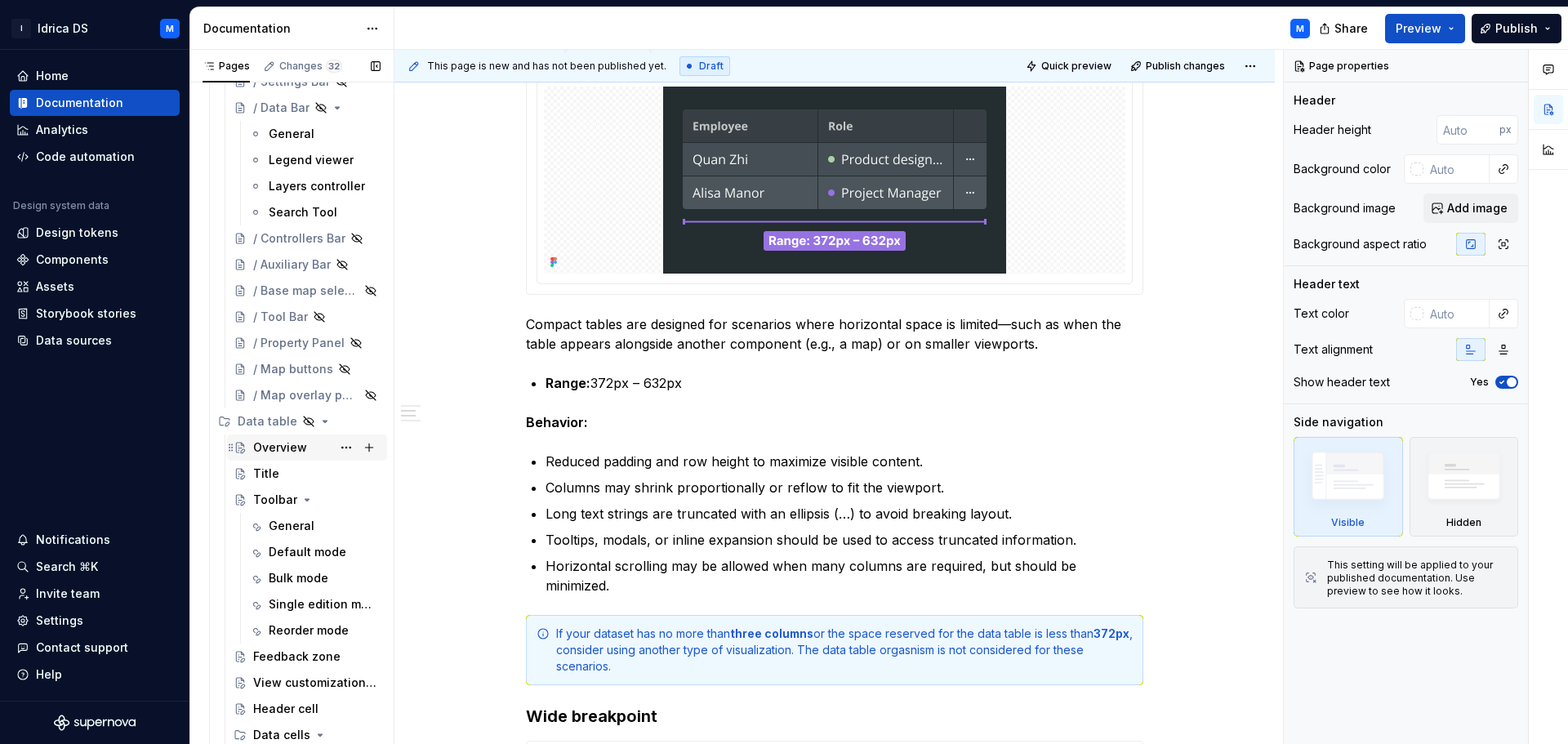
click at [300, 446] on div "Overview" at bounding box center [279, 447] width 54 height 16
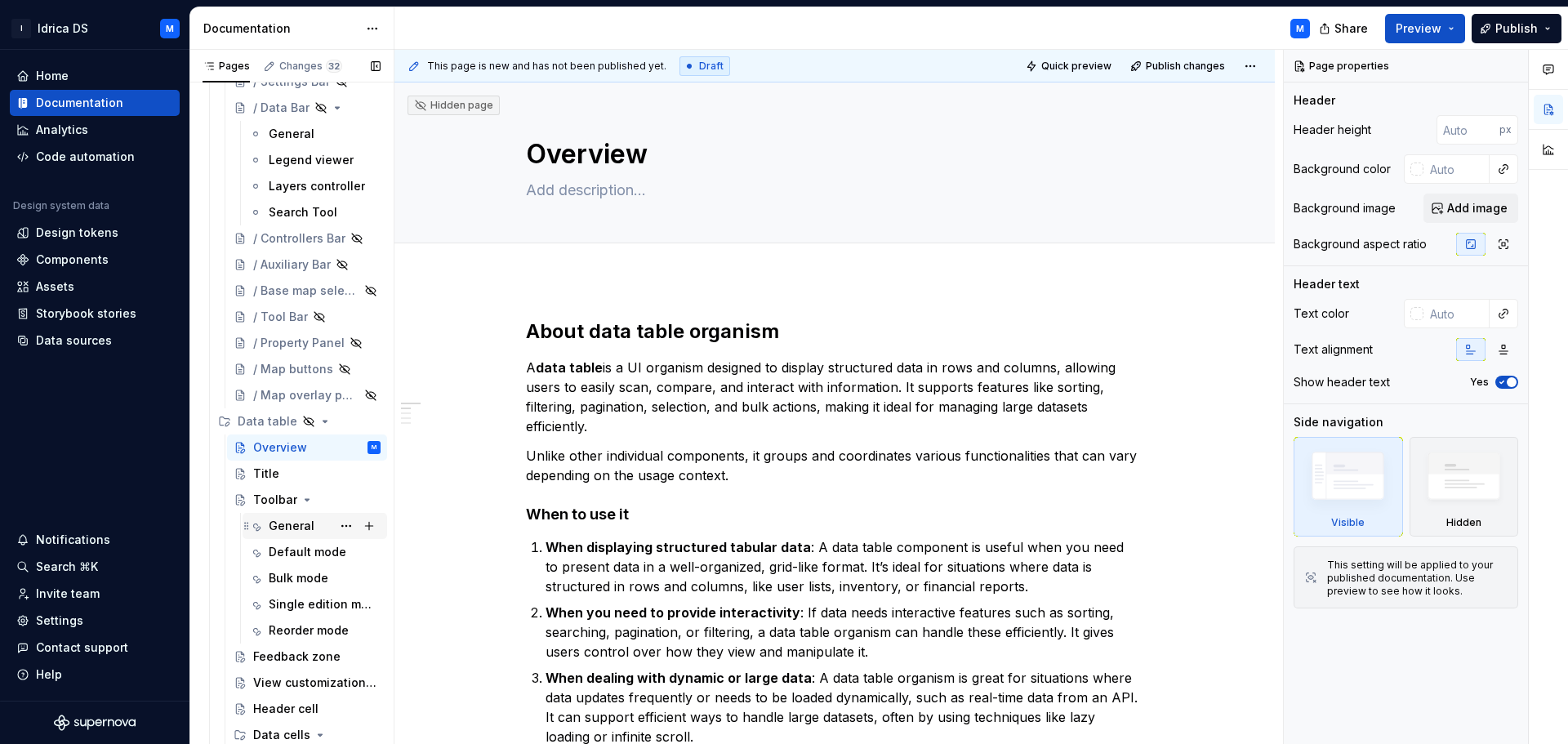
click at [301, 519] on div "General" at bounding box center [291, 526] width 46 height 16
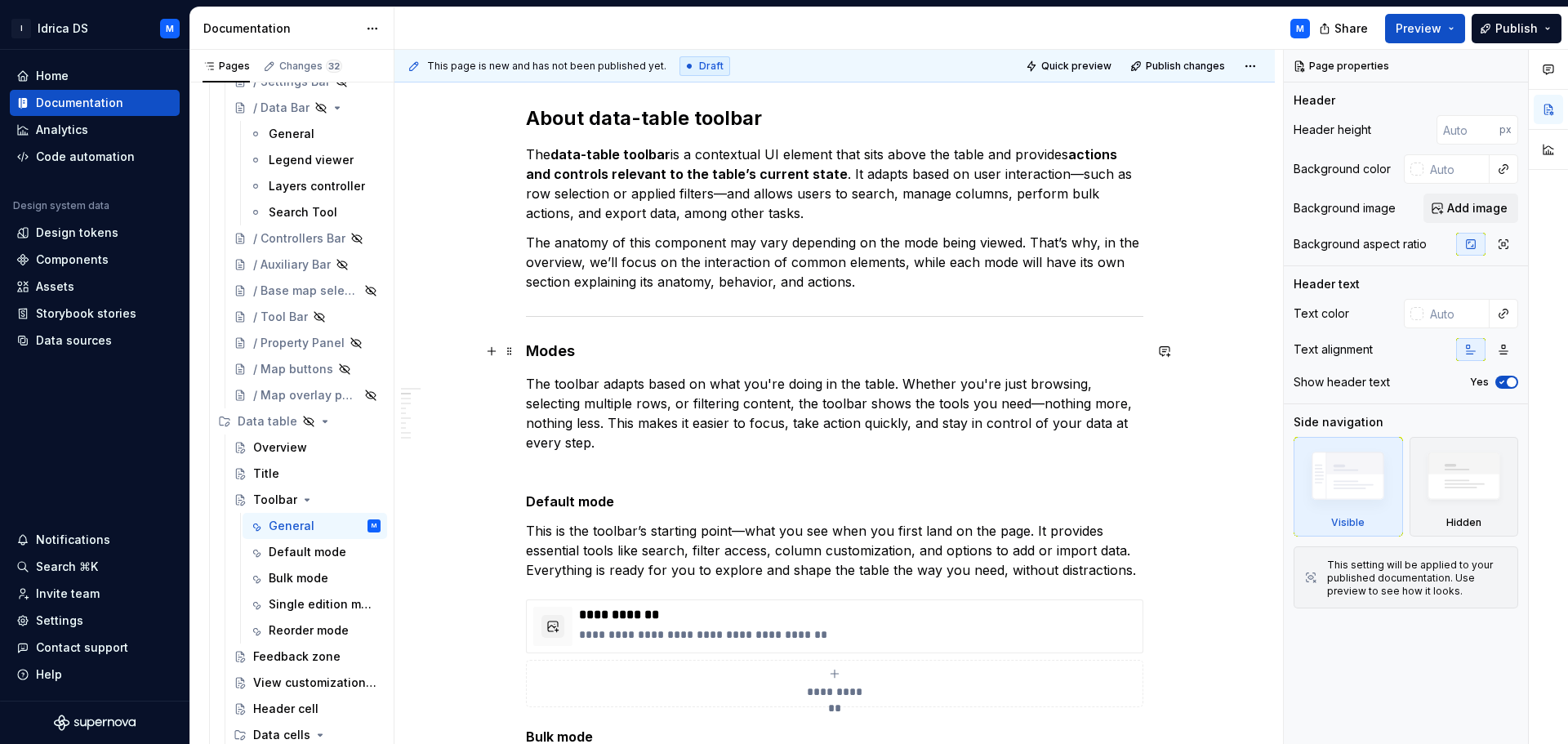
scroll to position [81, 0]
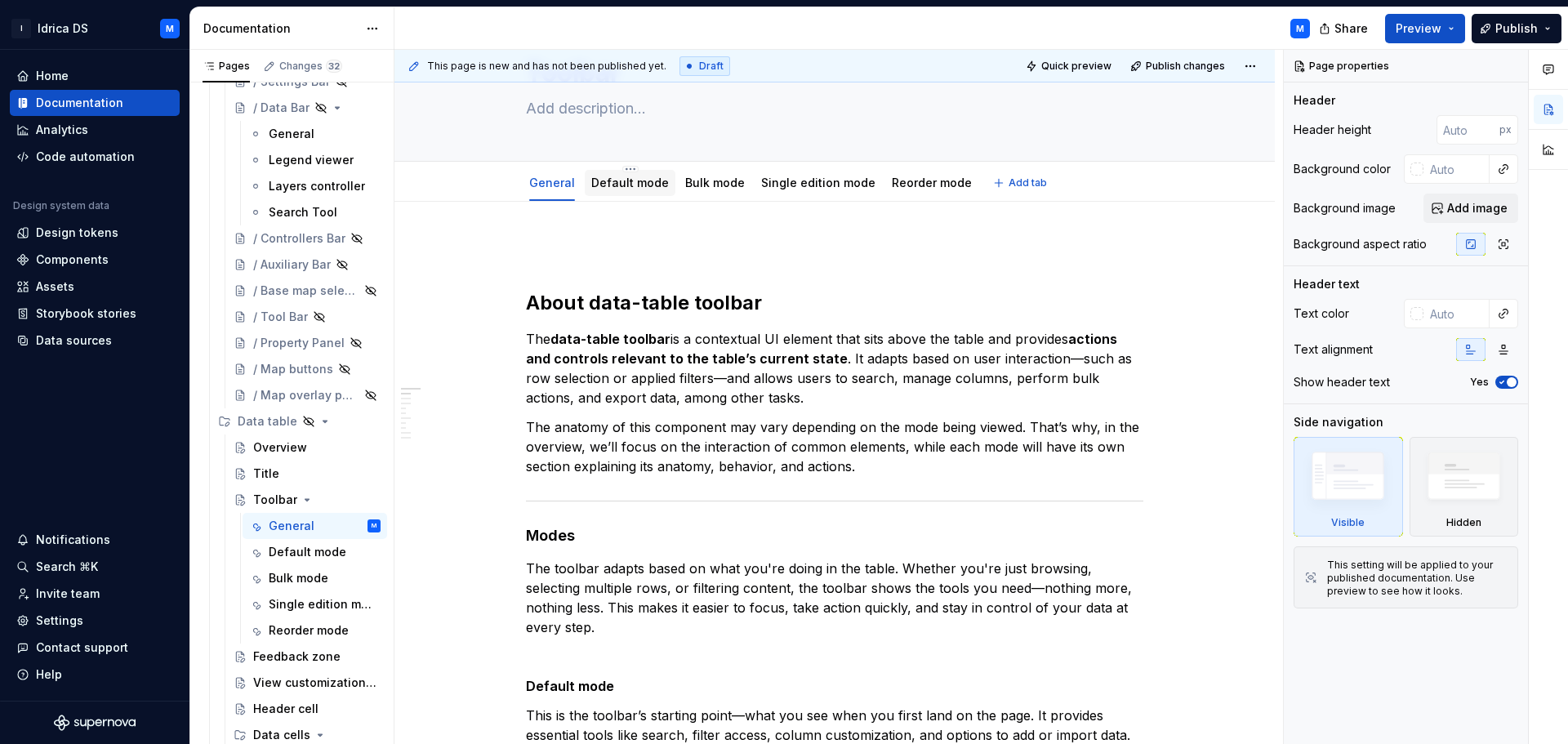
click at [636, 183] on link "Default mode" at bounding box center [629, 182] width 78 height 14
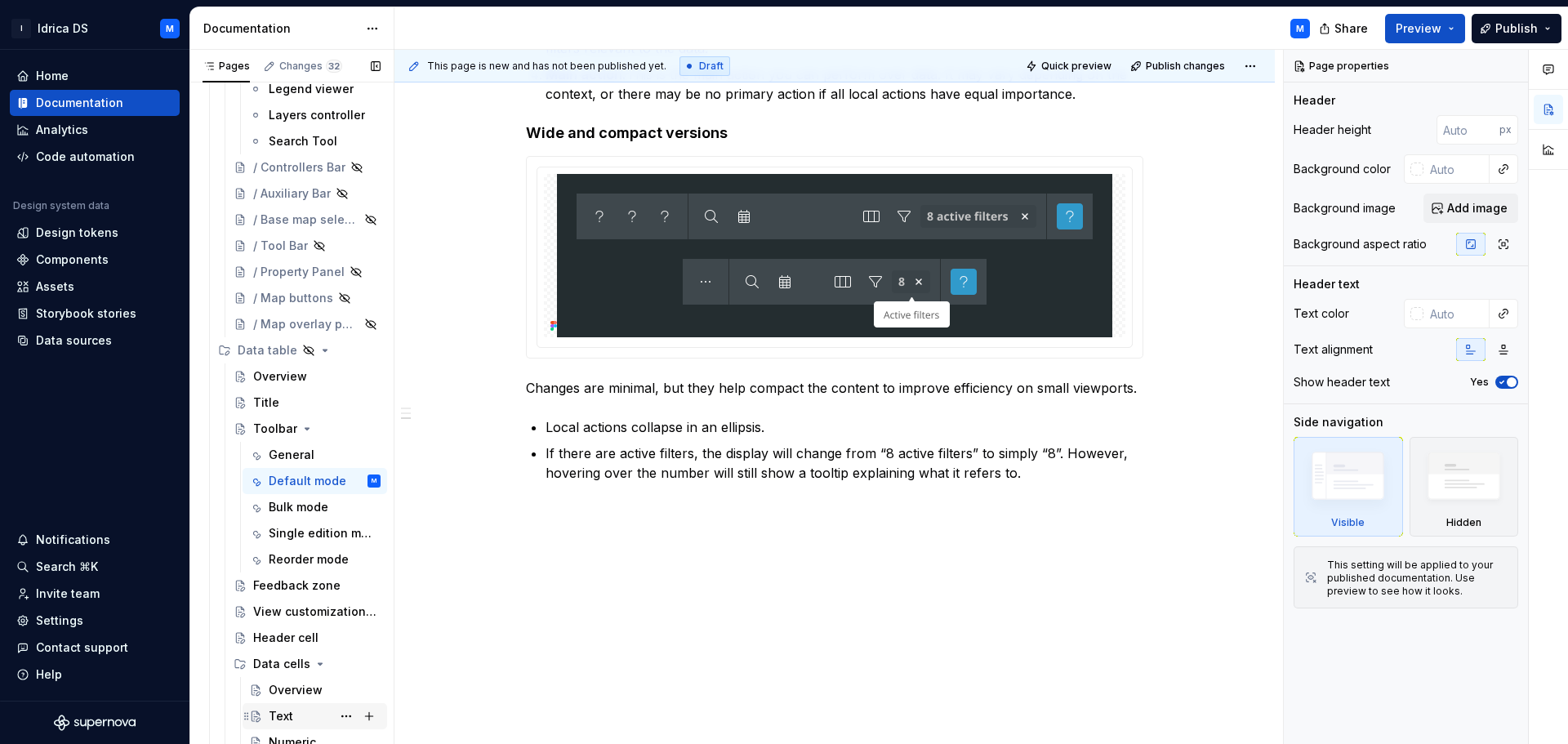
scroll to position [791, 0]
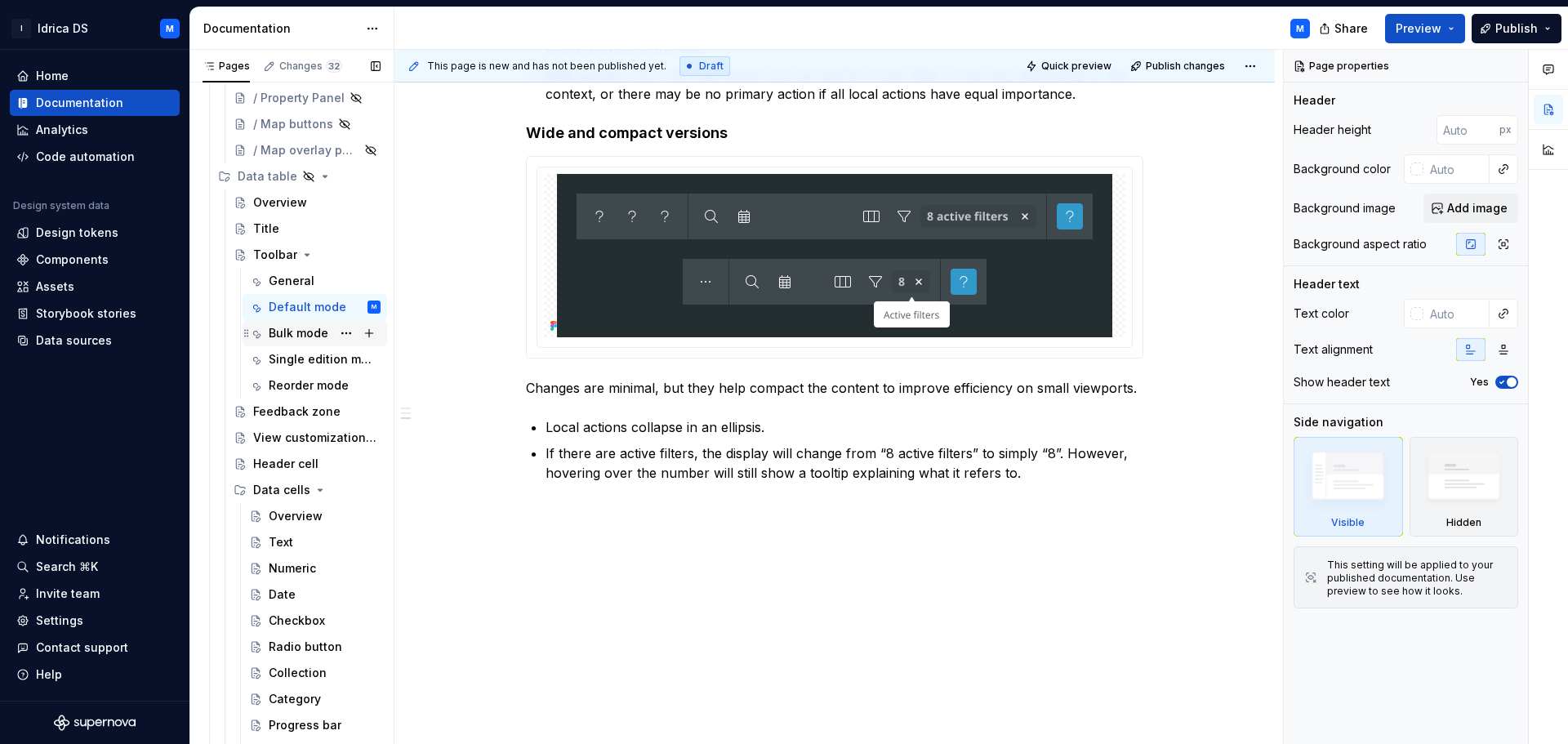
click at [299, 331] on div "Bulk mode" at bounding box center [298, 333] width 59 height 16
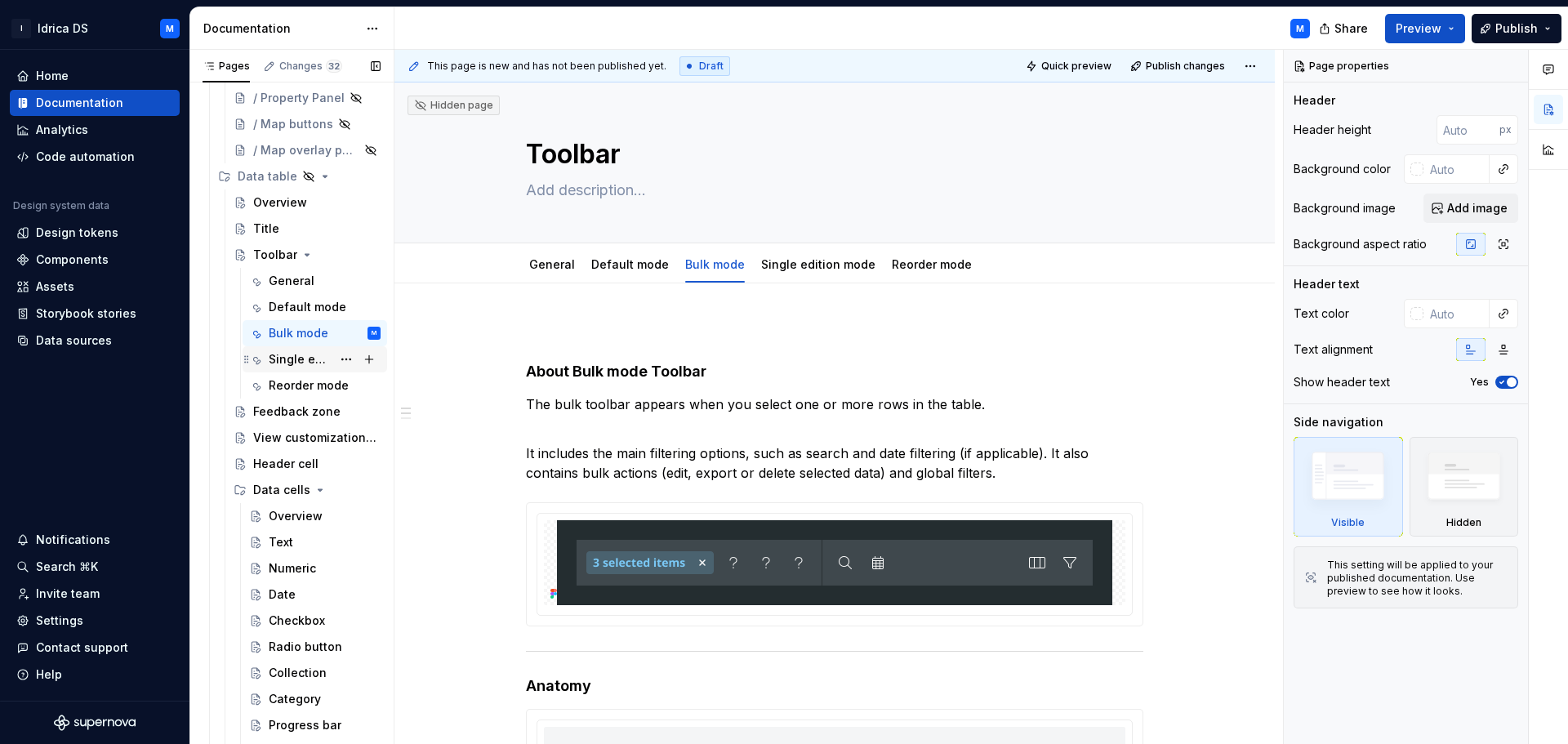
click at [300, 359] on div "Single edition mode" at bounding box center [300, 359] width 63 height 16
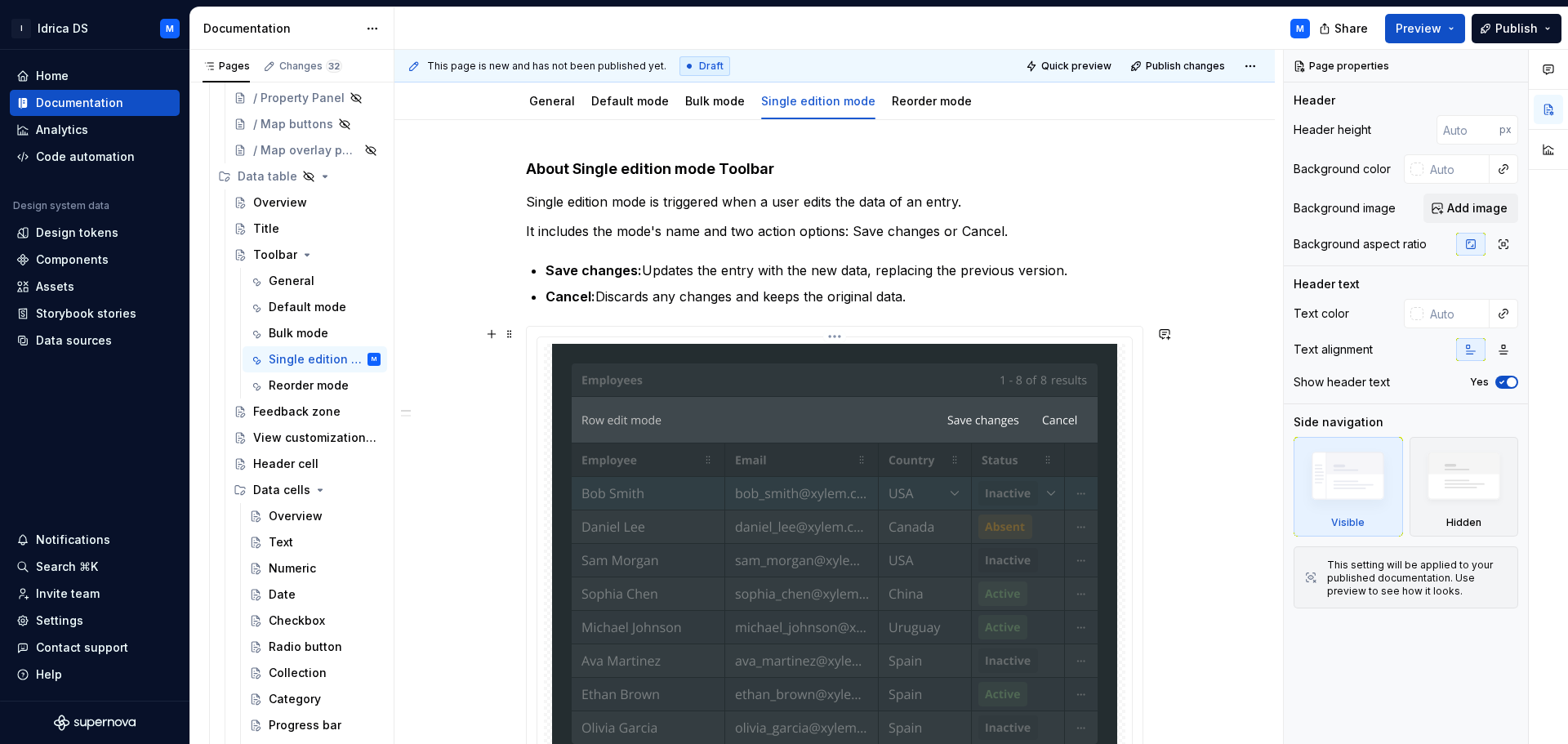
scroll to position [245, 0]
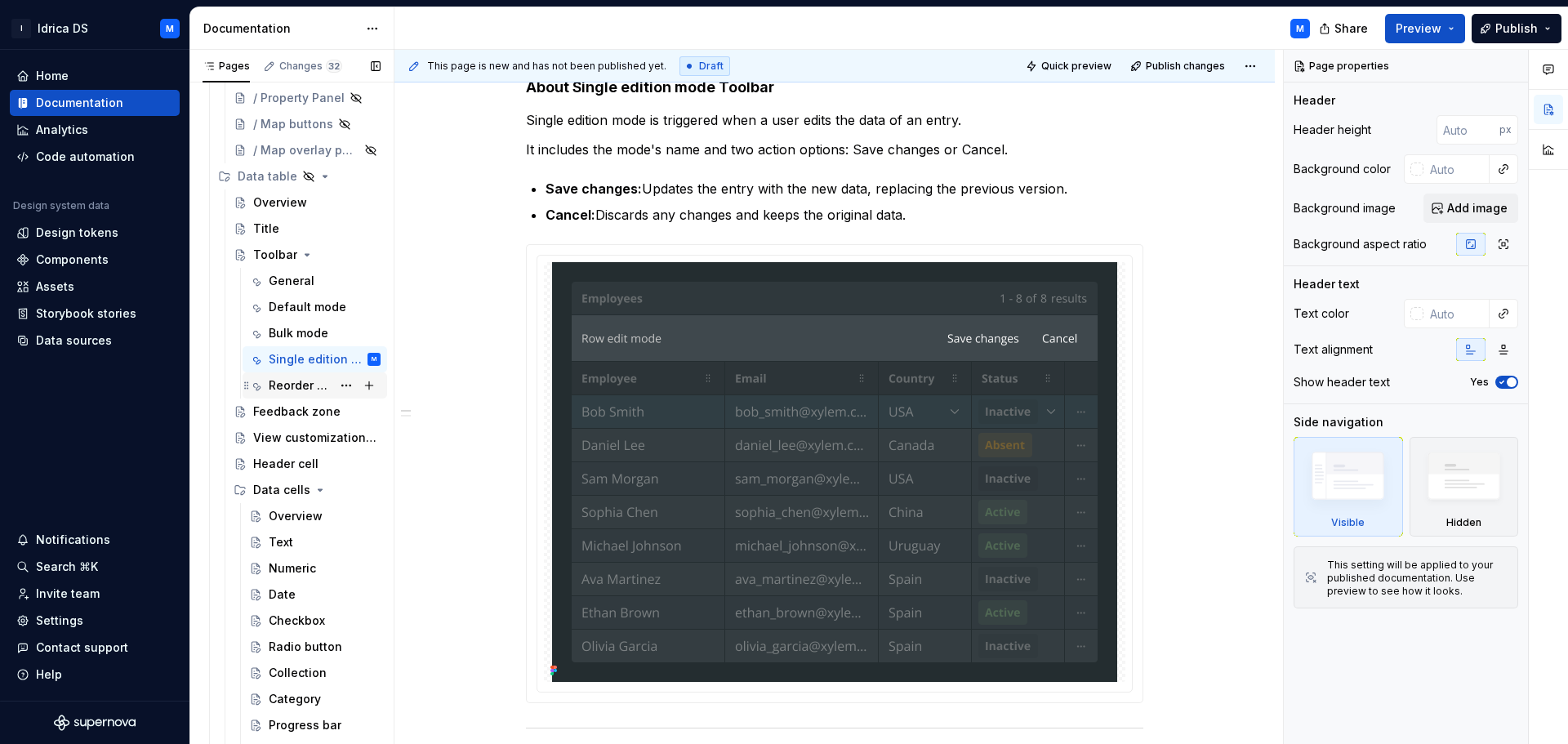
click at [309, 386] on div "Reorder mode" at bounding box center [300, 385] width 63 height 16
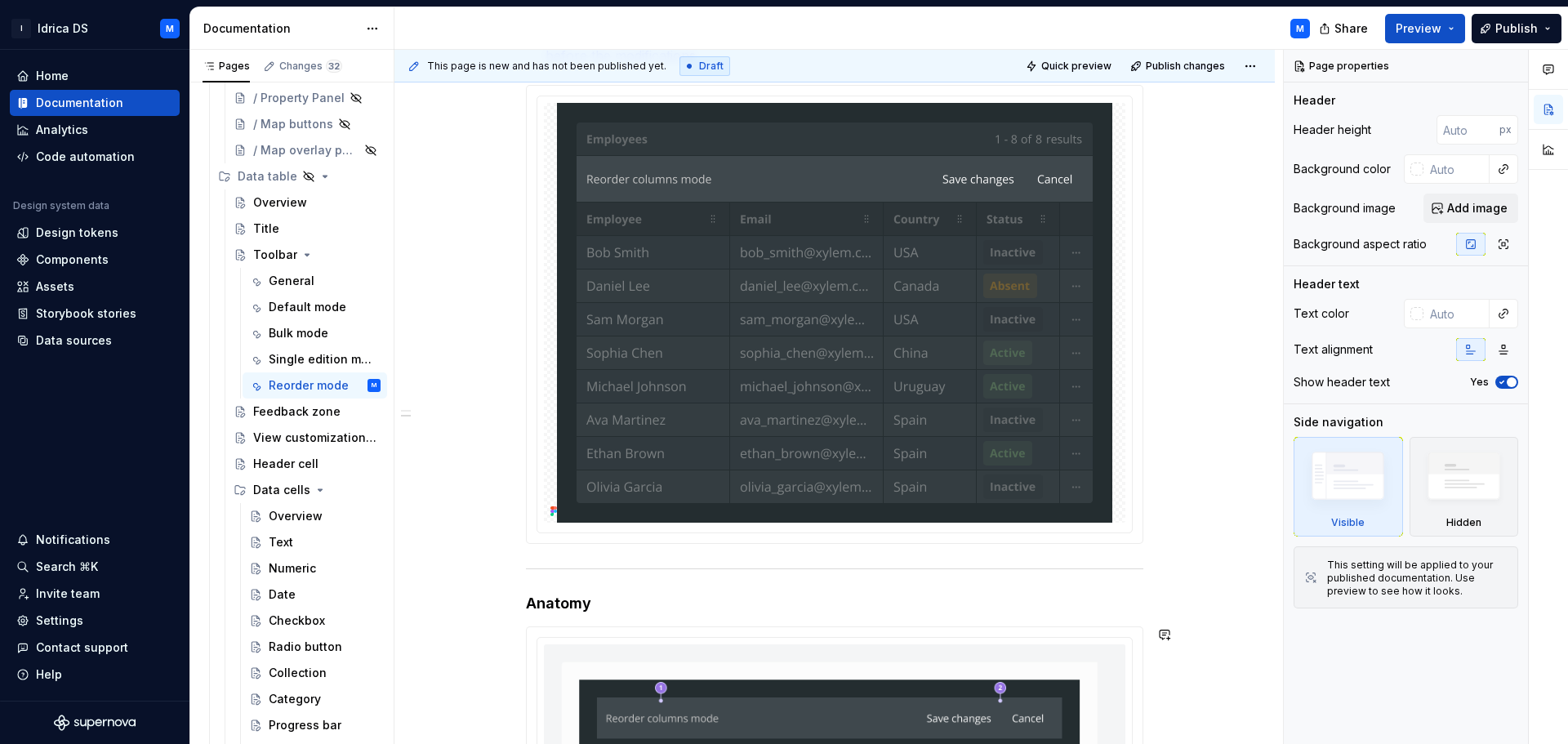
scroll to position [414, 0]
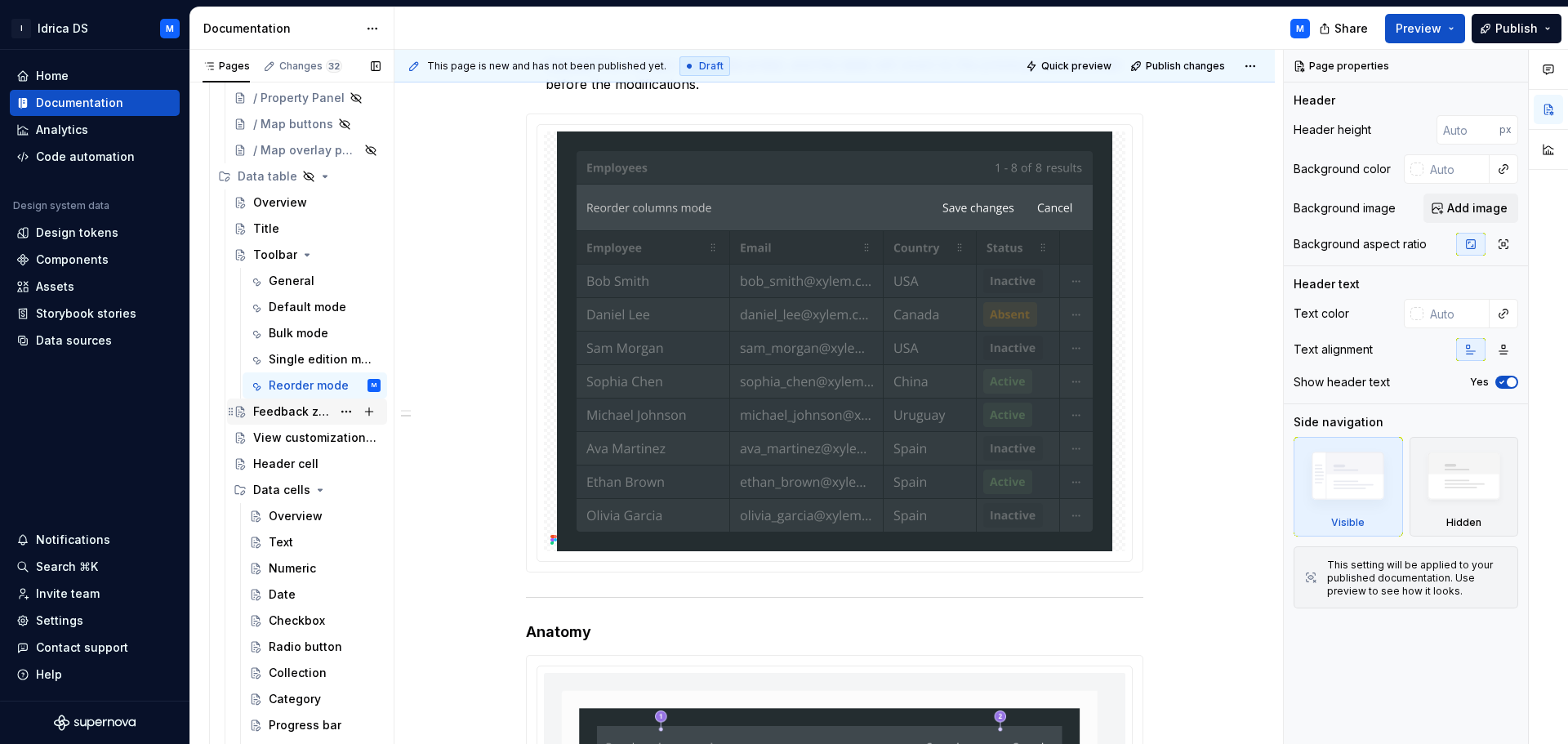
click at [318, 420] on div "Feedback zone" at bounding box center [316, 411] width 127 height 23
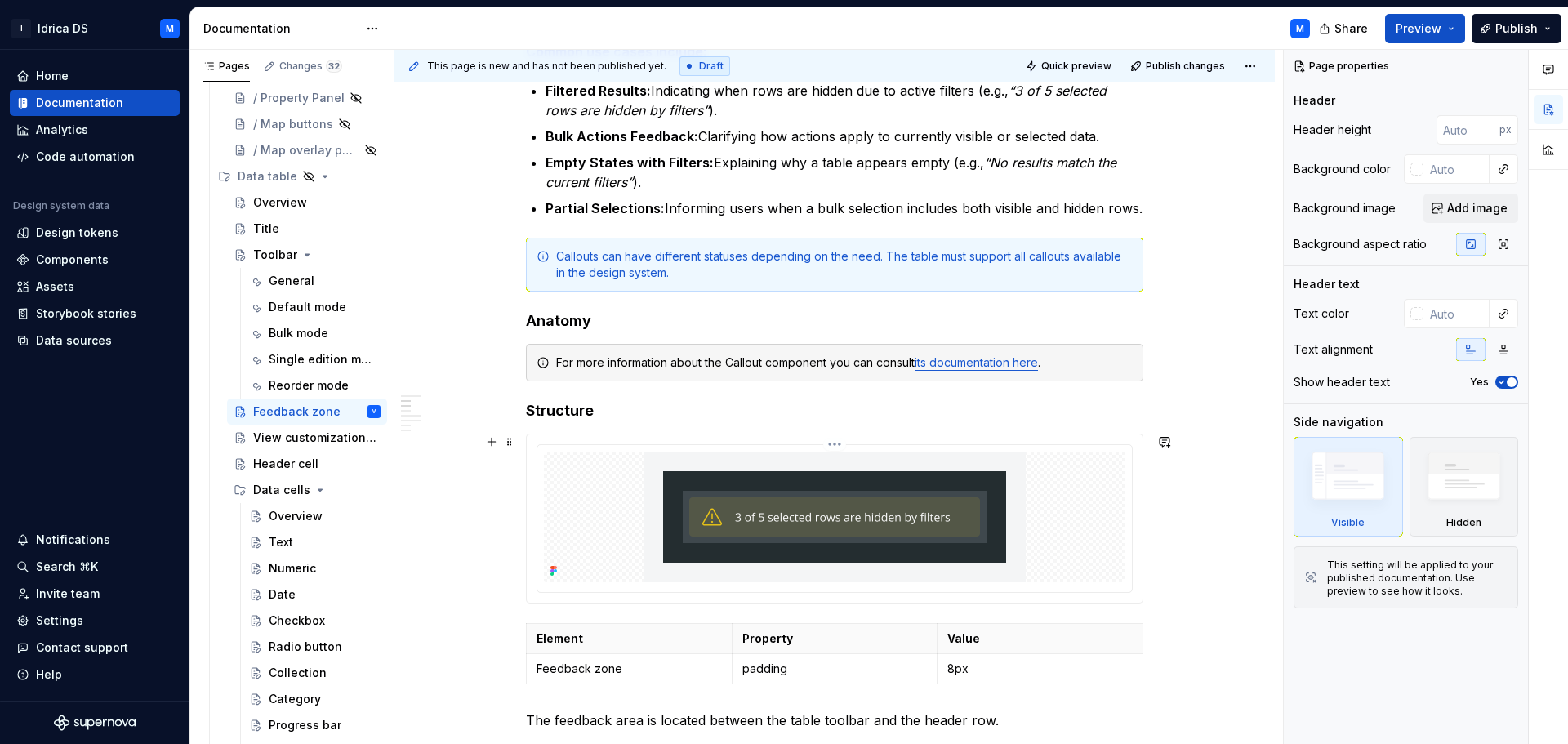
scroll to position [408, 0]
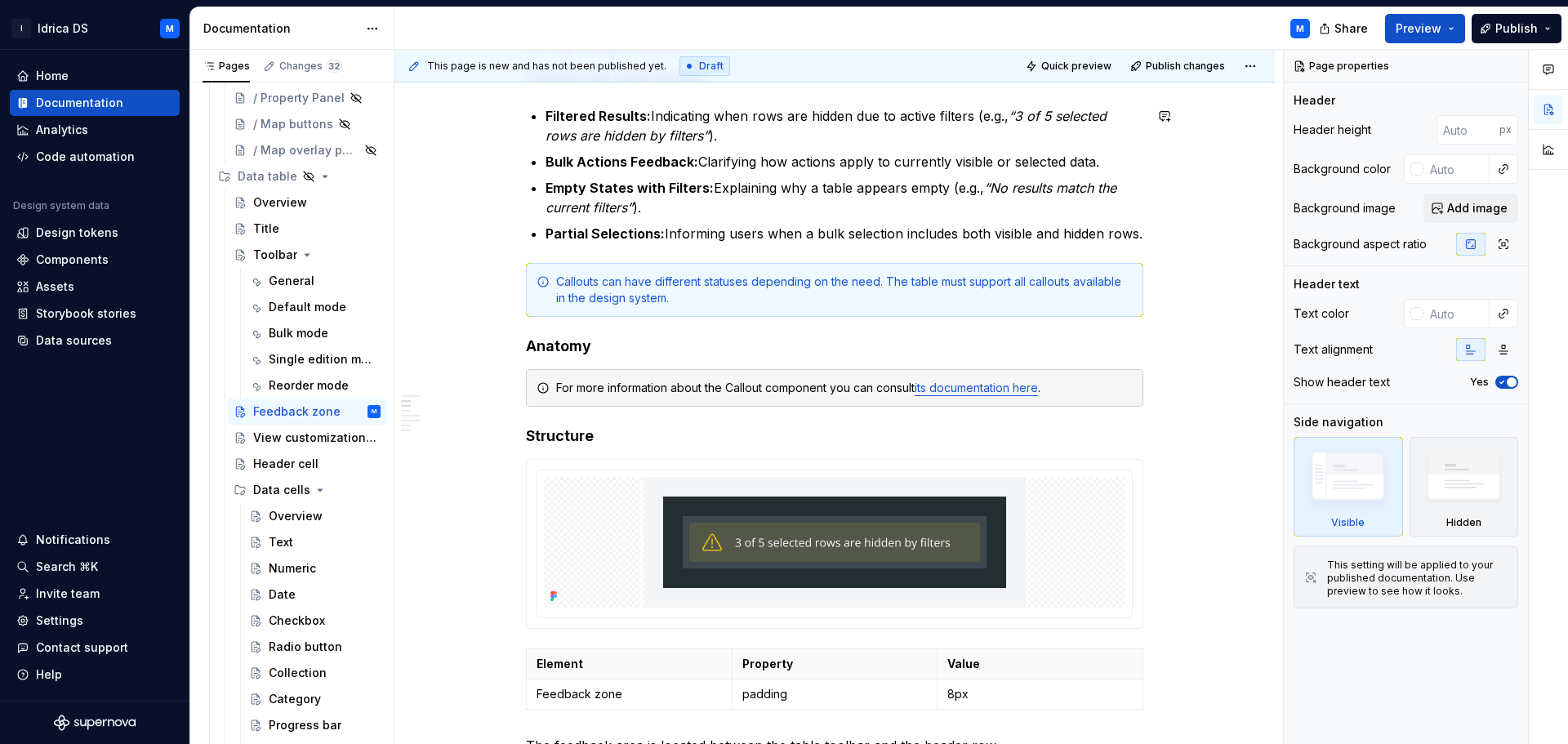
type textarea "*"
